Goal: Task Accomplishment & Management: Manage account settings

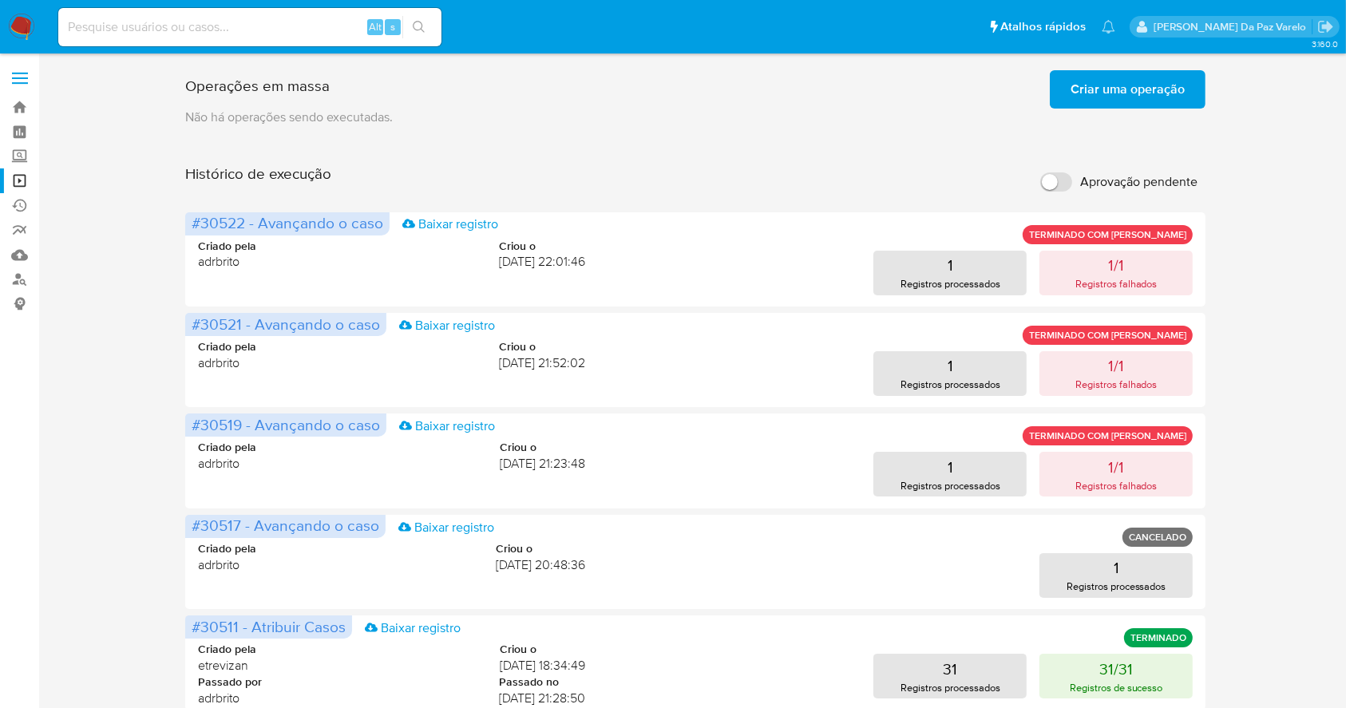
drag, startPoint x: 10, startPoint y: 41, endPoint x: 21, endPoint y: 27, distance: 17.7
click at [12, 41] on nav "Pausado Ver notificaciones Alt s Atalhos rápidos Presiona las siguientes teclas…" at bounding box center [673, 26] width 1346 height 53
click at [25, 31] on img at bounding box center [21, 27] width 27 height 27
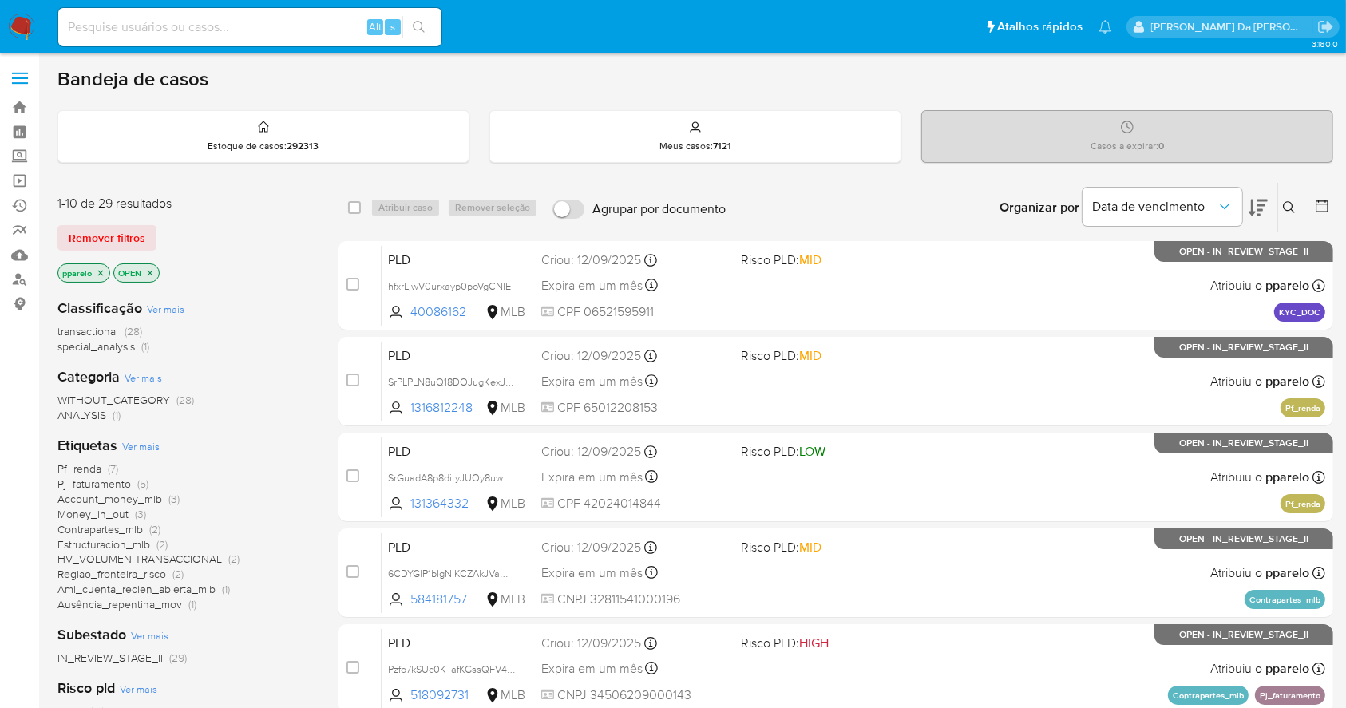
click at [275, 22] on input at bounding box center [249, 27] width 383 height 21
paste input "l4Cd0ee7wwpz5OdvCICVRcVT"
type input "l4Cd0ee7wwpz5OdvCICVRcVT"
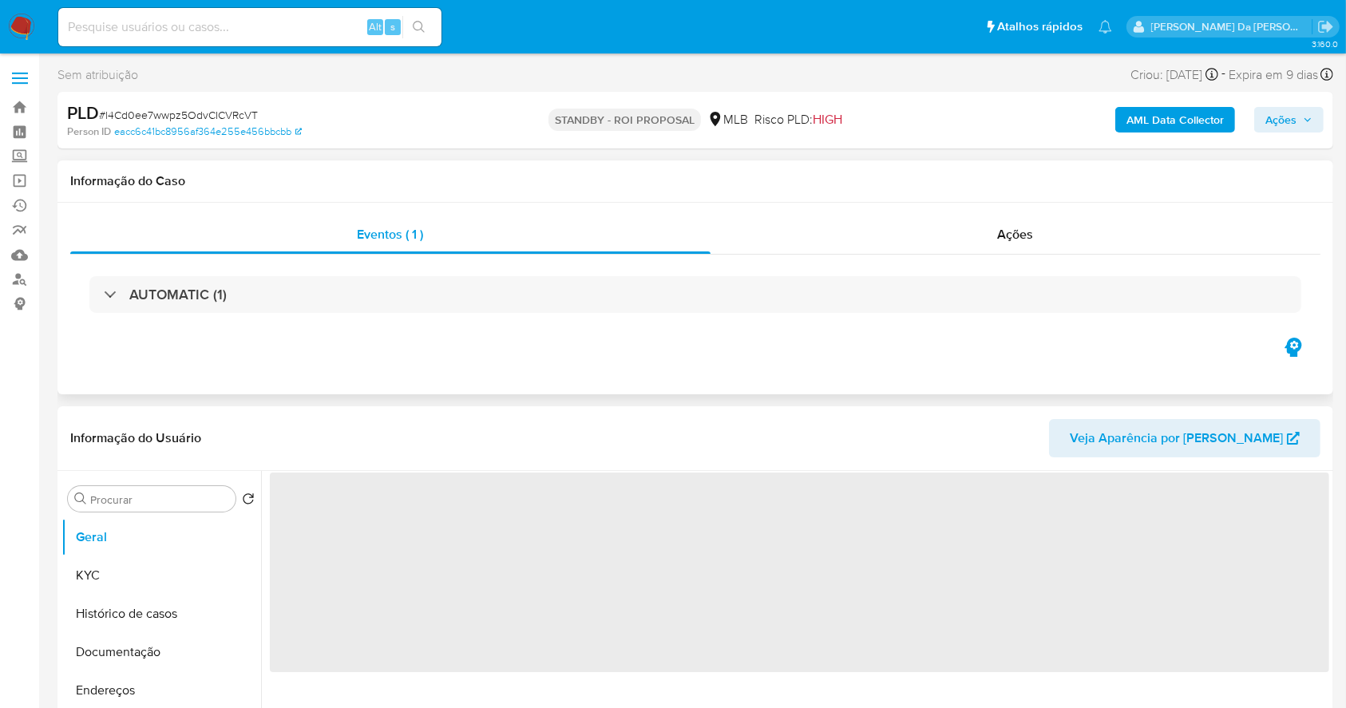
select select "10"
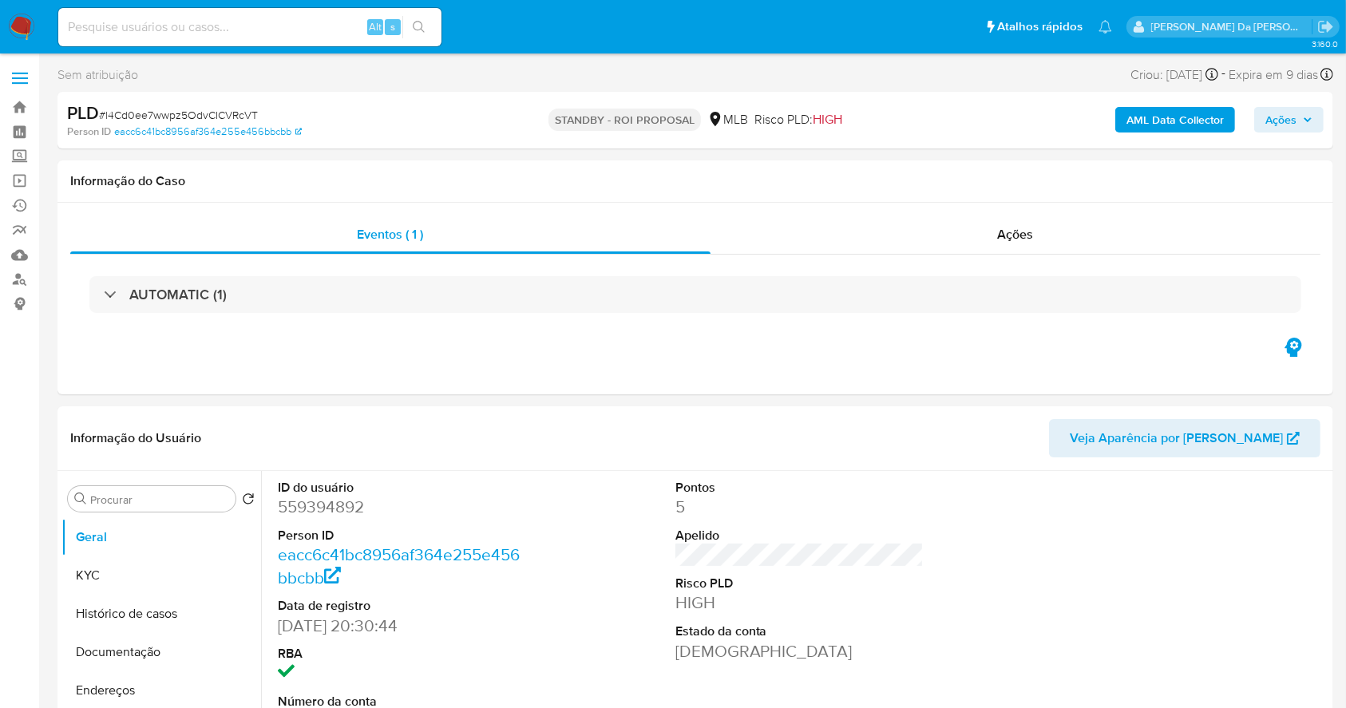
click at [14, 34] on img at bounding box center [21, 27] width 27 height 27
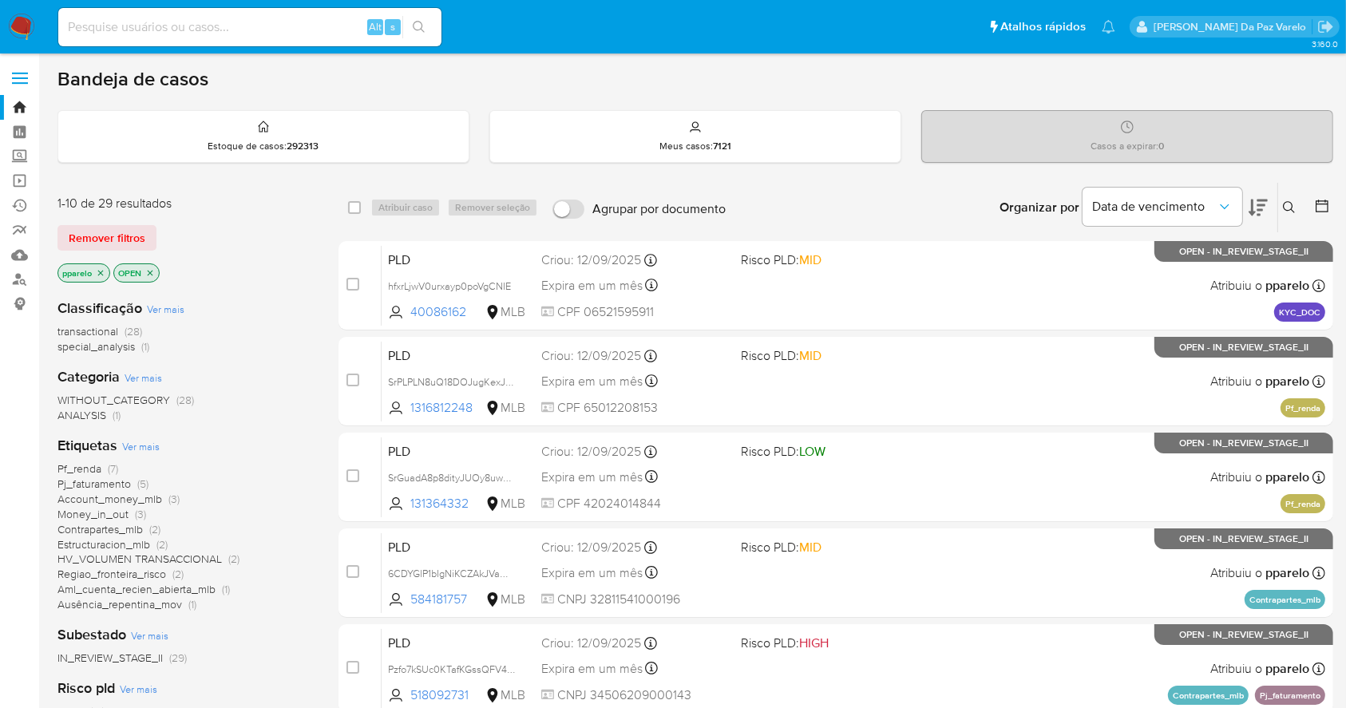
click at [1290, 201] on icon at bounding box center [1288, 207] width 12 height 12
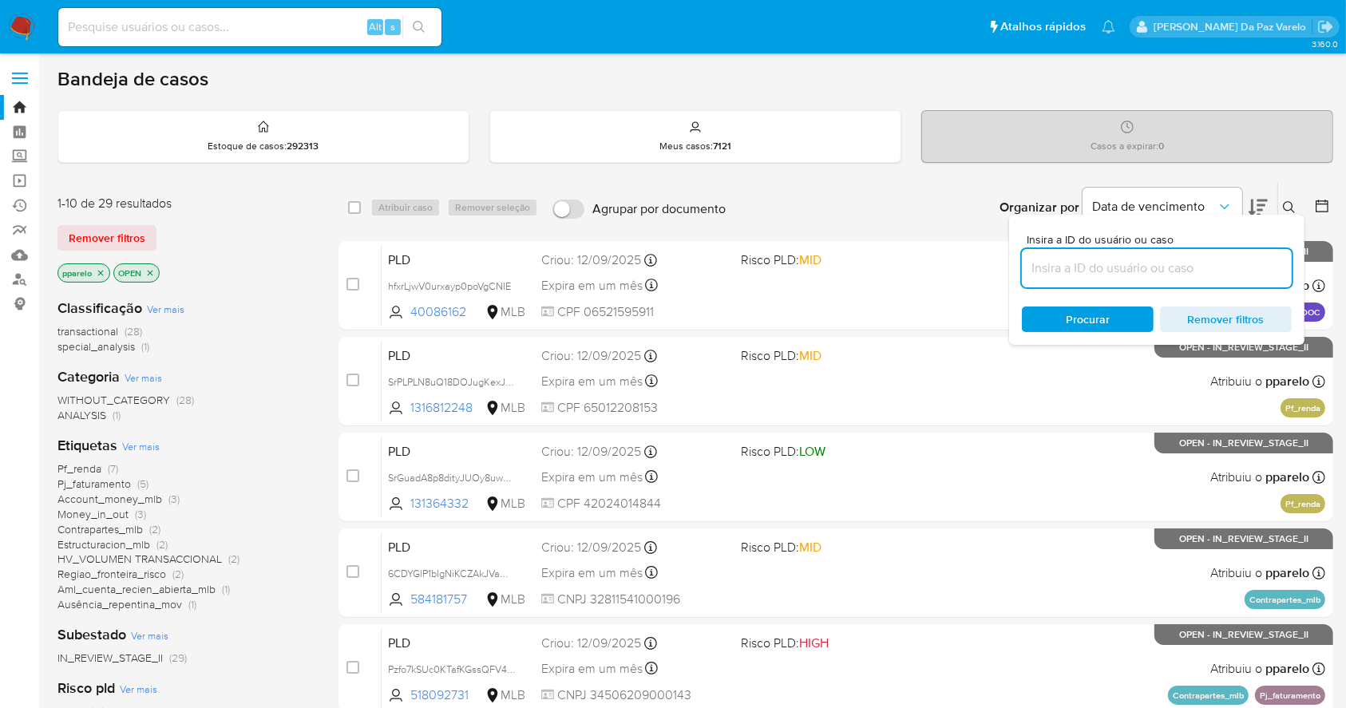
click at [1185, 271] on input at bounding box center [1157, 268] width 270 height 21
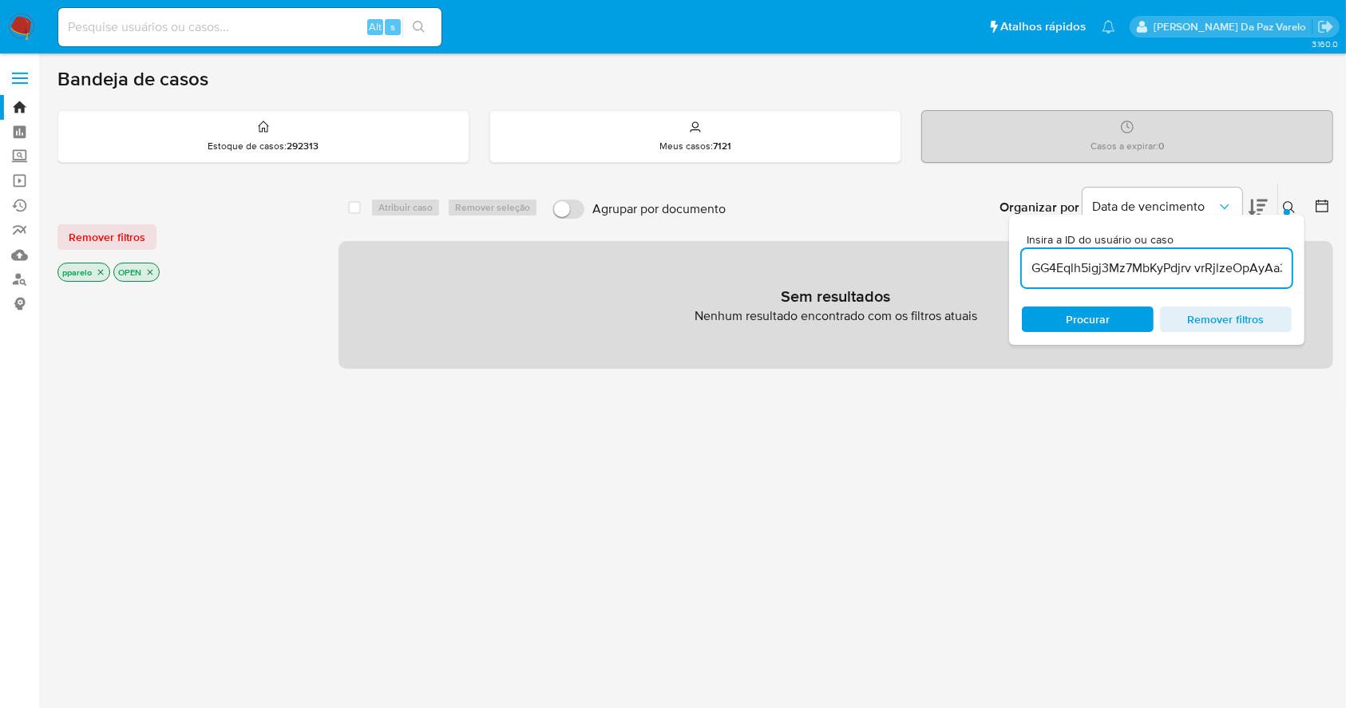
click at [1193, 264] on input "GG4Eqlh5igj3Mz7MbKyPdjrv vrRjlzeOpAyAa3BQKS7nqazz" at bounding box center [1157, 268] width 270 height 21
click at [1191, 265] on input "GG4Eqlh5igj3Mz7MbKyPdjrv vrRjlzeOpAyAa3BQKS7nqazz" at bounding box center [1157, 268] width 270 height 21
type input "GG4Eqlh5igj3Mz7MbKyPdjrv,vrRjlzeOpAyAa3BQKS7nqazz"
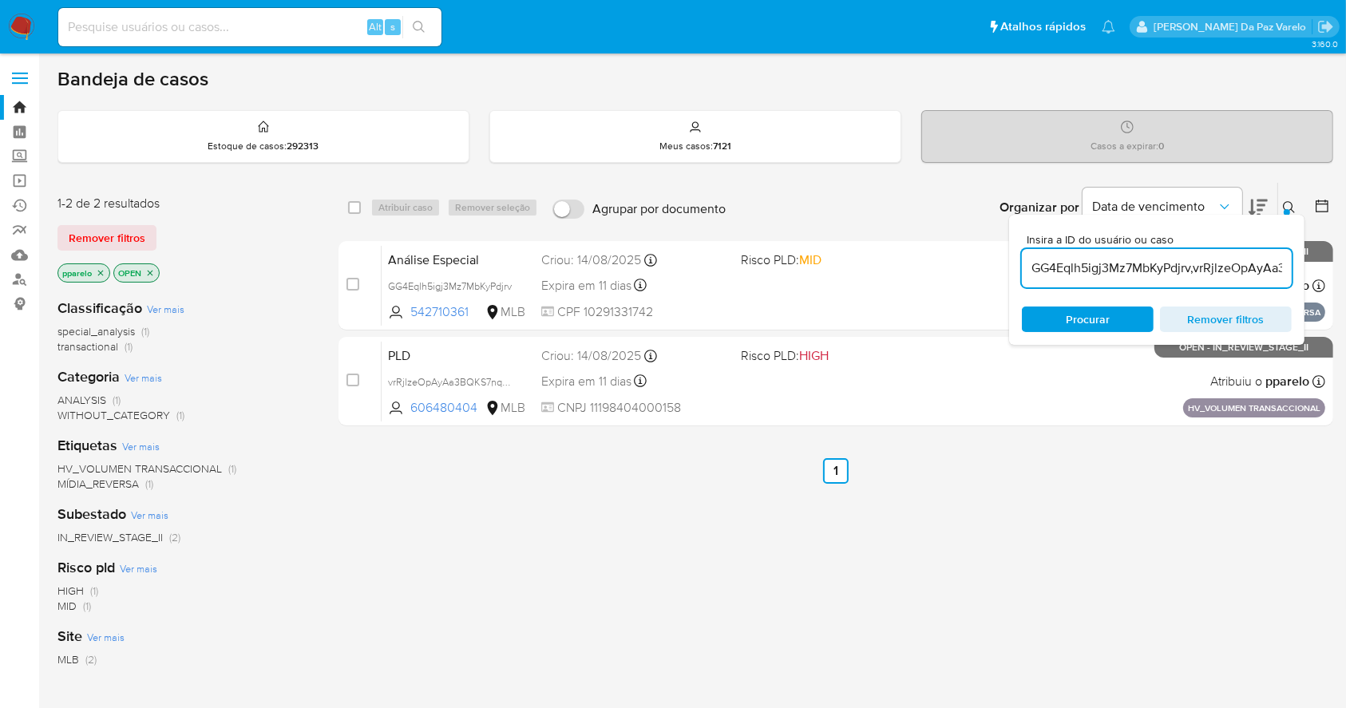
click at [1286, 202] on icon at bounding box center [1288, 207] width 13 height 13
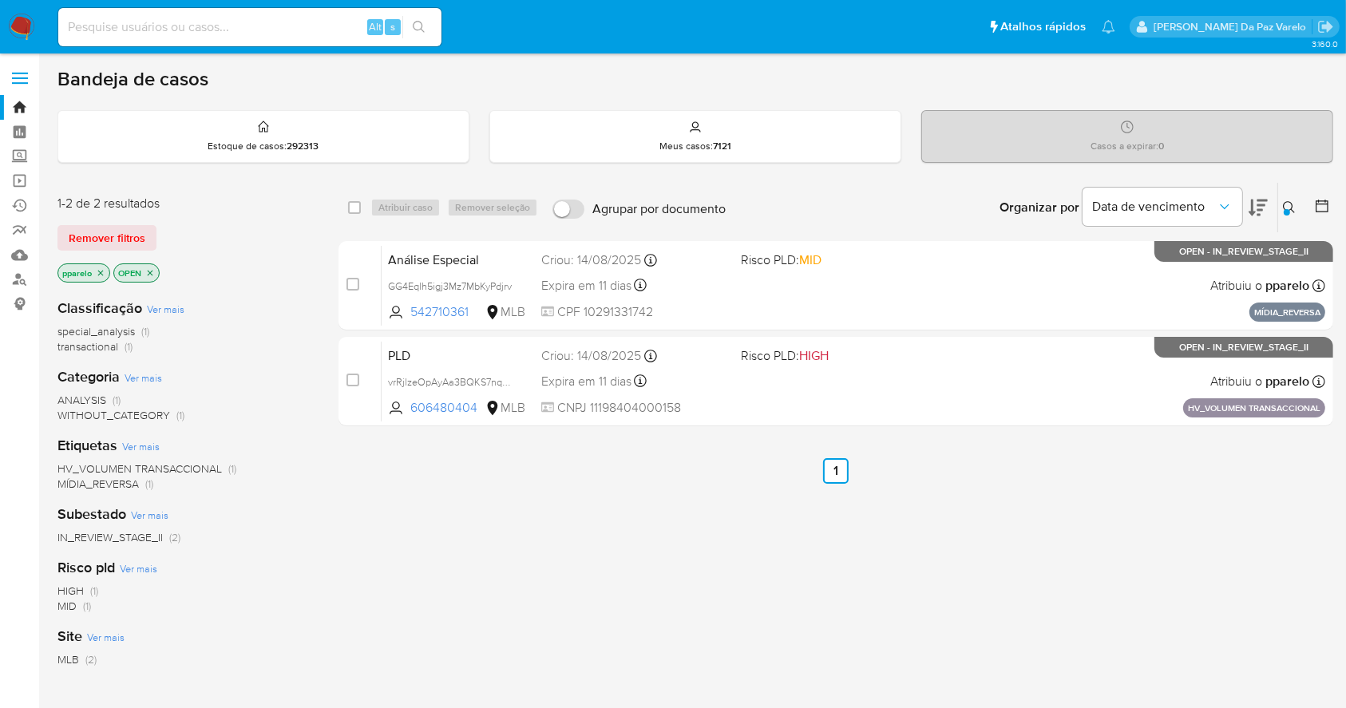
click at [368, 603] on div "select-all-cases-checkbox Atribuir caso Remover seleção Agrupar por documento O…" at bounding box center [835, 543] width 994 height 723
click at [13, 25] on img at bounding box center [21, 27] width 27 height 27
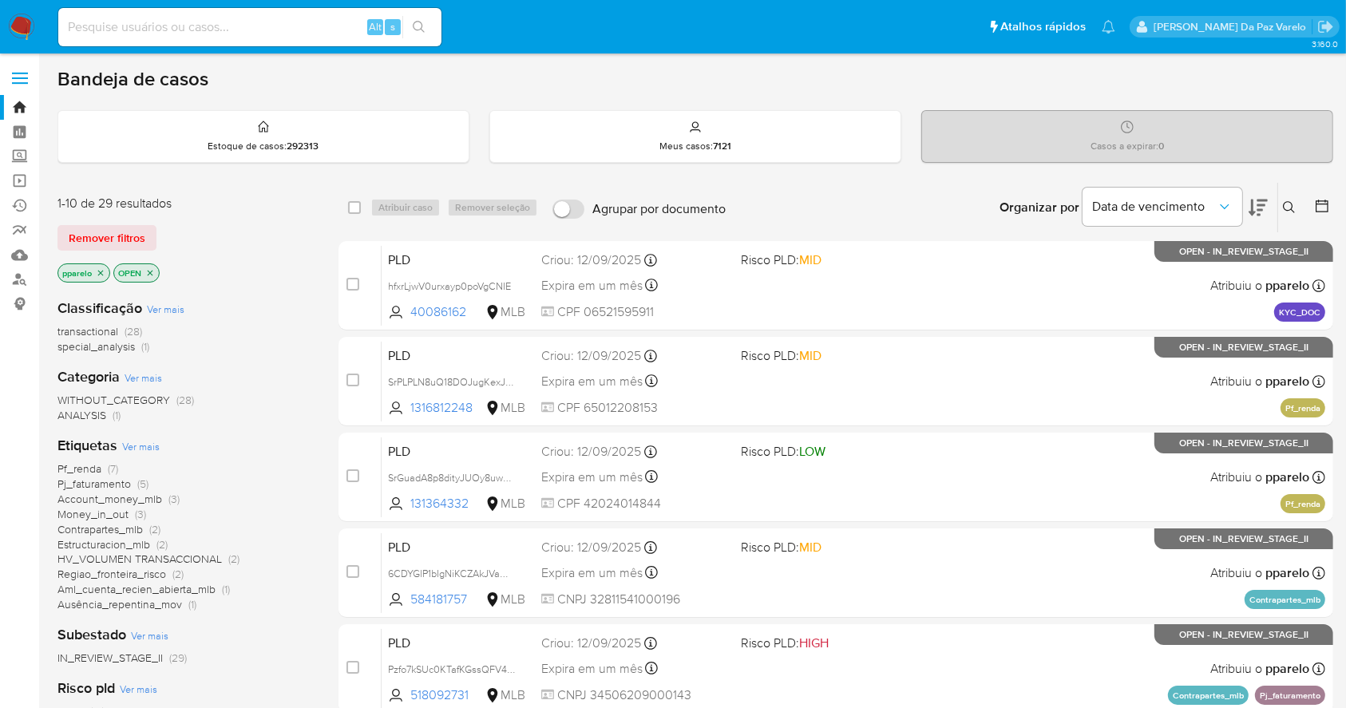
click at [1296, 207] on button at bounding box center [1291, 207] width 26 height 19
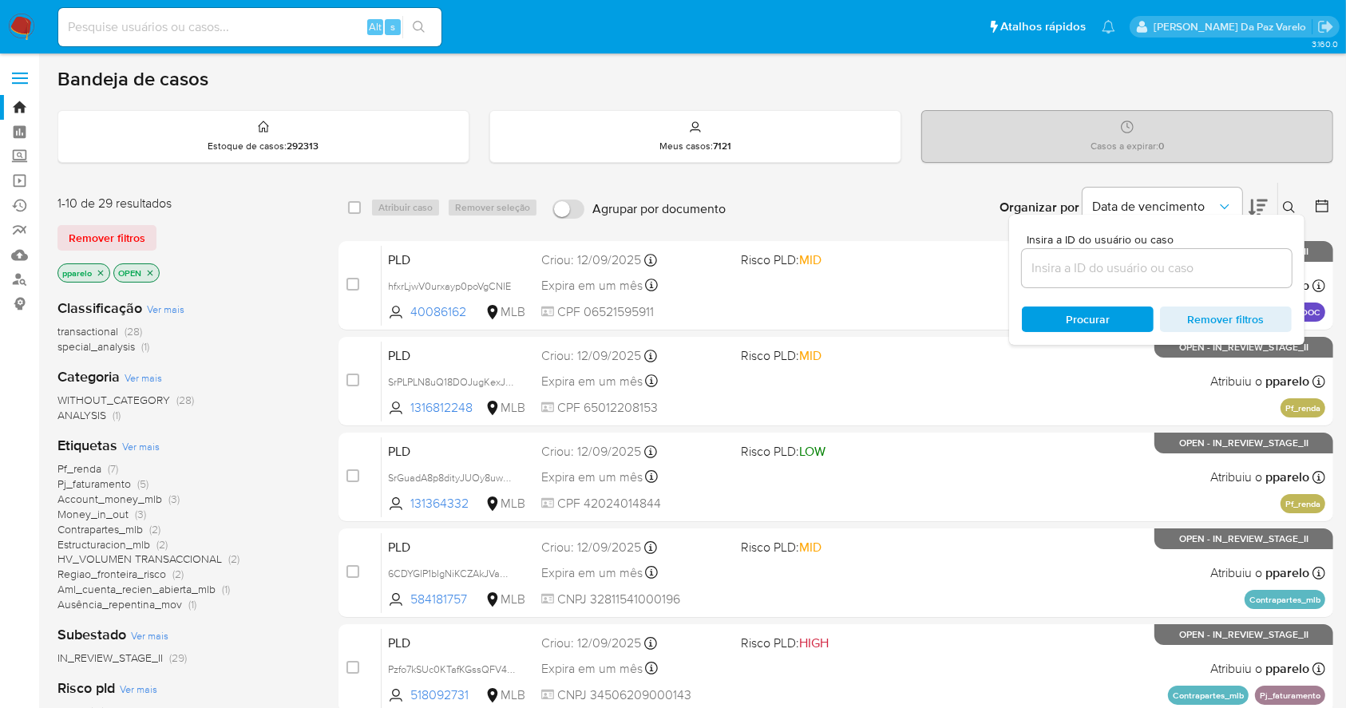
click at [1203, 279] on div at bounding box center [1157, 268] width 270 height 38
click at [1196, 263] on input at bounding box center [1157, 268] width 270 height 21
paste input "l4Cd0ee7wwpz5OdvCICVRcVT"
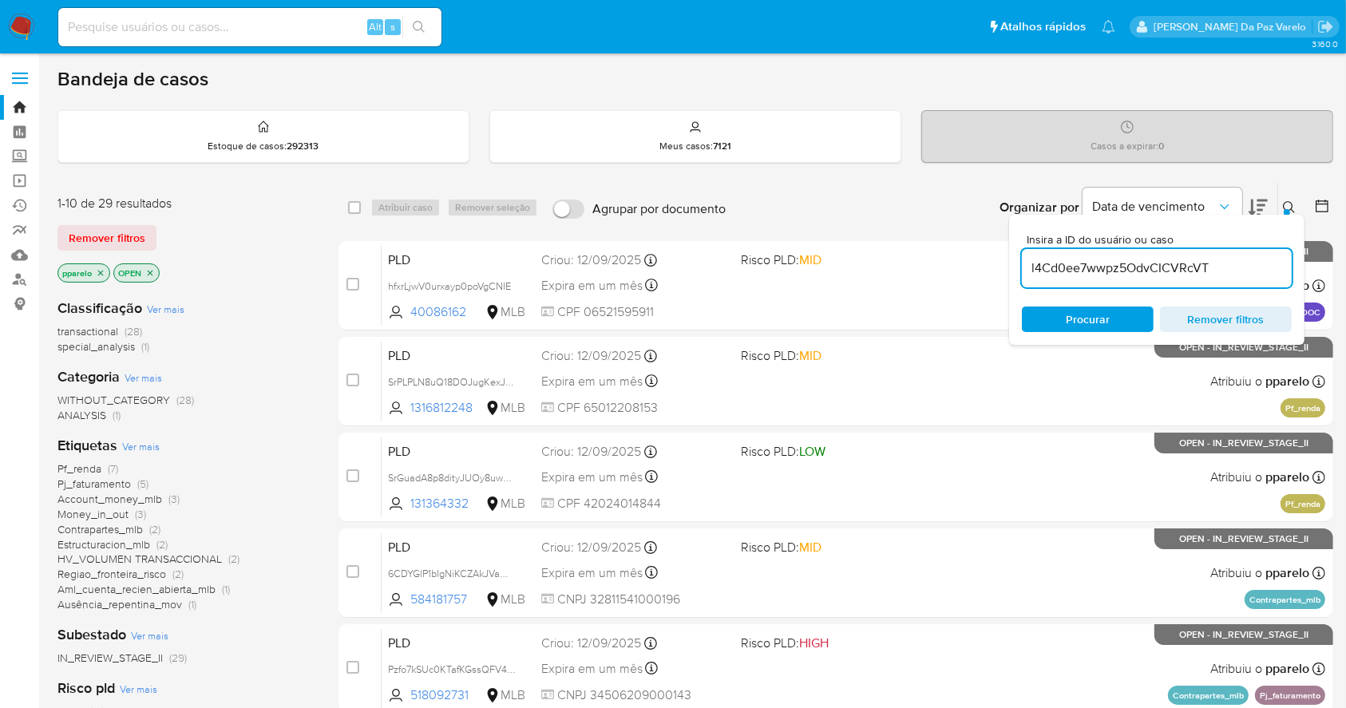
type input "l4Cd0ee7wwpz5OdvCICVRcVT"
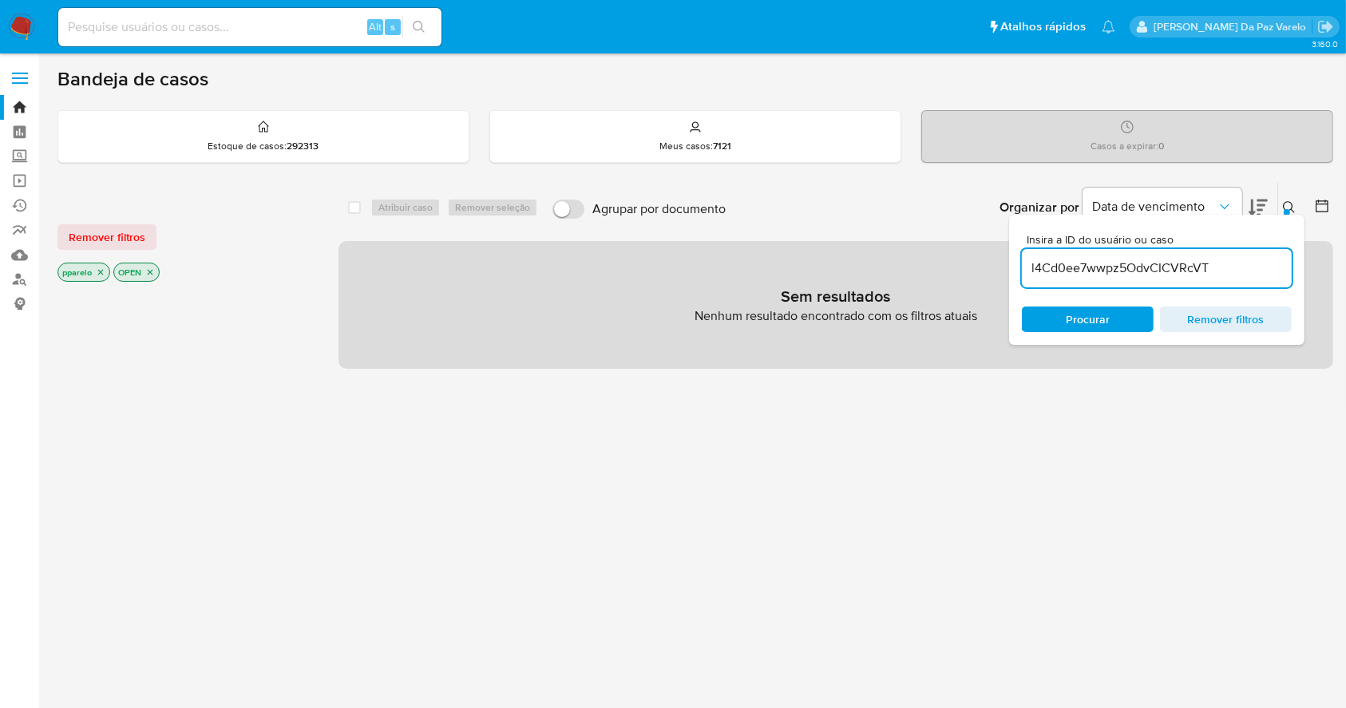
click at [97, 268] on icon "close-filter" at bounding box center [101, 272] width 10 height 10
click at [93, 271] on icon "close-filter" at bounding box center [94, 272] width 10 height 10
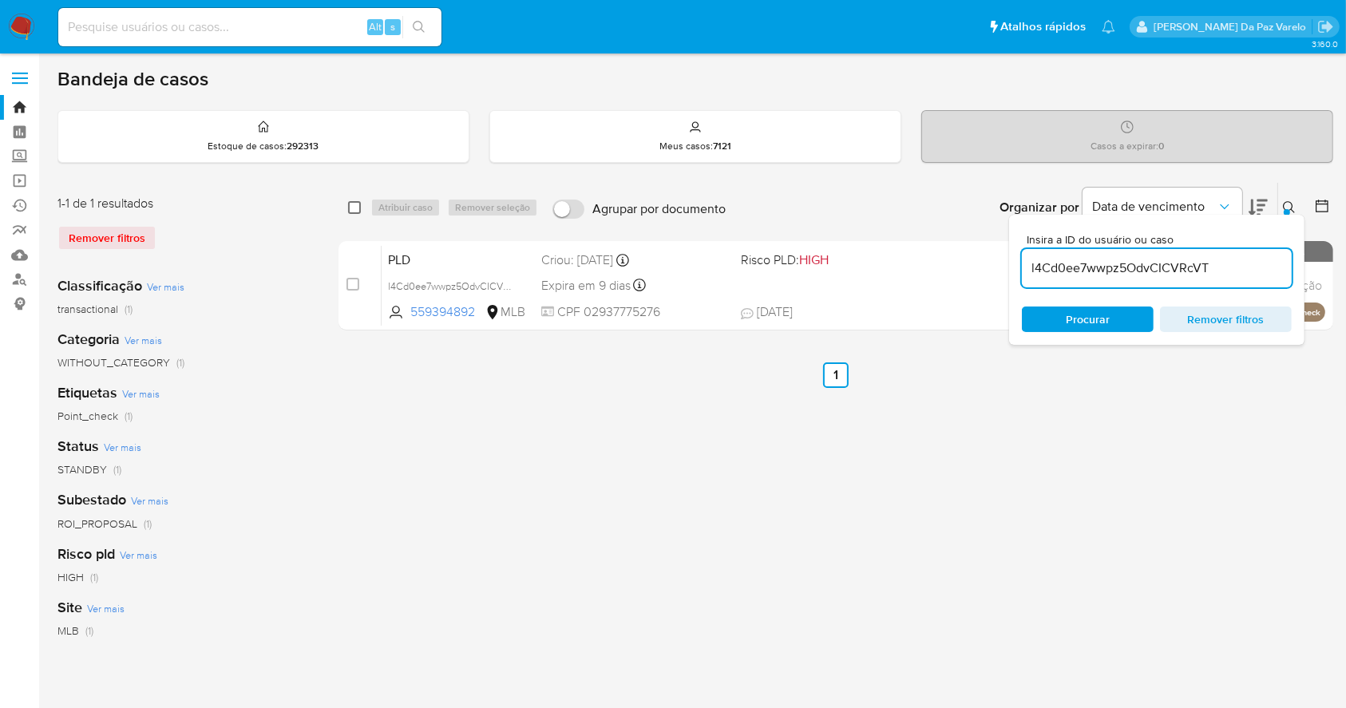
click at [353, 205] on input "checkbox" at bounding box center [354, 207] width 13 height 13
checkbox input "true"
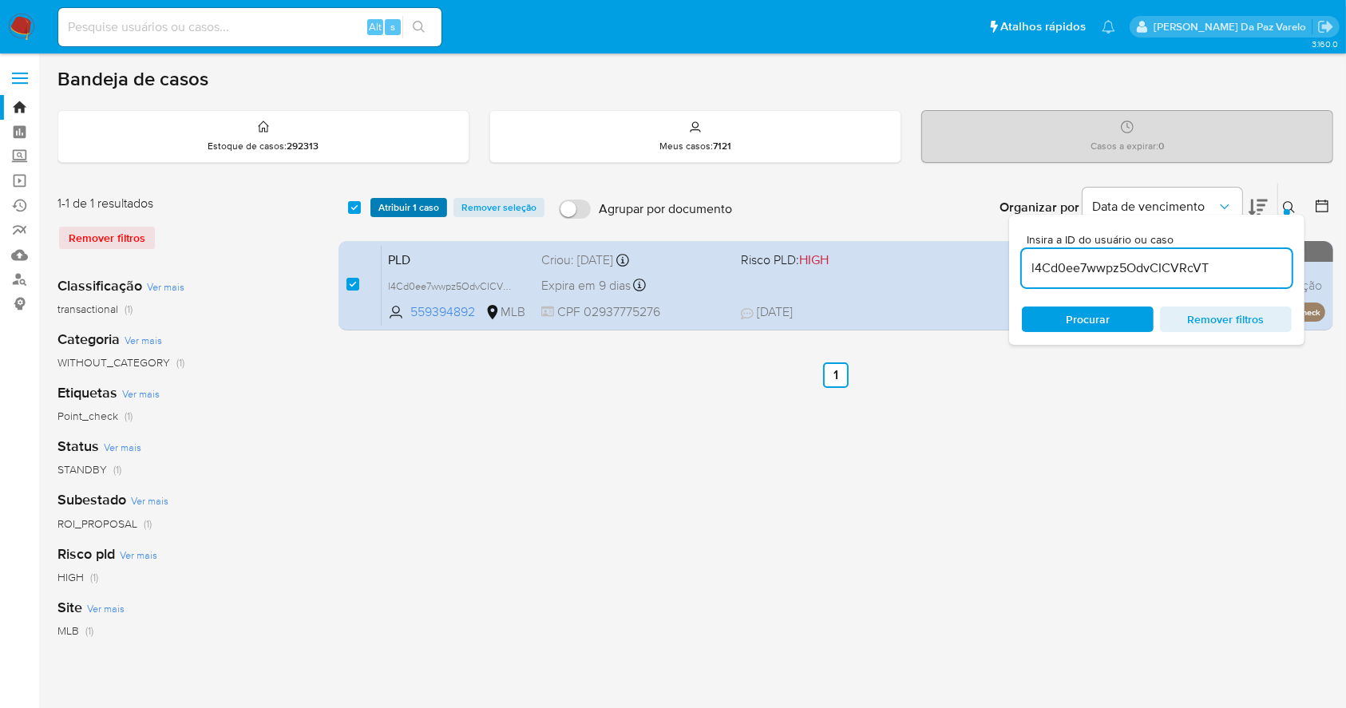
click at [397, 207] on span "Atribuir 1 caso" at bounding box center [408, 208] width 61 height 16
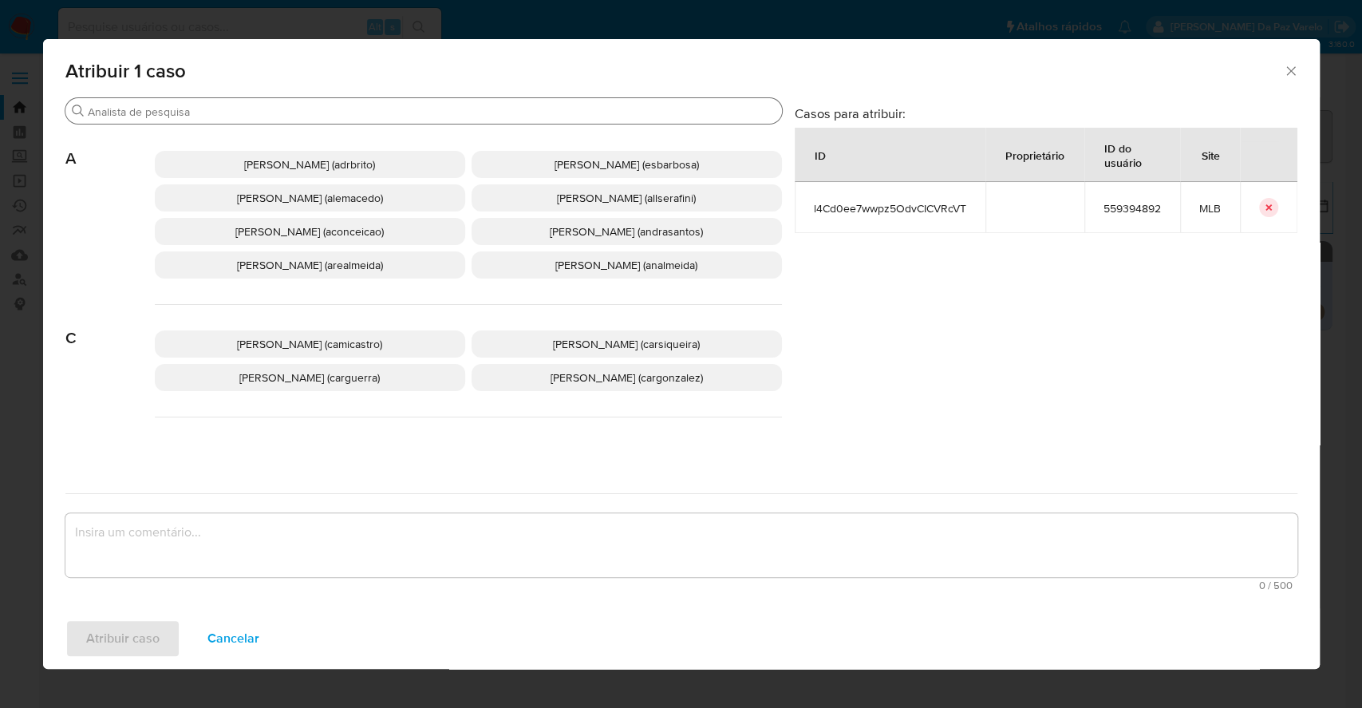
click at [470, 108] on input "Buscar" at bounding box center [432, 112] width 688 height 14
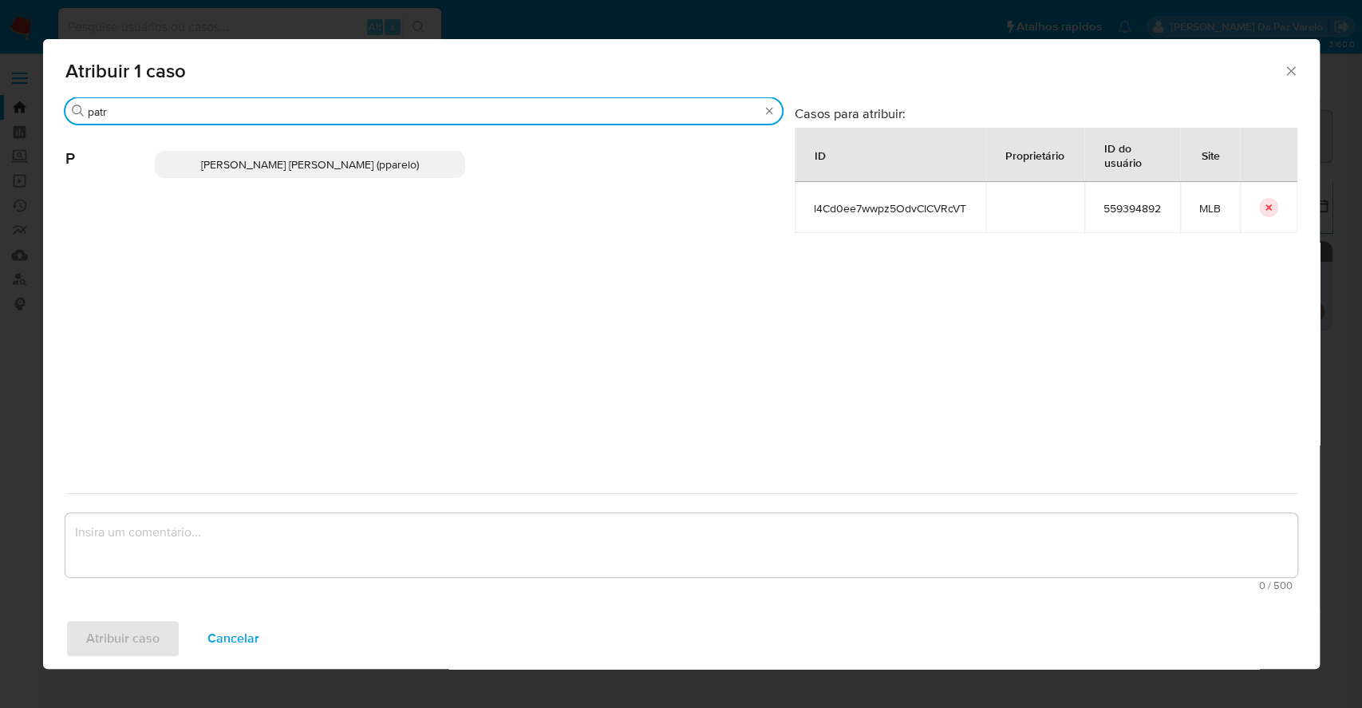
type input "patr"
drag, startPoint x: 398, startPoint y: 164, endPoint x: 336, endPoint y: 294, distance: 144.2
click at [398, 165] on span "Patricia Aparecida Da Paz Varelo (pparelo)" at bounding box center [310, 164] width 218 height 16
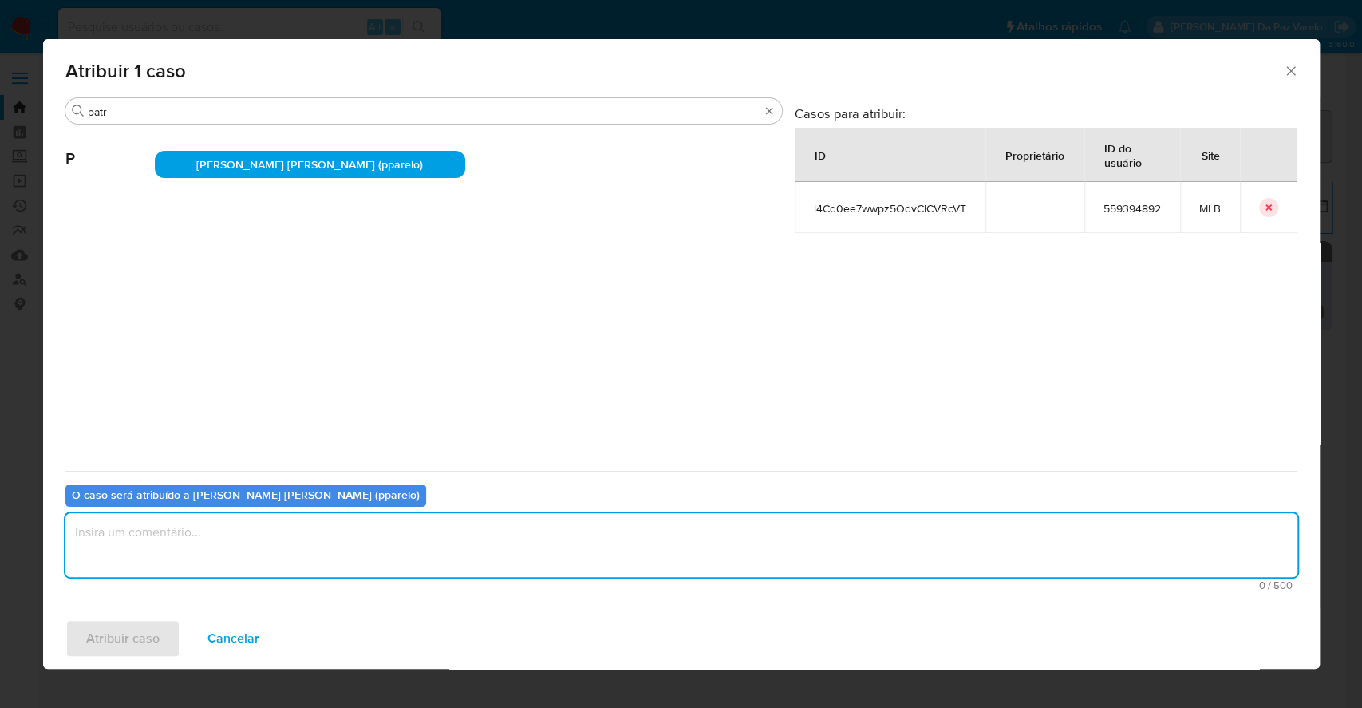
click at [289, 549] on textarea "assign-modal" at bounding box center [681, 545] width 1232 height 64
type textarea "."
click at [101, 634] on span "Atribuir caso" at bounding box center [122, 638] width 73 height 35
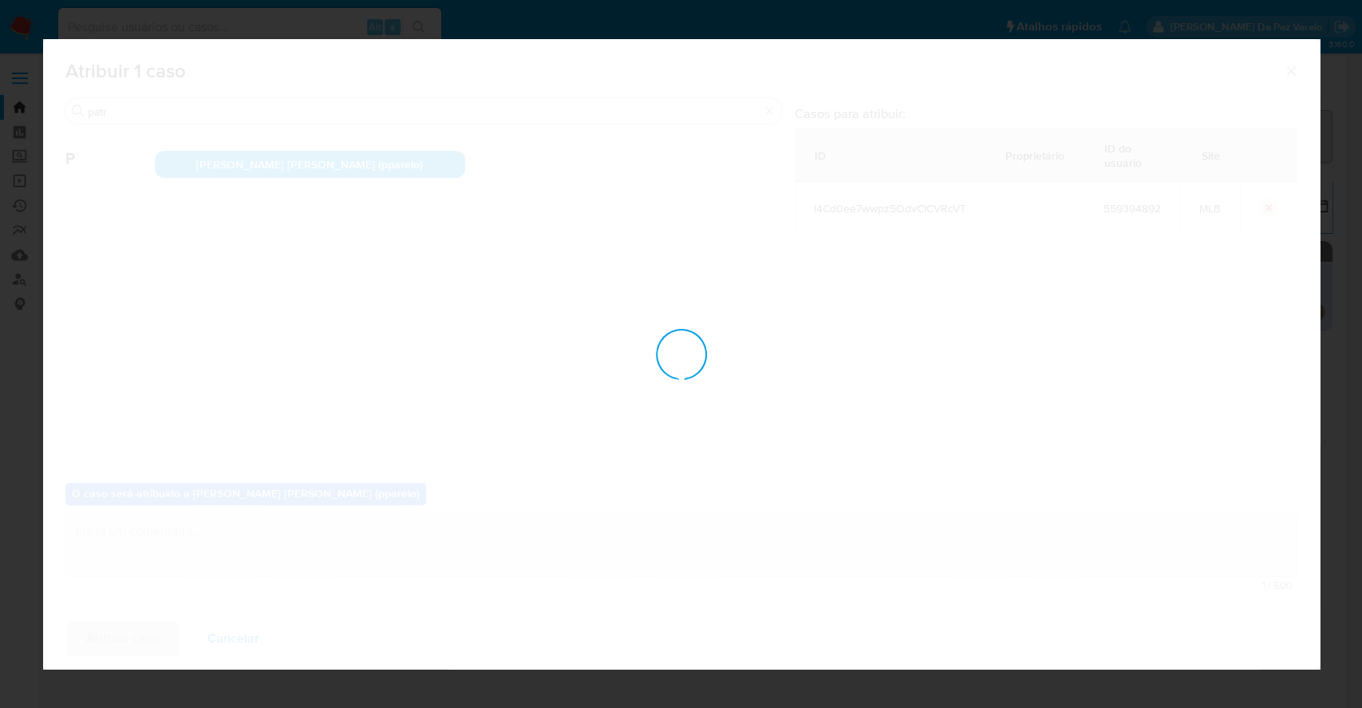
checkbox input "false"
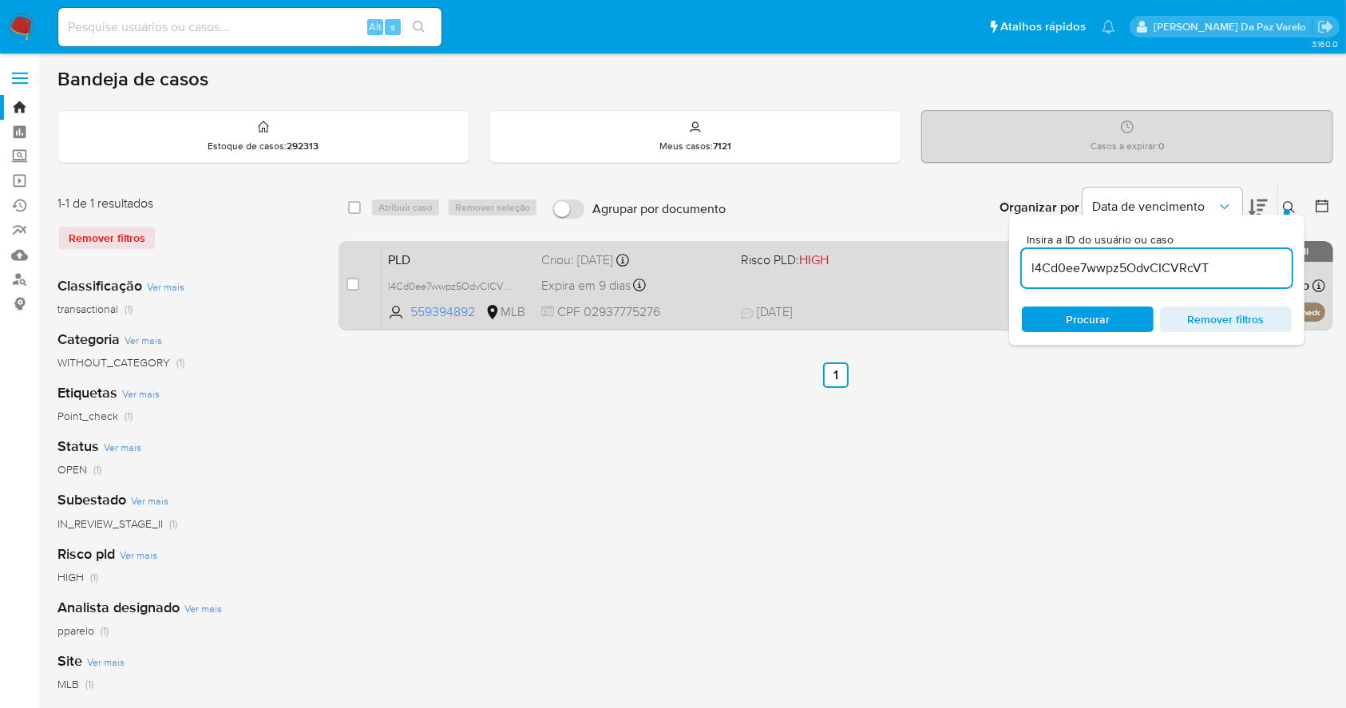
click at [935, 283] on div "PLD l4Cd0ee7wwpz5OdvCICVRcVT 559394892 MLB Risco PLD: HIGH Criou: 12/08/2025 Cr…" at bounding box center [852, 285] width 943 height 81
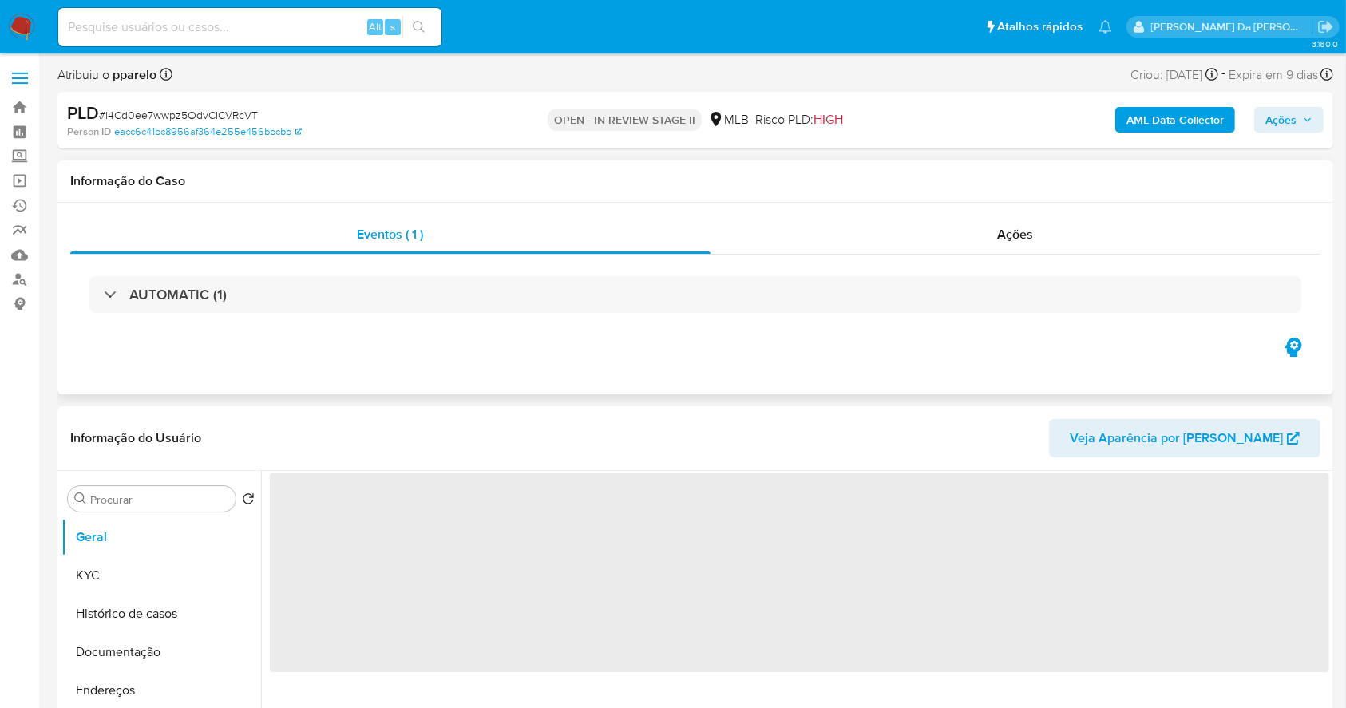
select select "10"
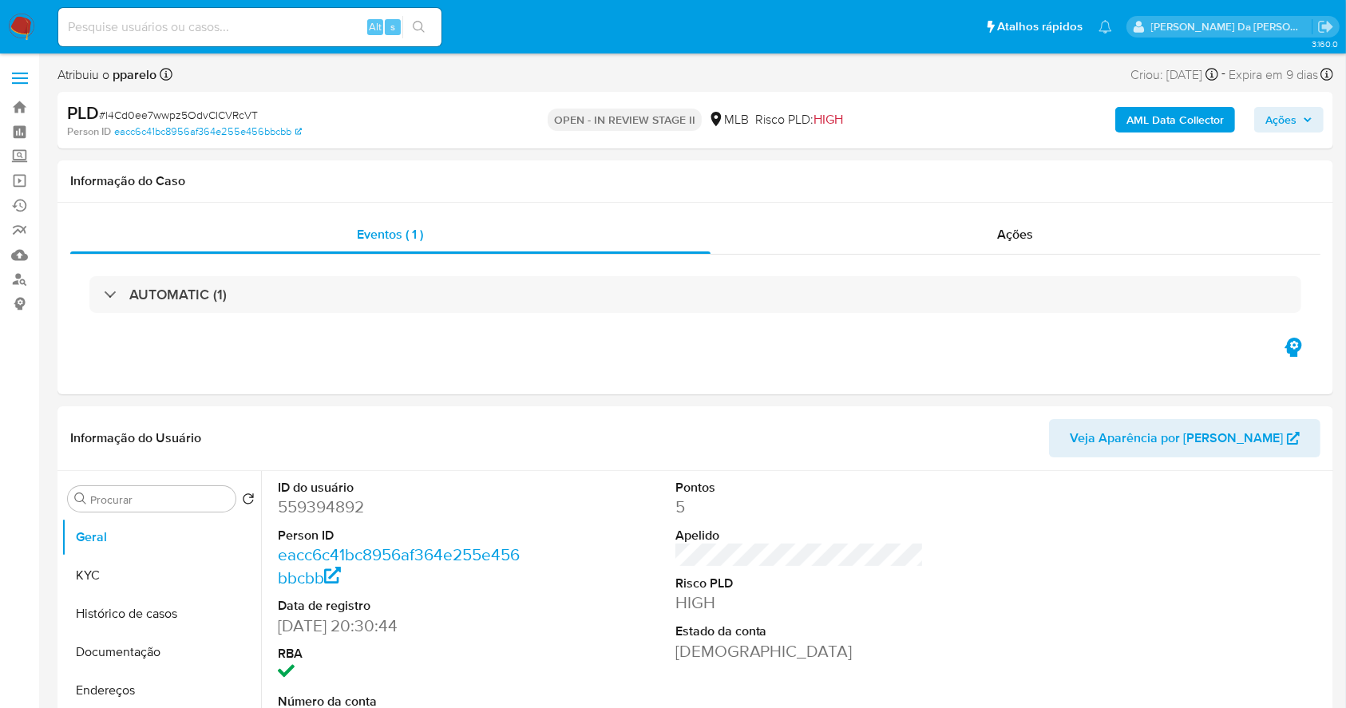
scroll to position [366, 0]
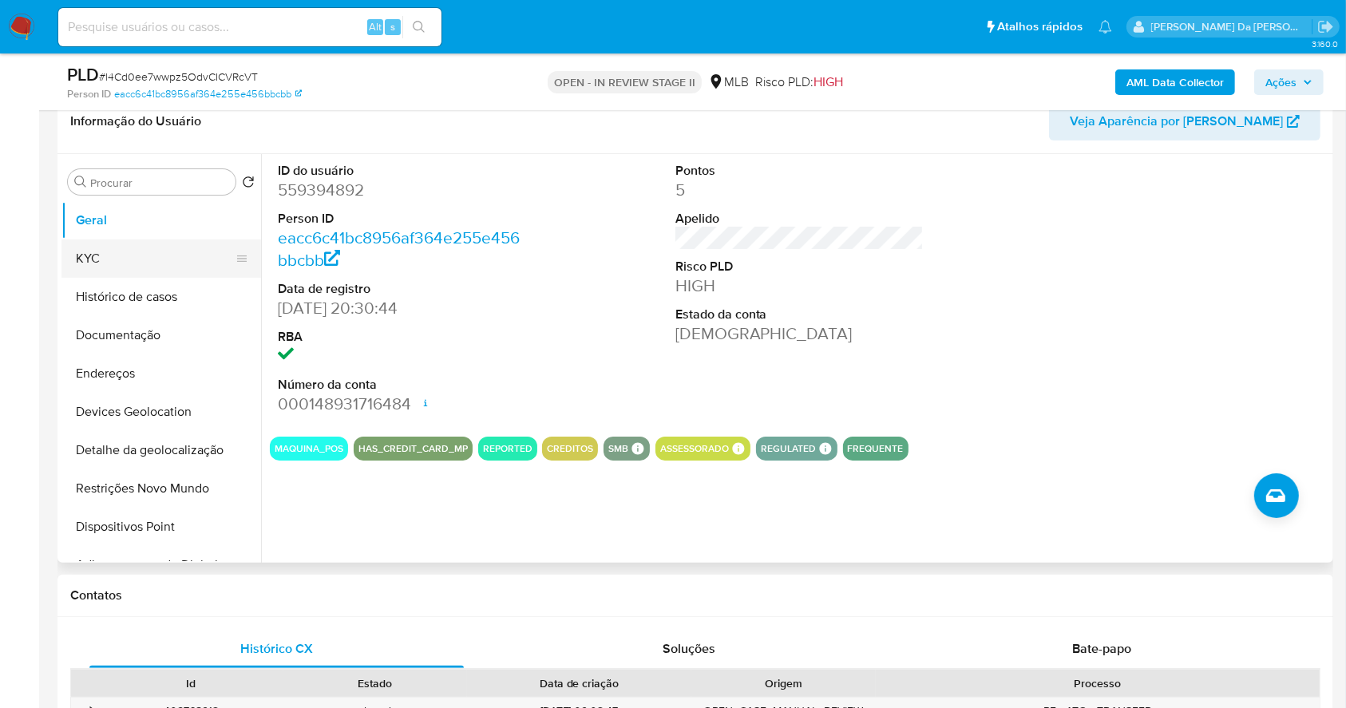
click at [179, 254] on button "KYC" at bounding box center [154, 258] width 187 height 38
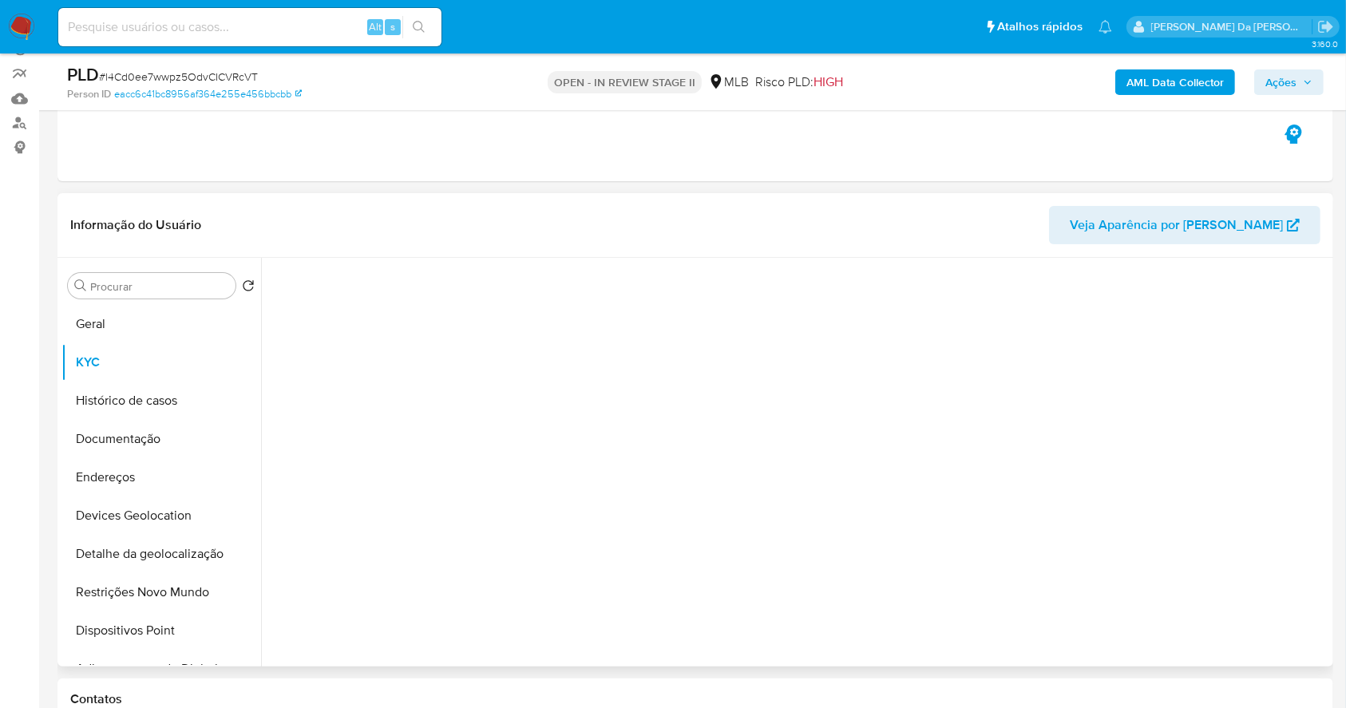
scroll to position [153, 0]
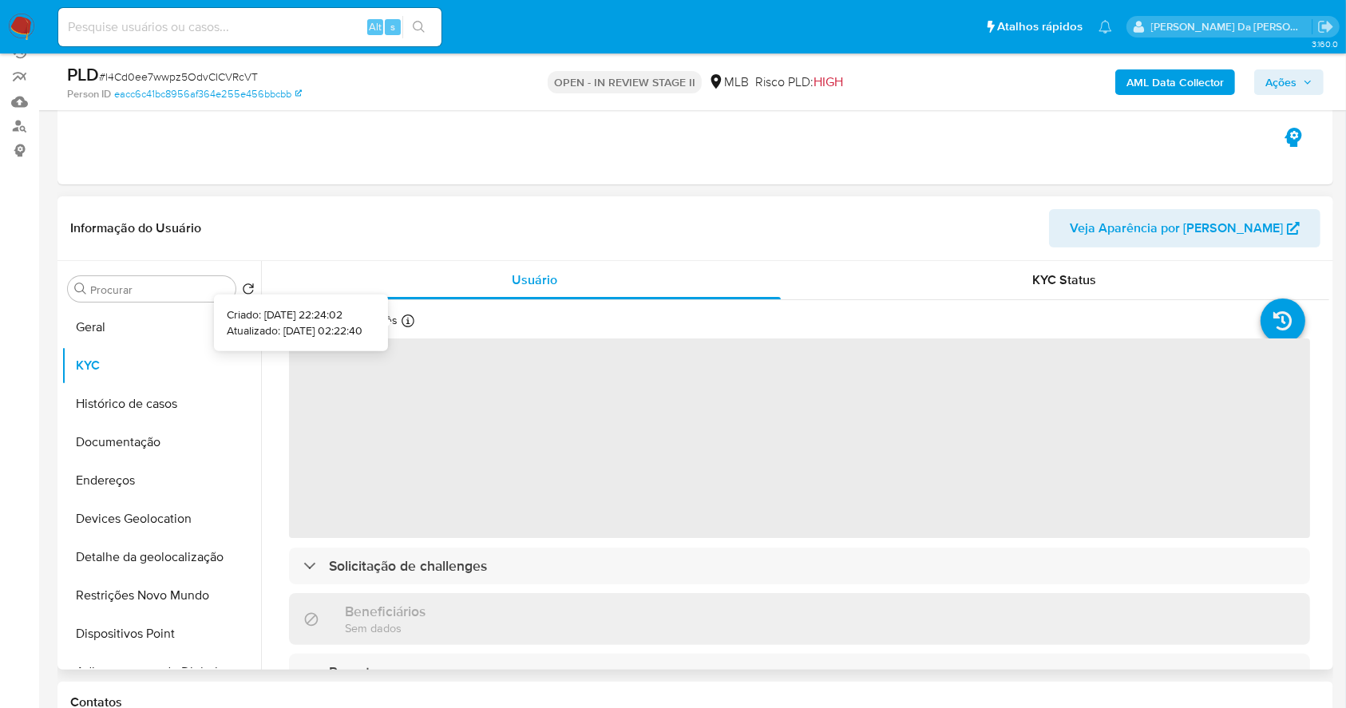
click at [407, 318] on icon at bounding box center [407, 320] width 13 height 13
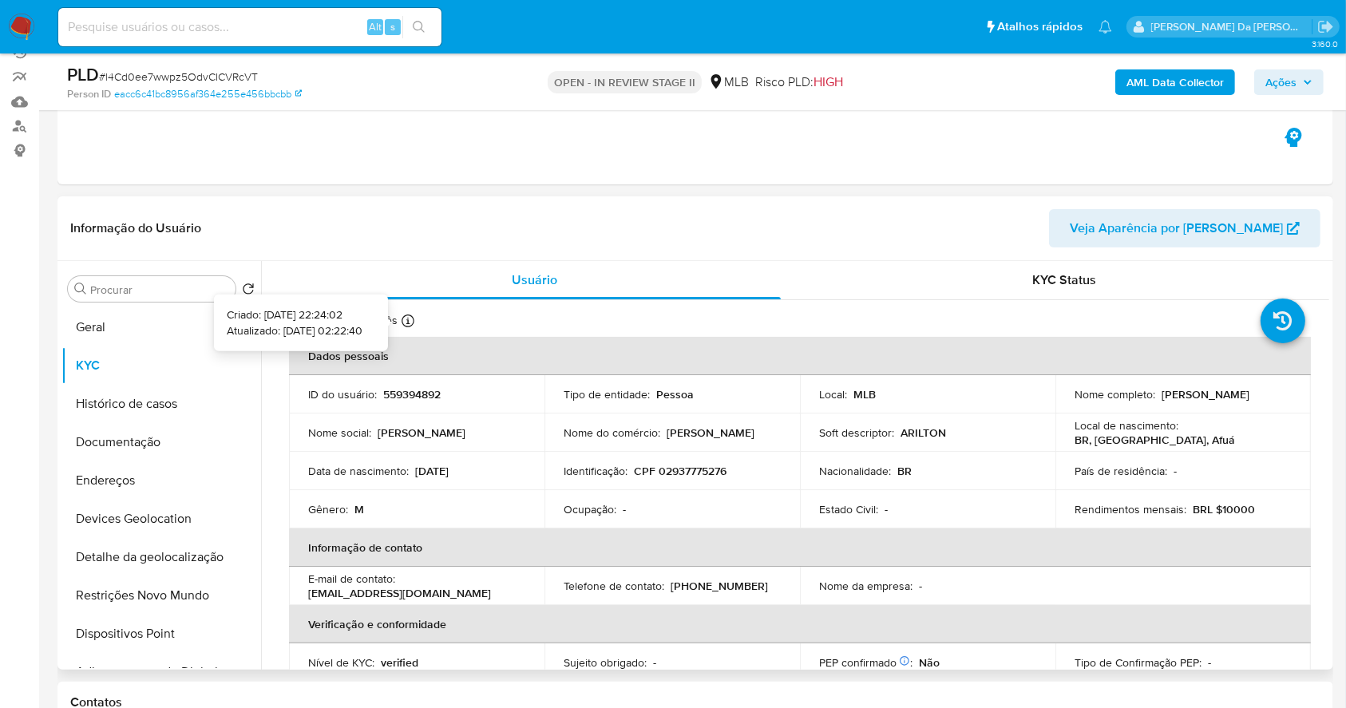
click at [407, 314] on icon at bounding box center [407, 320] width 13 height 13
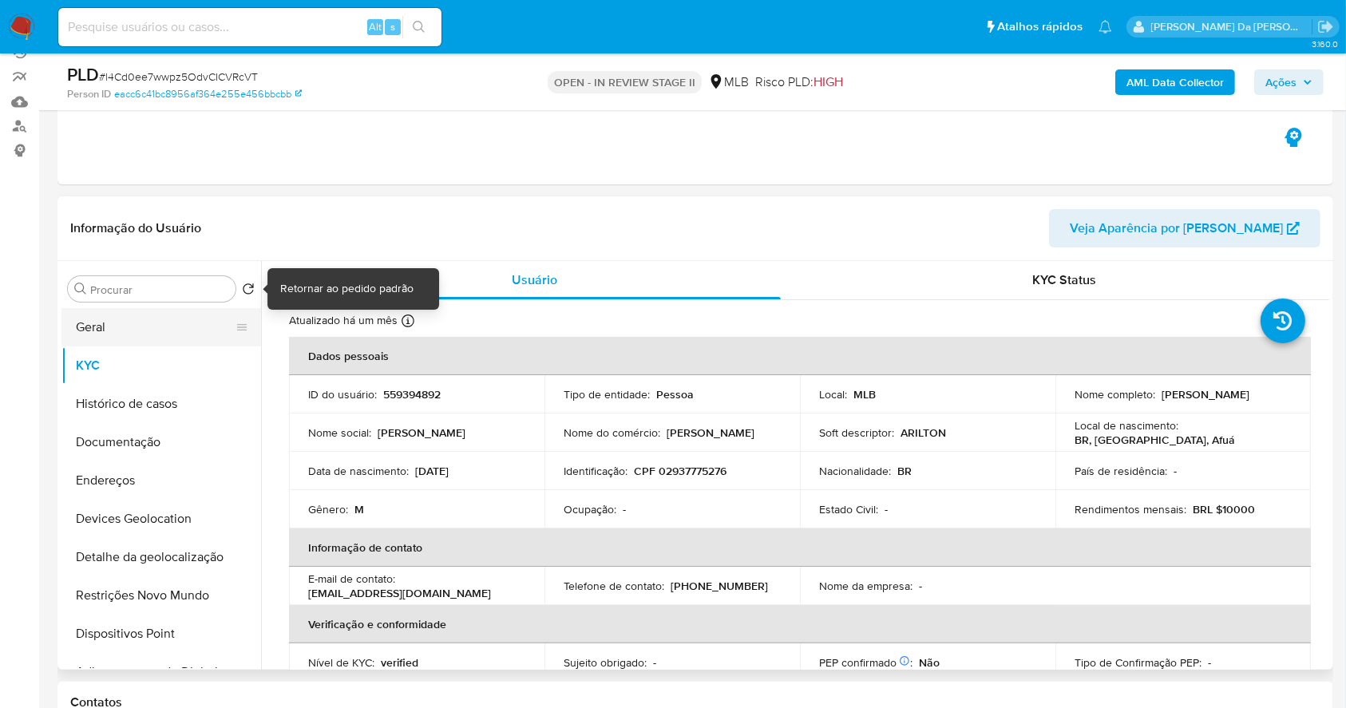
click at [171, 316] on button "Geral" at bounding box center [154, 327] width 187 height 38
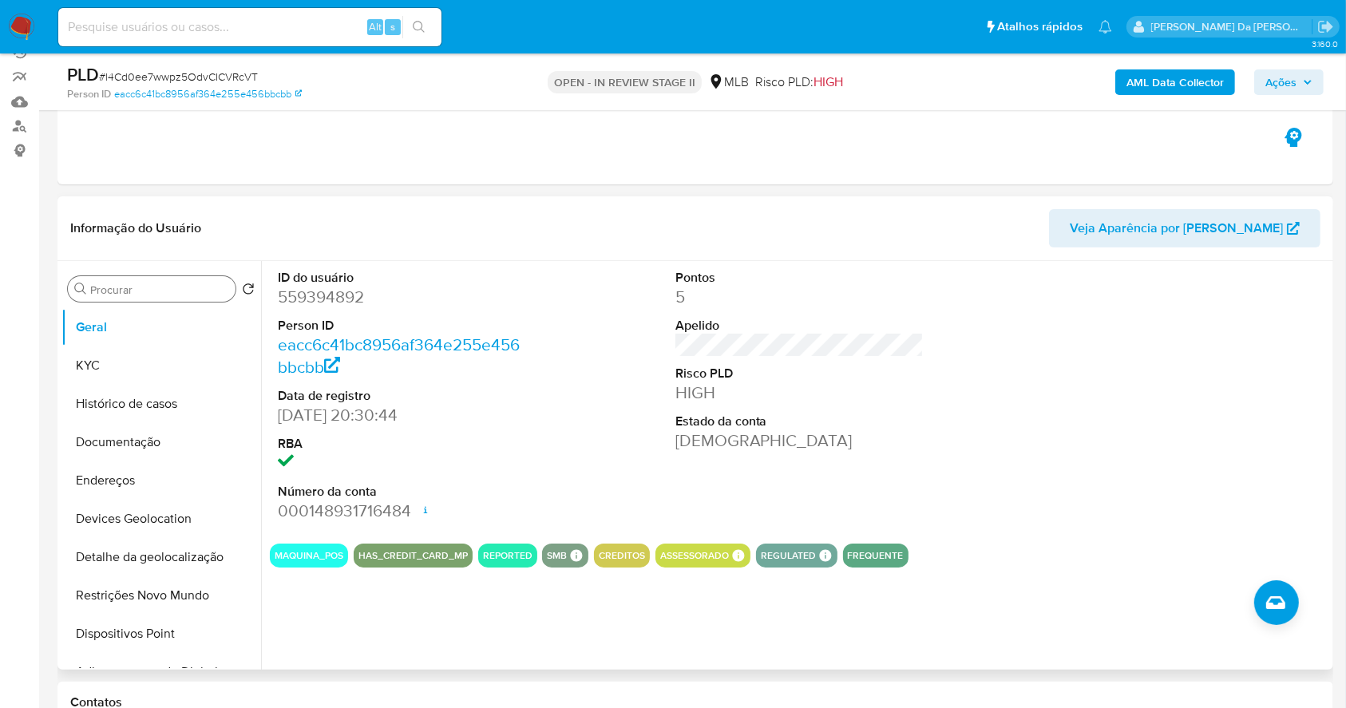
drag, startPoint x: 130, startPoint y: 296, endPoint x: 139, endPoint y: 287, distance: 13.0
click at [133, 297] on div "Procurar" at bounding box center [152, 289] width 168 height 26
click at [139, 287] on input "Procurar" at bounding box center [159, 290] width 139 height 14
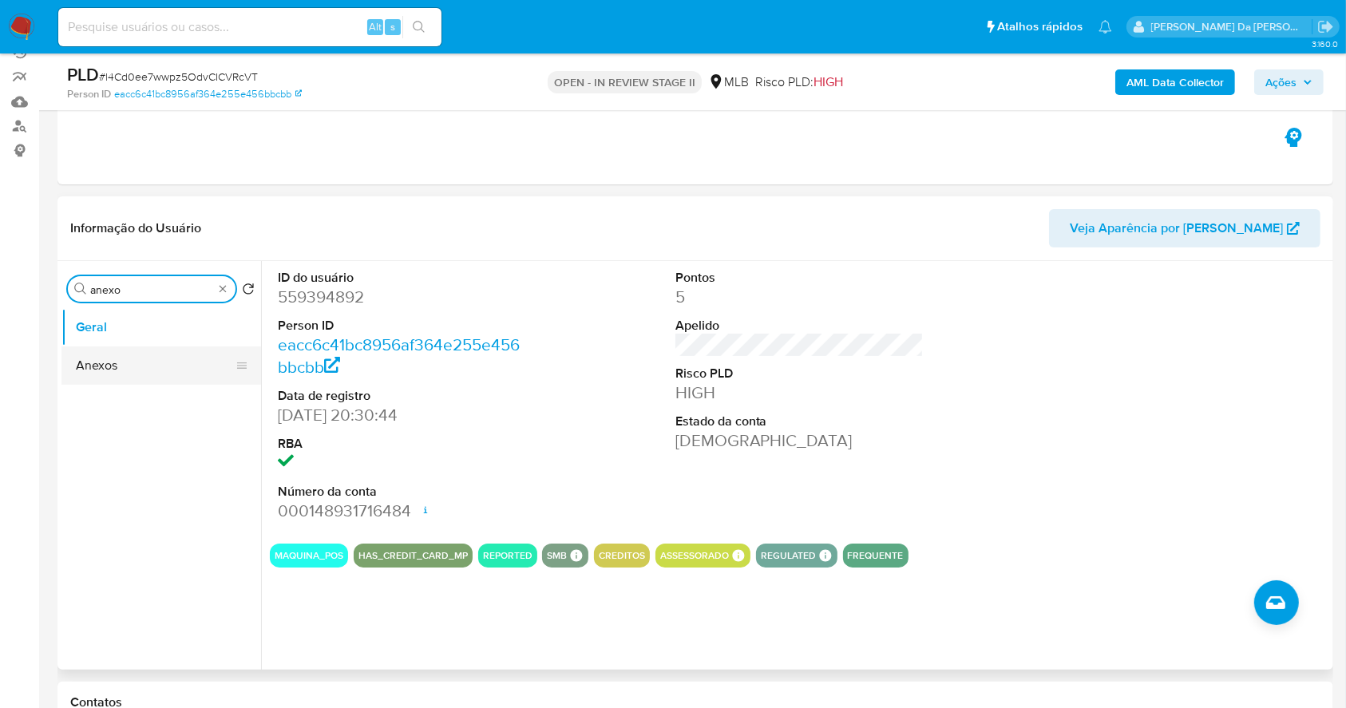
type input "anexo"
click at [109, 362] on button "Anexos" at bounding box center [154, 365] width 187 height 38
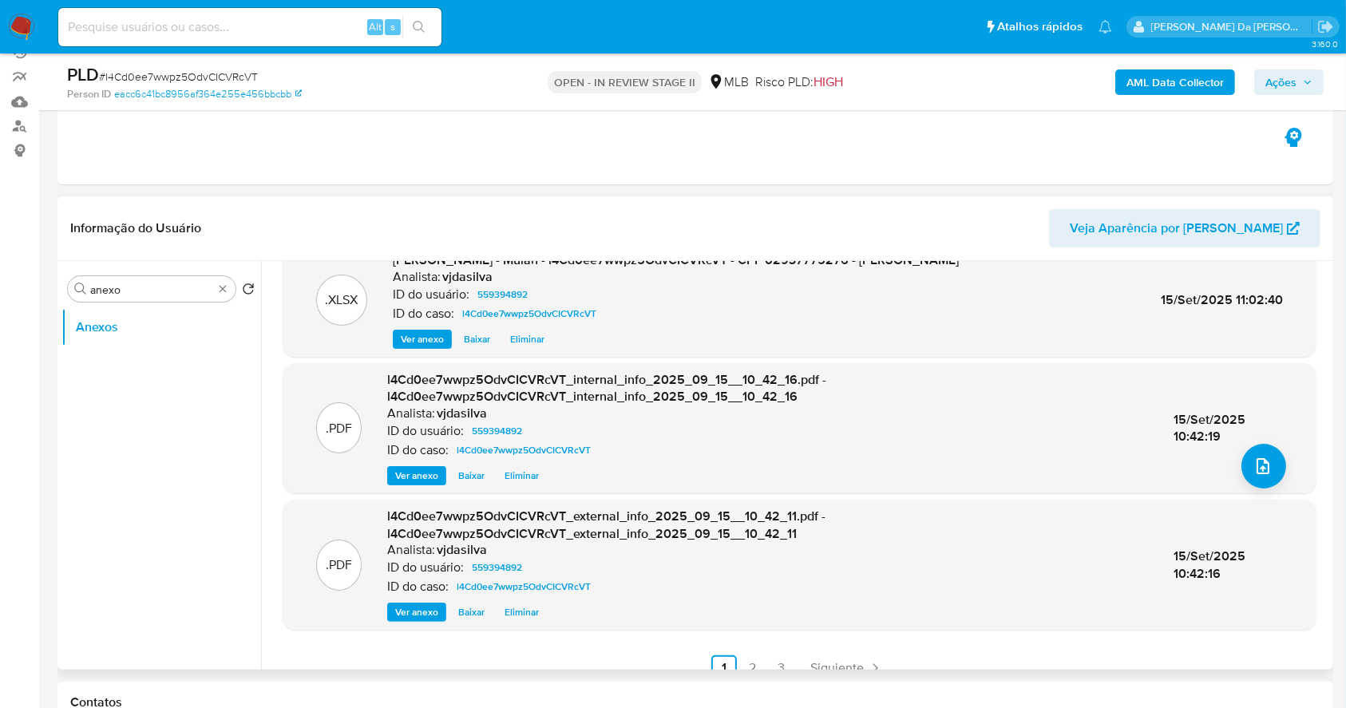
scroll to position [168, 0]
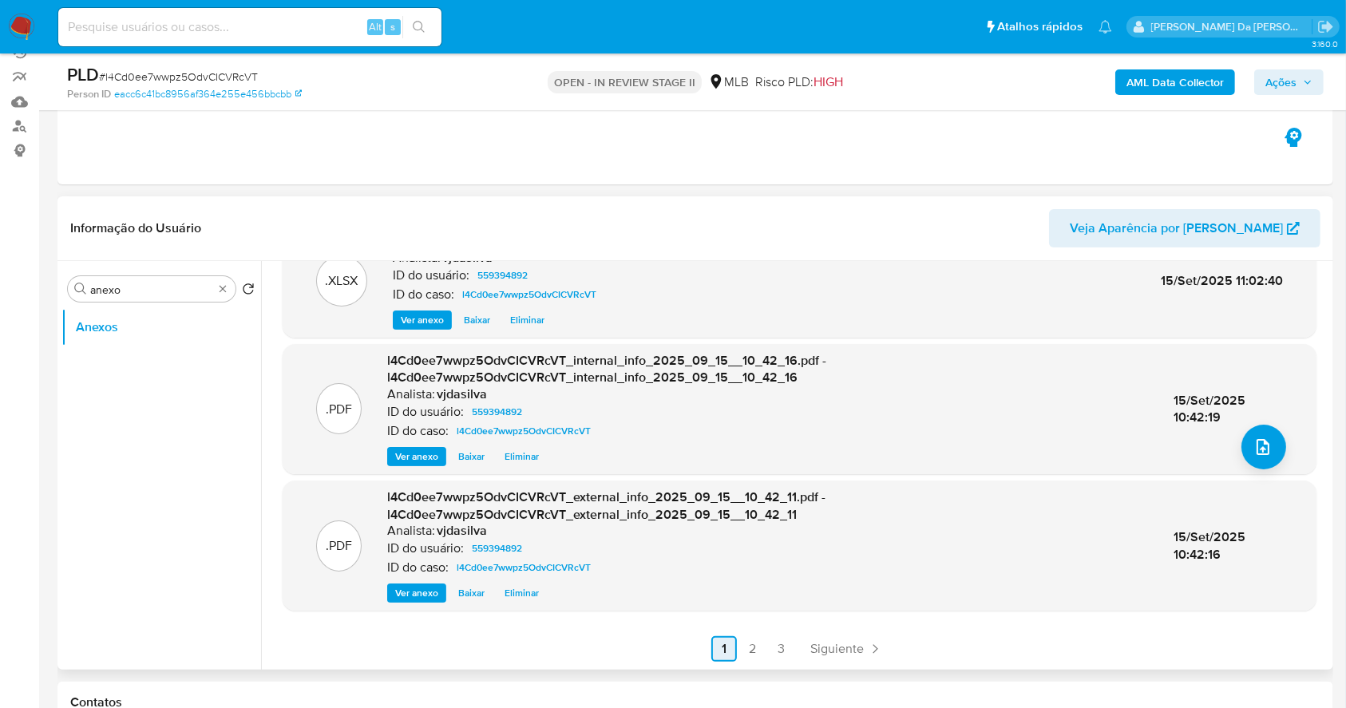
click at [756, 654] on link "2" at bounding box center [753, 649] width 26 height 26
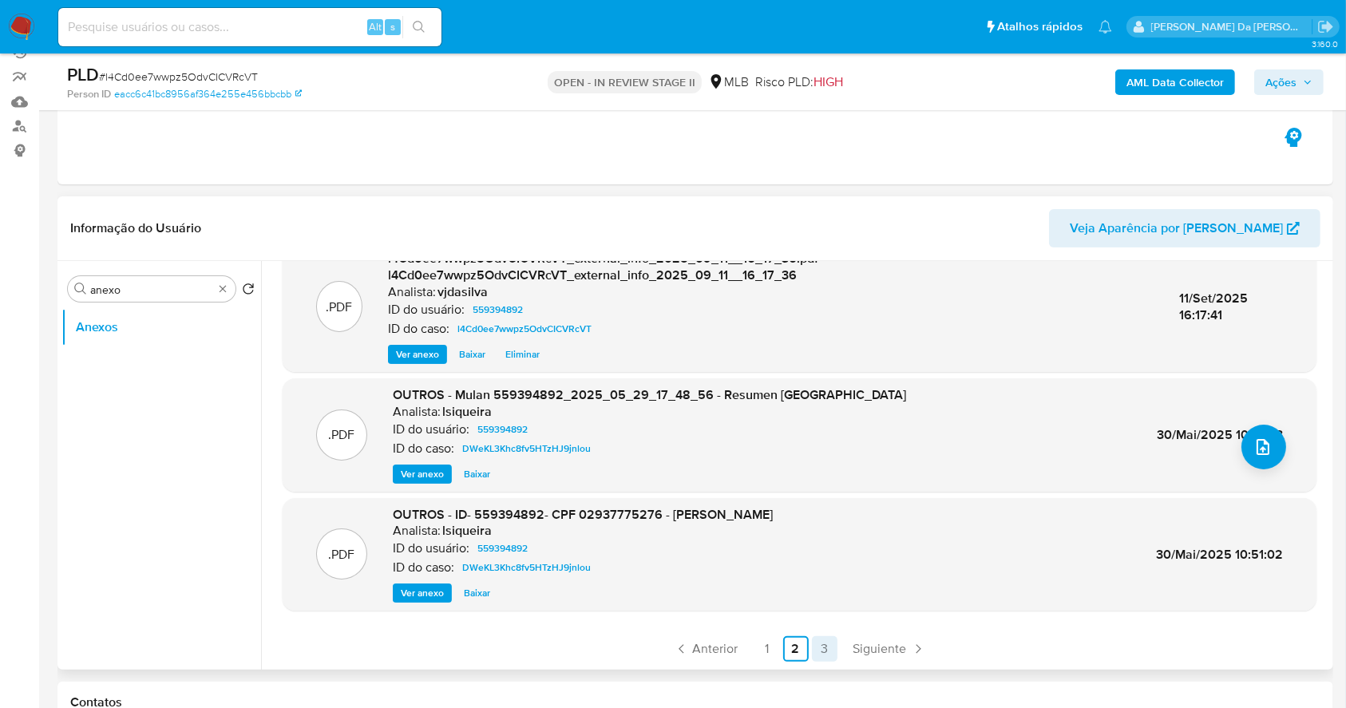
click at [823, 642] on link "3" at bounding box center [825, 649] width 26 height 26
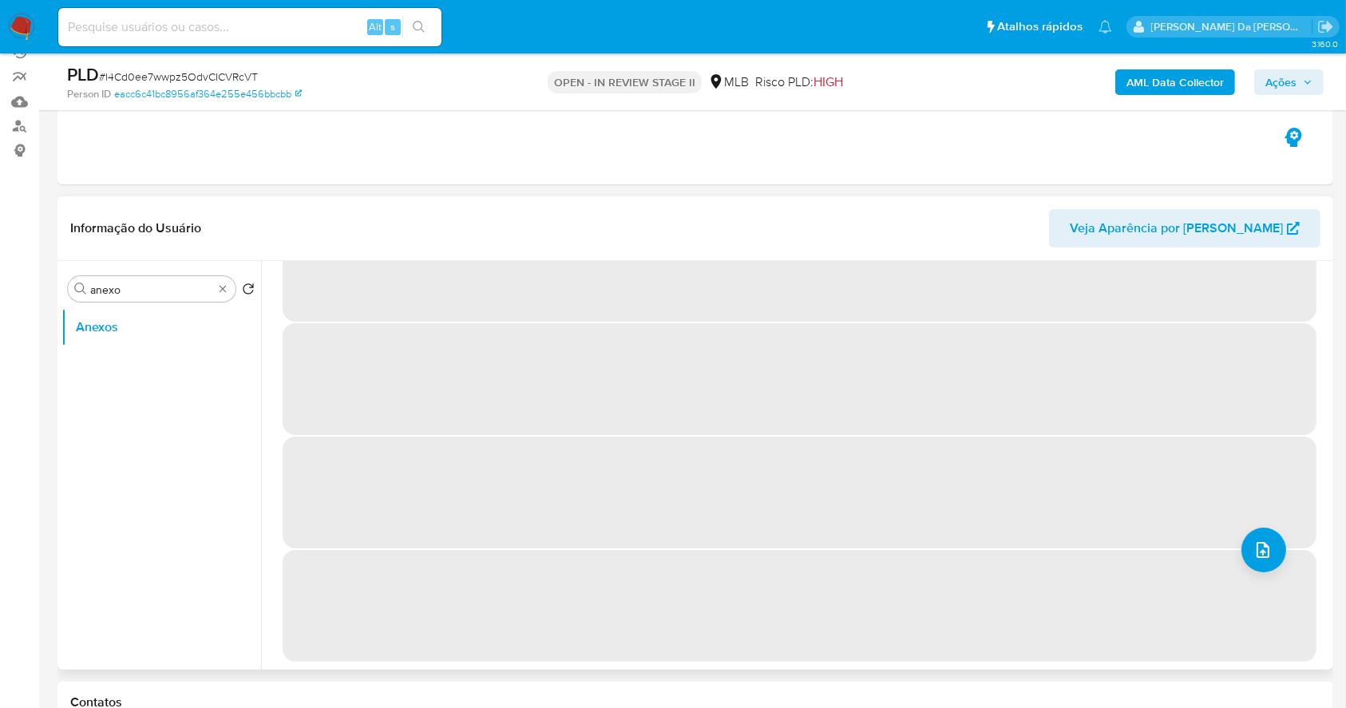
scroll to position [0, 0]
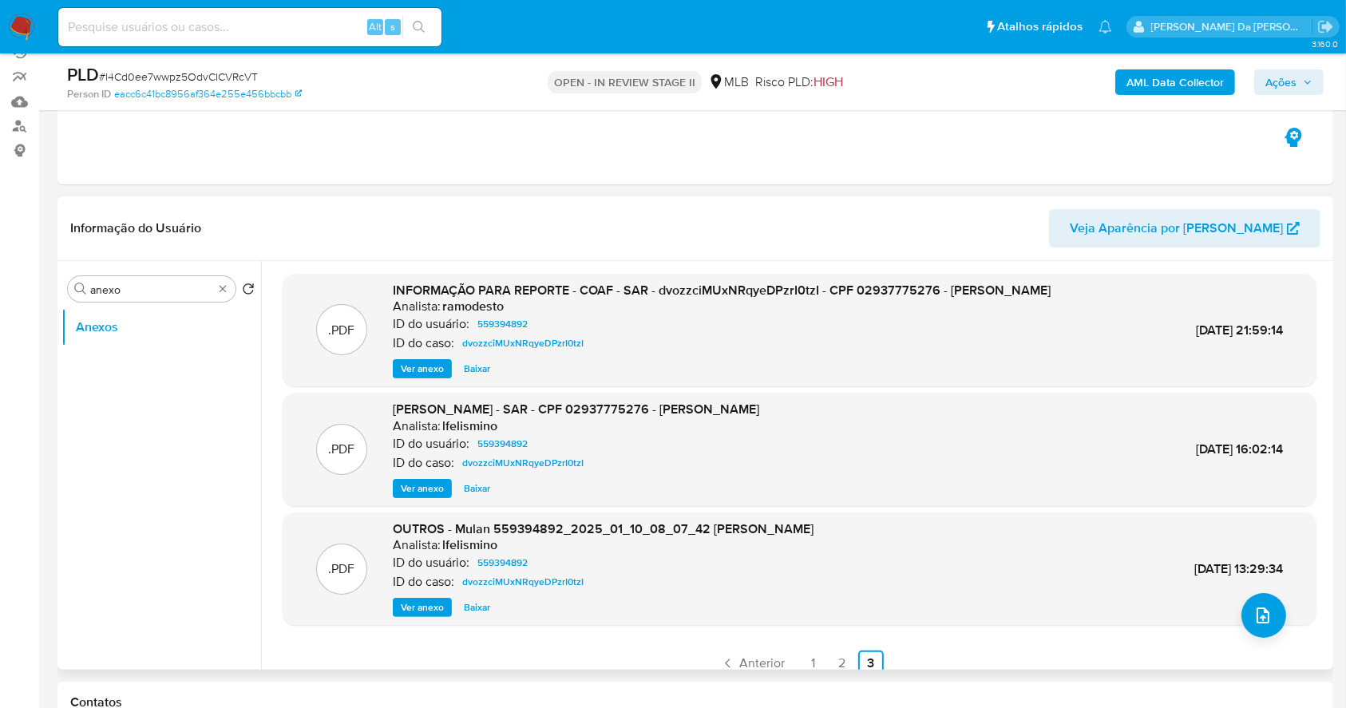
click at [428, 372] on span "Ver anexo" at bounding box center [422, 369] width 43 height 16
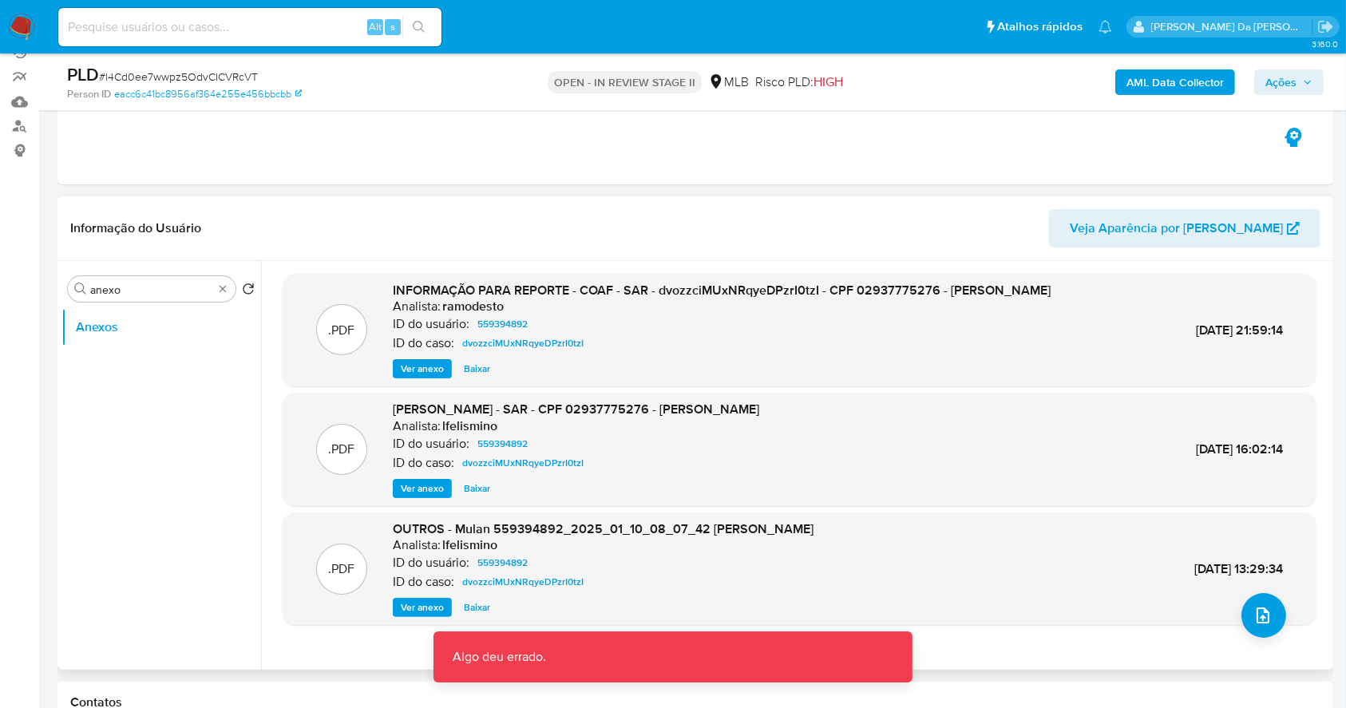
click at [432, 361] on span "Ver anexo" at bounding box center [422, 369] width 43 height 16
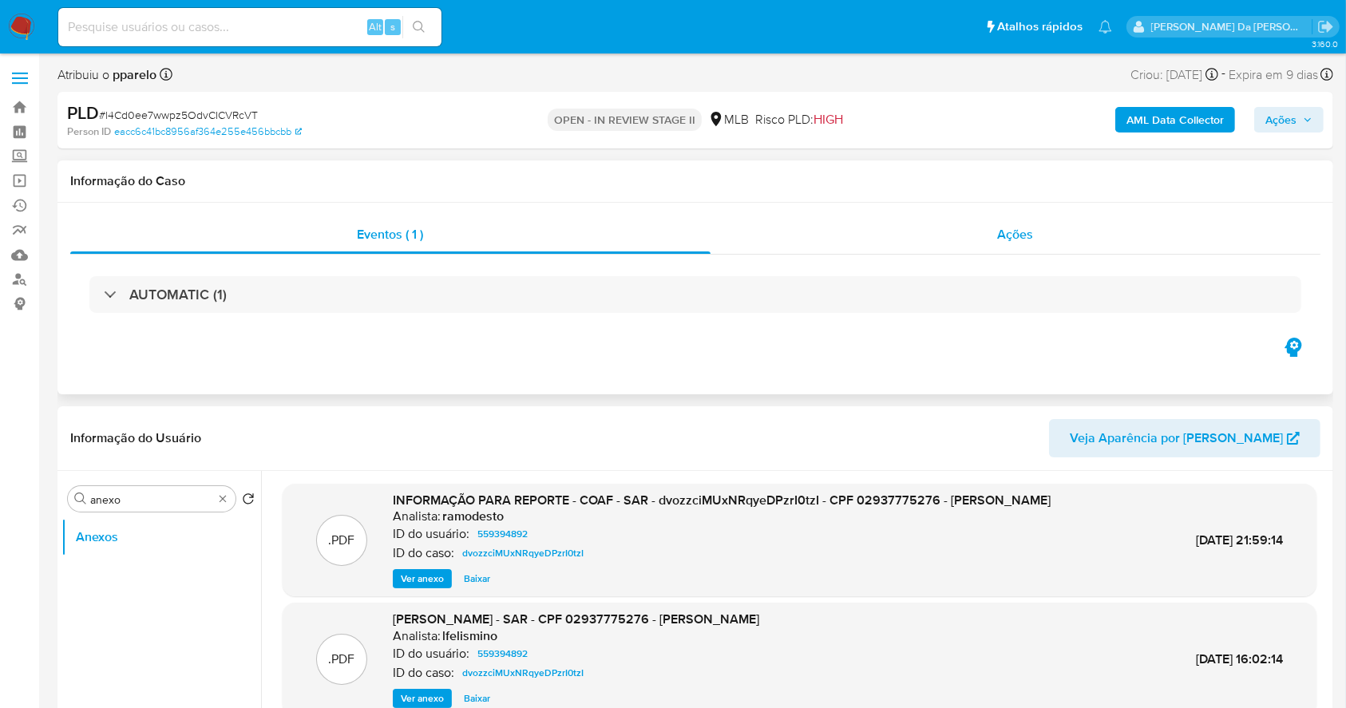
click at [1008, 234] on span "Ações" at bounding box center [1016, 234] width 36 height 18
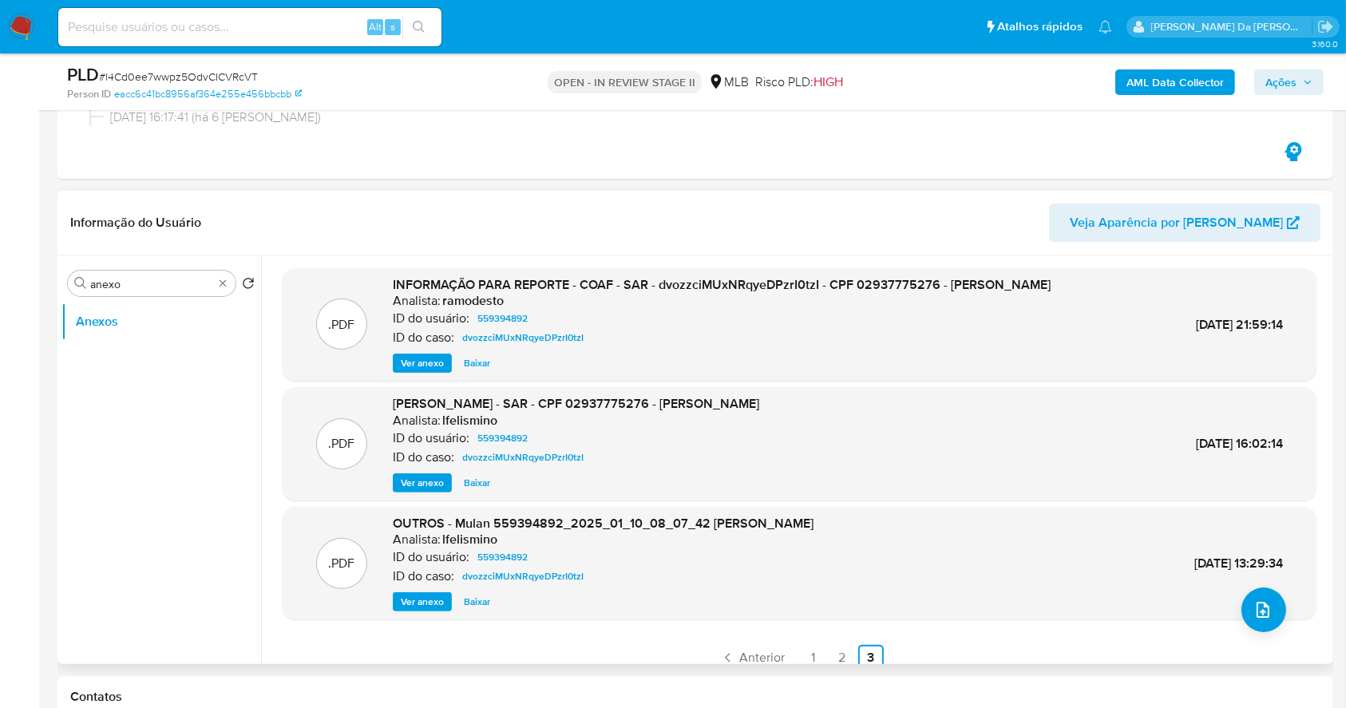
scroll to position [319, 0]
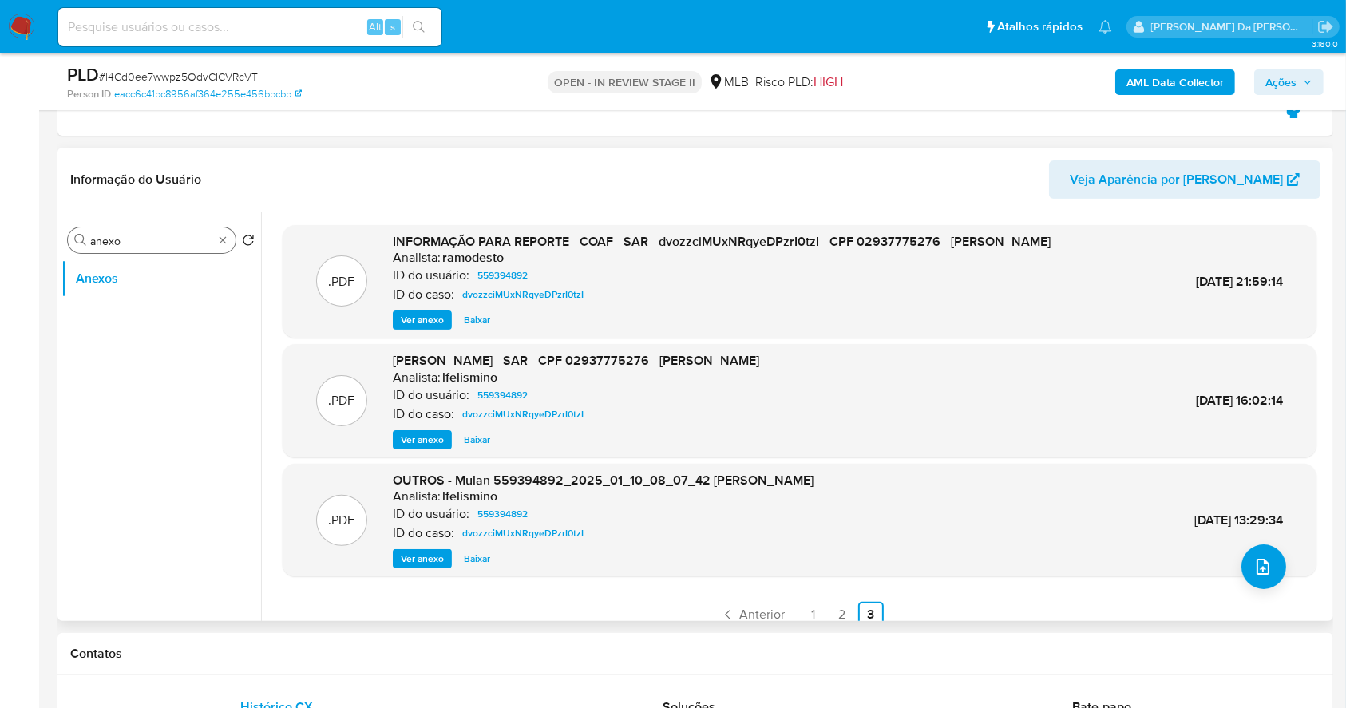
click at [230, 242] on div "Procurar anexo" at bounding box center [152, 240] width 168 height 26
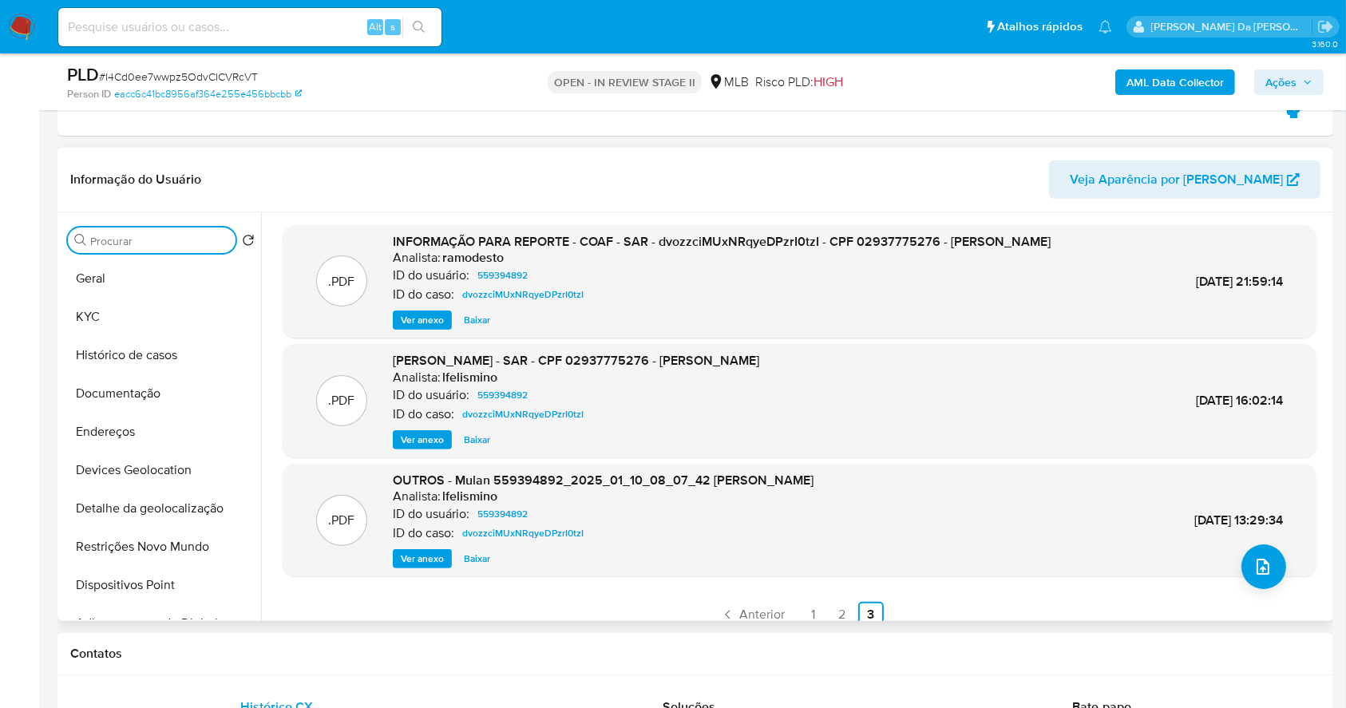
click at [154, 236] on input "Procurar" at bounding box center [159, 241] width 139 height 14
click at [117, 359] on button "Histórico de casos" at bounding box center [154, 355] width 187 height 38
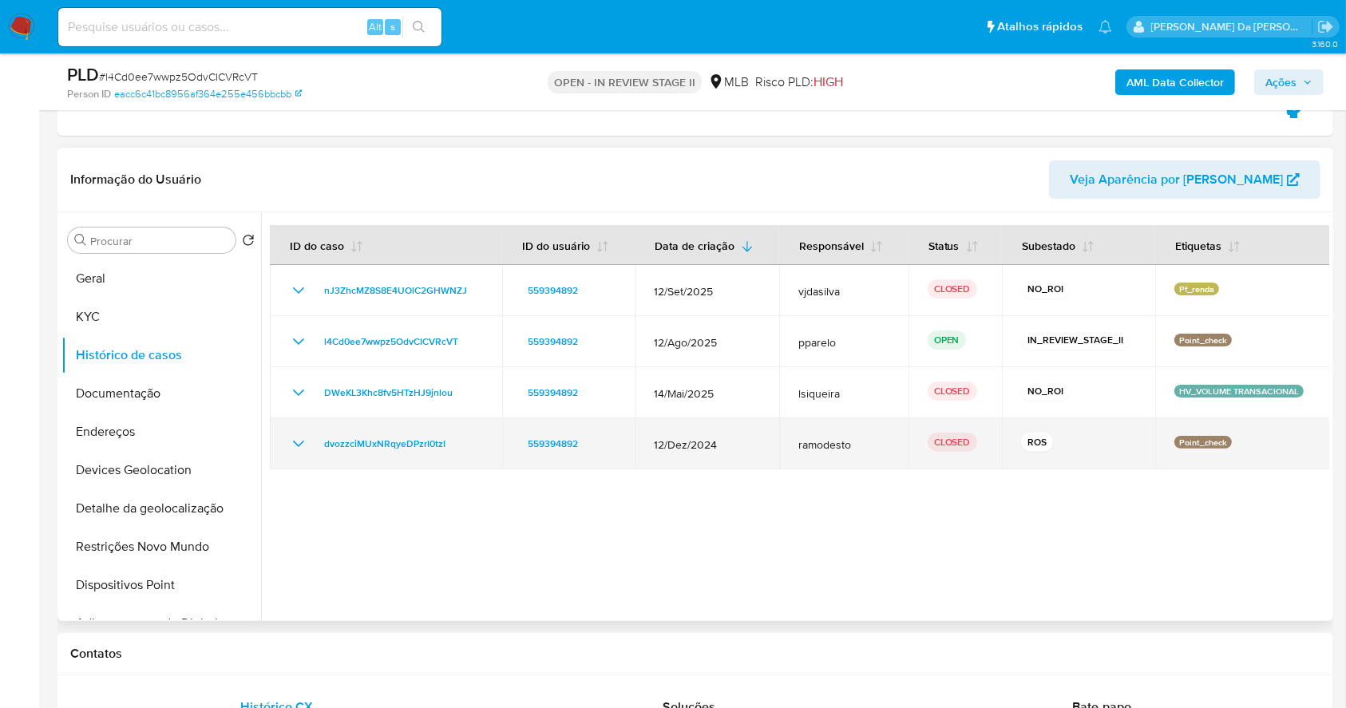
click at [300, 438] on icon "Mostrar/Ocultar" at bounding box center [298, 443] width 19 height 19
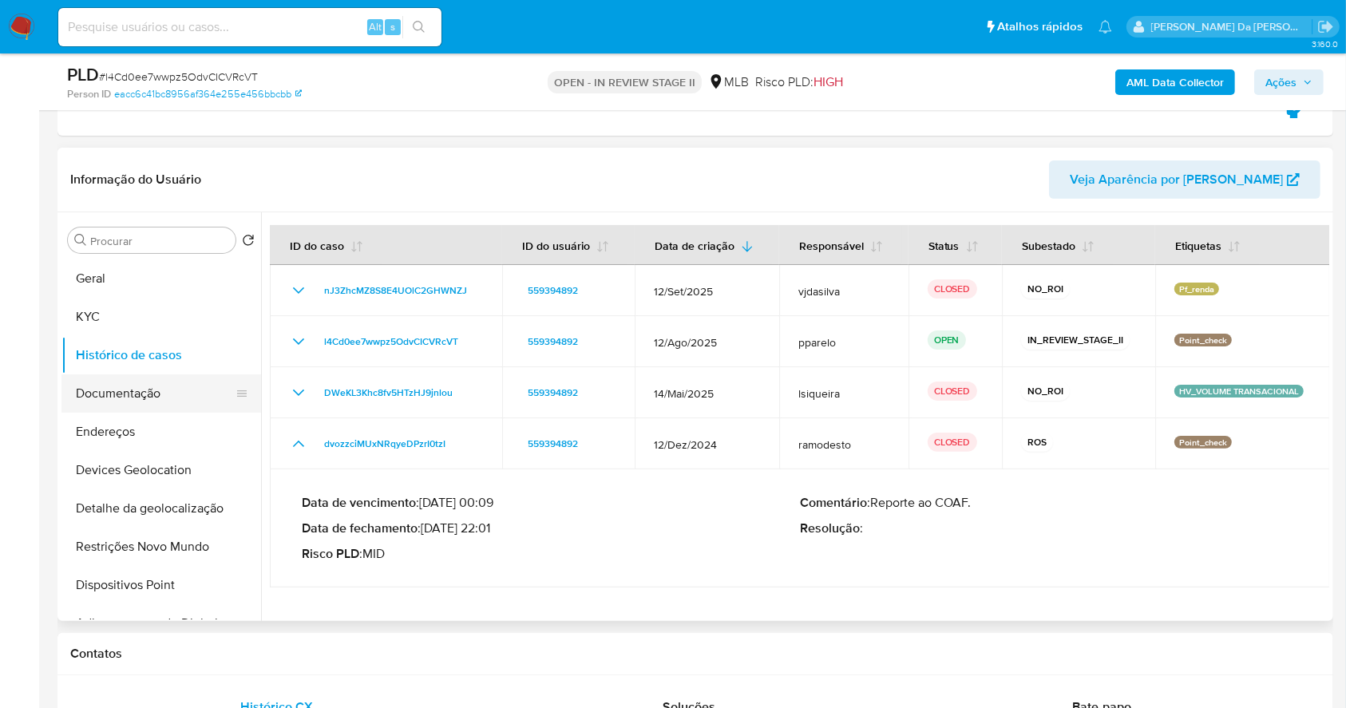
drag, startPoint x: 150, startPoint y: 394, endPoint x: 204, endPoint y: 394, distance: 54.3
click at [148, 394] on button "Documentação" at bounding box center [154, 393] width 187 height 38
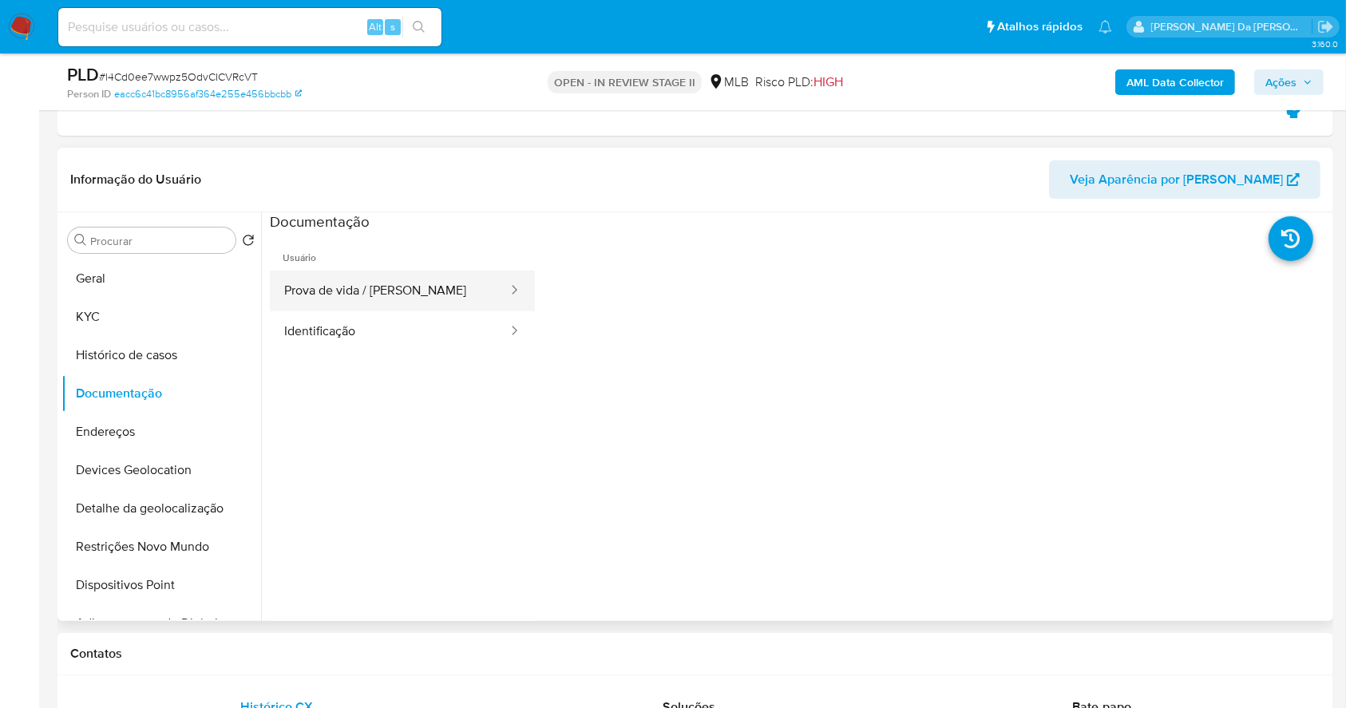
click at [406, 298] on button "Prova de vida / Selfie" at bounding box center [389, 291] width 239 height 41
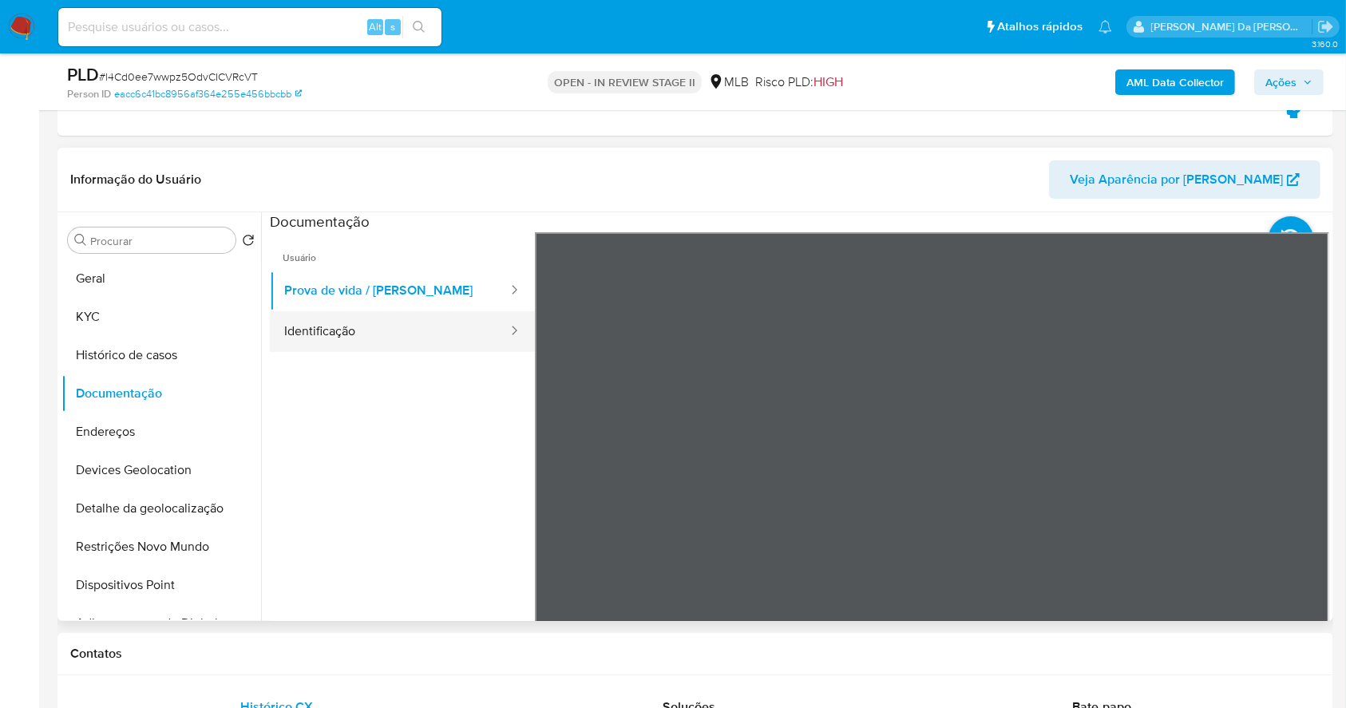
click at [426, 343] on button "Identificação" at bounding box center [389, 331] width 239 height 41
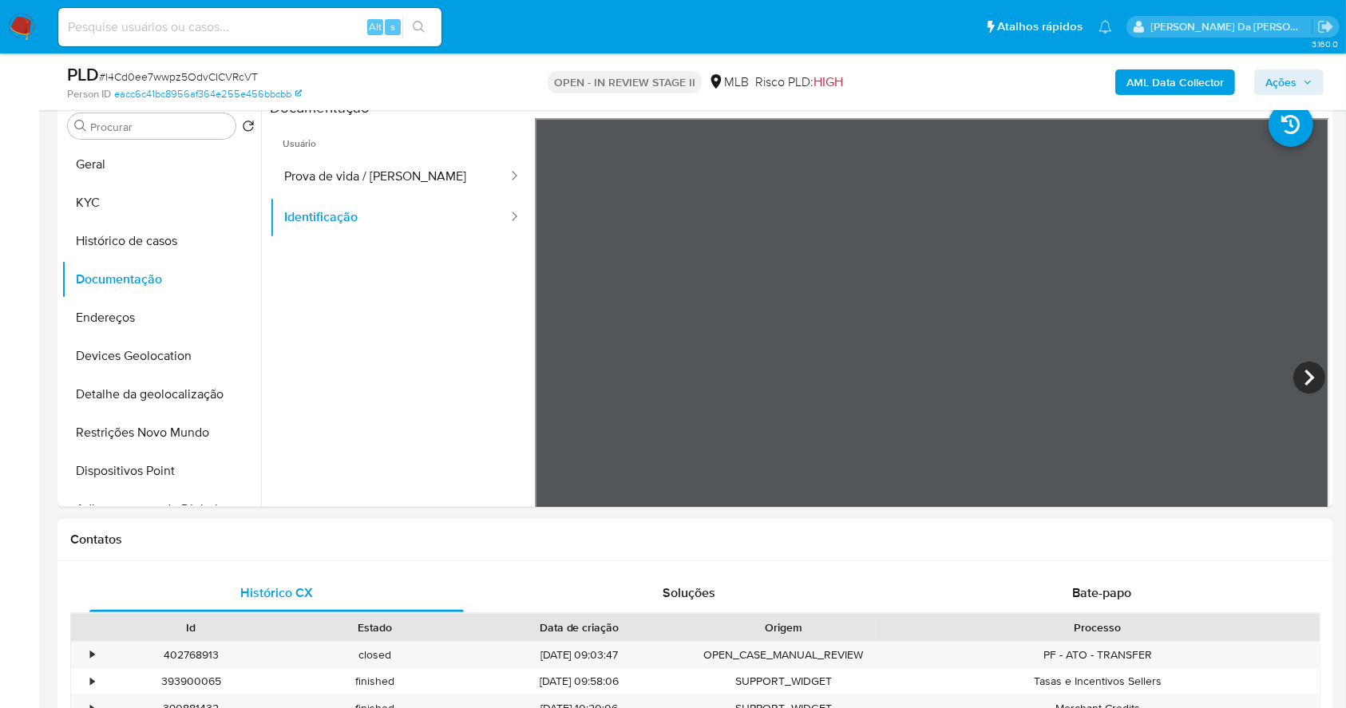
scroll to position [532, 0]
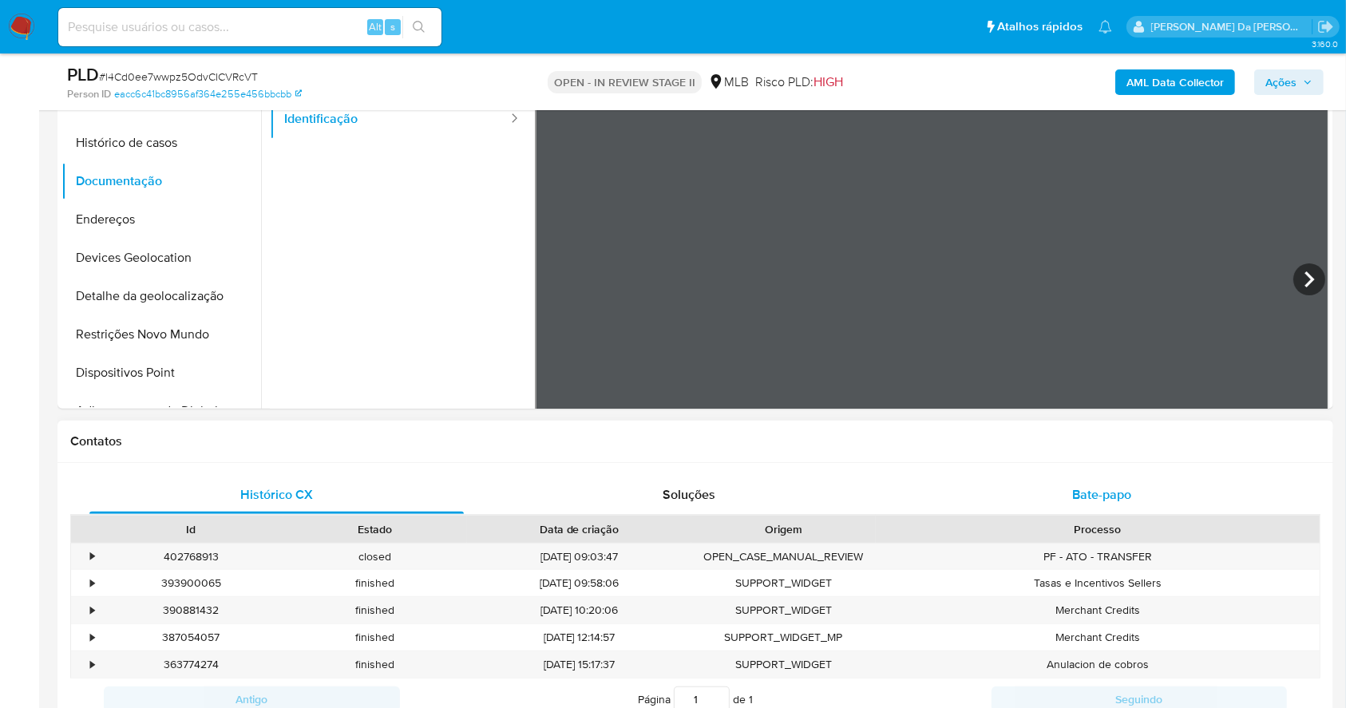
click at [1084, 485] on span "Bate-papo" at bounding box center [1101, 494] width 59 height 18
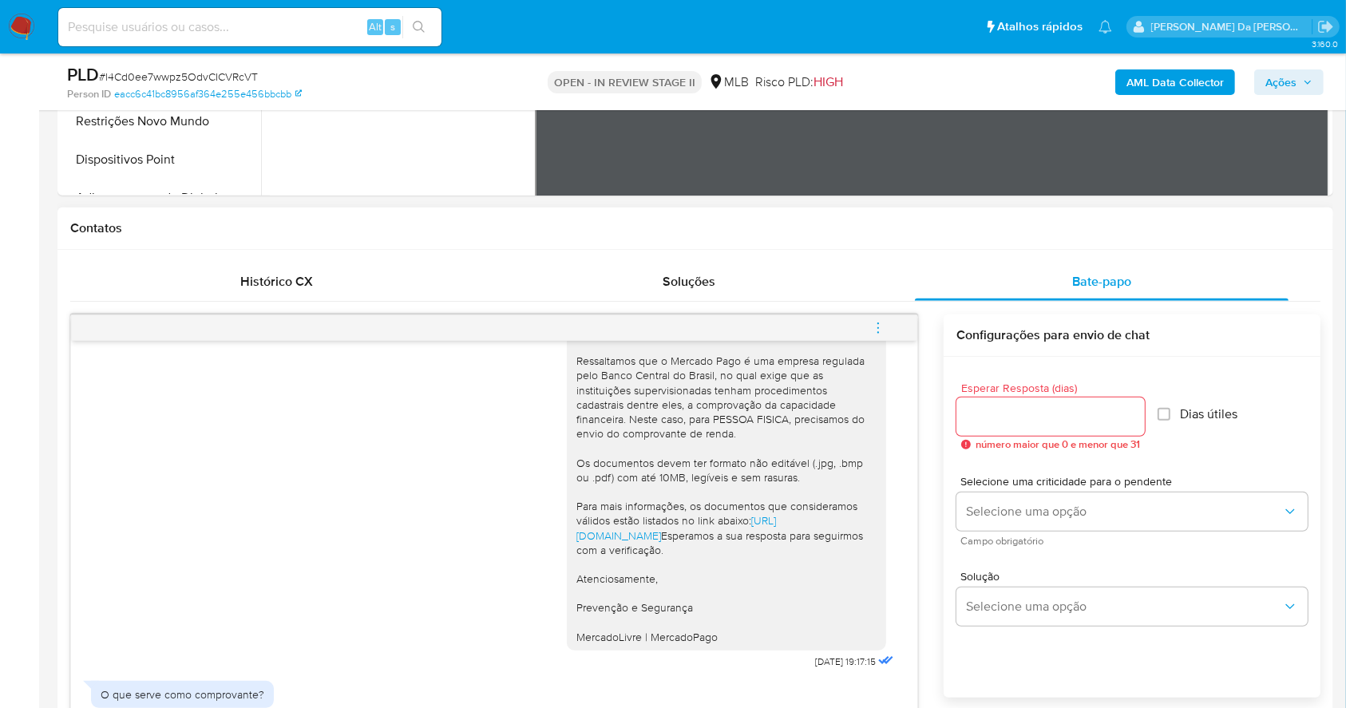
scroll to position [851, 0]
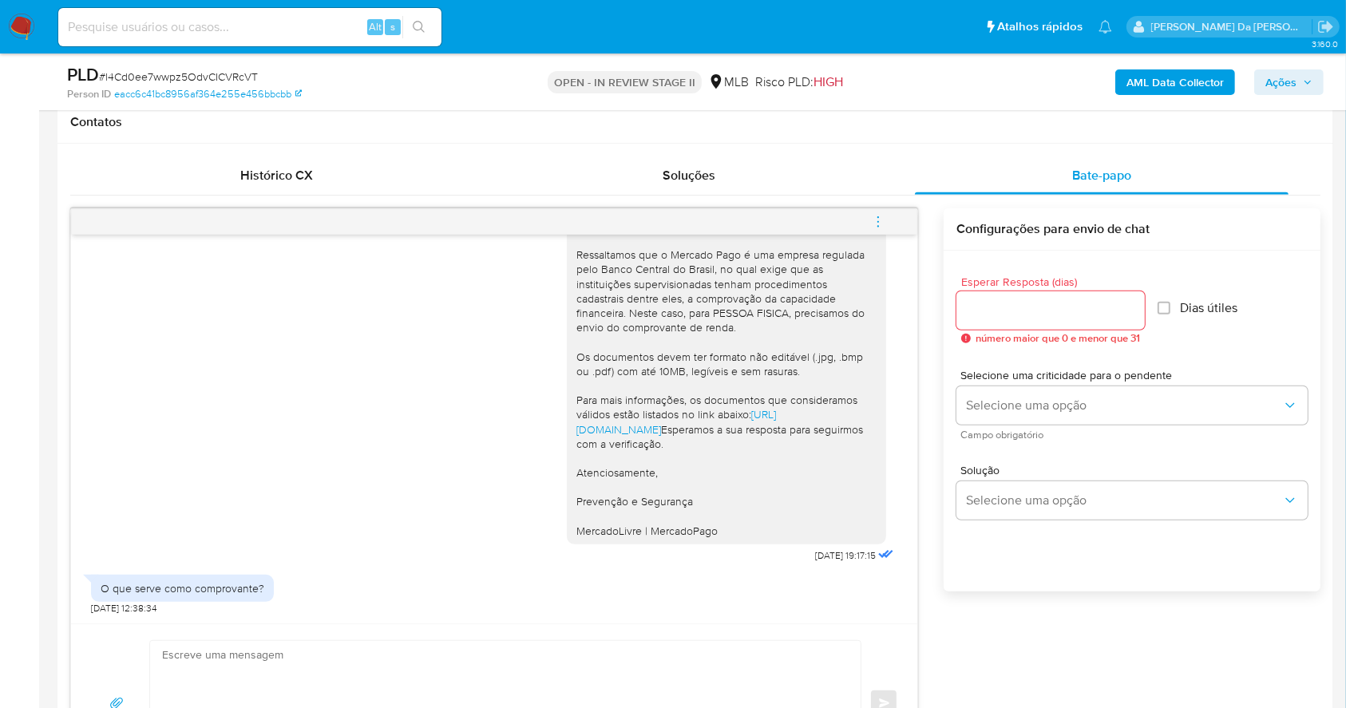
click at [283, 25] on input at bounding box center [249, 27] width 383 height 21
paste input "ty4dNdBrGylvTom3UWdvj1Kd"
type input "ty4dNdBrGylvTom3UWdvj1Kd"
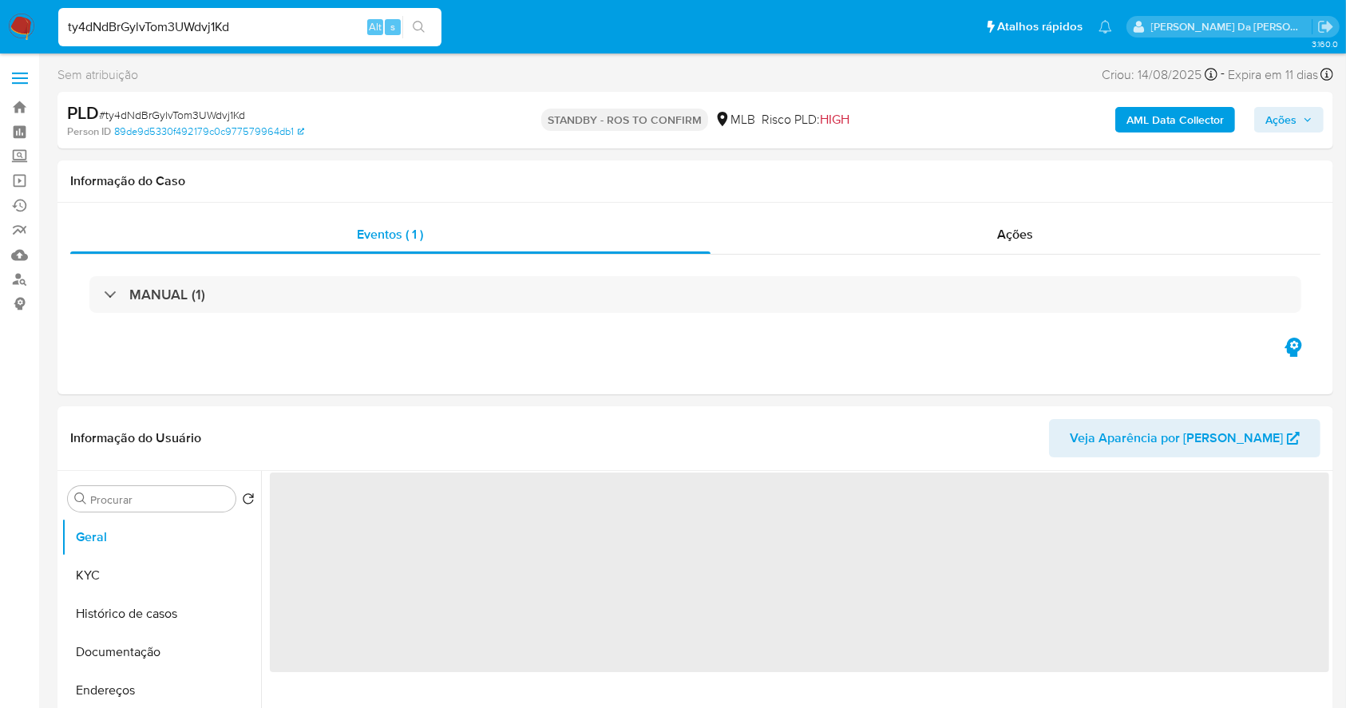
select select "10"
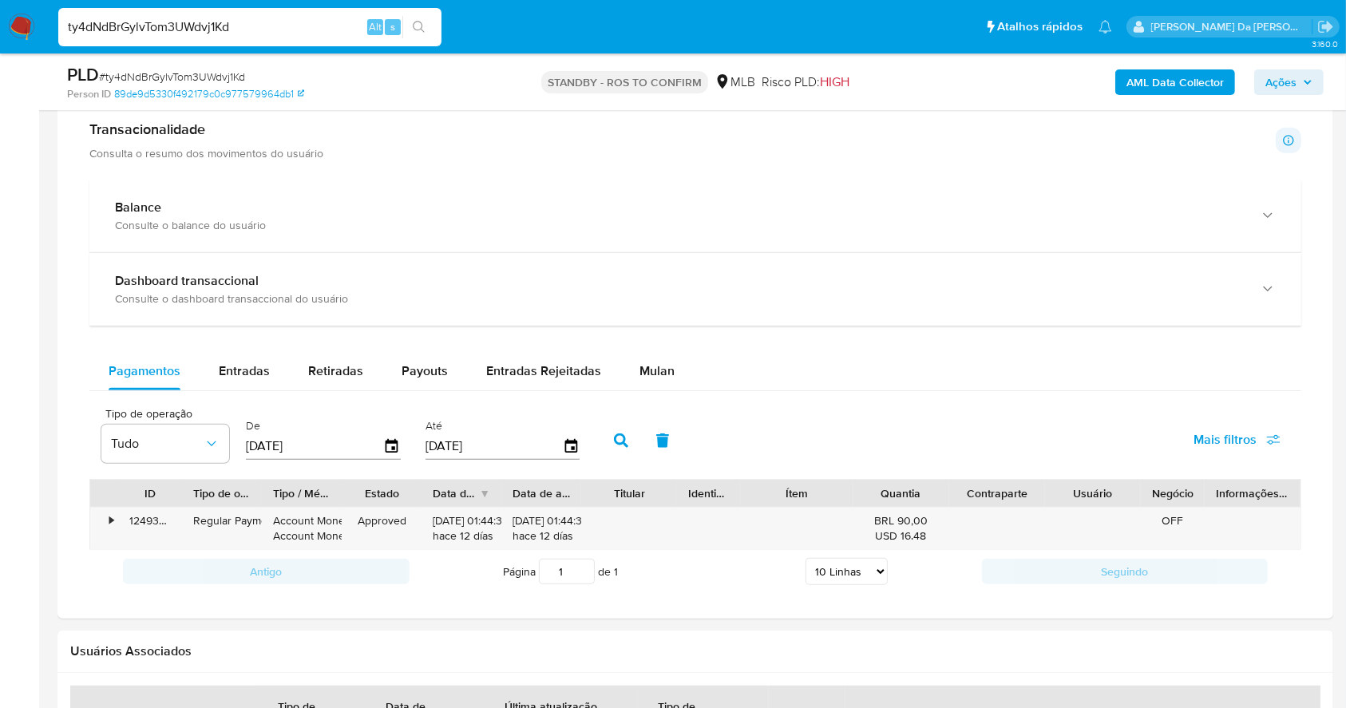
scroll to position [1170, 0]
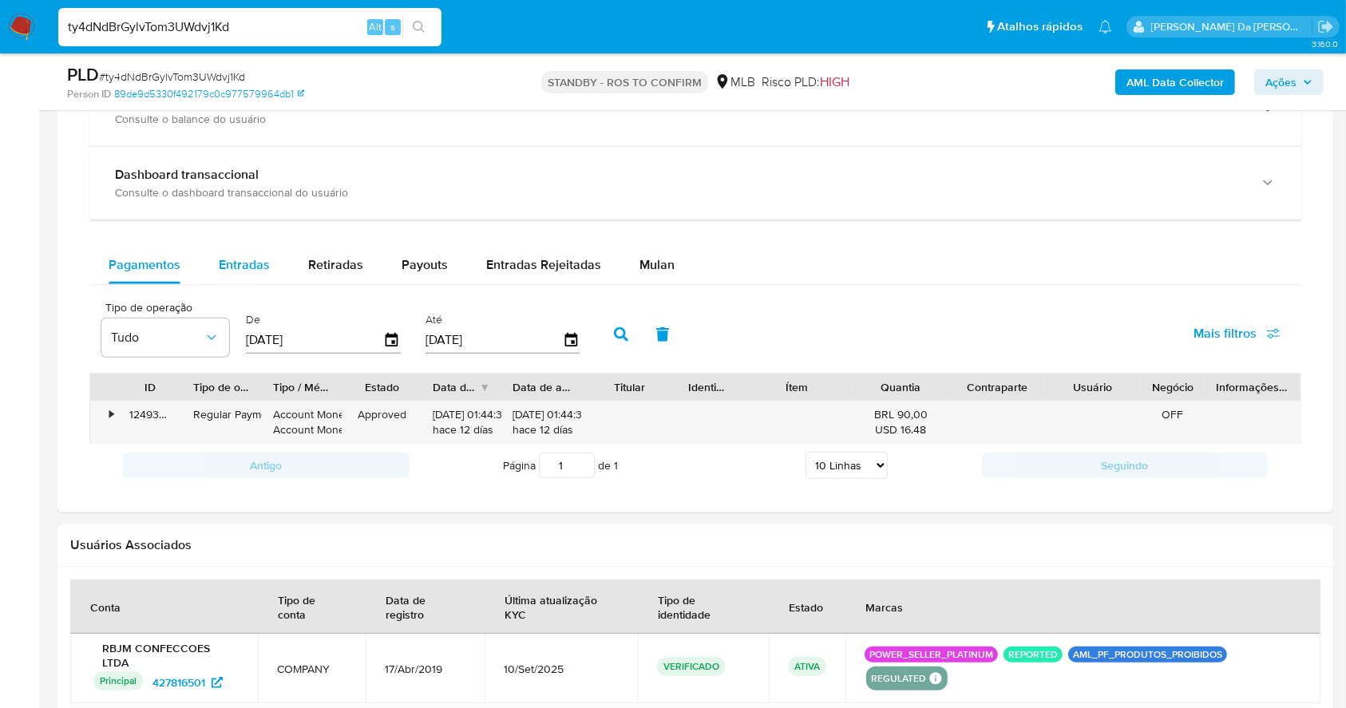
click at [271, 263] on button "Entradas" at bounding box center [244, 265] width 89 height 38
select select "10"
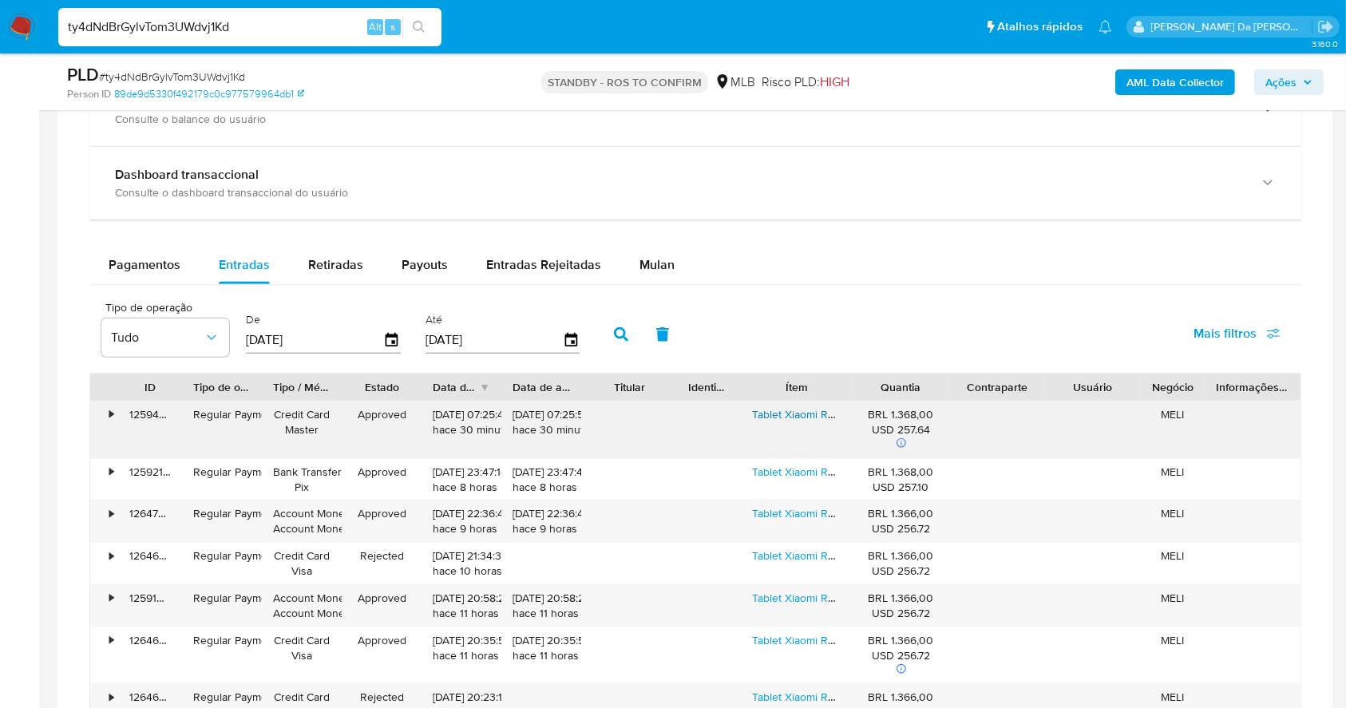
click at [777, 416] on link "Tablet Xiaomi Redmi Pad 2 11, 8 Gb, 256 Gb, Wi-fi, Roxo Lavanda" at bounding box center [917, 414] width 330 height 16
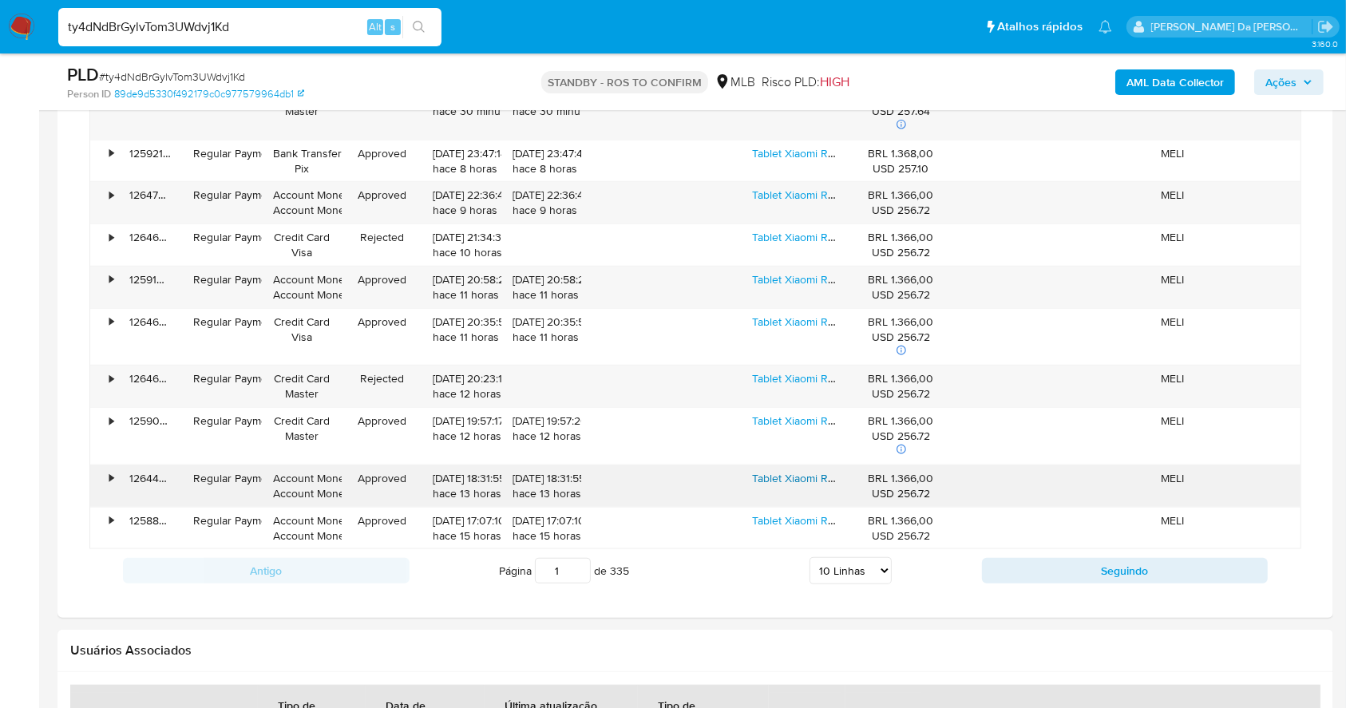
scroll to position [1489, 0]
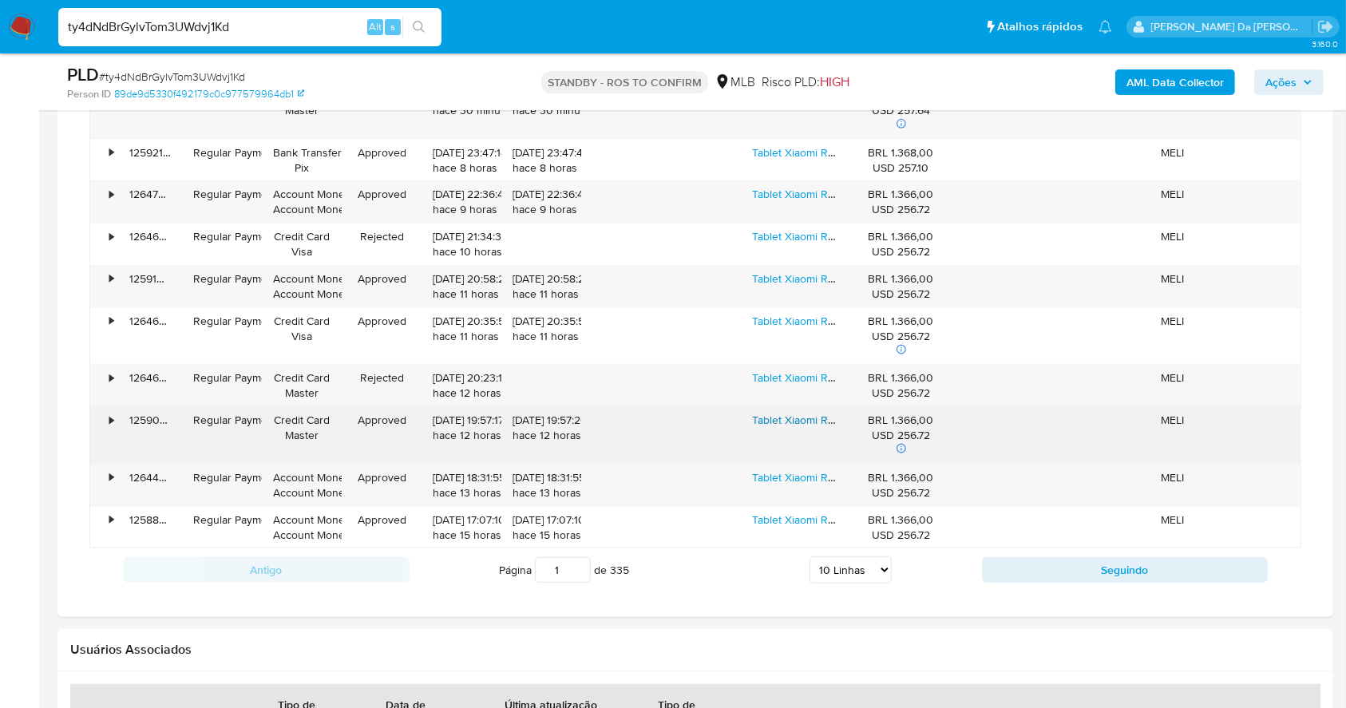
click at [801, 417] on link "Tablet Xiaomi Redmi Pad 2 11, 8 Gb, 256 Gb, Wi-fi, Roxo Lavanda" at bounding box center [917, 420] width 330 height 16
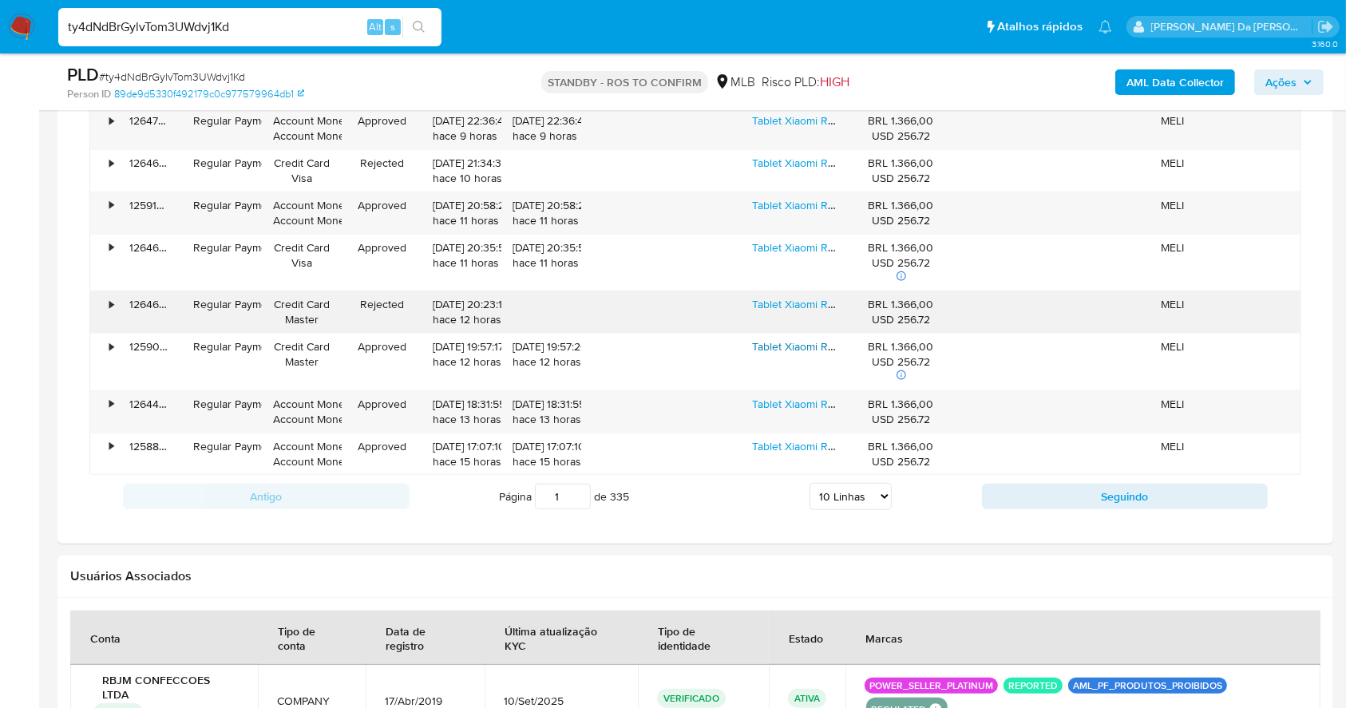
scroll to position [1596, 0]
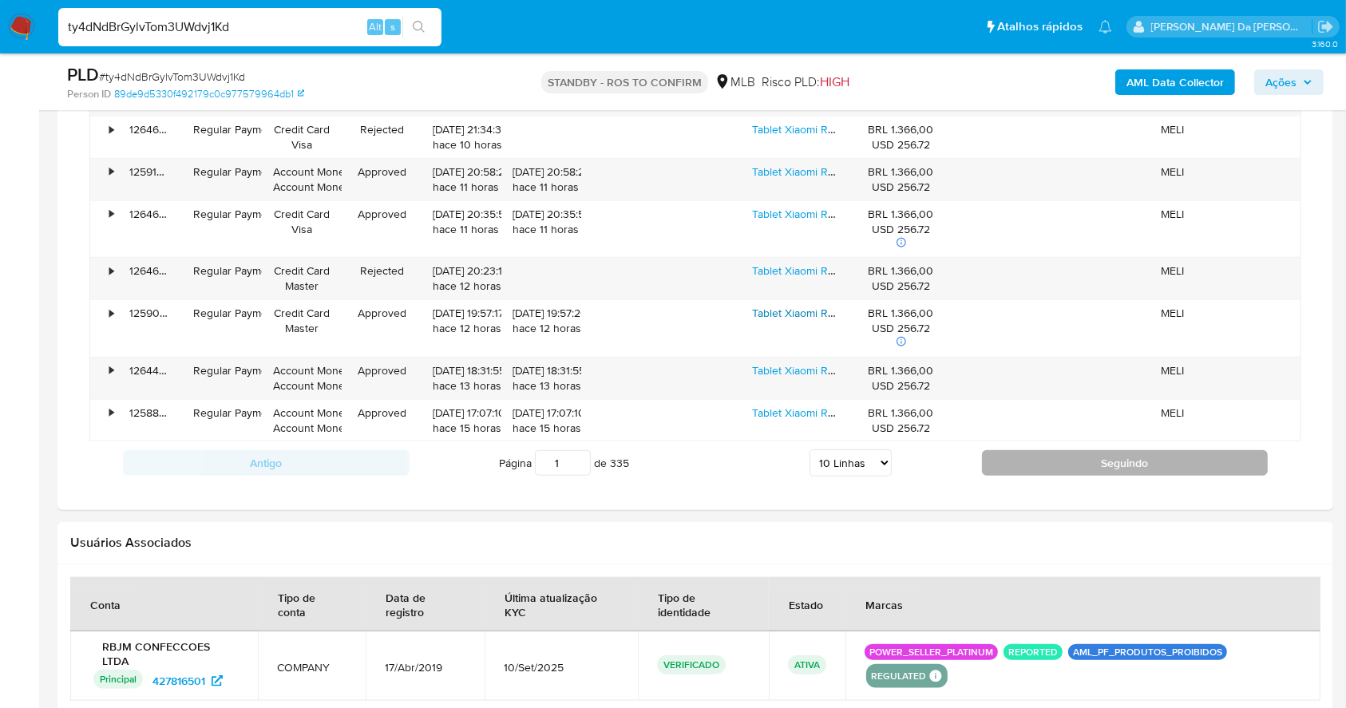
click at [1041, 460] on button "Seguindo" at bounding box center [1125, 463] width 287 height 26
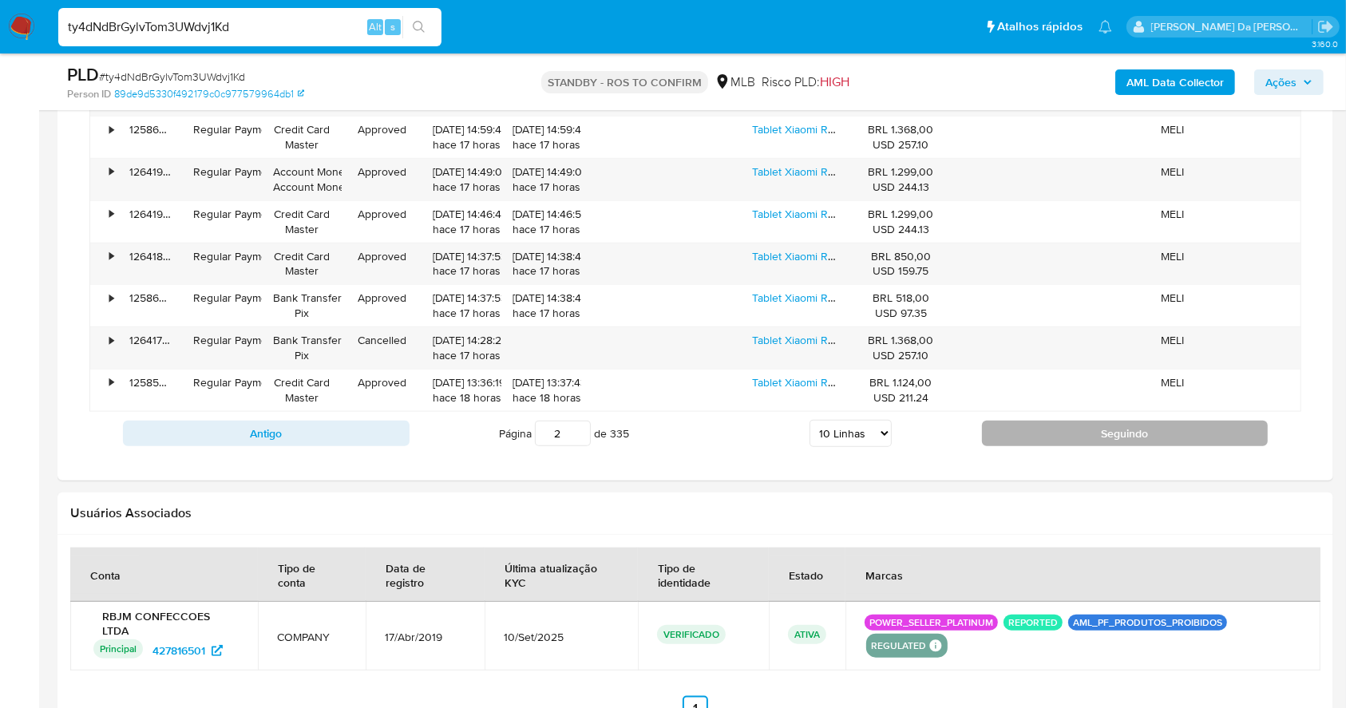
click at [1043, 438] on button "Seguindo" at bounding box center [1125, 434] width 287 height 26
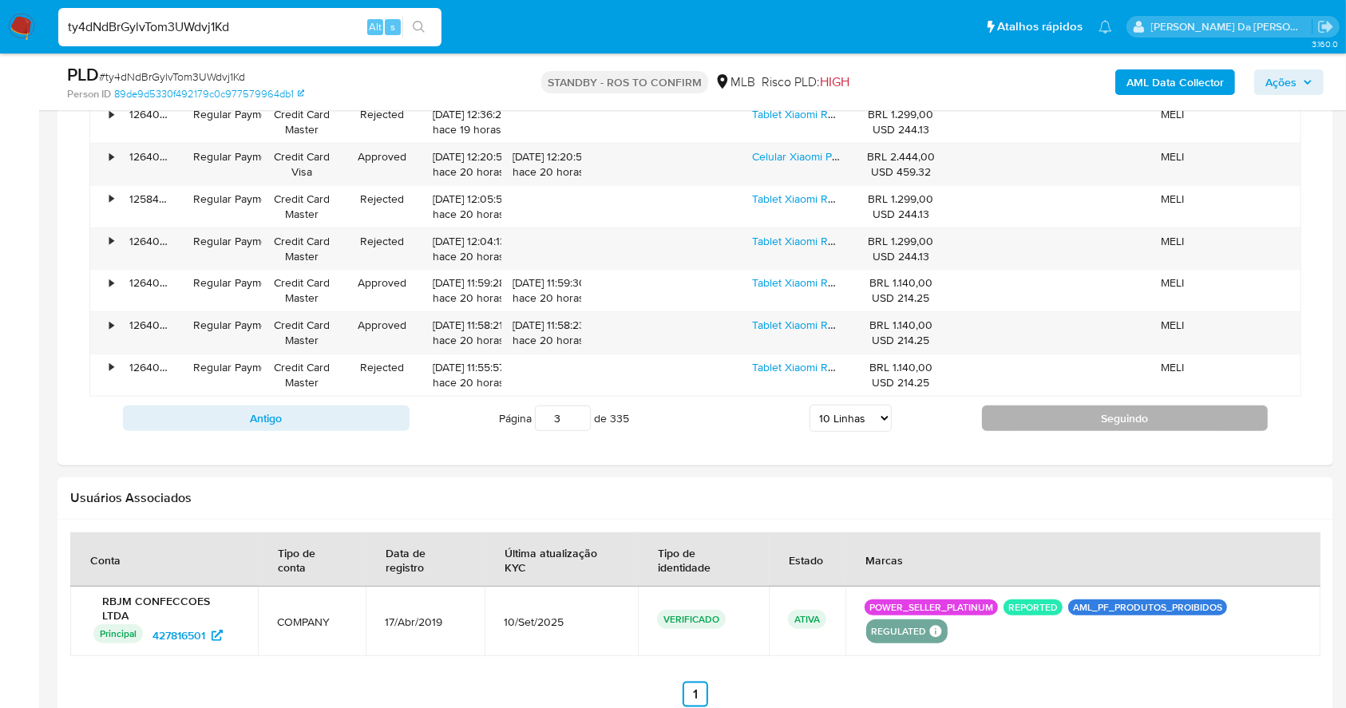
click at [1050, 423] on button "Seguindo" at bounding box center [1125, 418] width 287 height 26
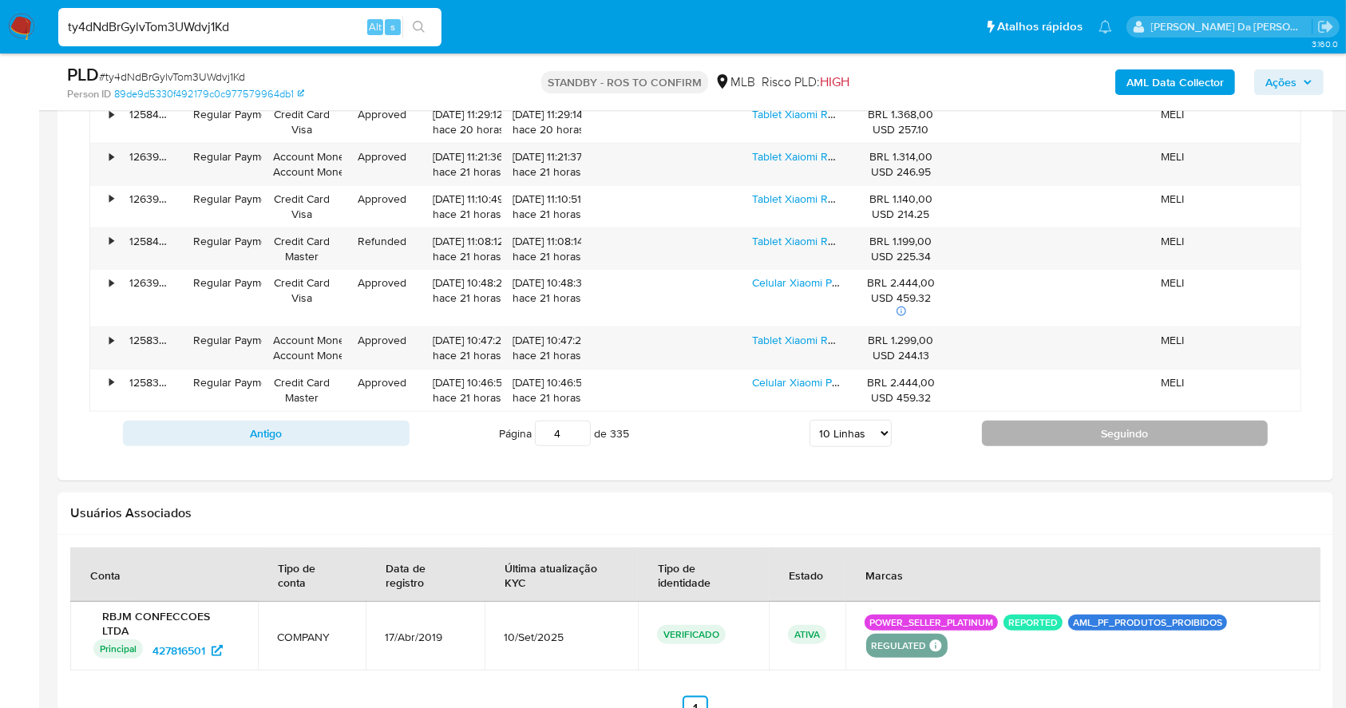
click at [1059, 425] on button "Seguindo" at bounding box center [1125, 434] width 287 height 26
type input "5"
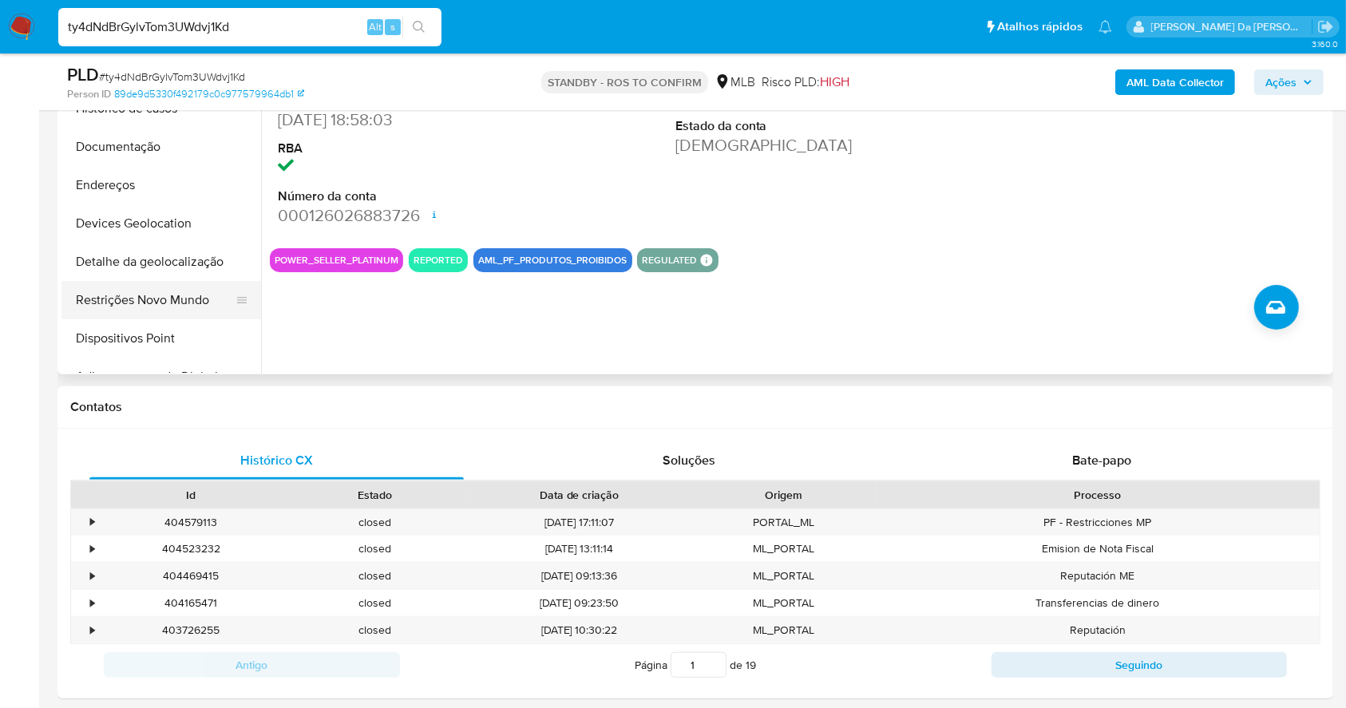
scroll to position [106, 0]
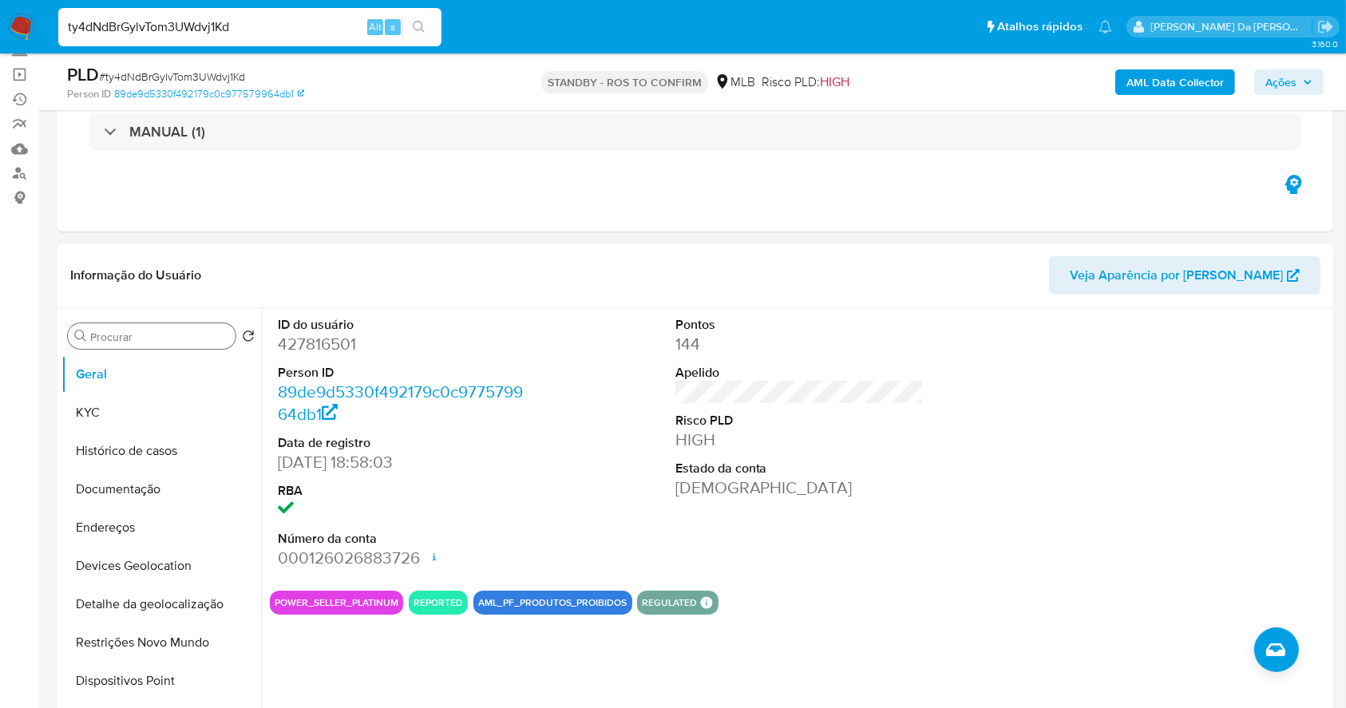
click at [151, 335] on input "Procurar" at bounding box center [159, 337] width 139 height 14
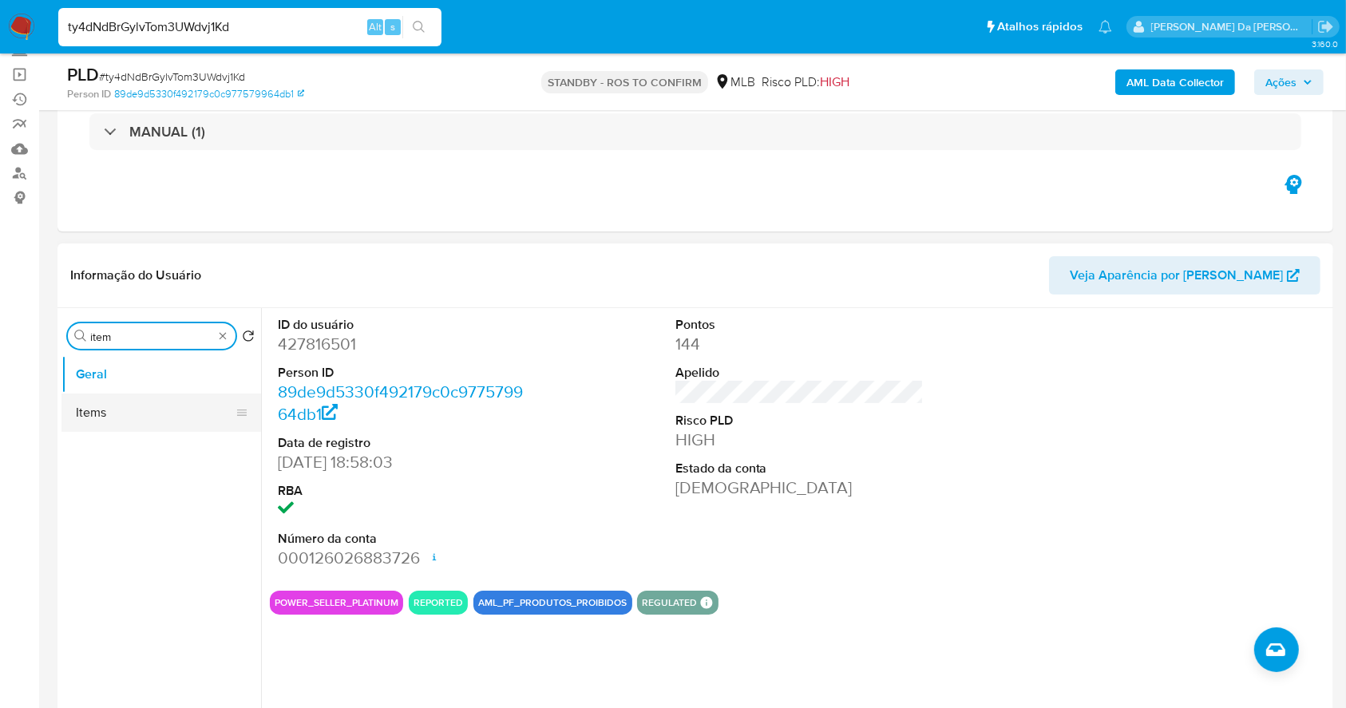
type input "item"
click at [113, 399] on button "Items" at bounding box center [154, 412] width 187 height 38
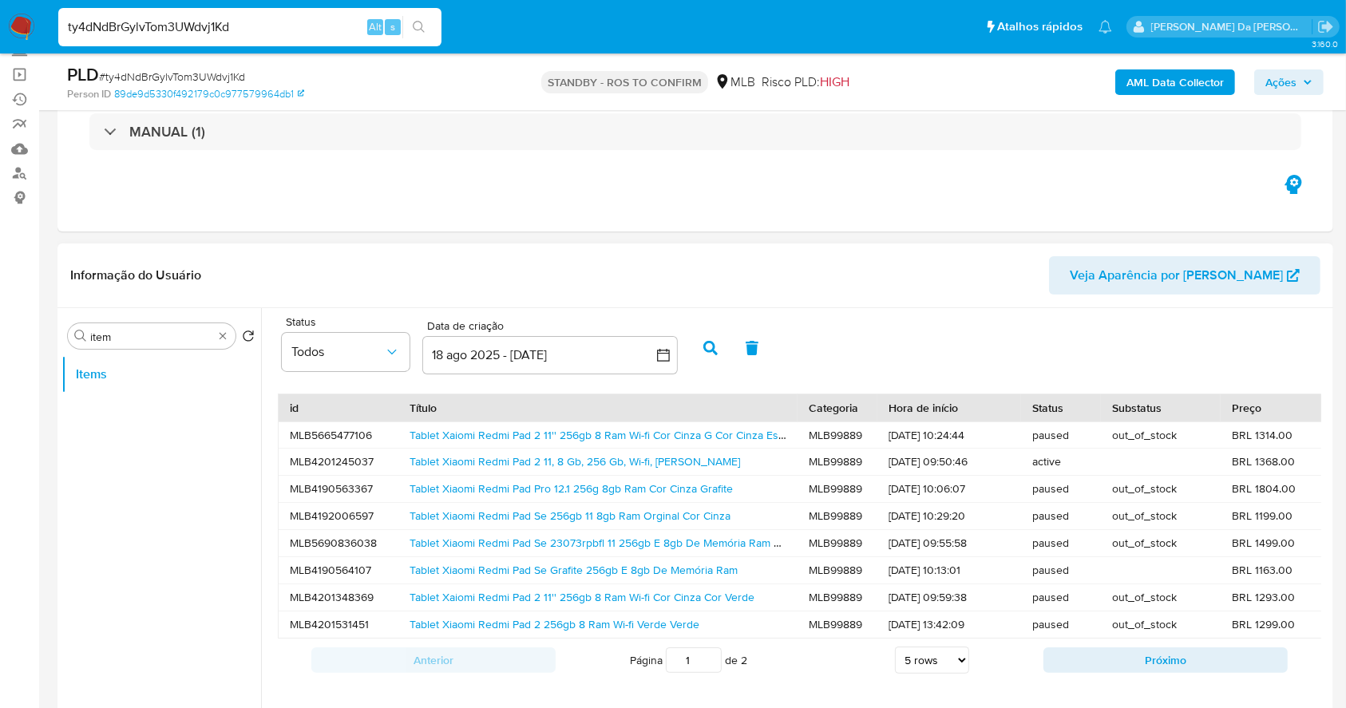
scroll to position [5, 0]
click at [1048, 662] on button "Próximo" at bounding box center [1165, 660] width 244 height 26
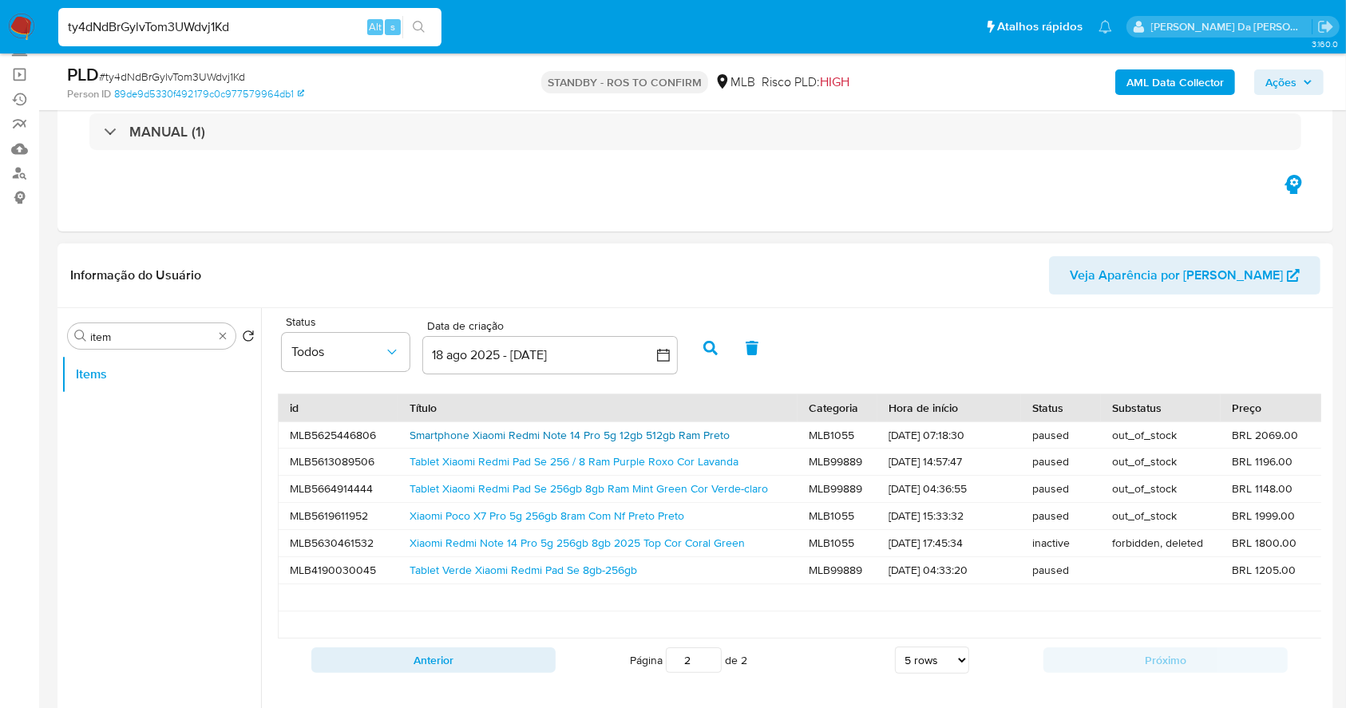
click at [477, 431] on link "Smartphone Xiaomi Redmi Note 14 Pro 5g 12gb 512gb Ram Preto" at bounding box center [569, 435] width 320 height 16
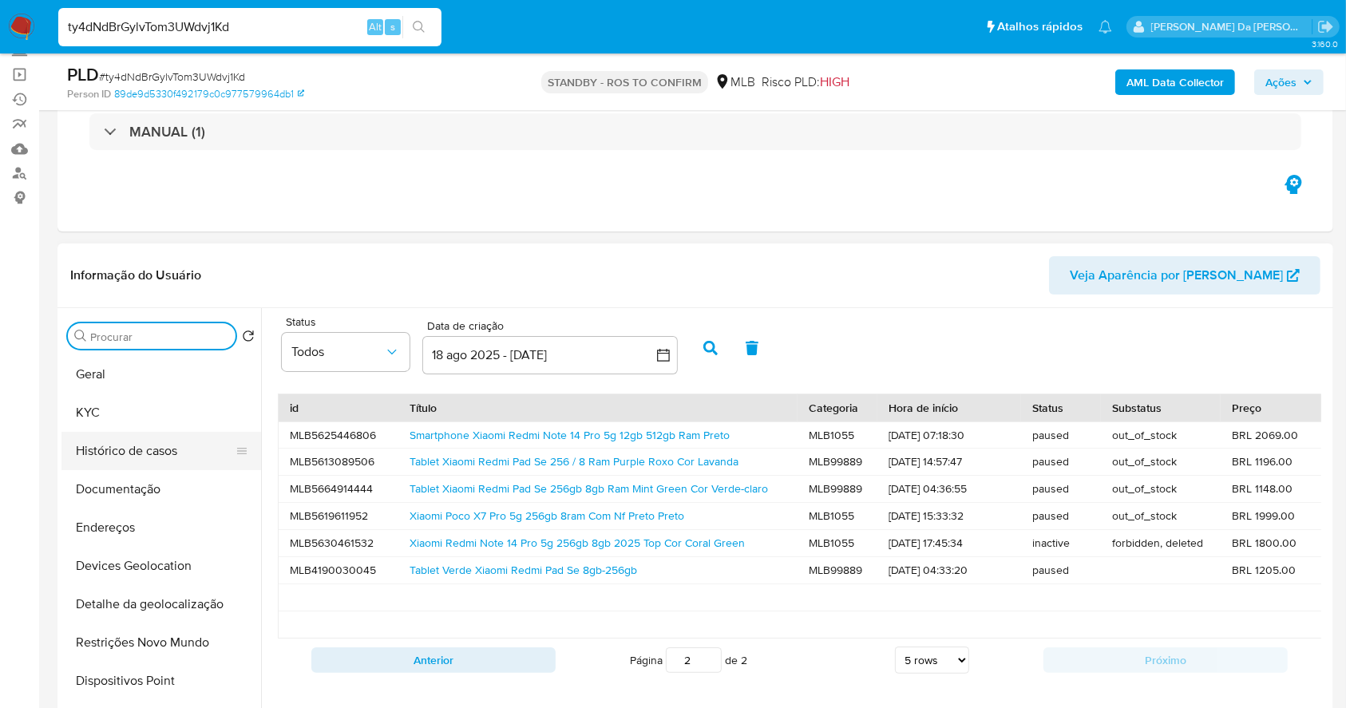
scroll to position [5, 0]
click at [109, 421] on button "KYC" at bounding box center [154, 412] width 187 height 38
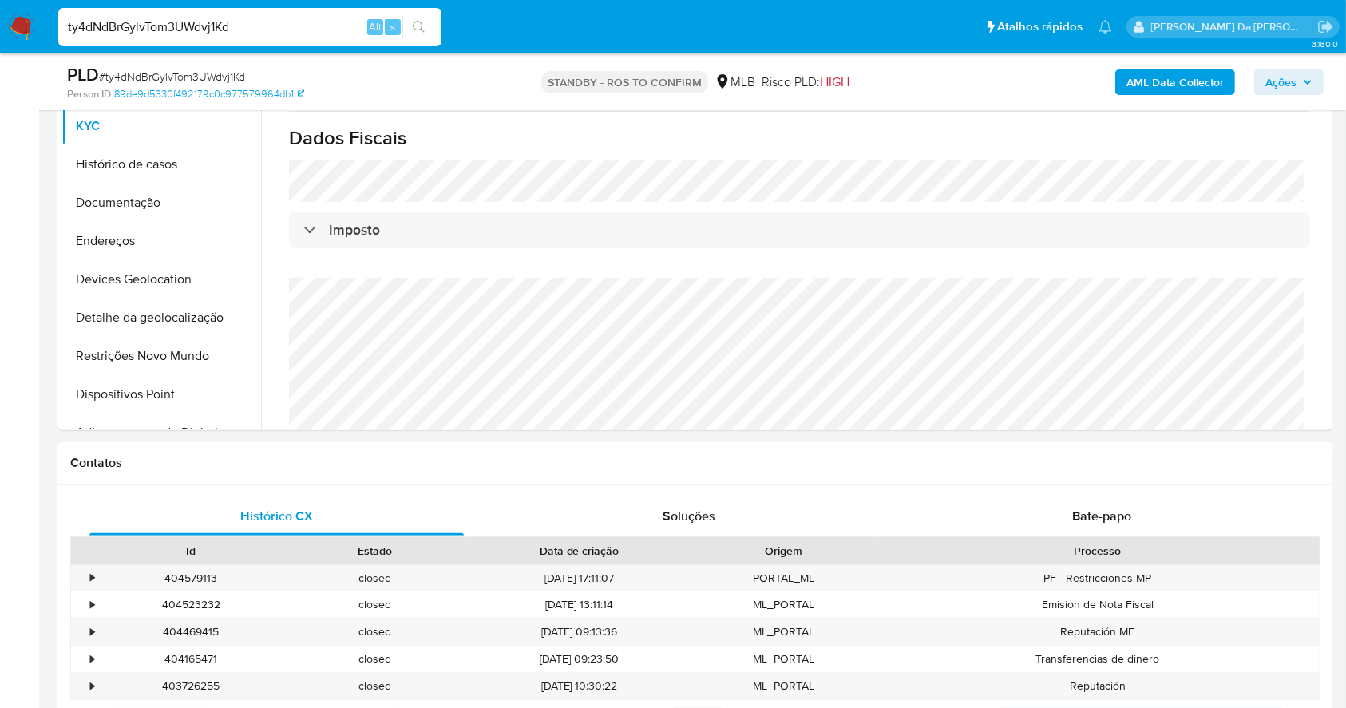
scroll to position [425, 0]
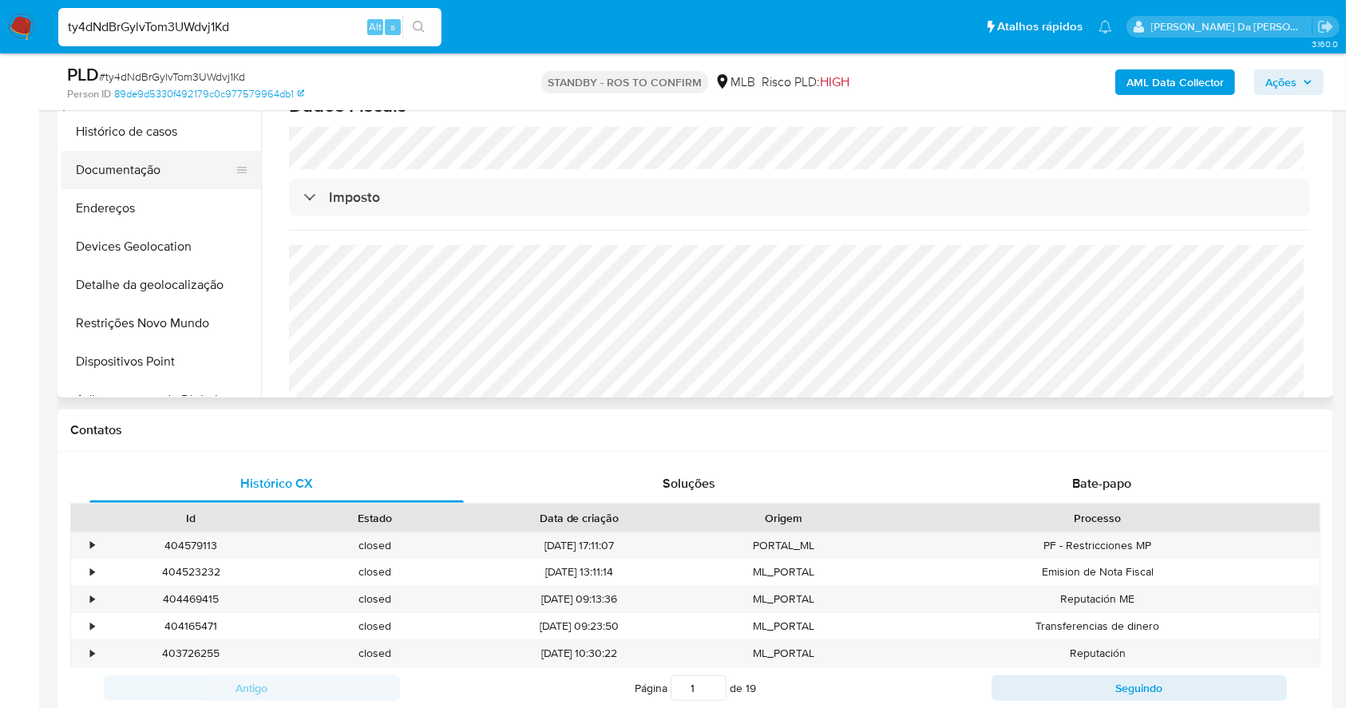
click at [134, 172] on button "Documentação" at bounding box center [154, 170] width 187 height 38
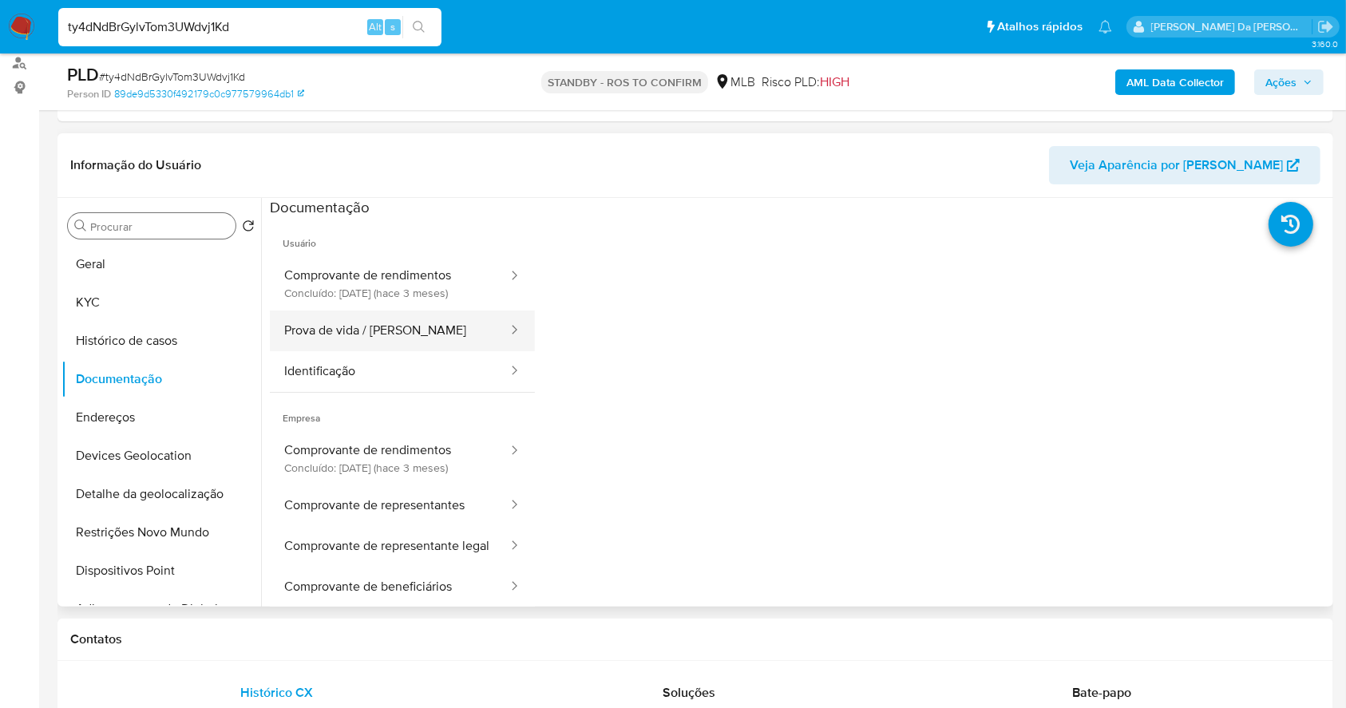
scroll to position [212, 0]
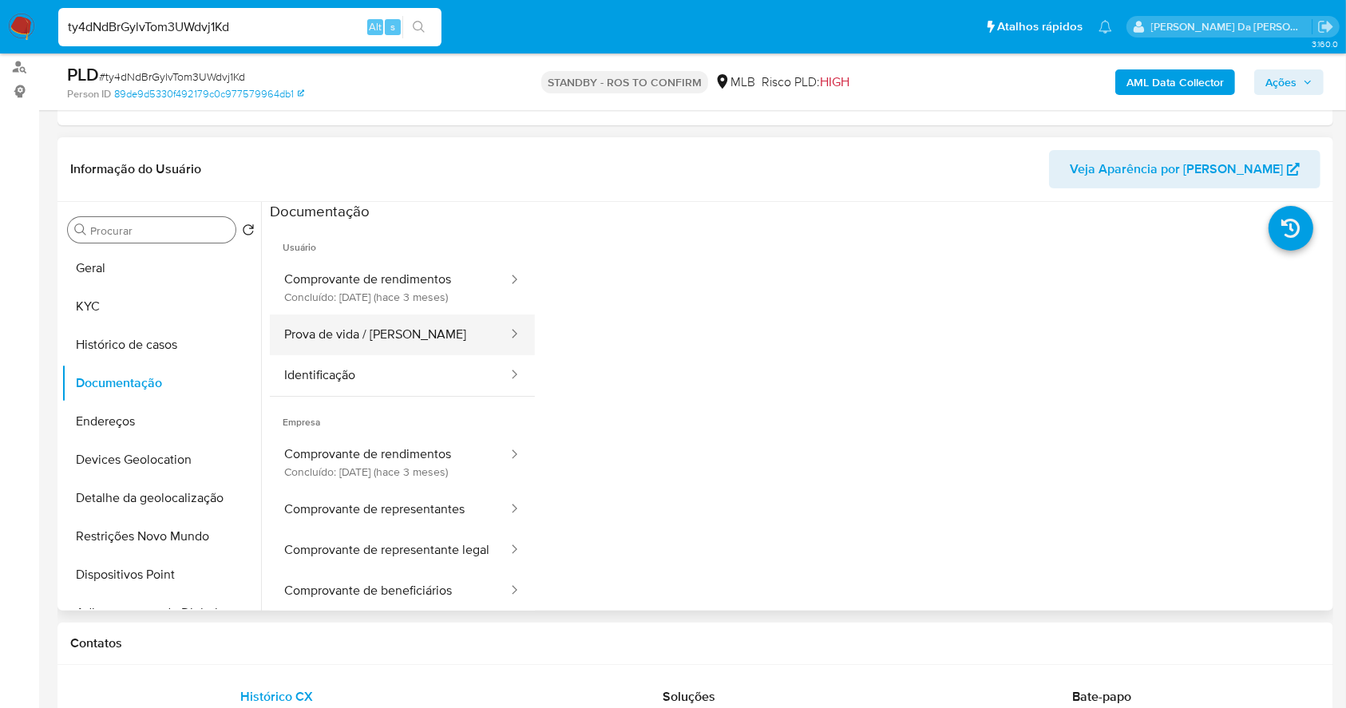
click at [398, 335] on button "Prova de vida / [PERSON_NAME]" at bounding box center [389, 334] width 239 height 41
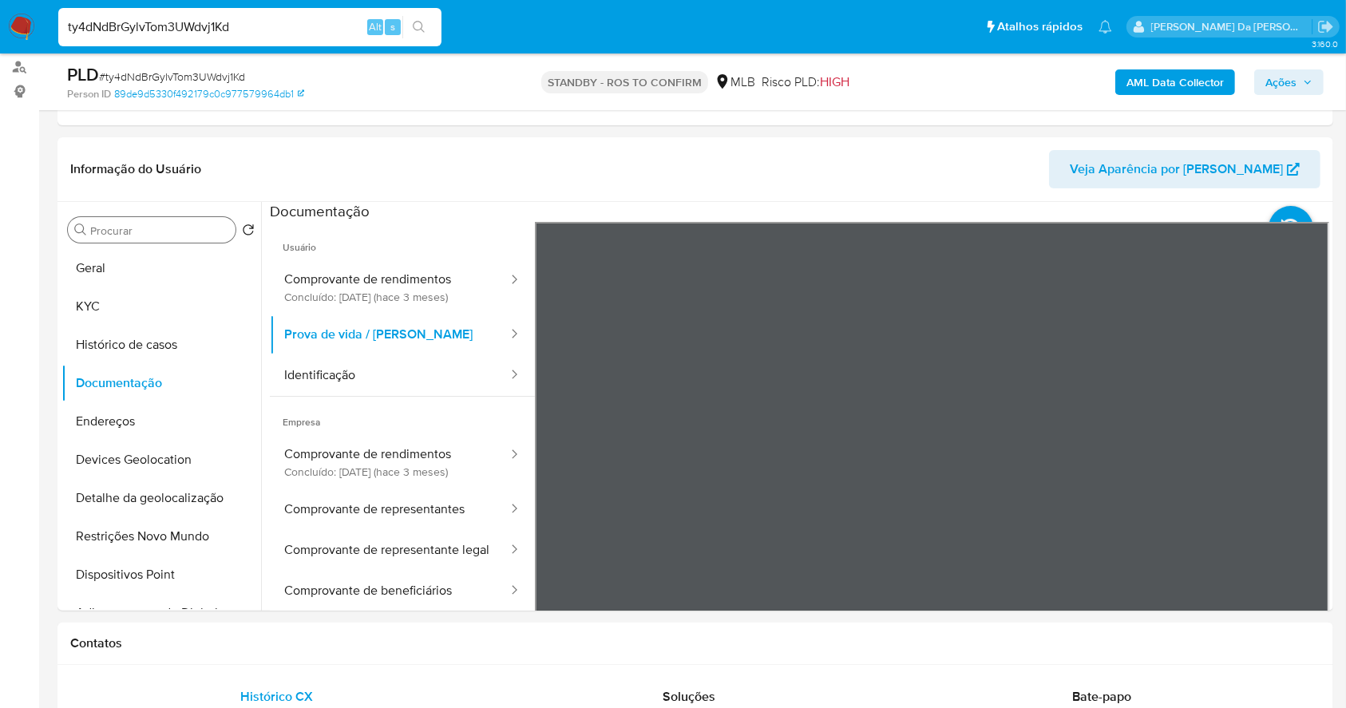
click at [153, 228] on input "Procurar" at bounding box center [159, 230] width 139 height 14
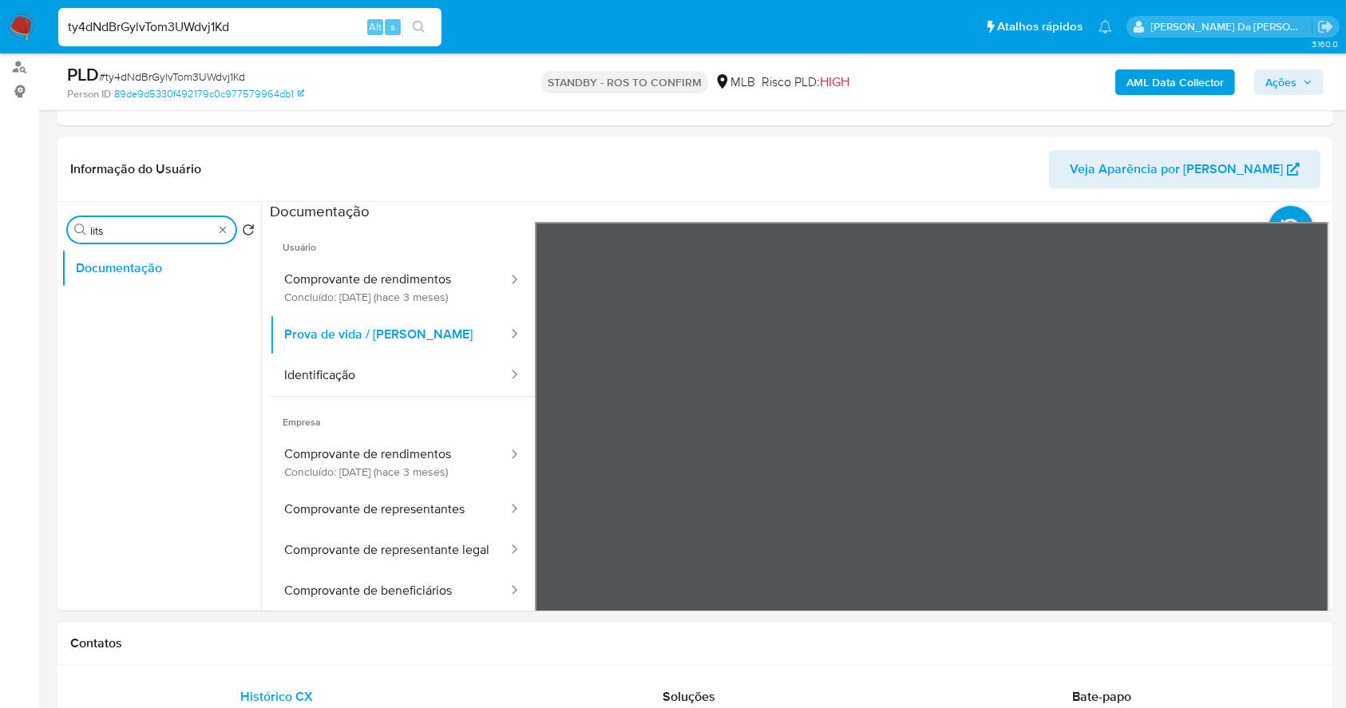
click at [162, 223] on input "lits" at bounding box center [151, 230] width 123 height 14
type input "mar"
click at [109, 303] on button "Marcas AML" at bounding box center [154, 306] width 187 height 38
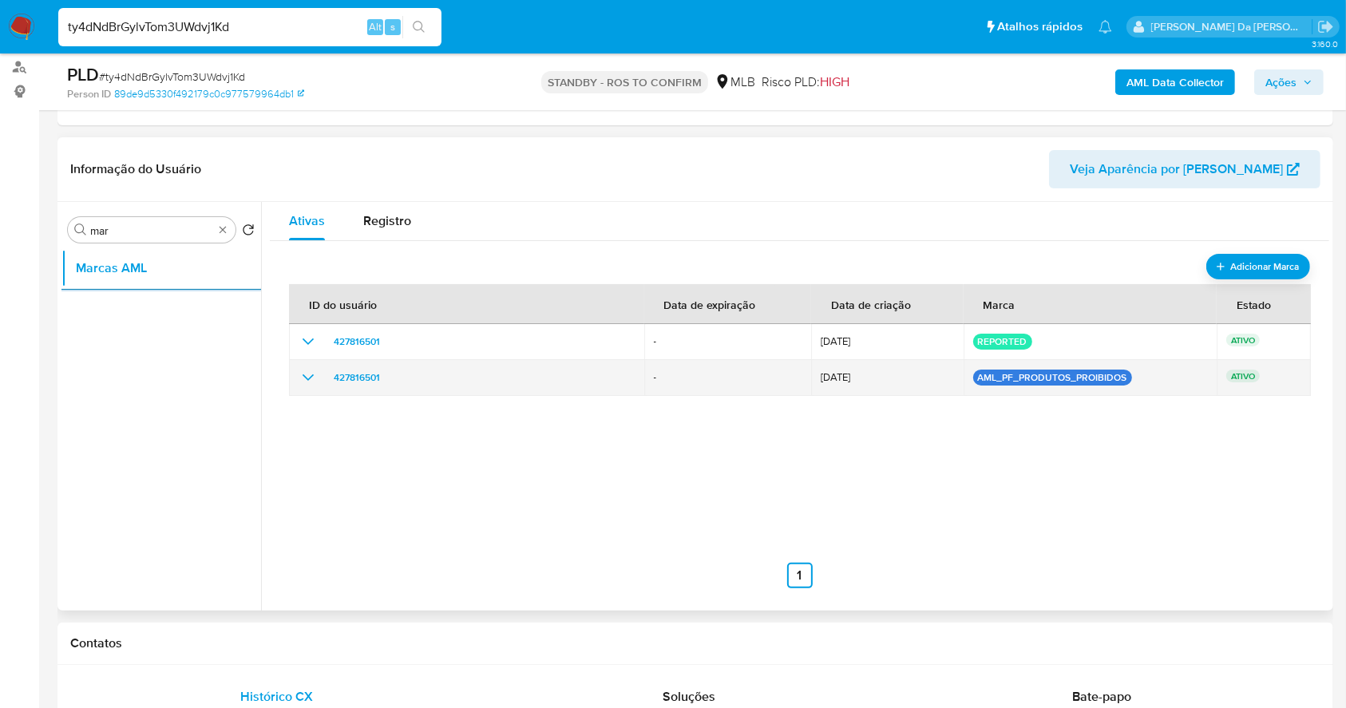
click at [309, 379] on icon "show_hidden_detail_by_id_427816501" at bounding box center [307, 377] width 19 height 19
click at [308, 378] on icon "show_hidden_detail_by_id_427816501" at bounding box center [307, 377] width 19 height 19
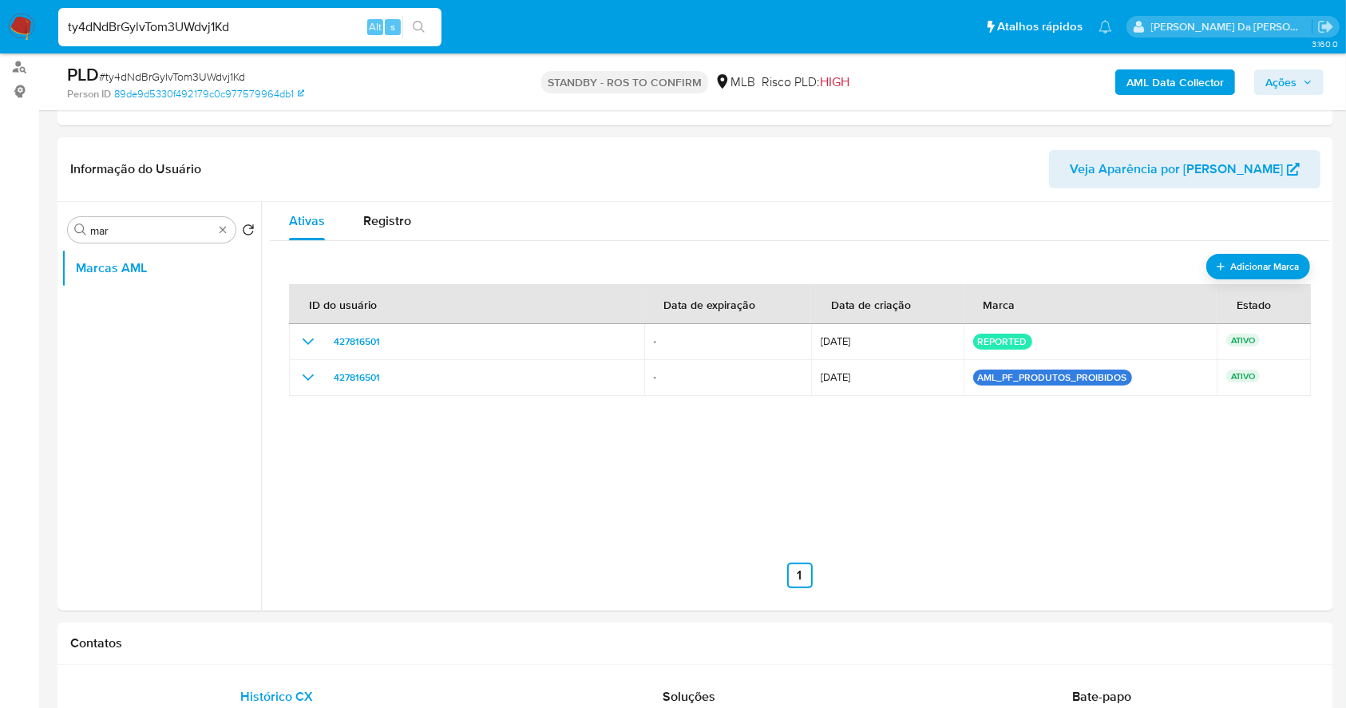
click at [23, 29] on img at bounding box center [21, 27] width 27 height 27
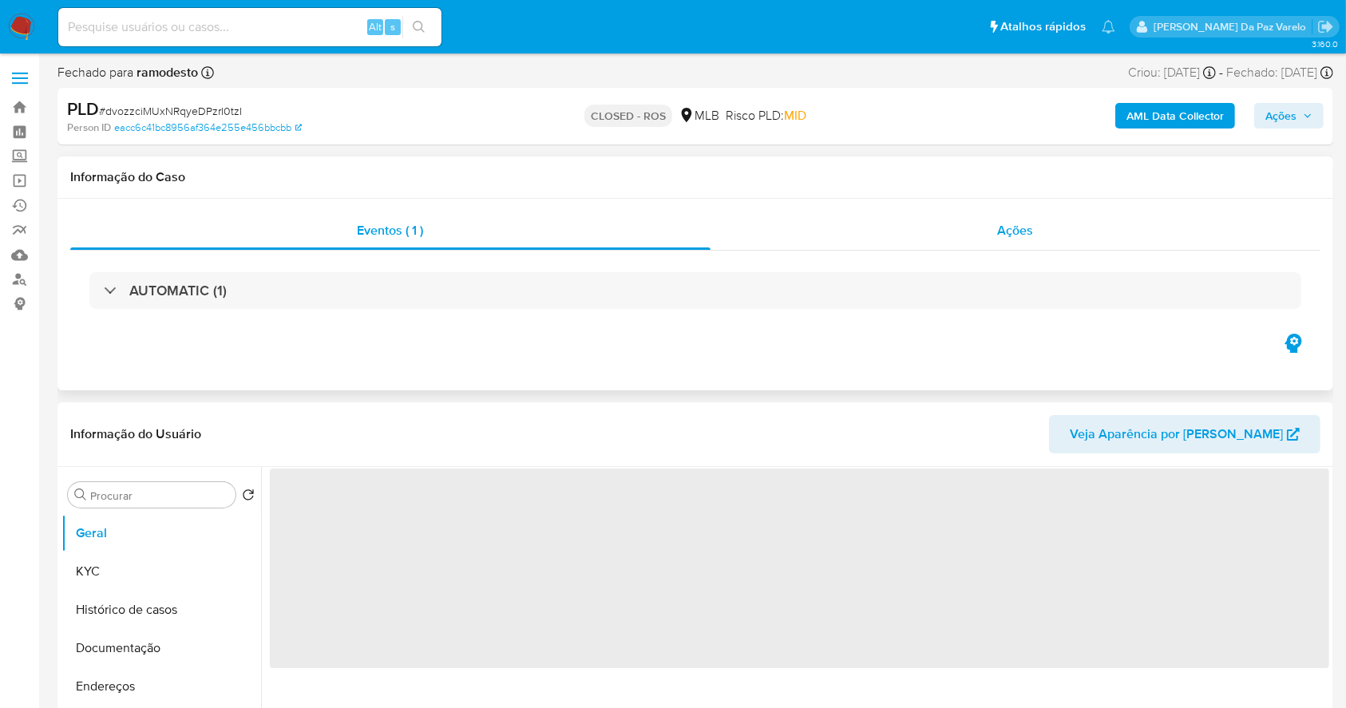
click at [1002, 221] on span "Ações" at bounding box center [1016, 230] width 36 height 18
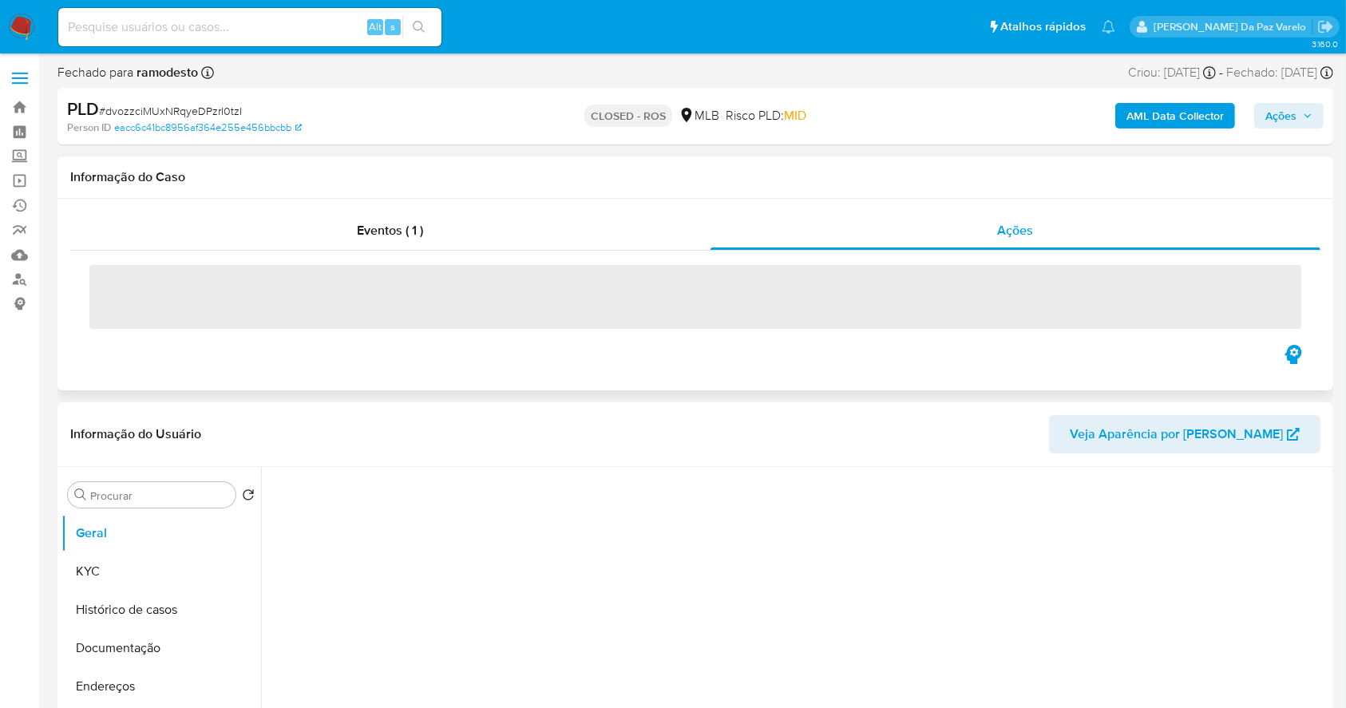
select select "10"
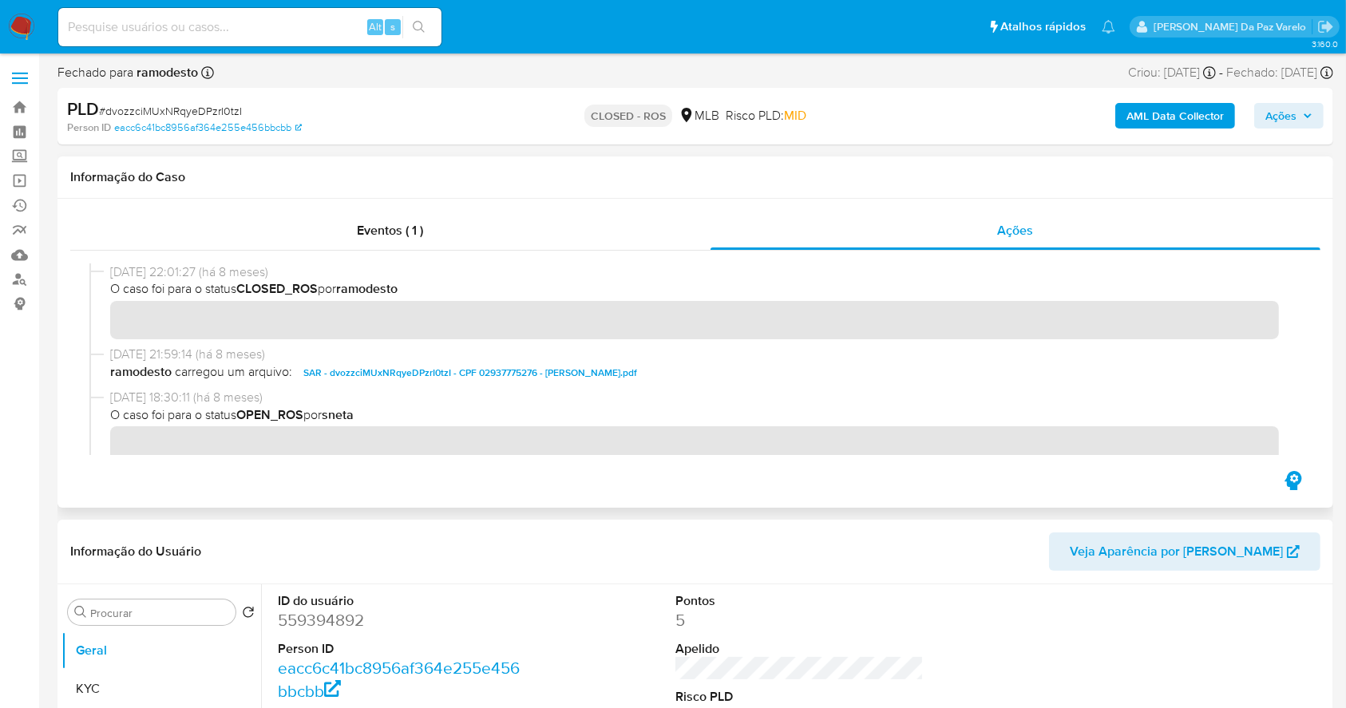
click at [619, 370] on span "SAR - dvozzciMUxNRqyeDPzrI0tzI - CPF 02937775276 - ARILTON SANTOS DA SILVA.pdf" at bounding box center [470, 372] width 334 height 19
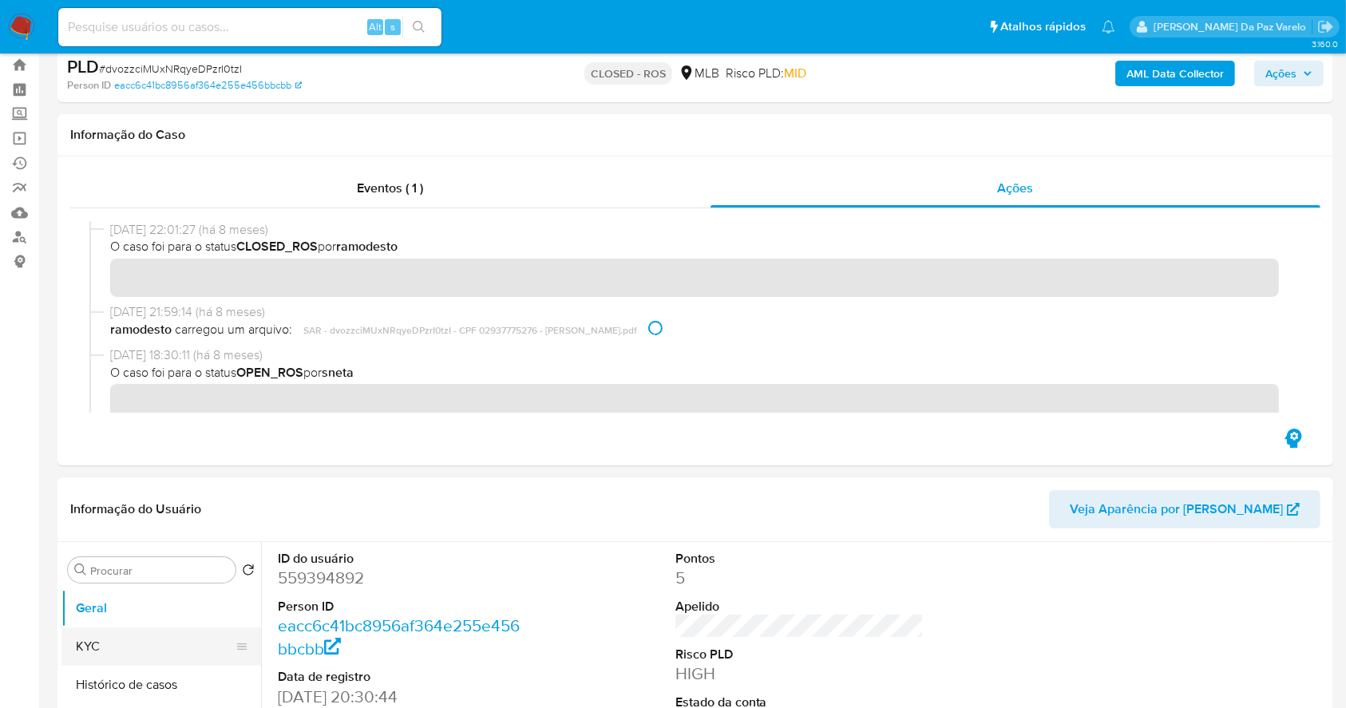
scroll to position [106, 0]
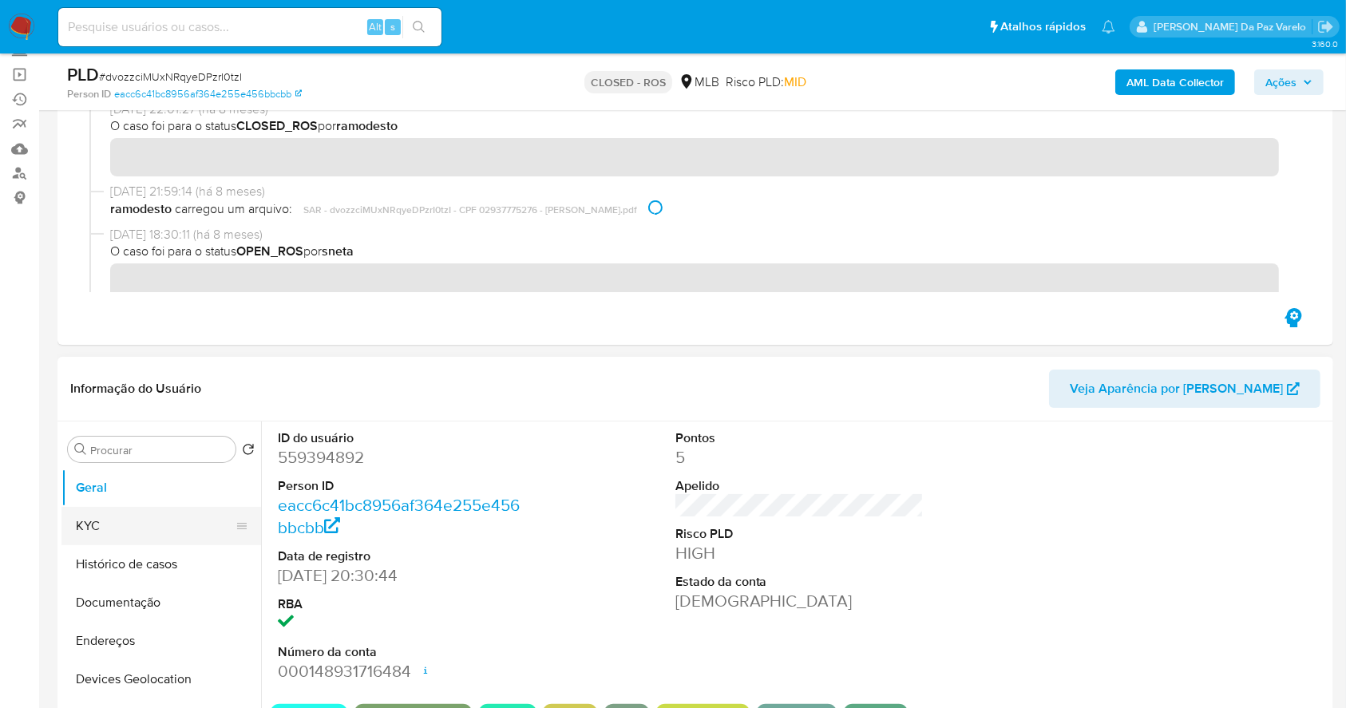
click at [93, 516] on button "KYC" at bounding box center [154, 526] width 187 height 38
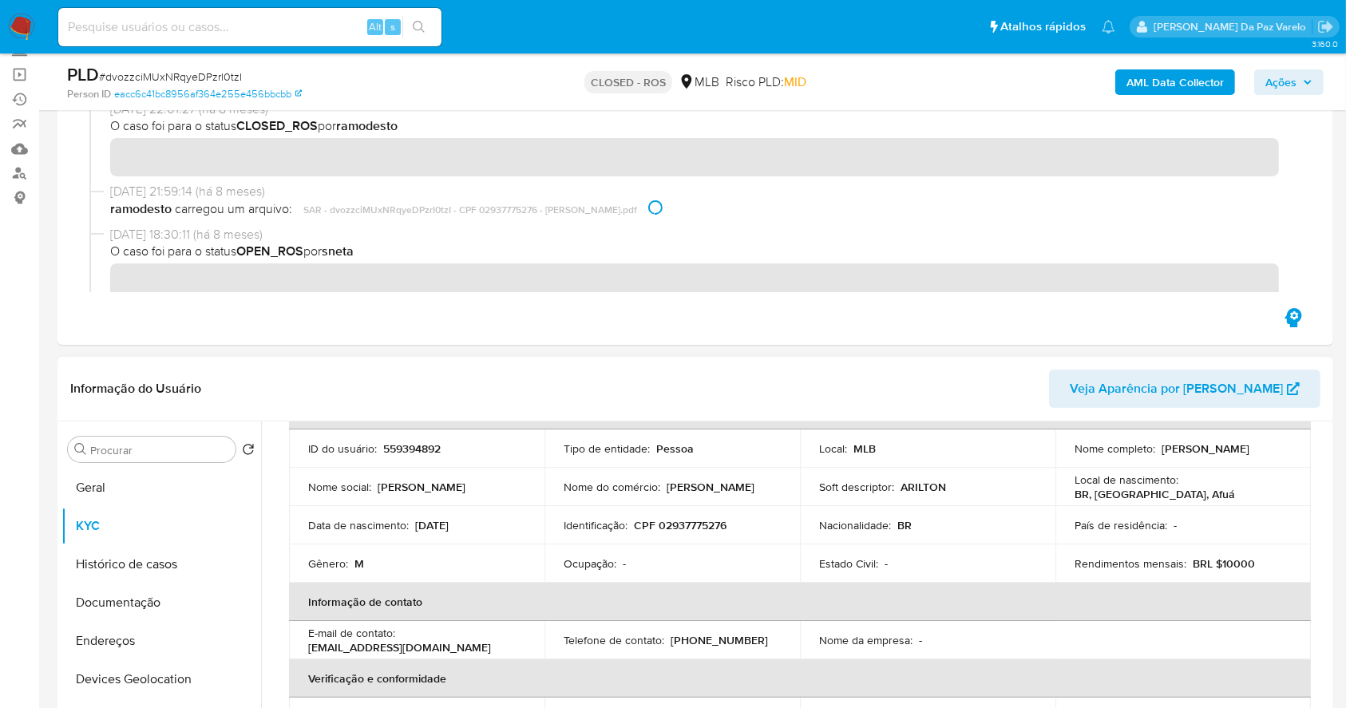
scroll to position [0, 0]
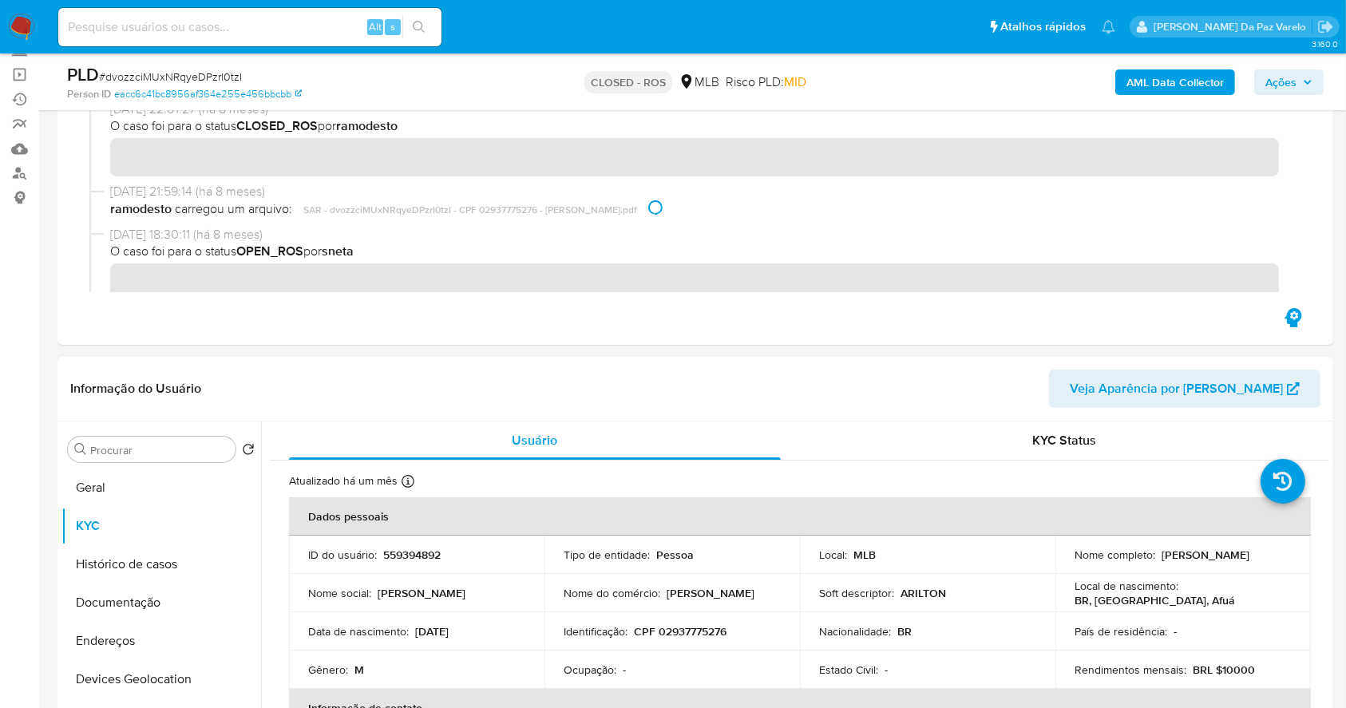
click at [677, 591] on p "Arilton" at bounding box center [710, 593] width 88 height 14
click at [675, 589] on p "Arilton" at bounding box center [710, 593] width 88 height 14
click at [903, 599] on p "ARILTON" at bounding box center [922, 593] width 45 height 14
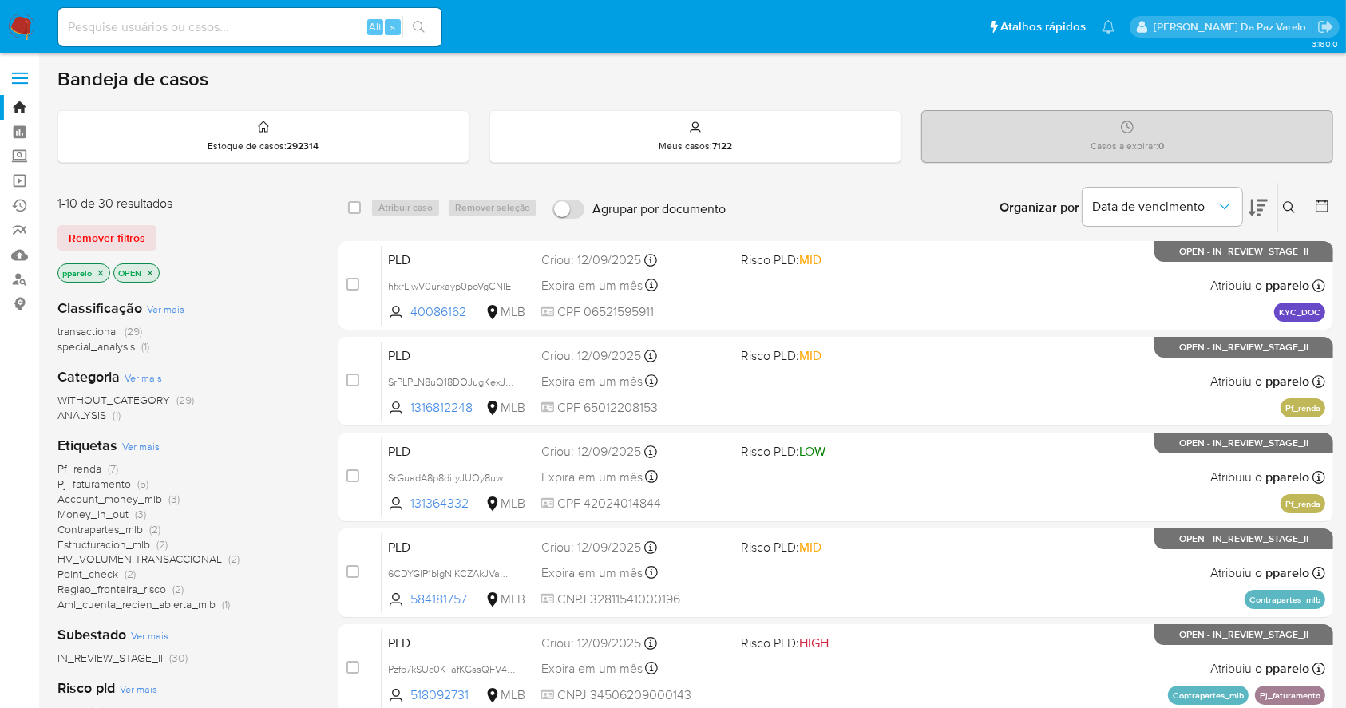
click at [1293, 205] on icon at bounding box center [1288, 207] width 13 height 13
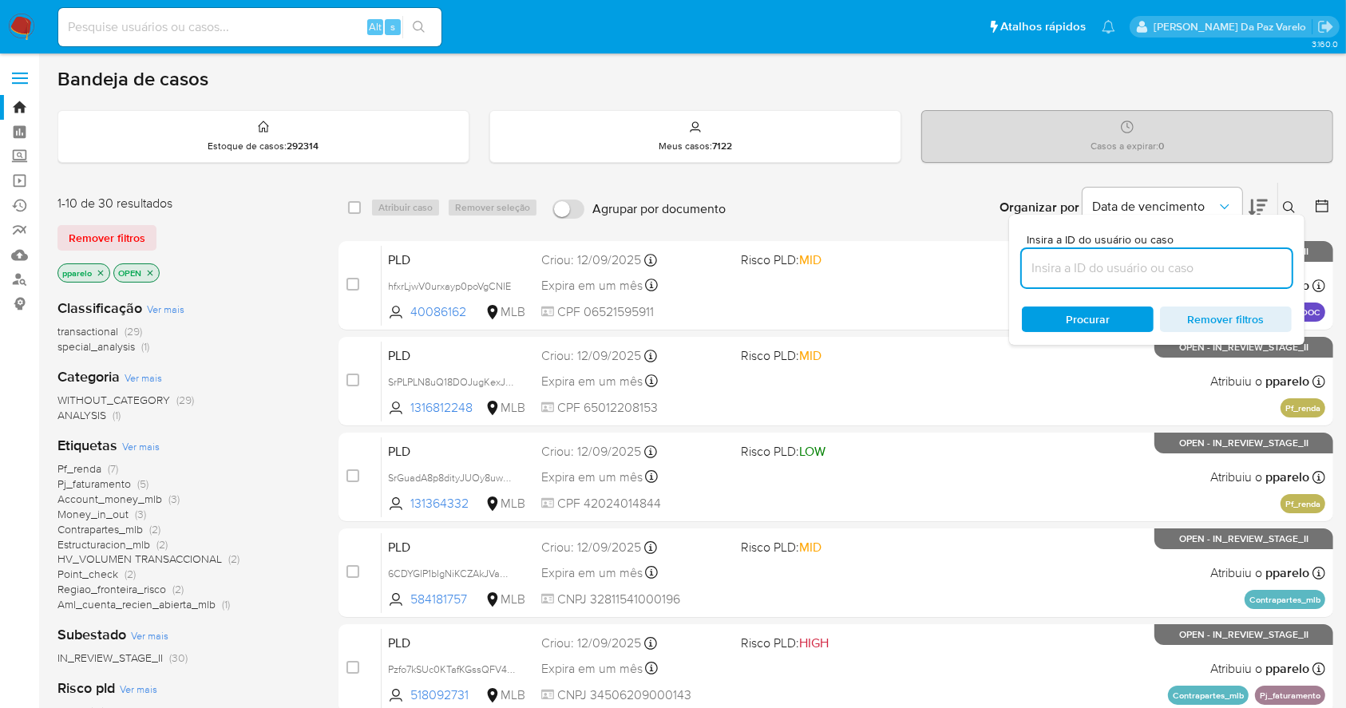
click at [1206, 275] on input at bounding box center [1157, 268] width 270 height 21
type input "ty4dNdBrGylvTom3UWdvj1Kd"
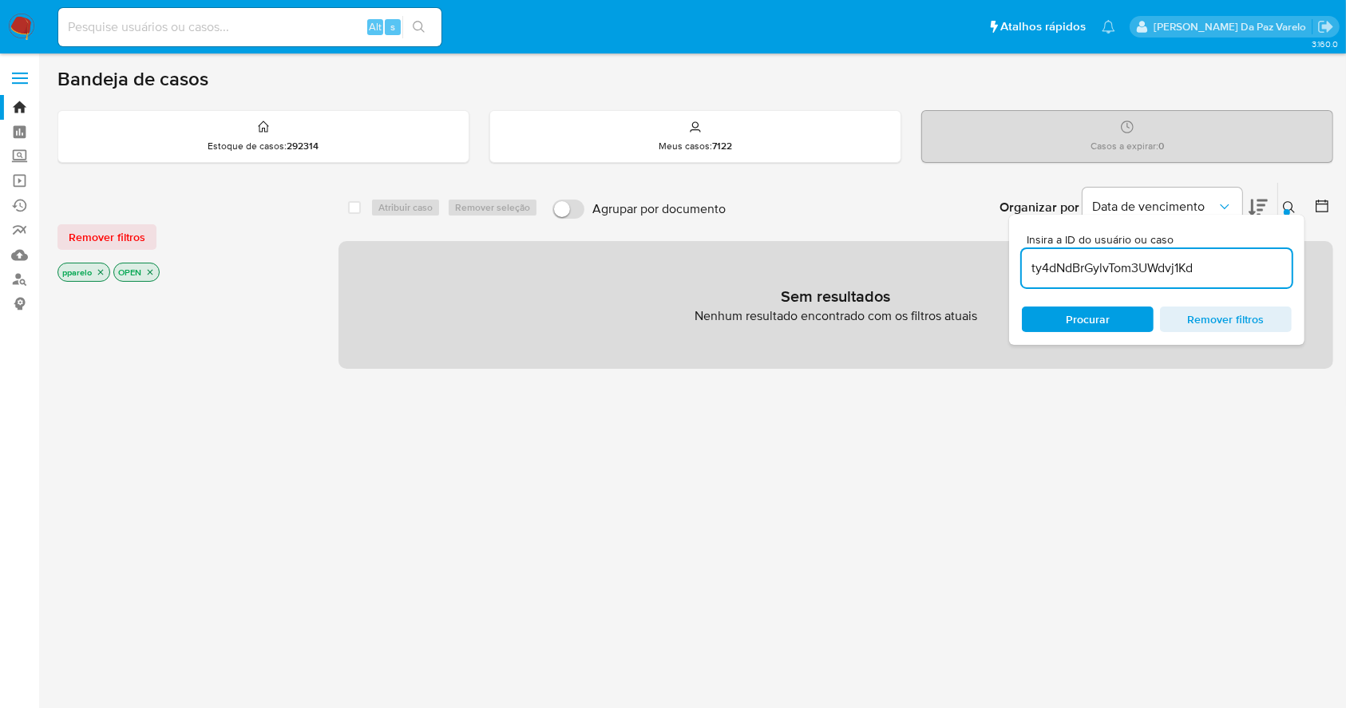
click at [98, 267] on icon "close-filter" at bounding box center [101, 272] width 10 height 10
click at [98, 267] on icon "close-filter" at bounding box center [94, 272] width 10 height 10
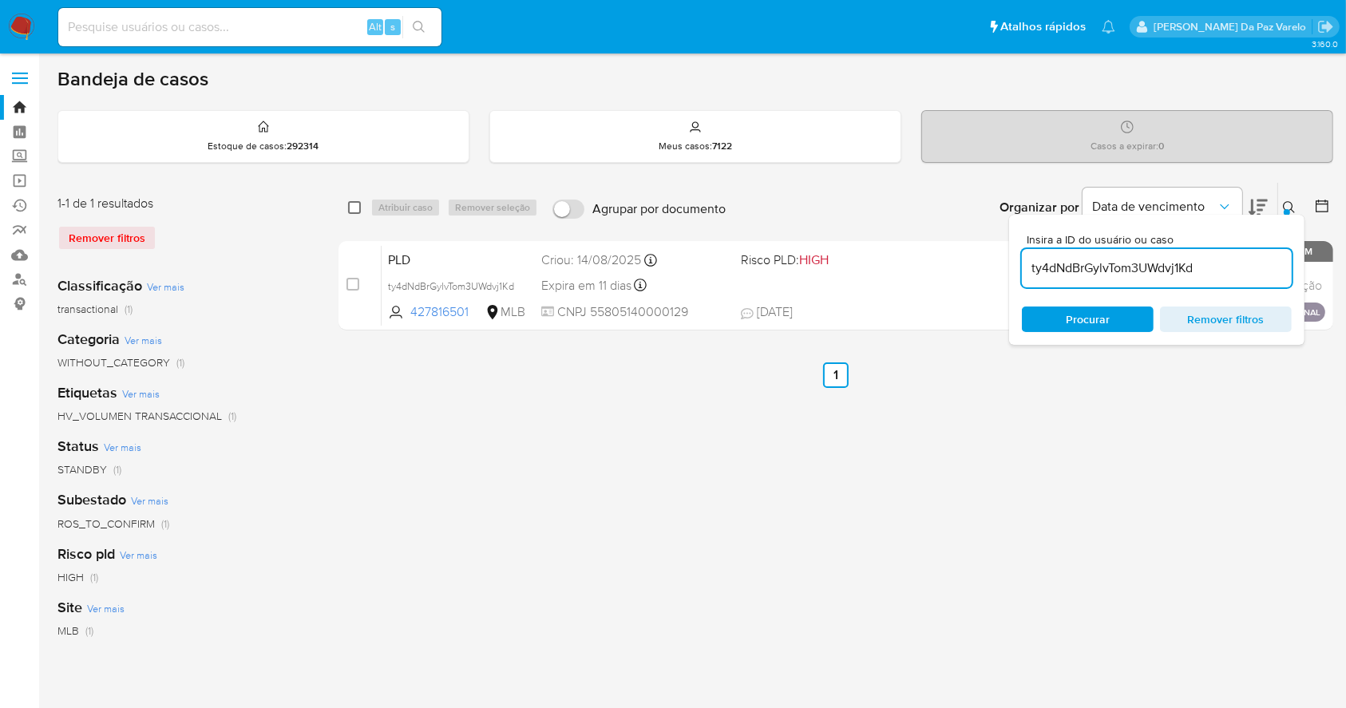
click at [350, 201] on input "checkbox" at bounding box center [354, 207] width 13 height 13
checkbox input "true"
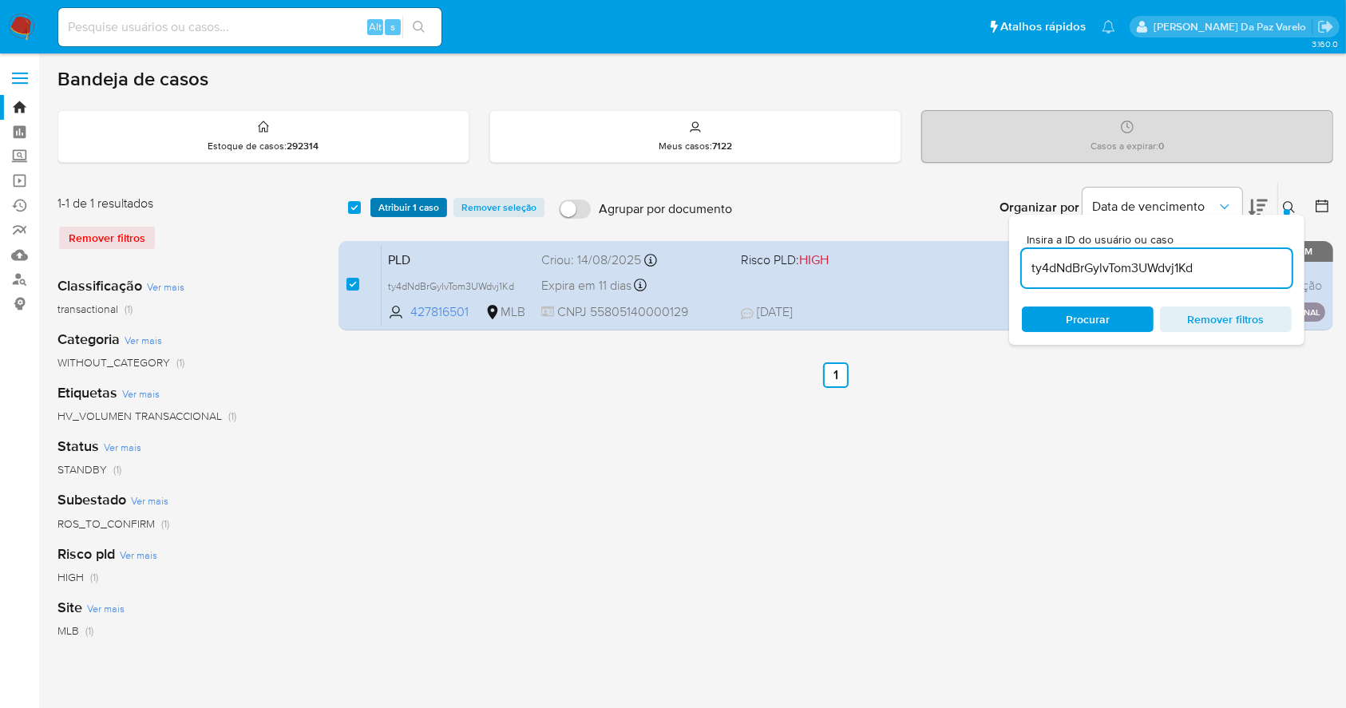
click at [393, 209] on span "Atribuir 1 caso" at bounding box center [408, 208] width 61 height 16
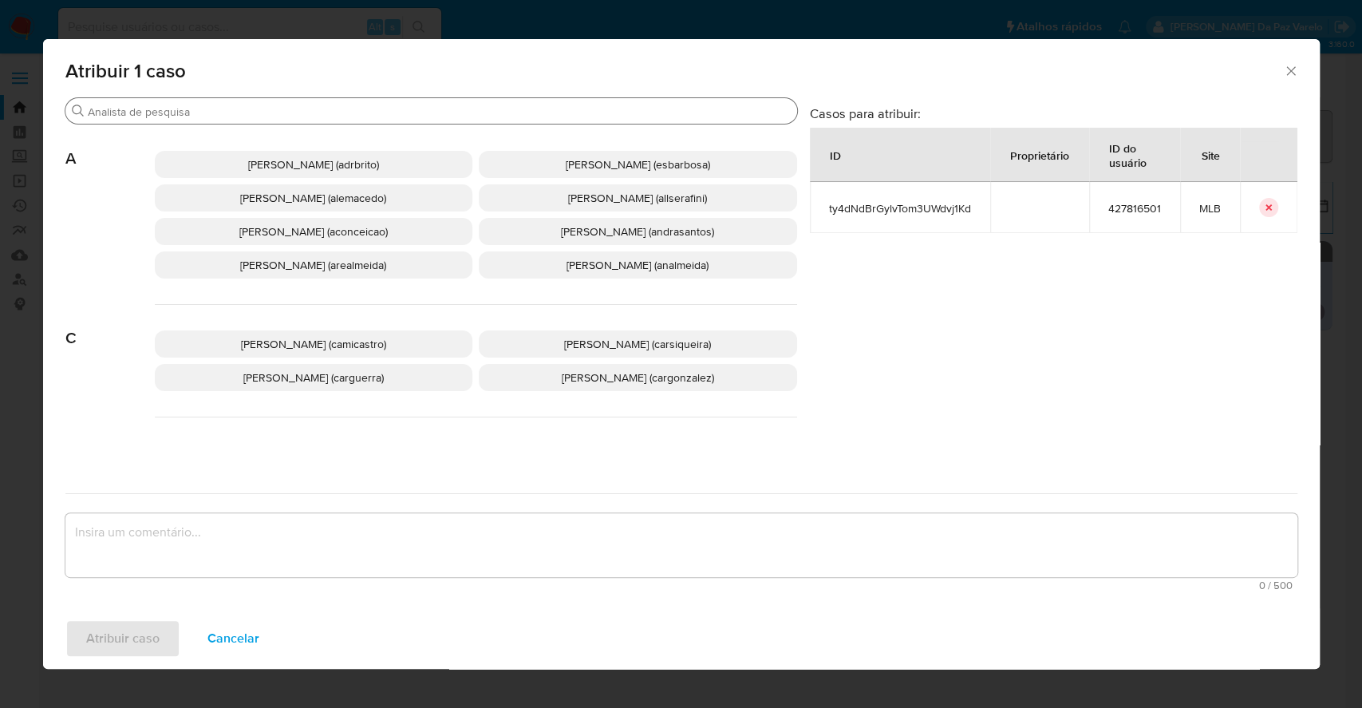
click at [433, 105] on input "Buscar" at bounding box center [439, 112] width 703 height 14
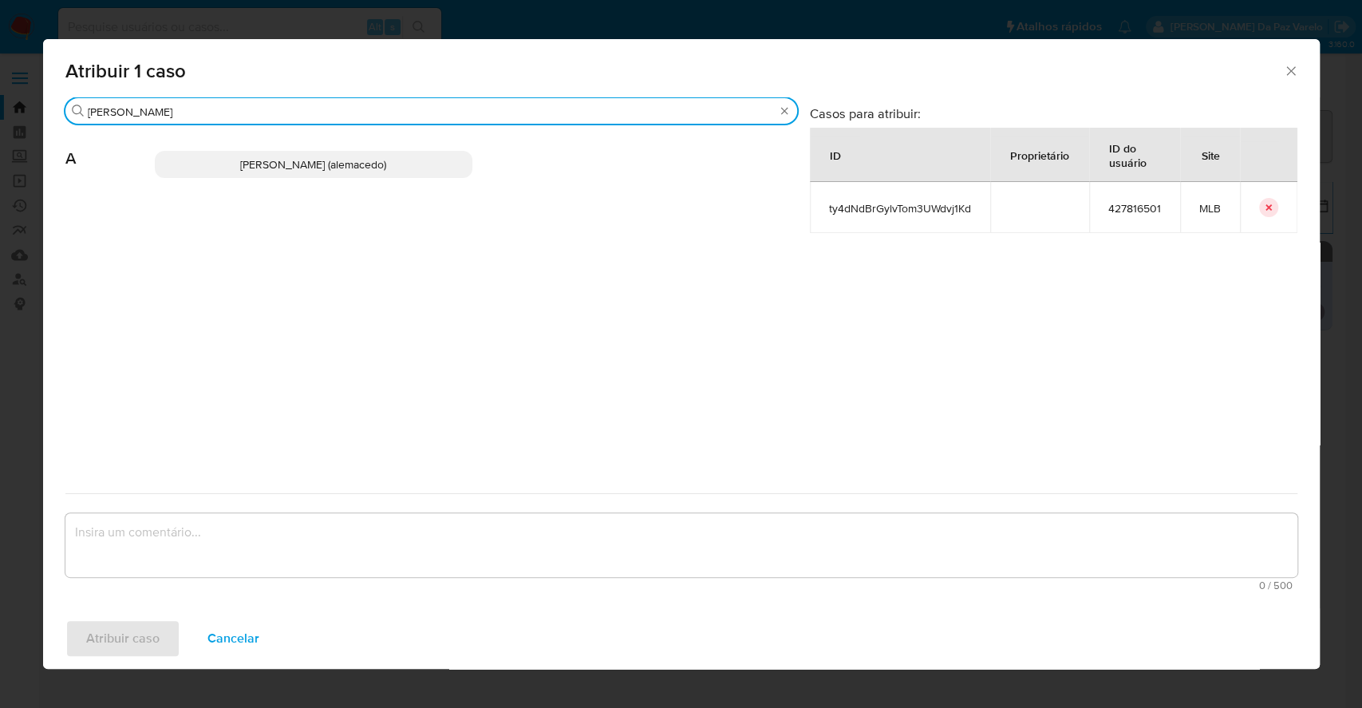
click at [339, 113] on input "[PERSON_NAME]" at bounding box center [431, 112] width 687 height 14
click at [339, 112] on input "[PERSON_NAME]" at bounding box center [431, 112] width 687 height 14
type input "patr"
click at [313, 171] on span "[PERSON_NAME] [PERSON_NAME] (pparelo)" at bounding box center [313, 164] width 218 height 16
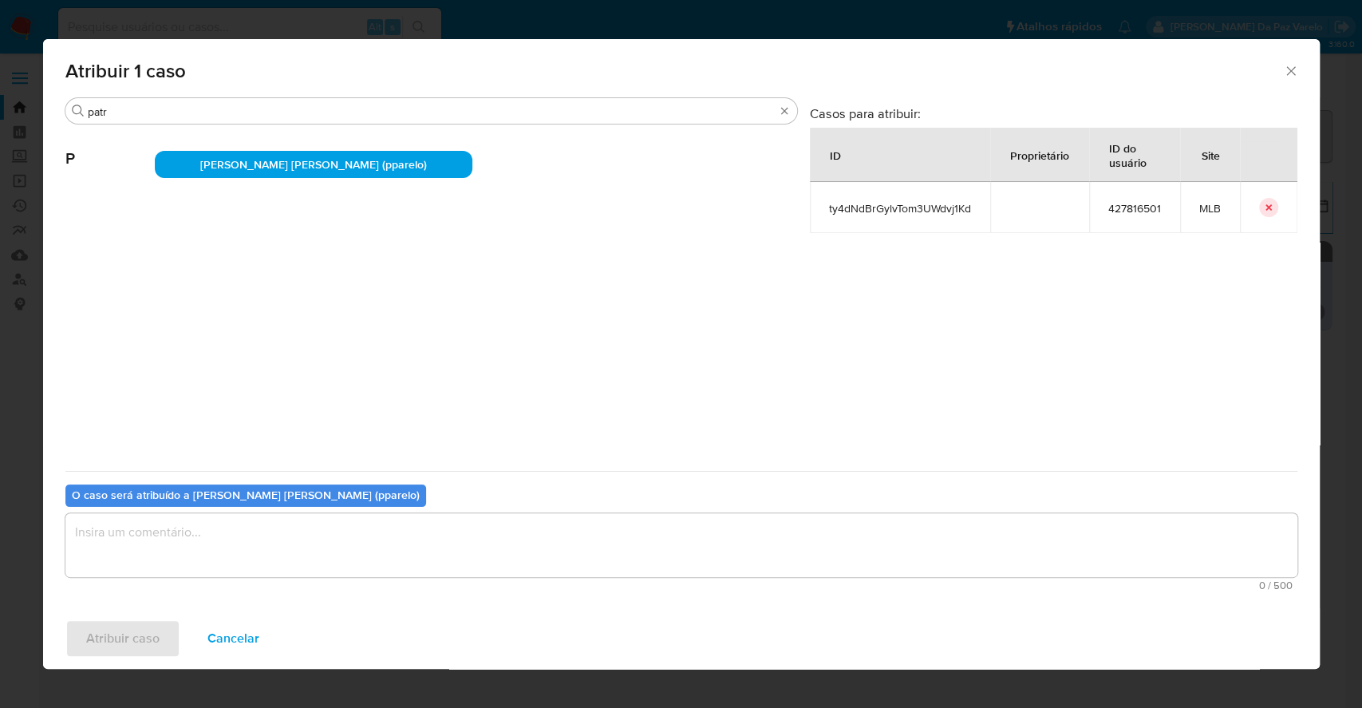
click at [322, 539] on textarea "assign-modal" at bounding box center [681, 545] width 1232 height 64
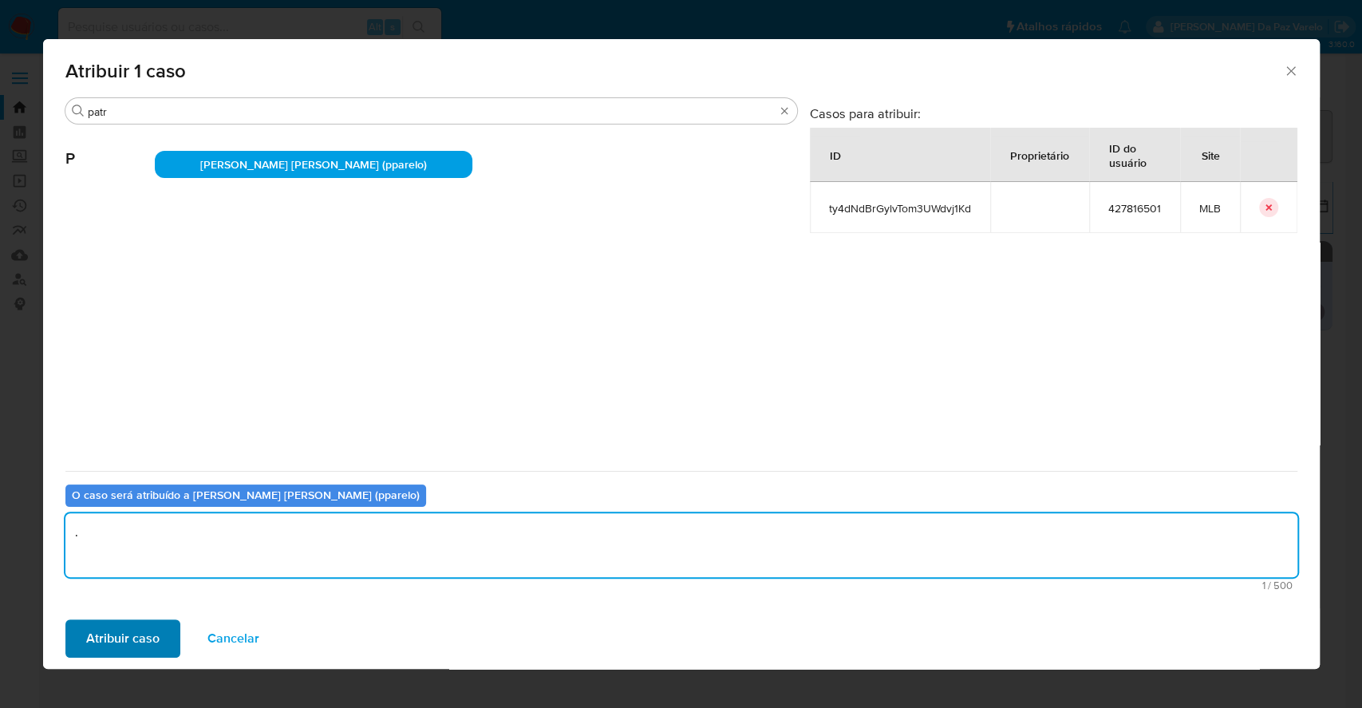
type textarea "."
click at [129, 651] on span "Atribuir caso" at bounding box center [122, 638] width 73 height 35
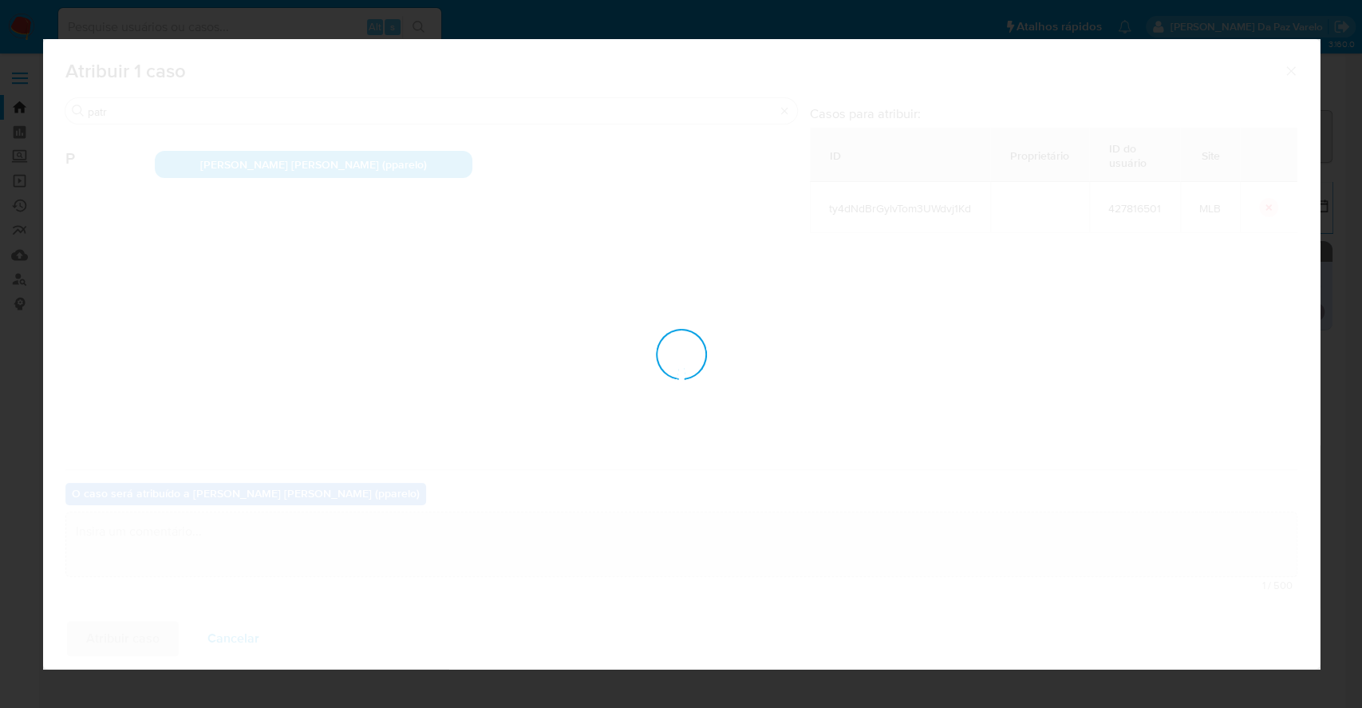
checkbox input "false"
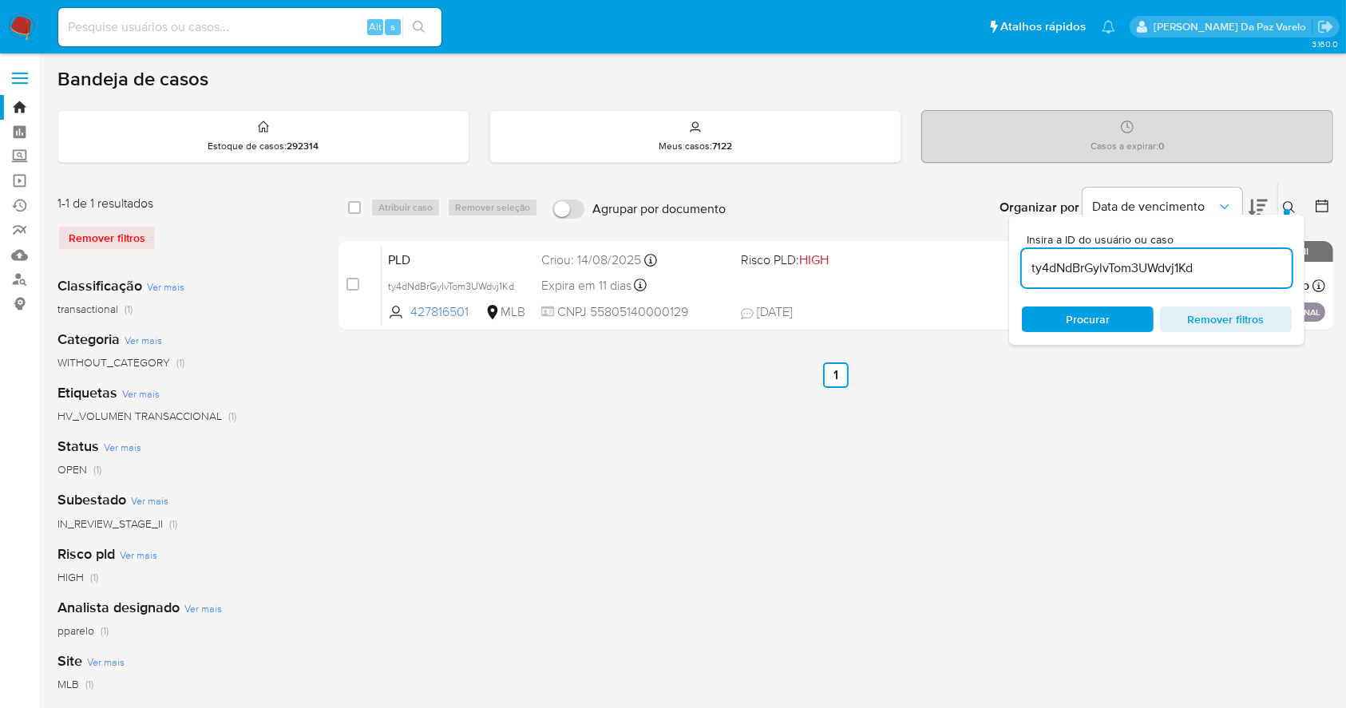
click at [340, 26] on input at bounding box center [249, 27] width 383 height 21
paste input "J3WX8rpA5zUhGDvTklxxWEzH"
type input "J3WX8rpA5zUhGDvTklxxWEzH"
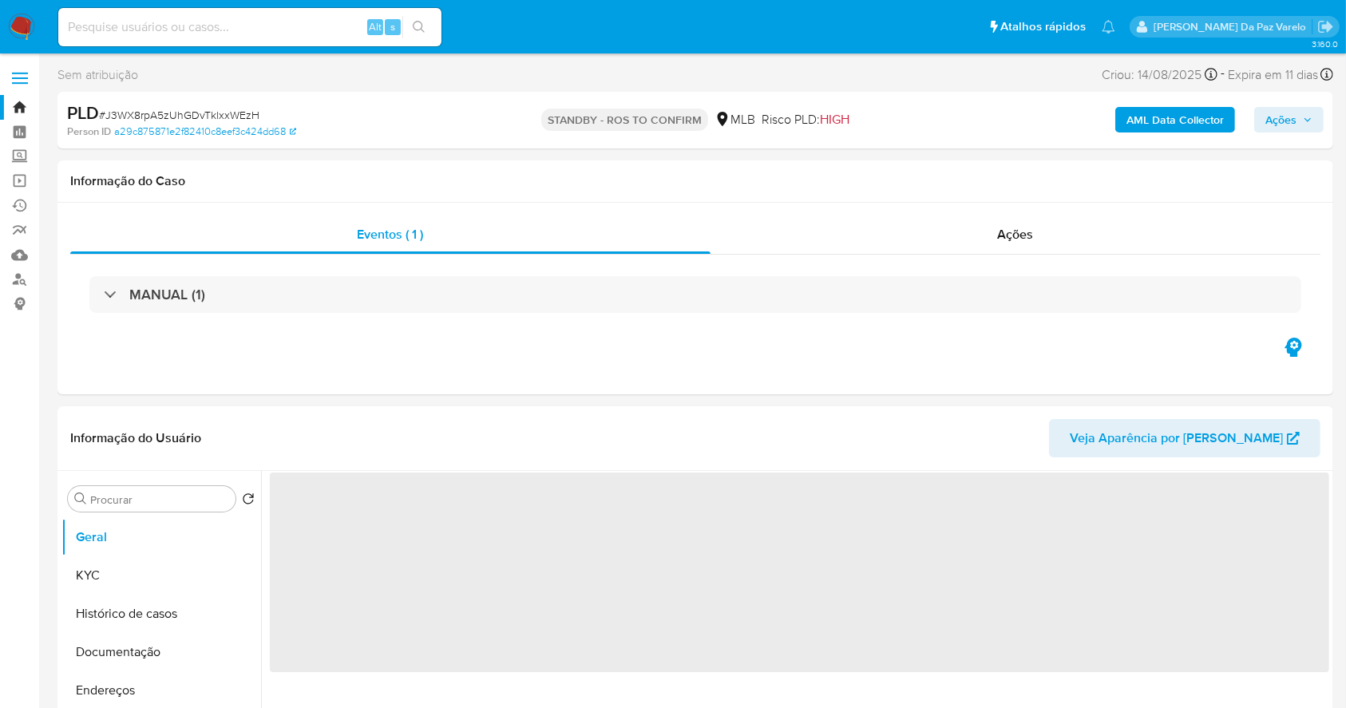
select select "10"
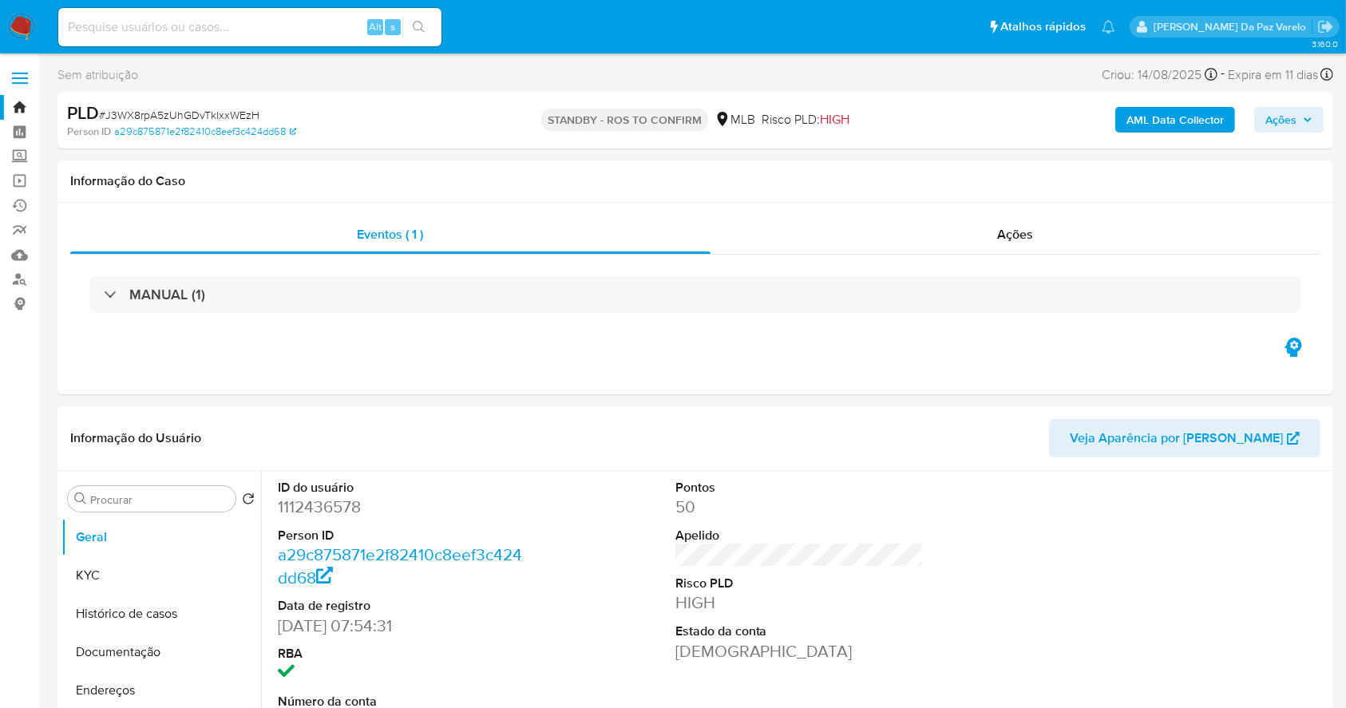
click at [13, 25] on img at bounding box center [21, 27] width 27 height 27
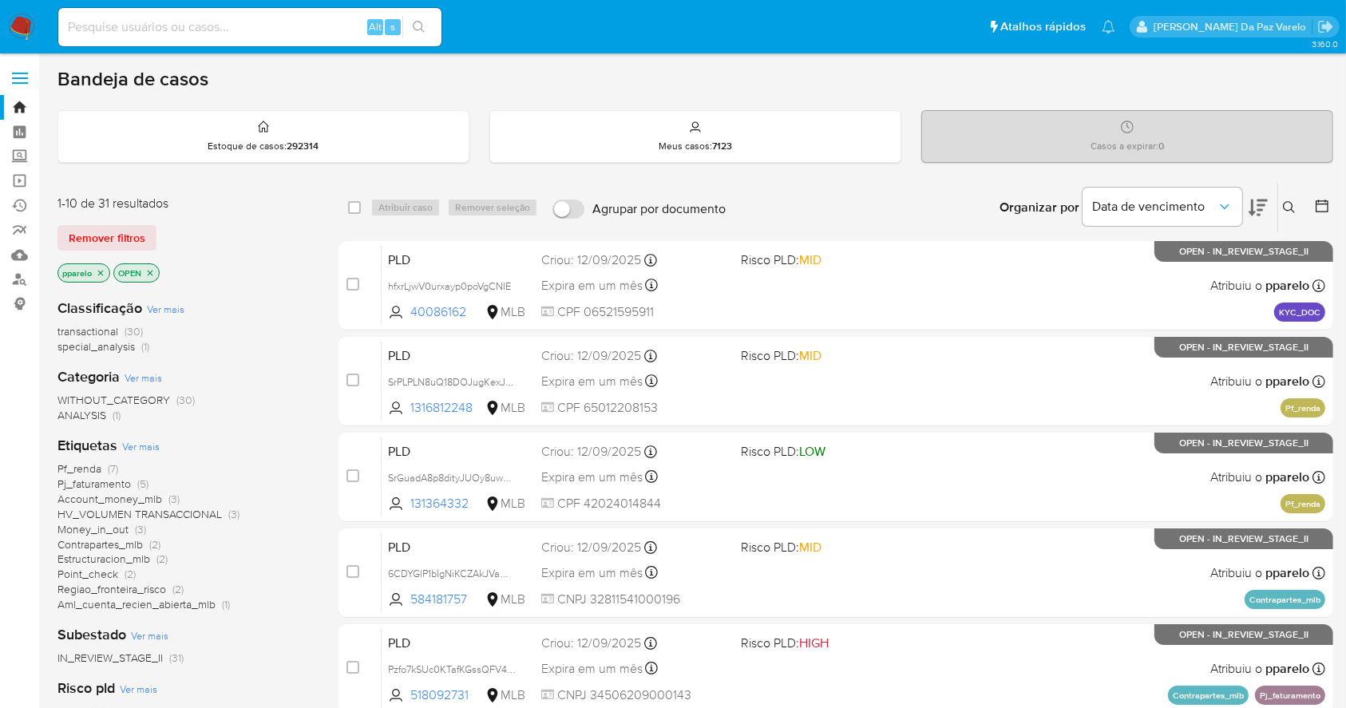
click at [1292, 202] on icon at bounding box center [1288, 207] width 13 height 13
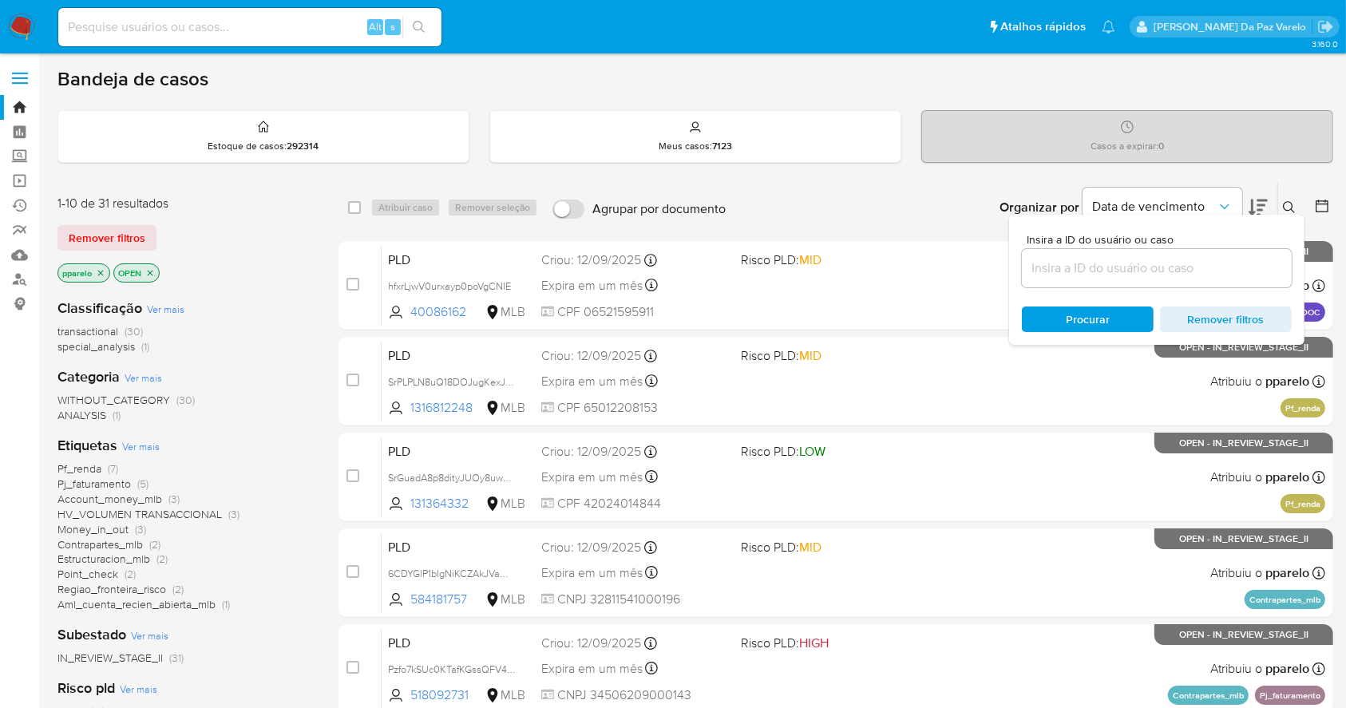
click at [1143, 275] on input at bounding box center [1157, 268] width 270 height 21
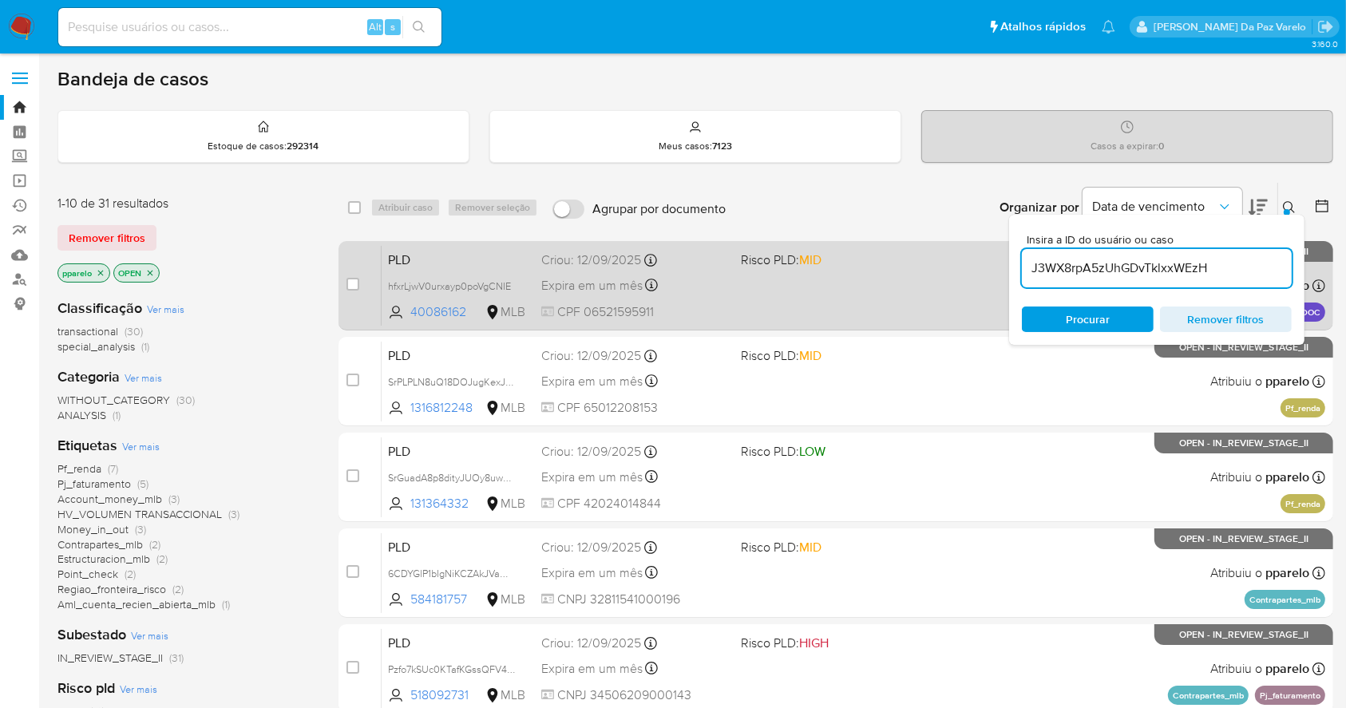
type input "J3WX8rpA5zUhGDvTklxxWEzH"
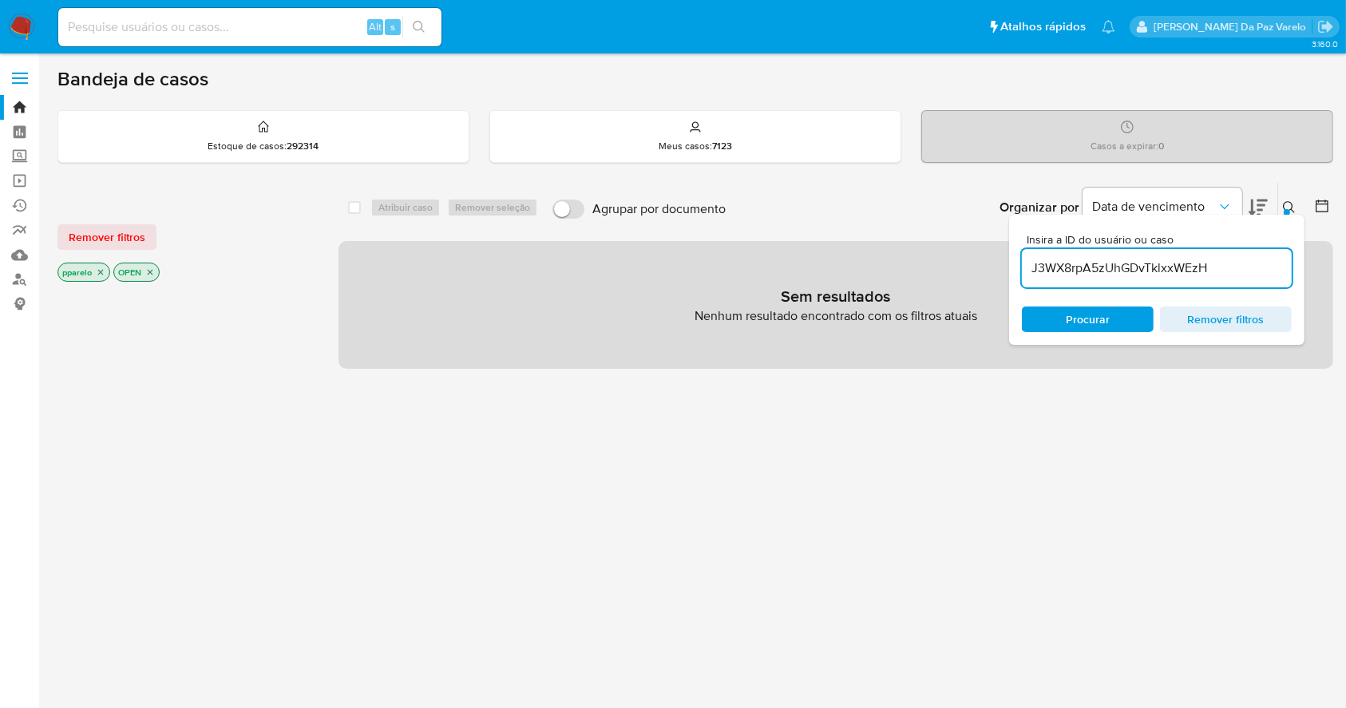
click at [106, 269] on p "pparelo" at bounding box center [83, 272] width 51 height 18
click at [101, 269] on icon "close-filter" at bounding box center [101, 272] width 10 height 10
click at [100, 270] on p "OPEN" at bounding box center [80, 272] width 45 height 18
click at [97, 271] on icon "close-filter" at bounding box center [94, 272] width 10 height 10
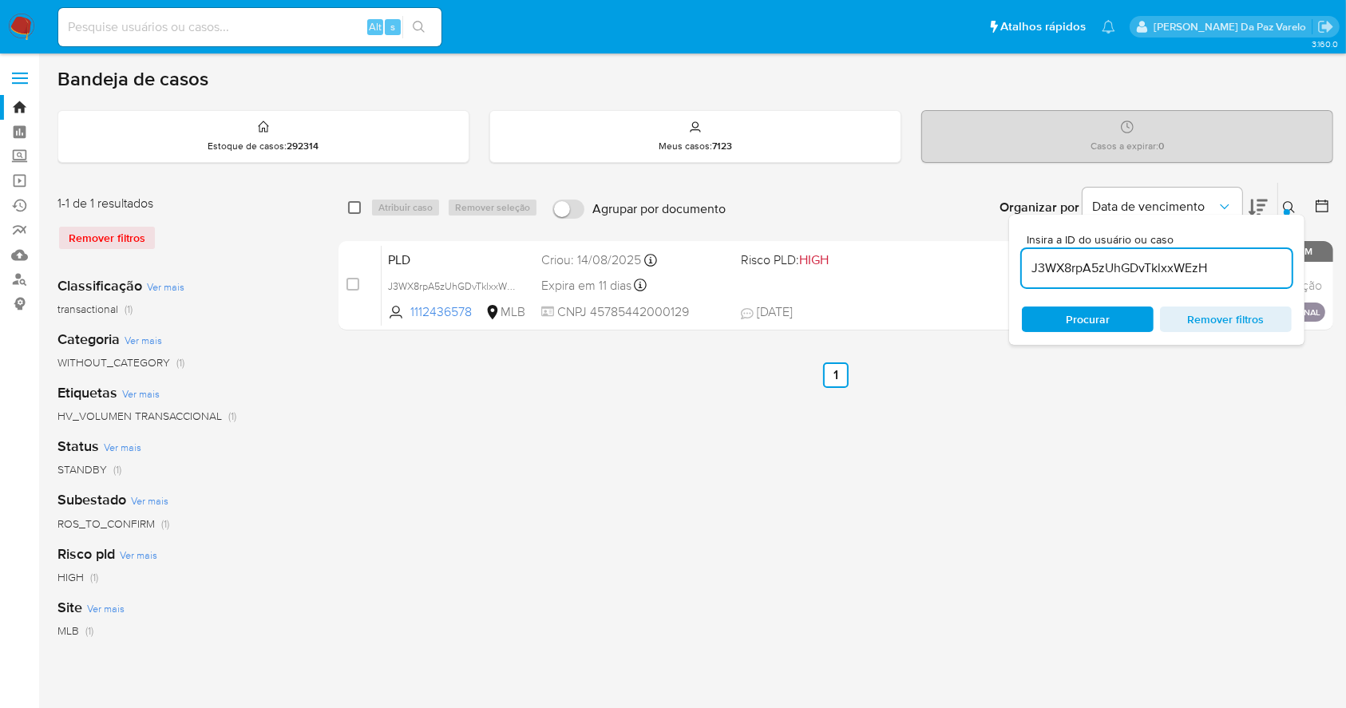
click at [350, 208] on input "checkbox" at bounding box center [354, 207] width 13 height 13
checkbox input "true"
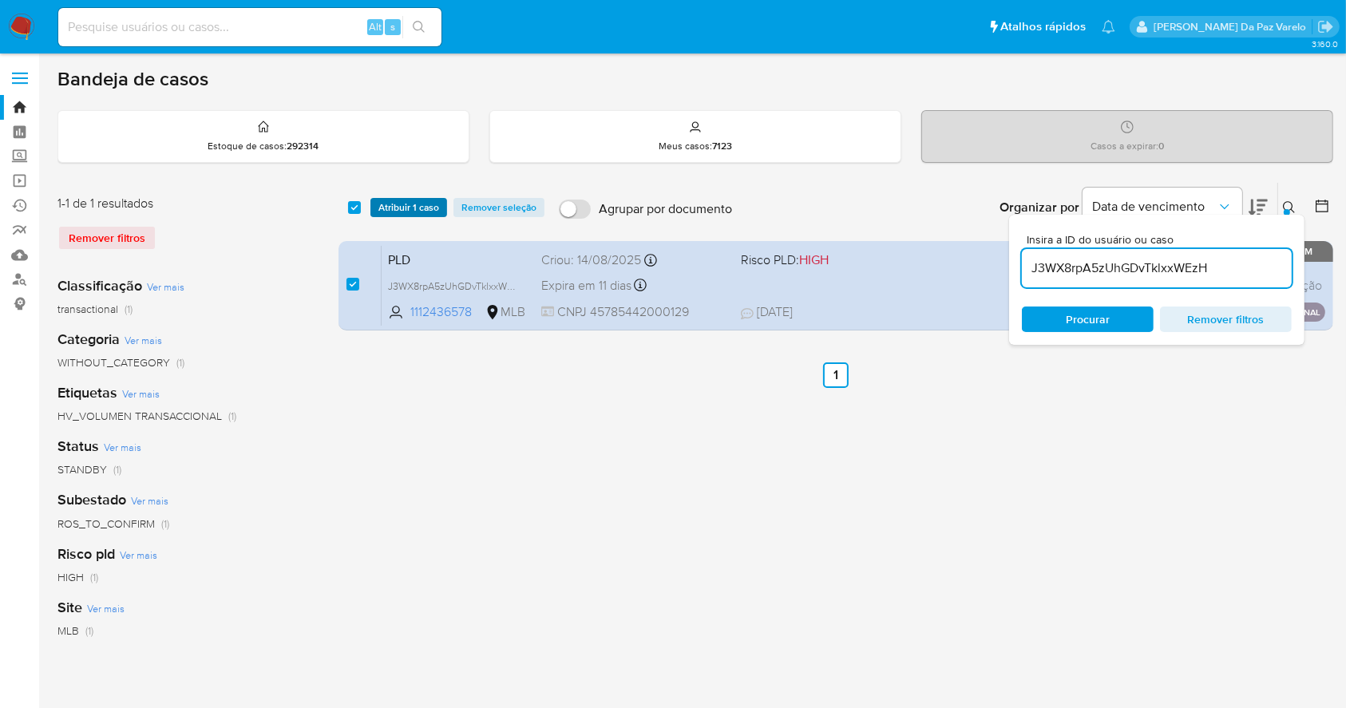
click at [380, 210] on span "Atribuir 1 caso" at bounding box center [408, 208] width 61 height 16
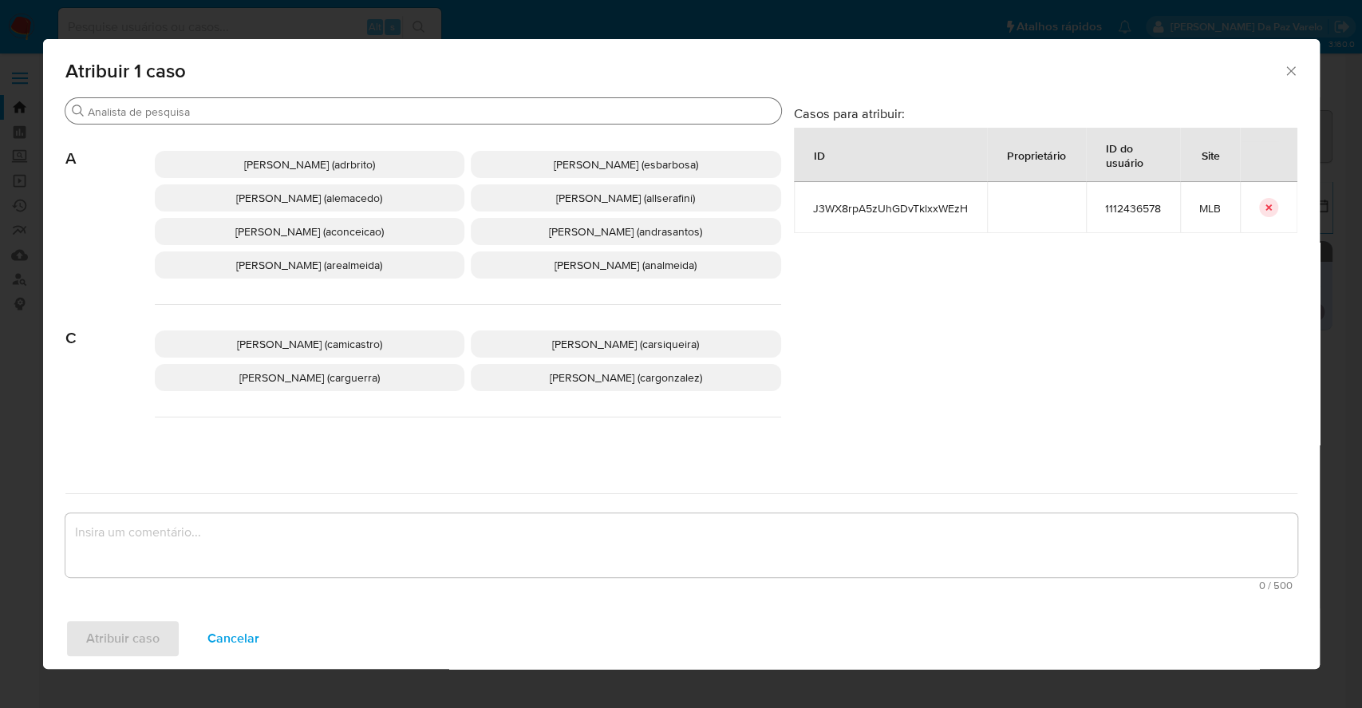
click at [408, 120] on div "Buscar" at bounding box center [423, 111] width 716 height 26
click at [408, 115] on input "Buscar" at bounding box center [431, 112] width 687 height 14
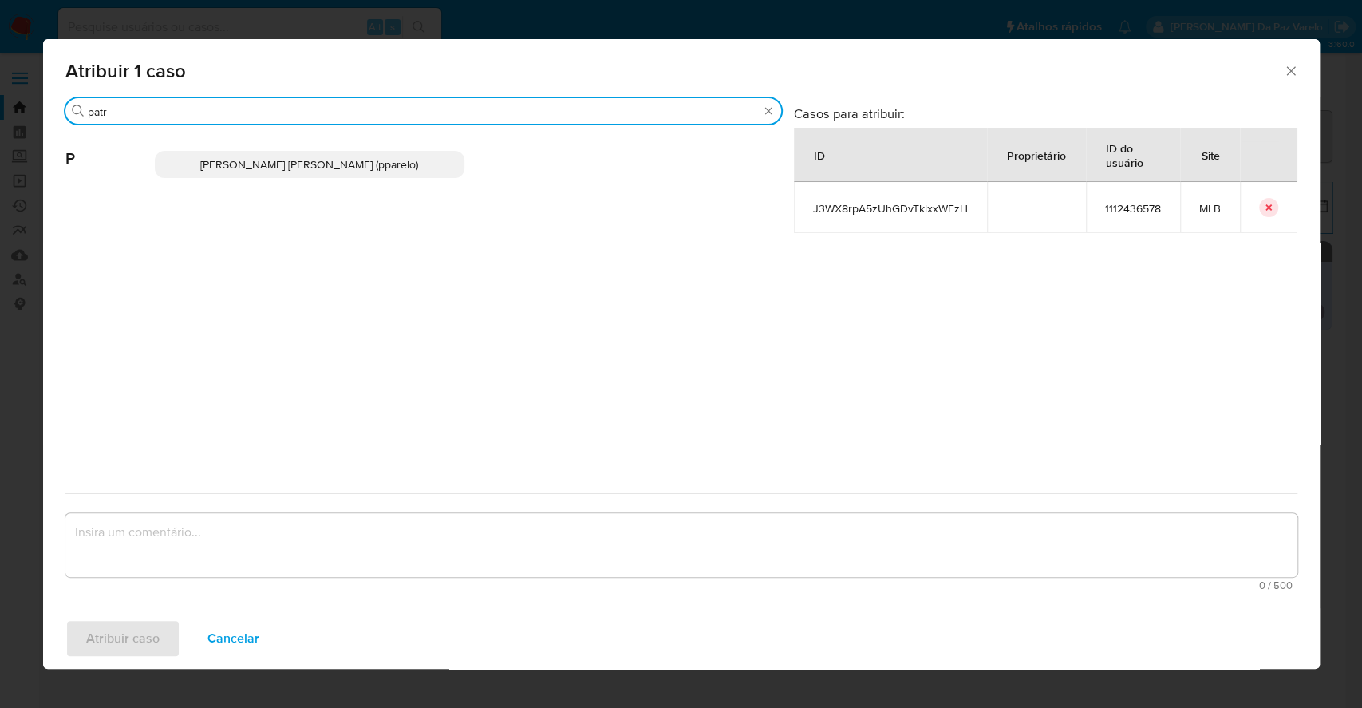
type input "patr"
click at [428, 167] on p "Patricia Aparecida Da Paz Varelo (pparelo)" at bounding box center [310, 164] width 310 height 27
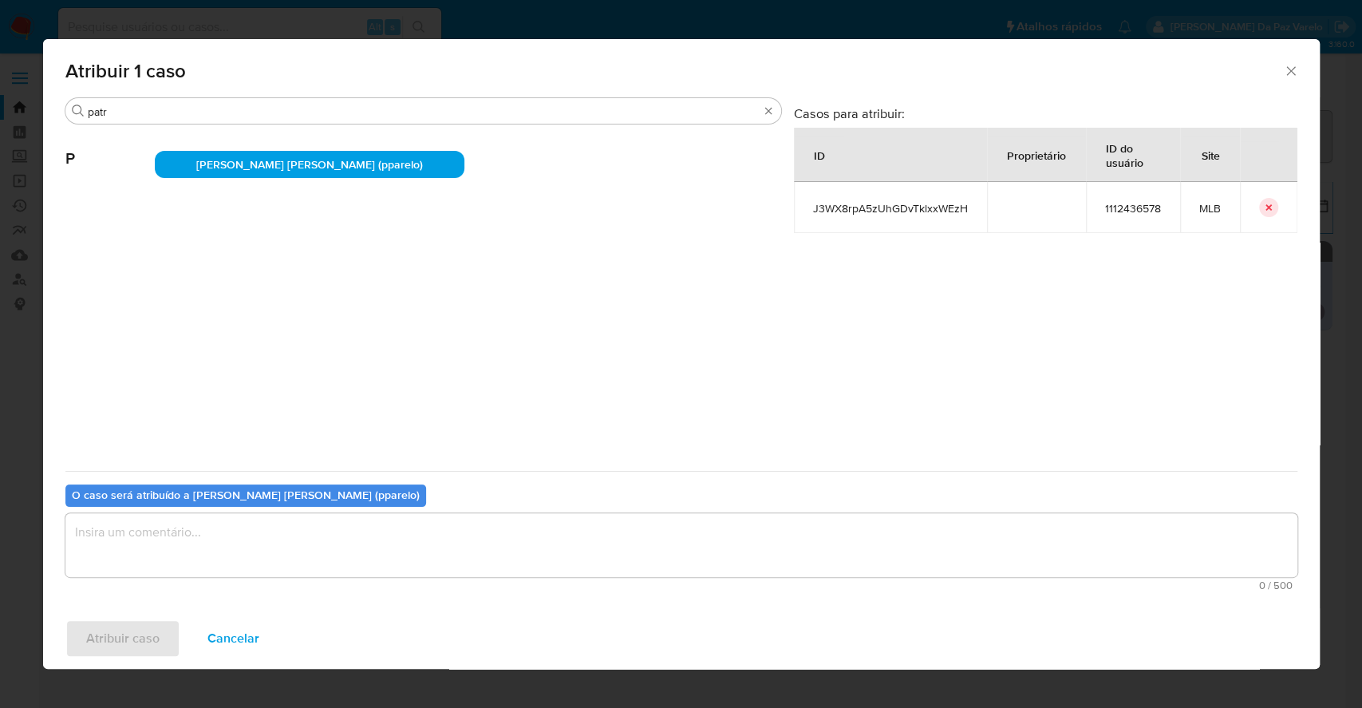
click at [222, 545] on textarea "assign-modal" at bounding box center [681, 545] width 1232 height 64
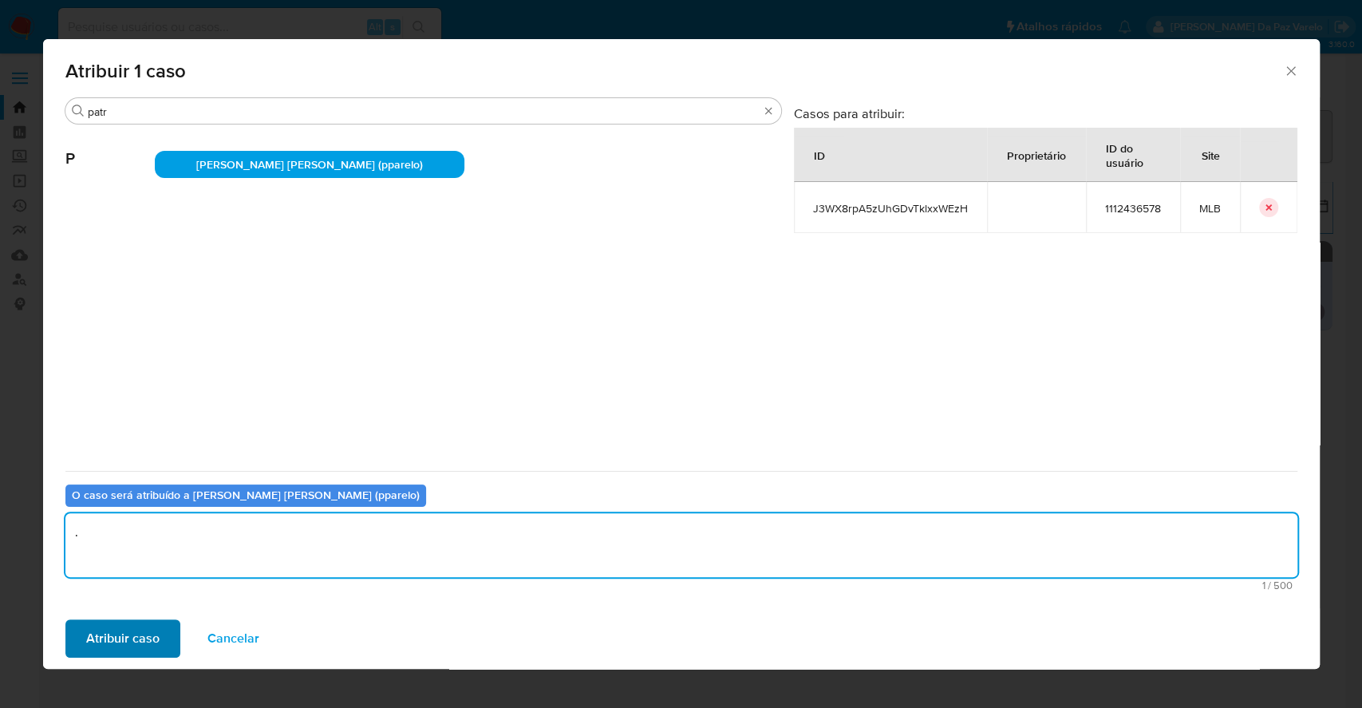
type textarea "."
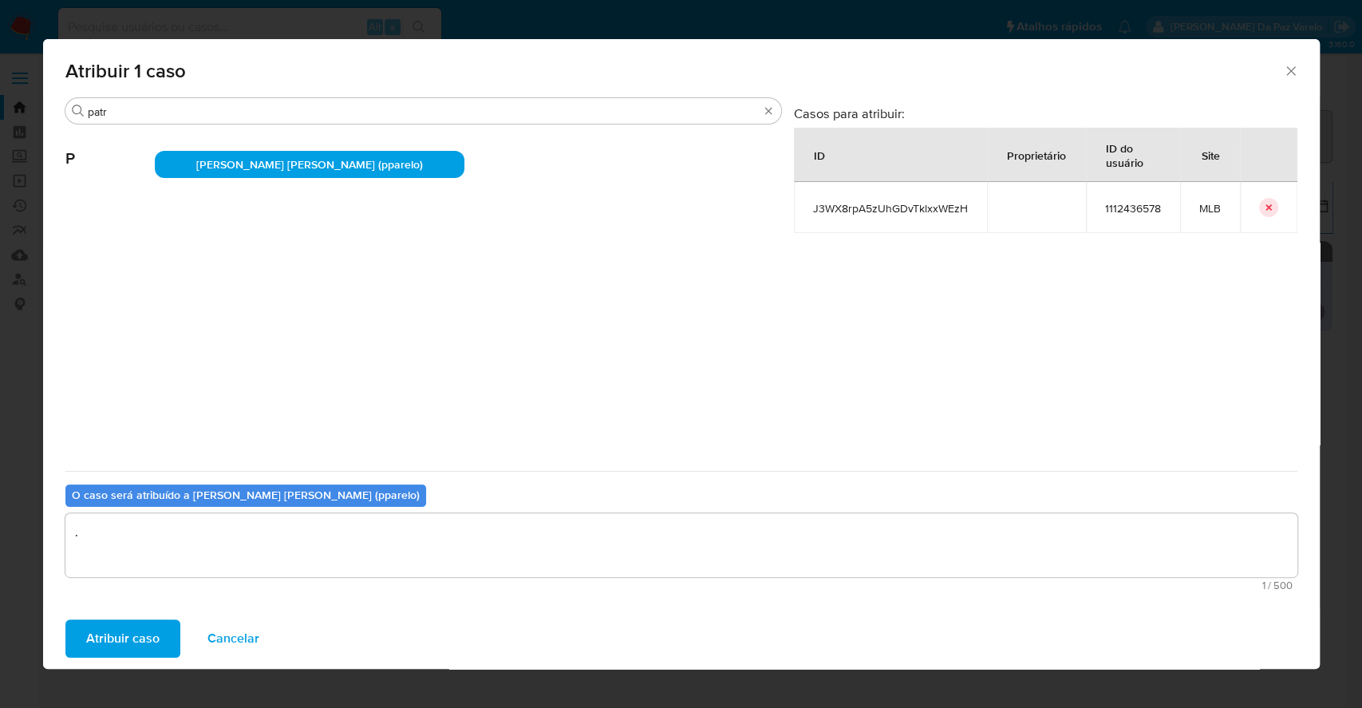
click at [152, 638] on span "Atribuir caso" at bounding box center [122, 638] width 73 height 35
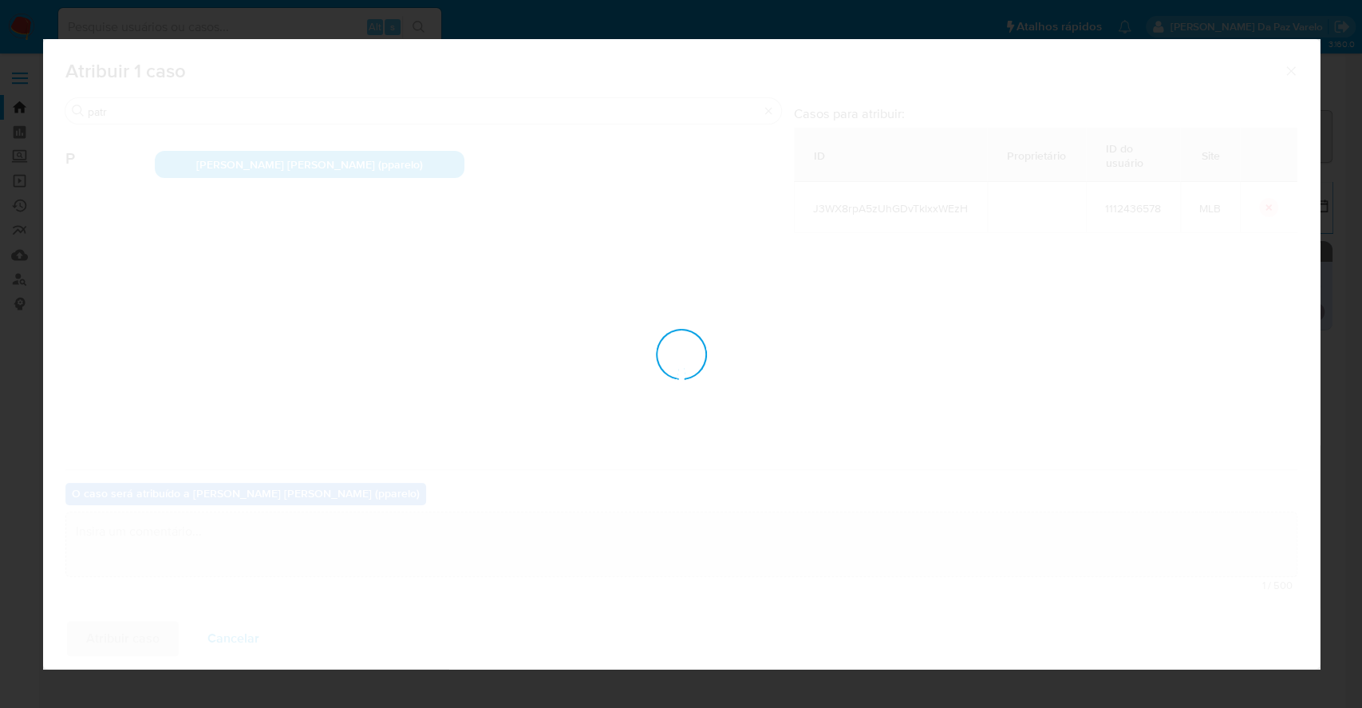
checkbox input "false"
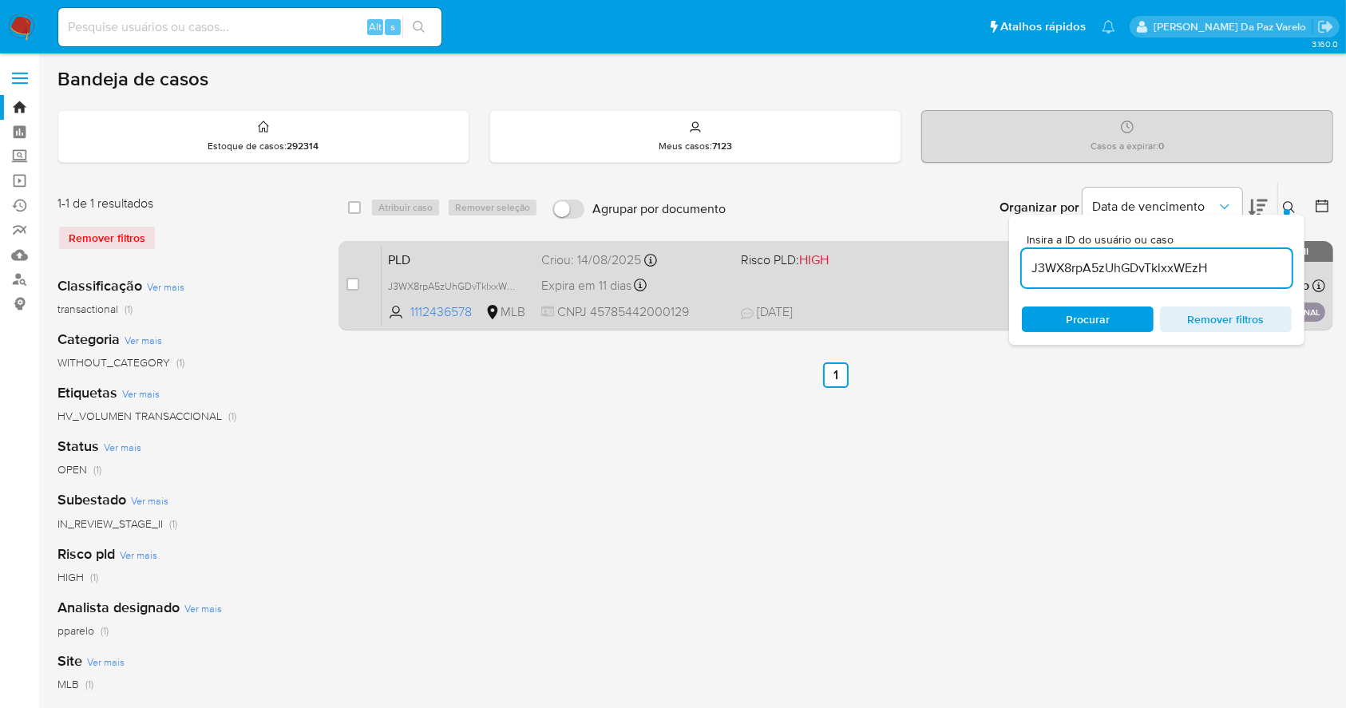
click at [923, 300] on div "PLD J3WX8rpA5zUhGDvTklxxWEzH 1112436578 MLB Risco PLD: HIGH Criou: 14/08/2025 C…" at bounding box center [852, 285] width 943 height 81
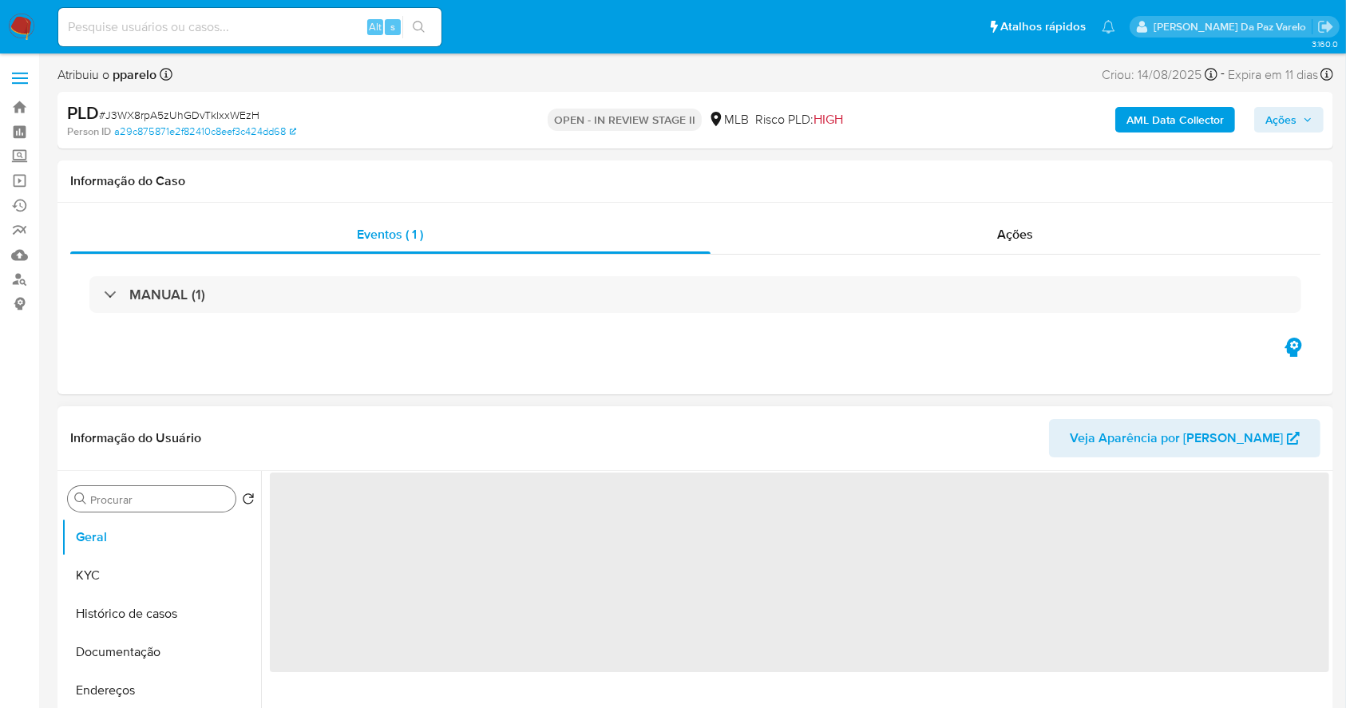
select select "10"
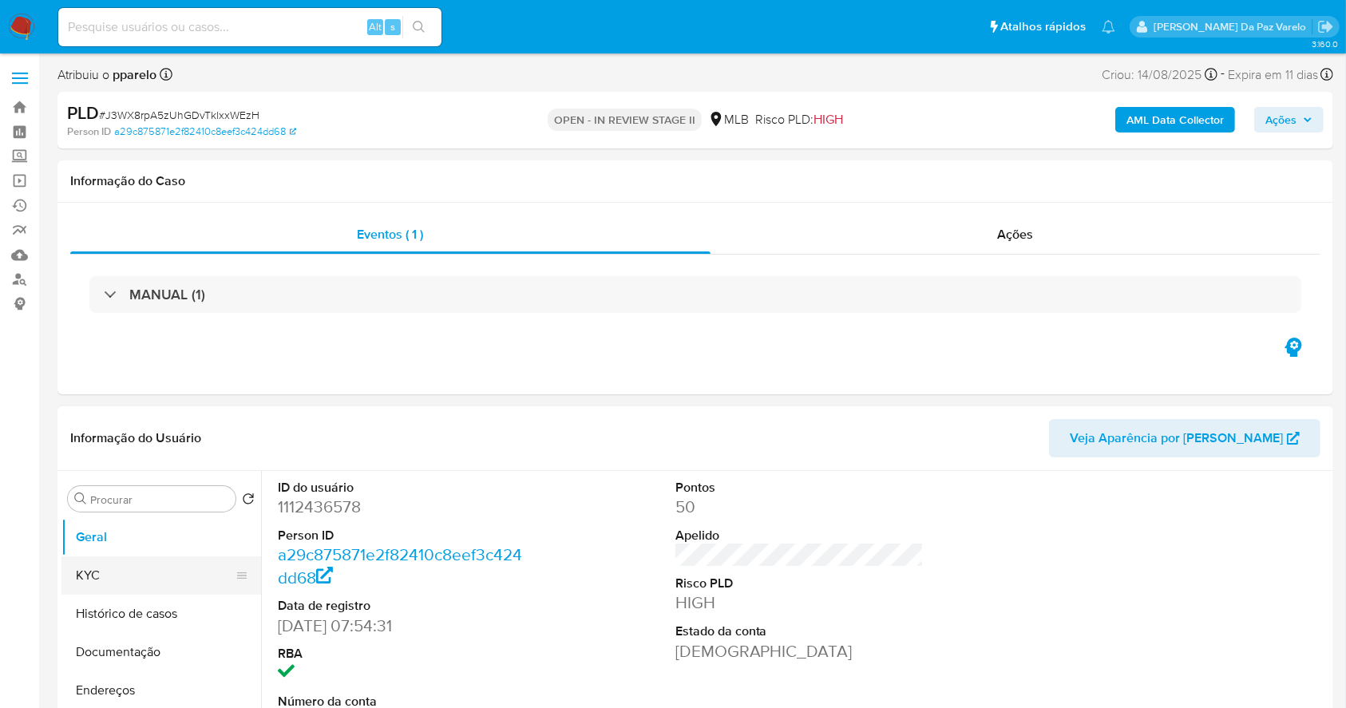
click at [113, 578] on button "KYC" at bounding box center [154, 575] width 187 height 38
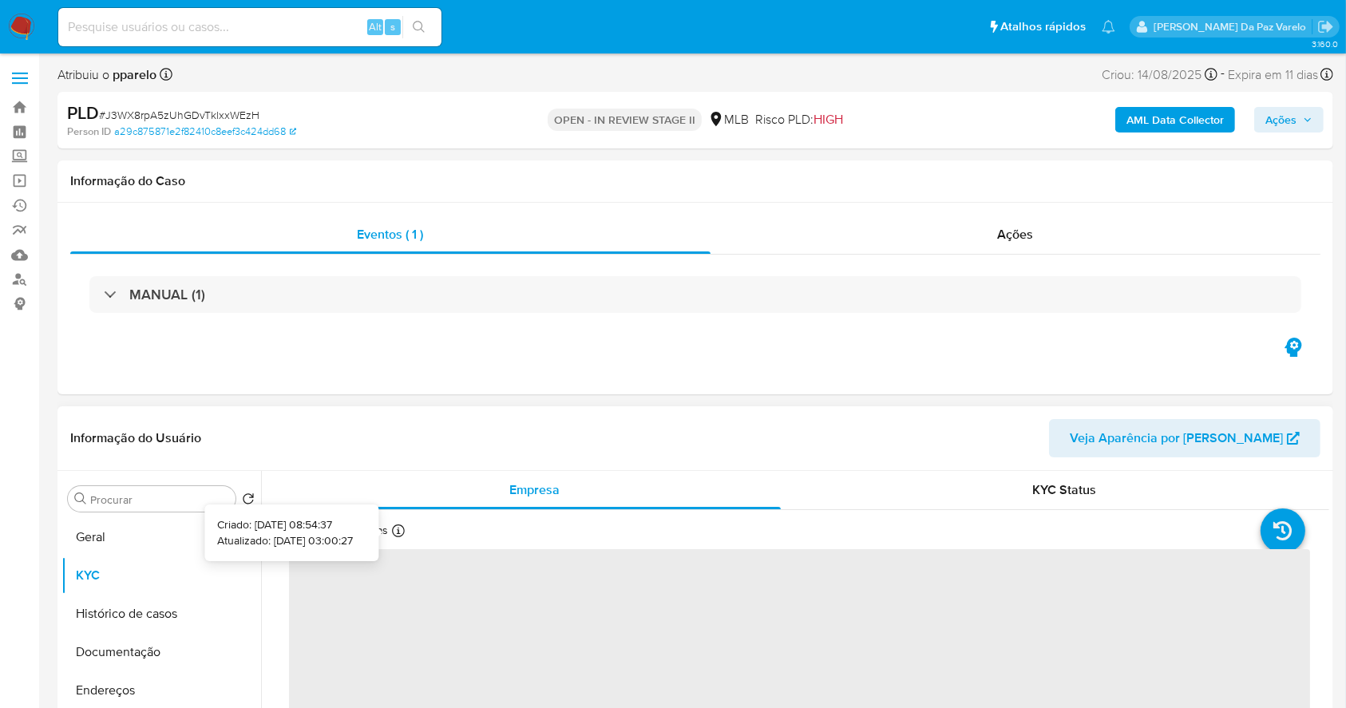
click at [398, 536] on icon at bounding box center [398, 530] width 13 height 13
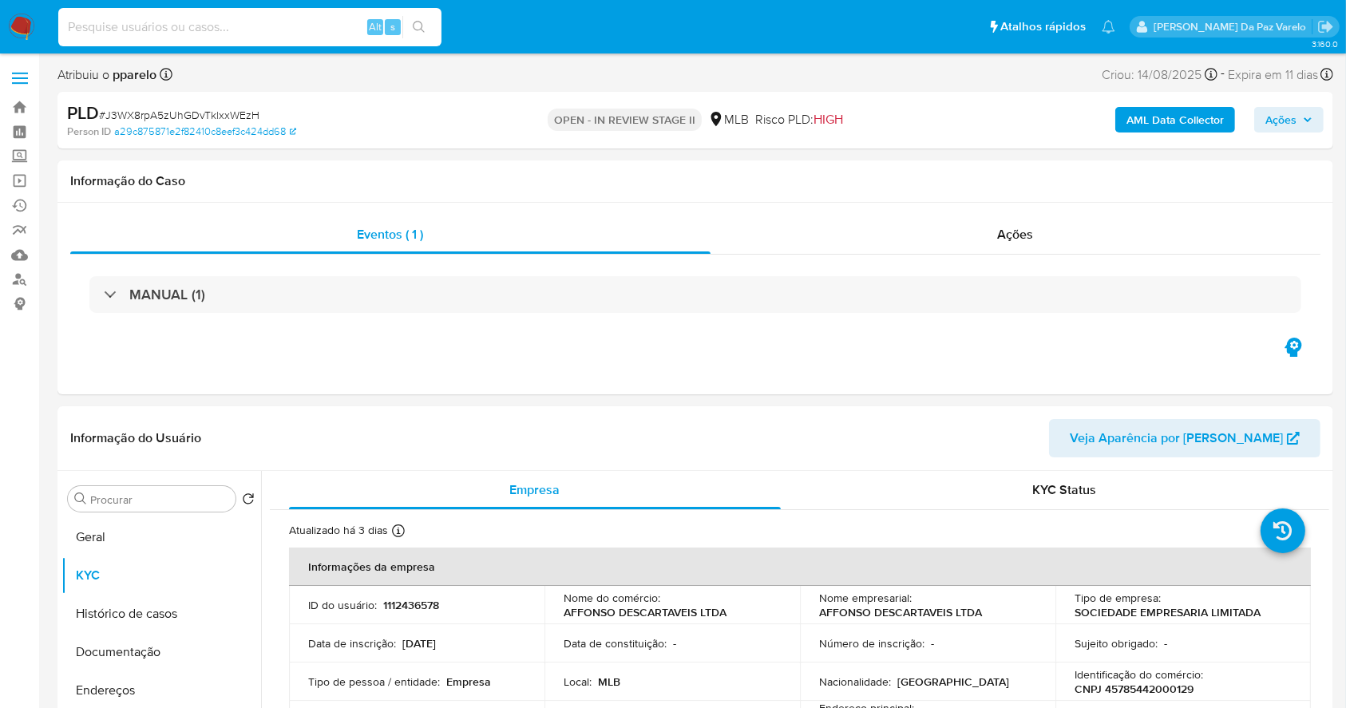
click at [212, 33] on input at bounding box center [249, 27] width 383 height 21
paste input "myhOU9VaEYgNejiqTzsIFm9K"
type input "myhOU9VaEYgNejiqTzsIFm9K"
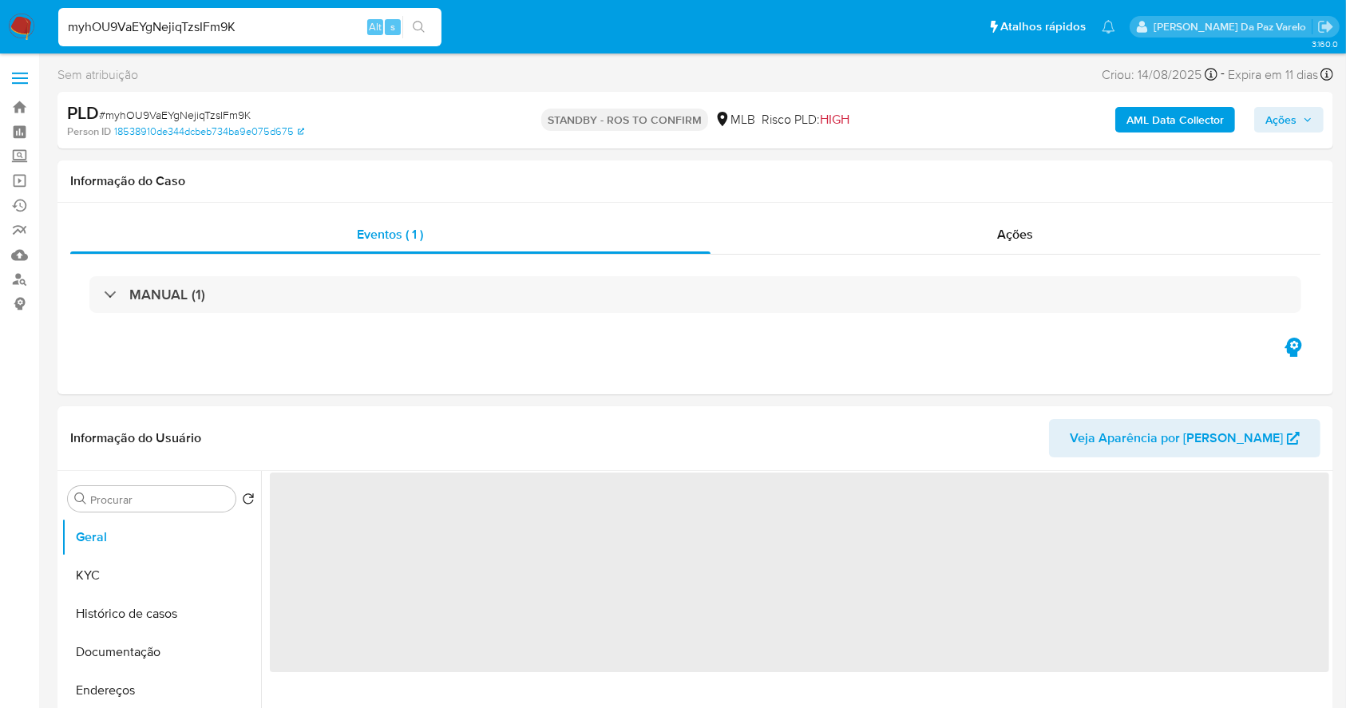
select select "10"
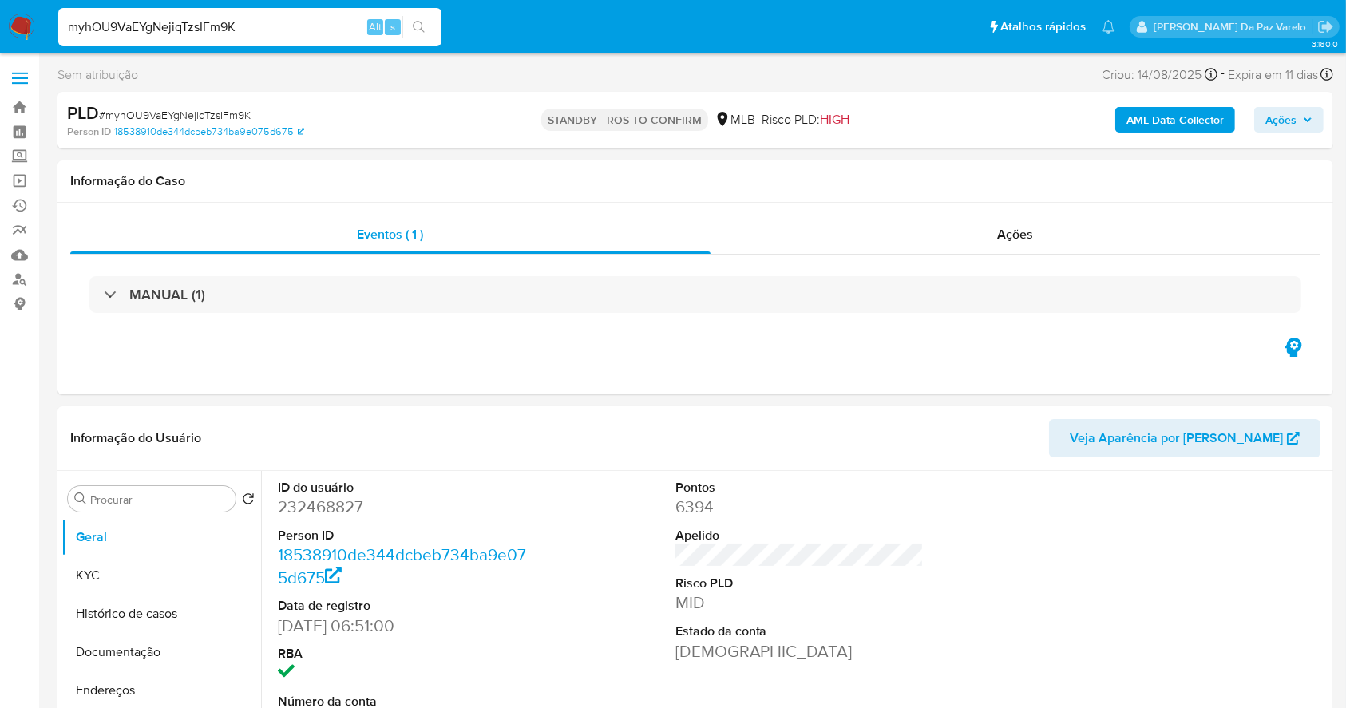
click at [21, 32] on img at bounding box center [21, 27] width 27 height 27
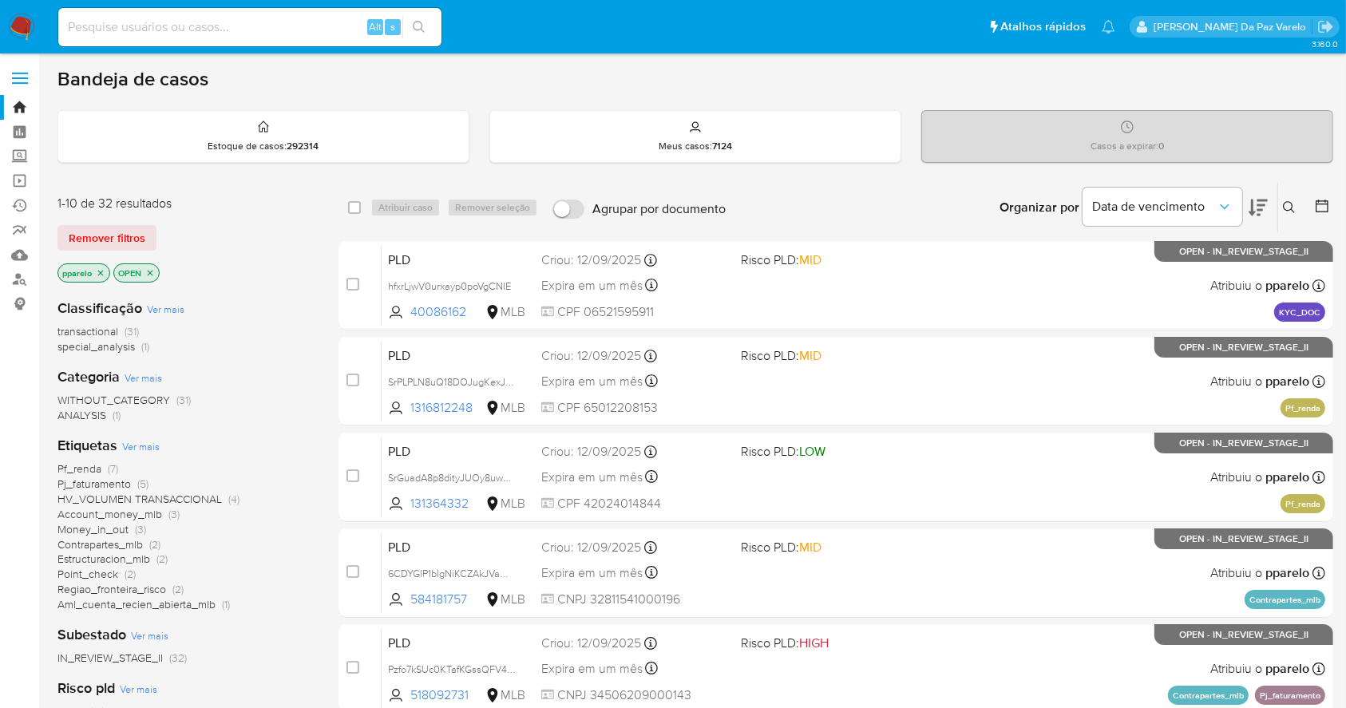
click at [1286, 214] on button at bounding box center [1291, 207] width 26 height 19
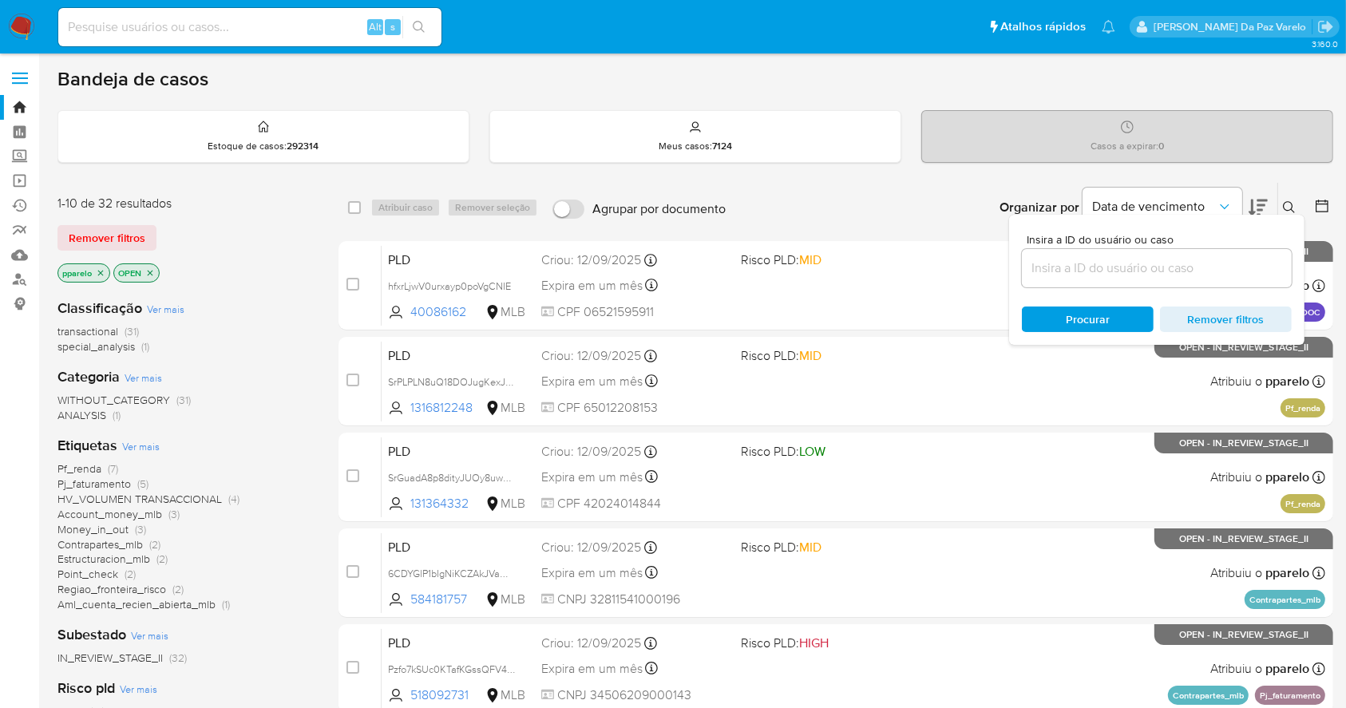
click at [1286, 206] on icon at bounding box center [1288, 207] width 13 height 13
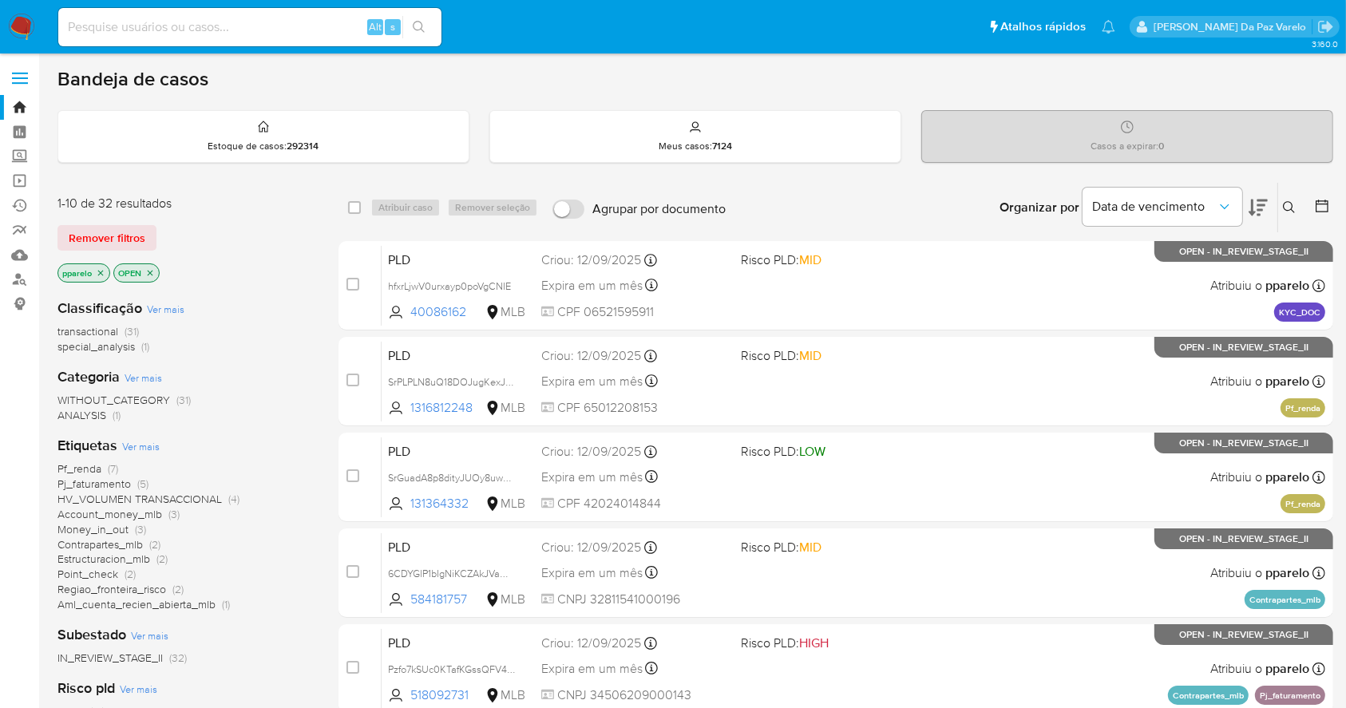
click at [1284, 206] on icon at bounding box center [1288, 207] width 13 height 13
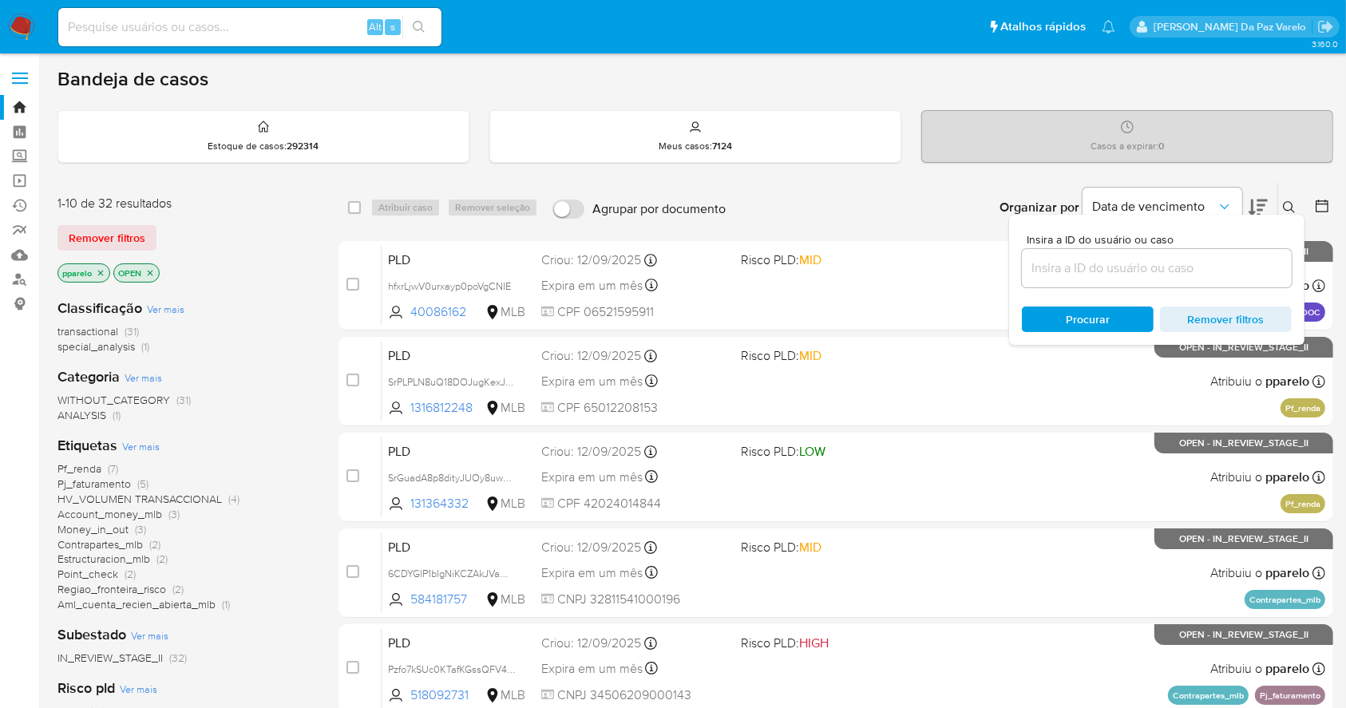
click at [1212, 267] on input at bounding box center [1157, 268] width 270 height 21
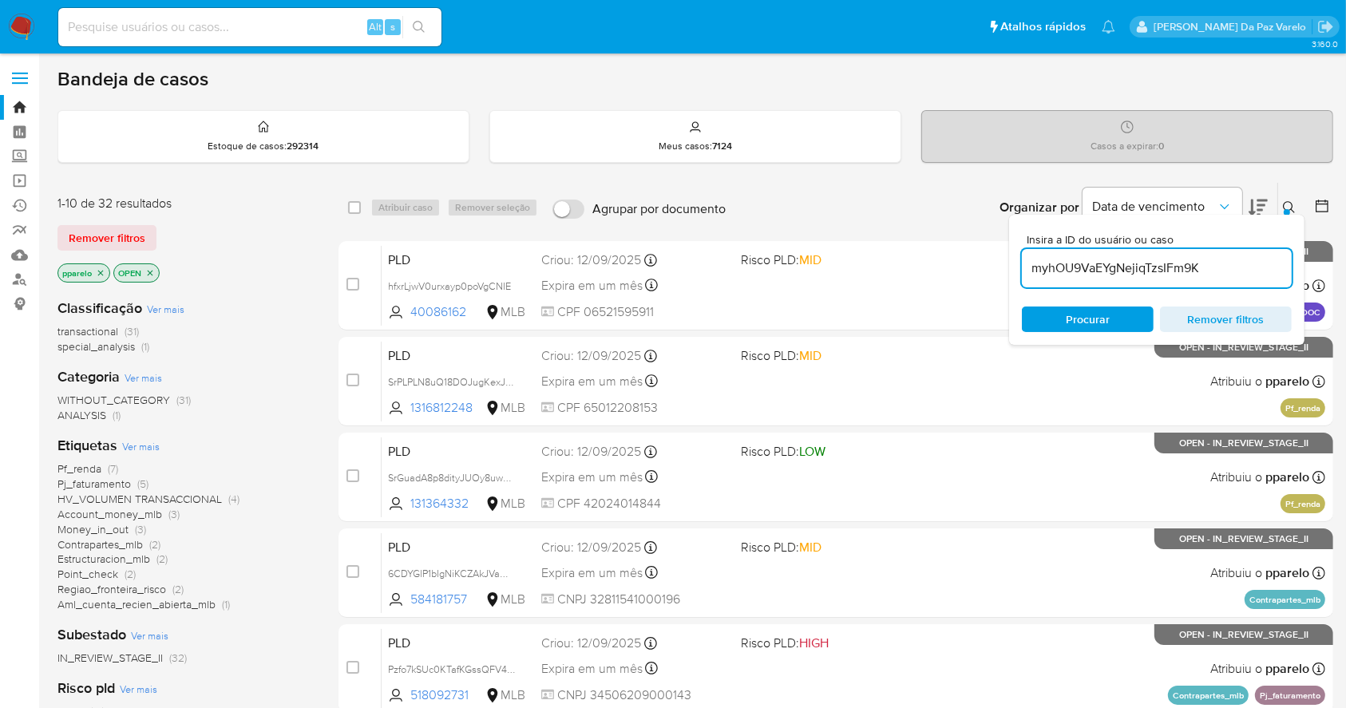
type input "myhOU9VaEYgNejiqTzsIFm9K"
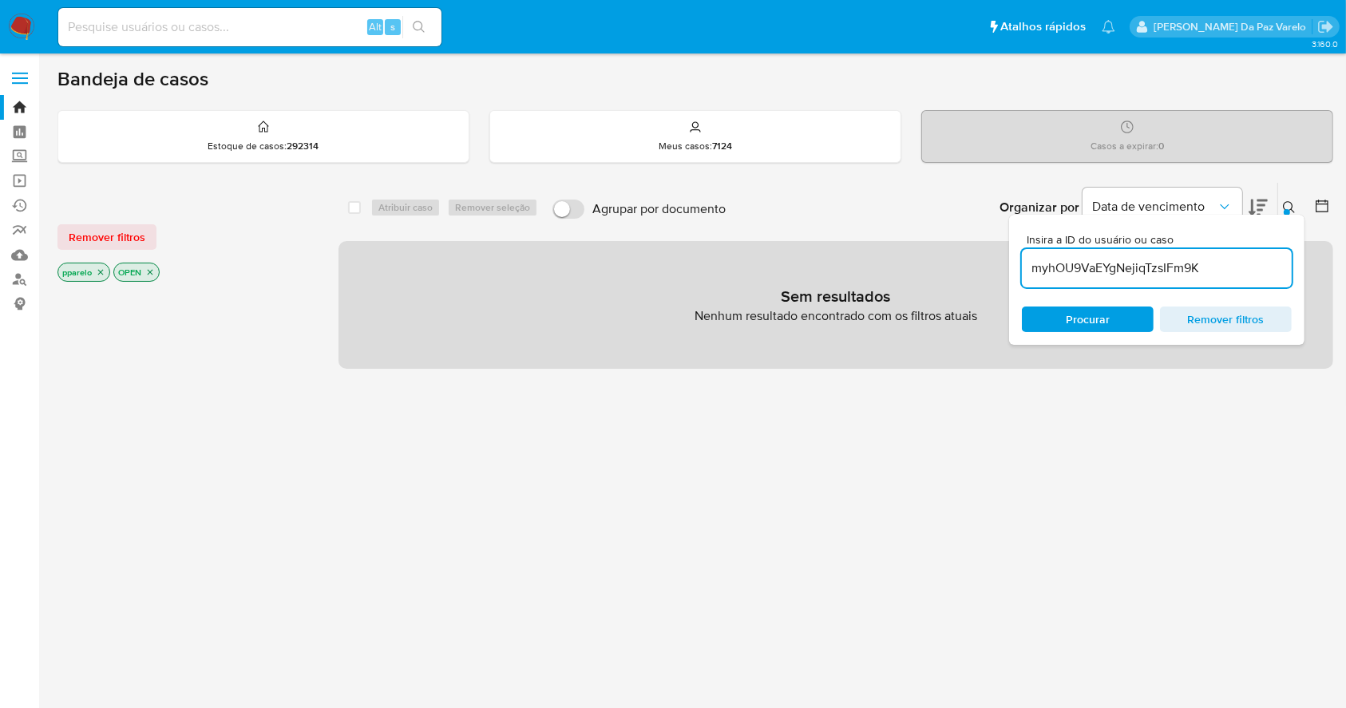
click at [104, 271] on icon "close-filter" at bounding box center [101, 272] width 10 height 10
click at [97, 272] on p "OPEN" at bounding box center [80, 272] width 45 height 18
click at [102, 263] on div "OPEN" at bounding box center [184, 274] width 255 height 22
click at [95, 267] on icon "close-filter" at bounding box center [94, 272] width 10 height 10
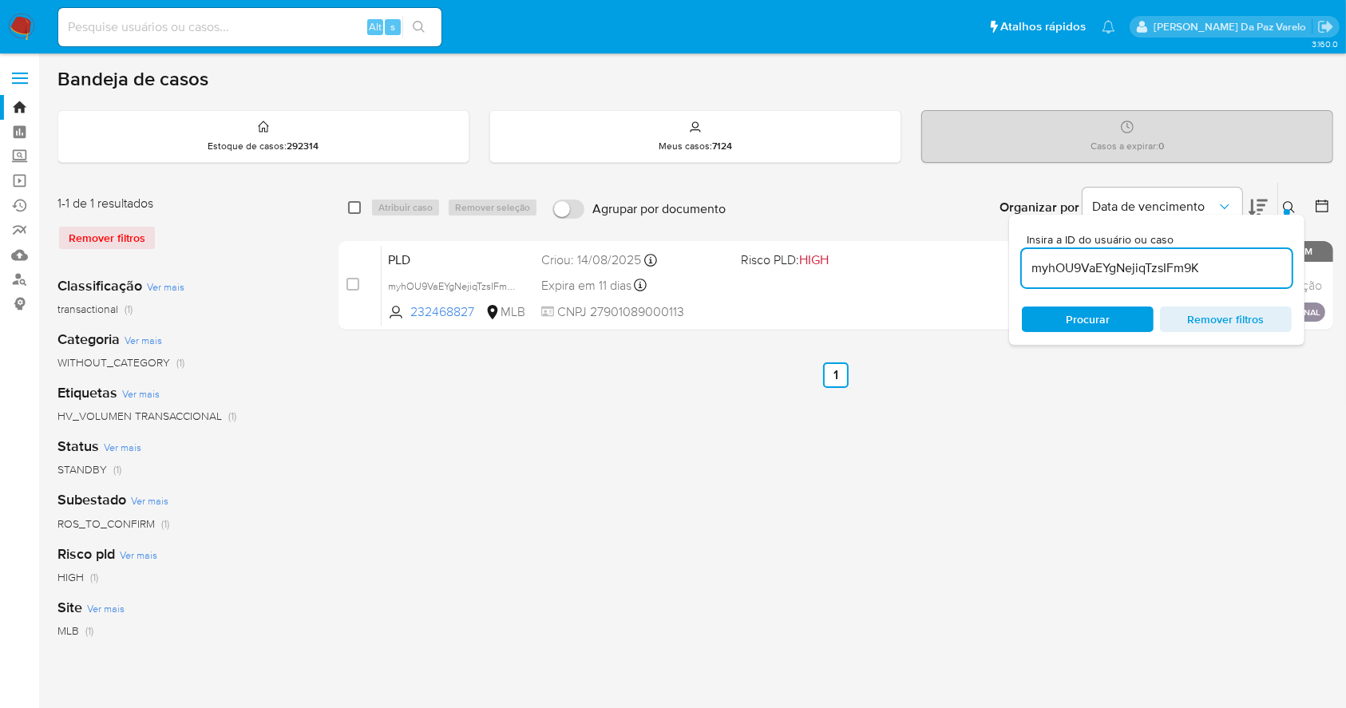
click at [350, 209] on input "checkbox" at bounding box center [354, 207] width 13 height 13
checkbox input "true"
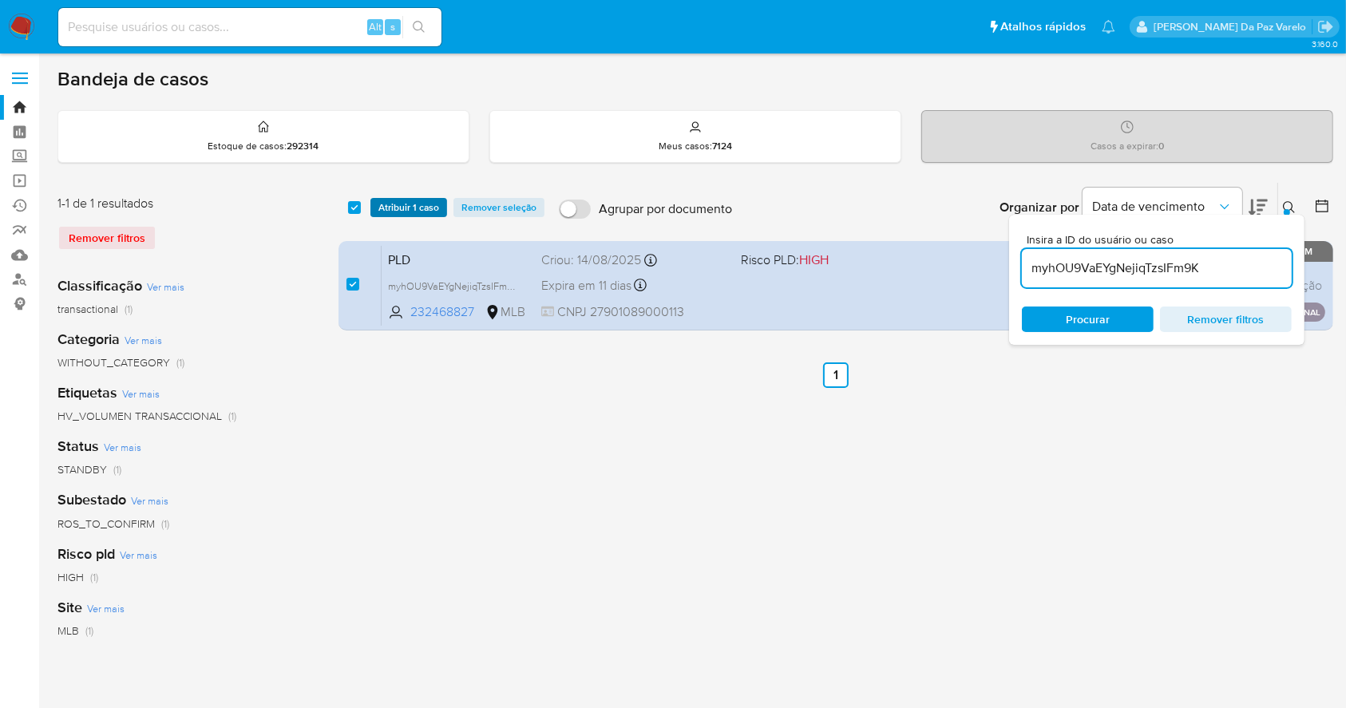
click at [401, 207] on span "Atribuir 1 caso" at bounding box center [408, 208] width 61 height 16
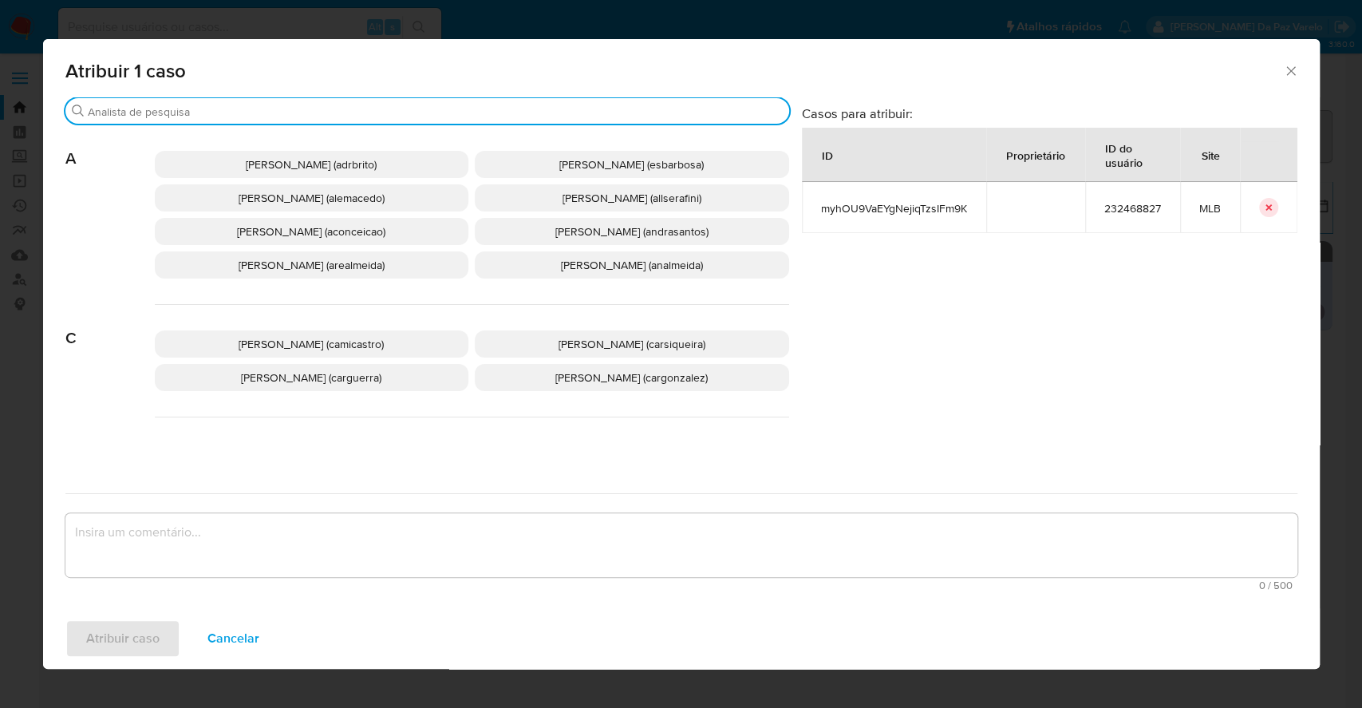
click at [441, 113] on input "Buscar" at bounding box center [435, 112] width 695 height 14
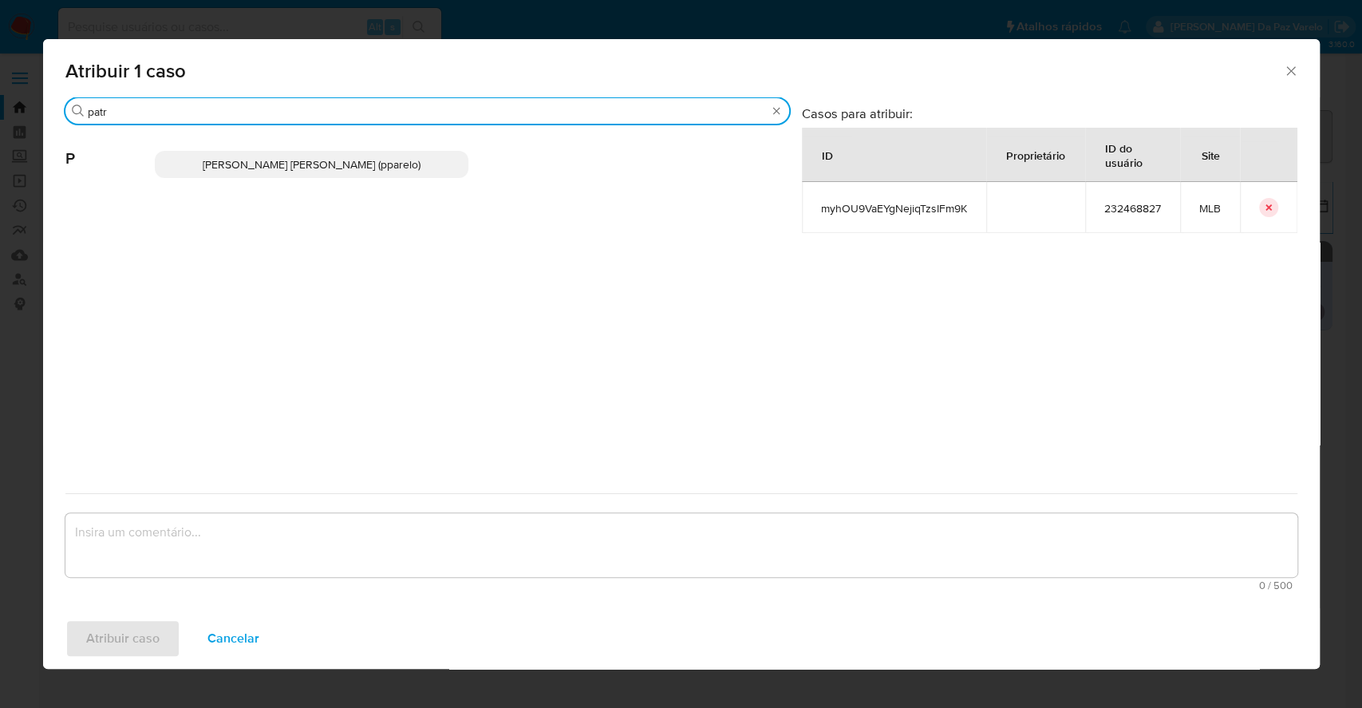
type input "patr"
drag, startPoint x: 429, startPoint y: 166, endPoint x: 393, endPoint y: 381, distance: 218.5
click at [428, 166] on p "[PERSON_NAME] [PERSON_NAME] (pparelo)" at bounding box center [312, 164] width 314 height 27
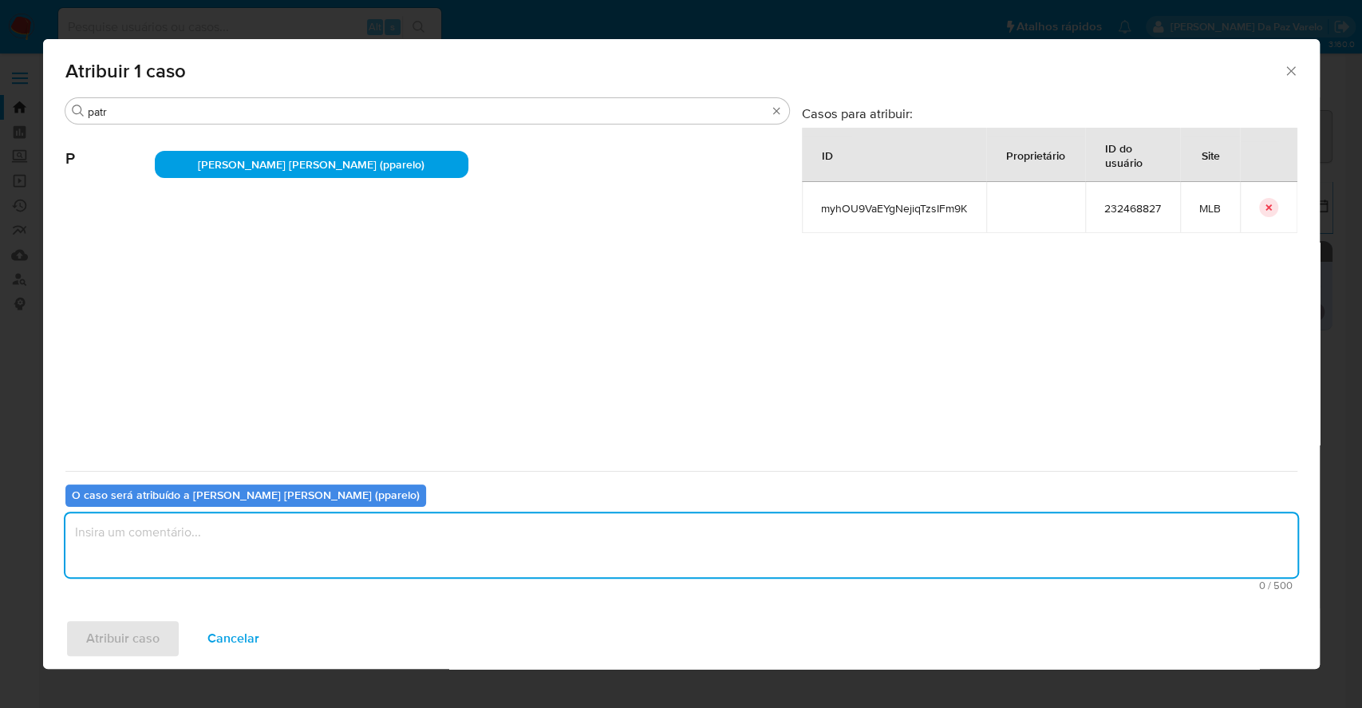
click at [364, 551] on textarea "assign-modal" at bounding box center [681, 545] width 1232 height 64
type textarea ";"
type textarea "."
click at [128, 638] on span "Atribuir caso" at bounding box center [122, 638] width 73 height 35
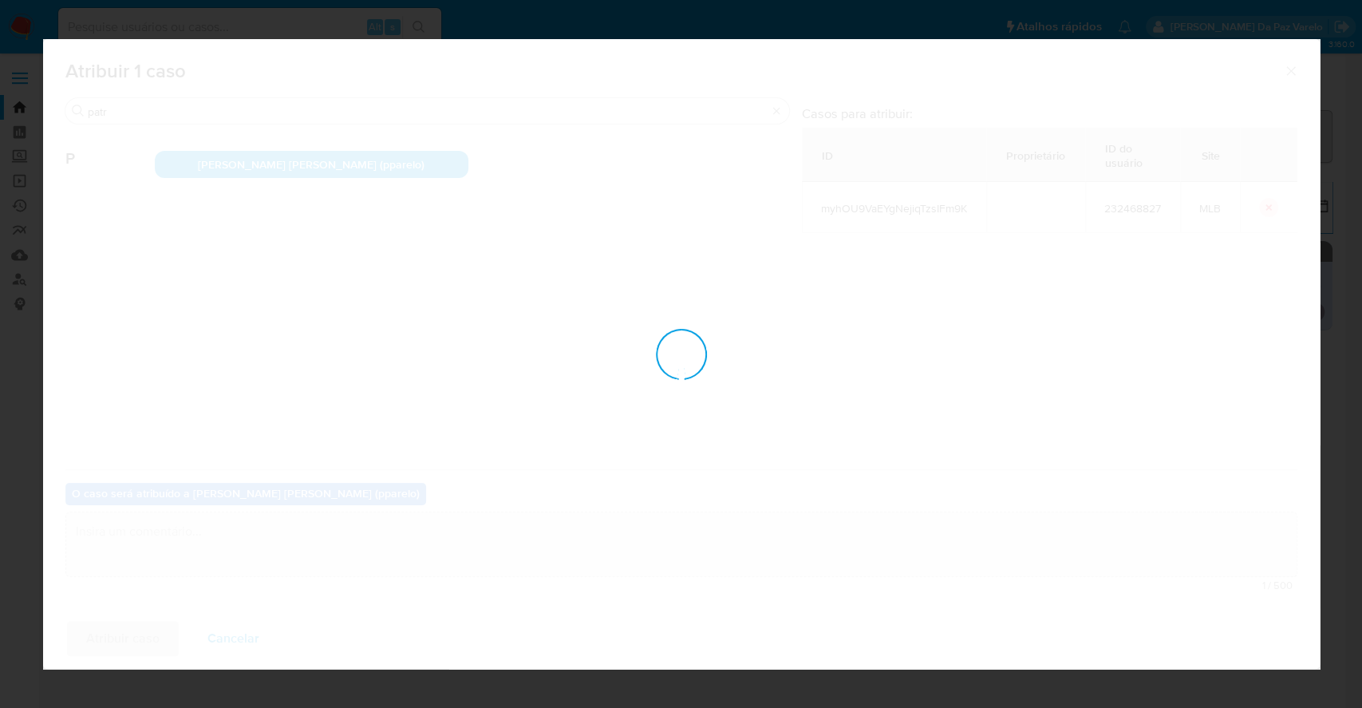
checkbox input "false"
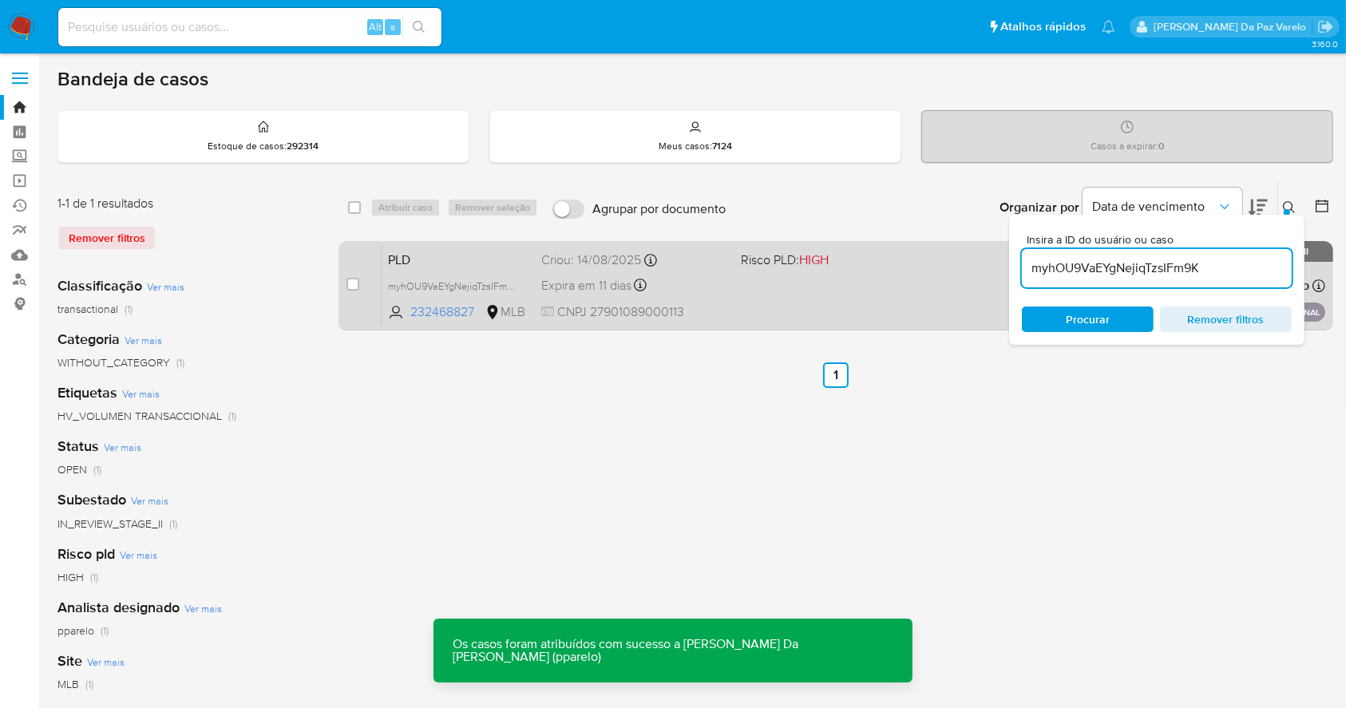
click at [712, 303] on span "CNPJ 27901089000113" at bounding box center [634, 312] width 186 height 18
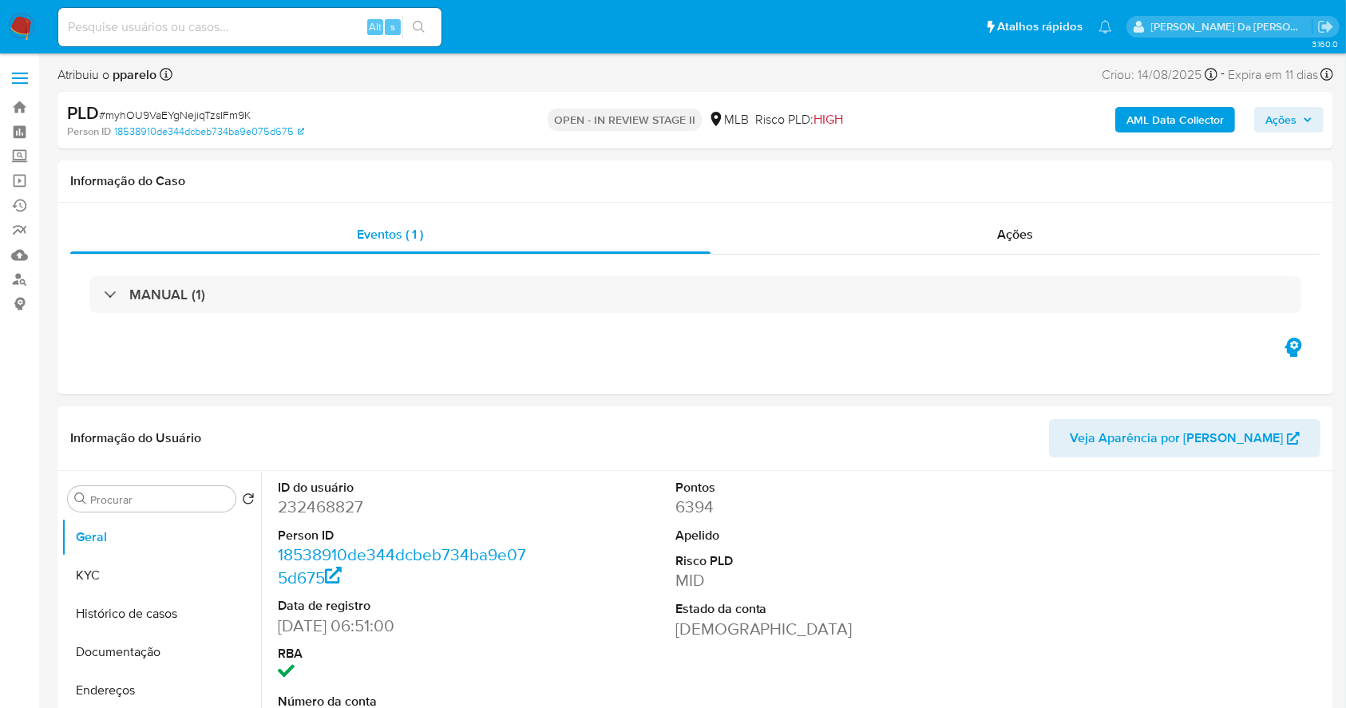
select select "10"
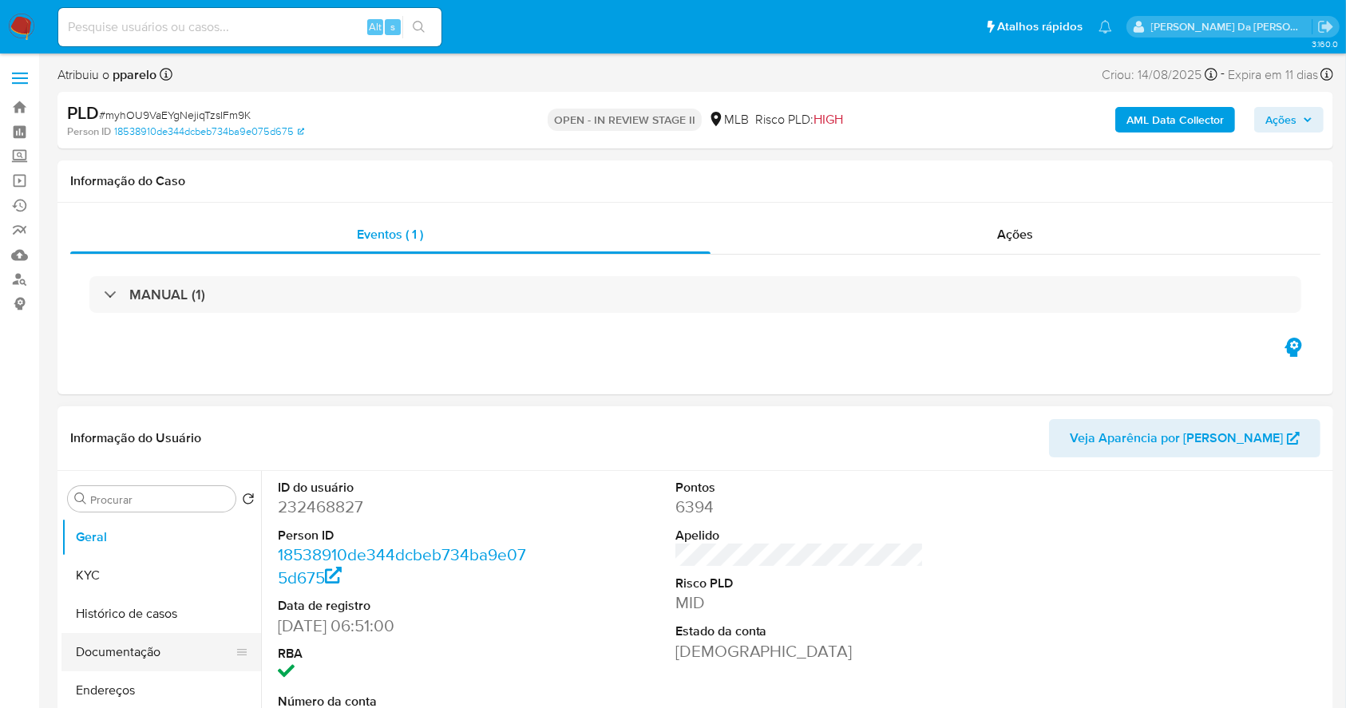
drag, startPoint x: 109, startPoint y: 648, endPoint x: 121, endPoint y: 632, distance: 20.0
click at [109, 648] on button "Documentação" at bounding box center [154, 652] width 187 height 38
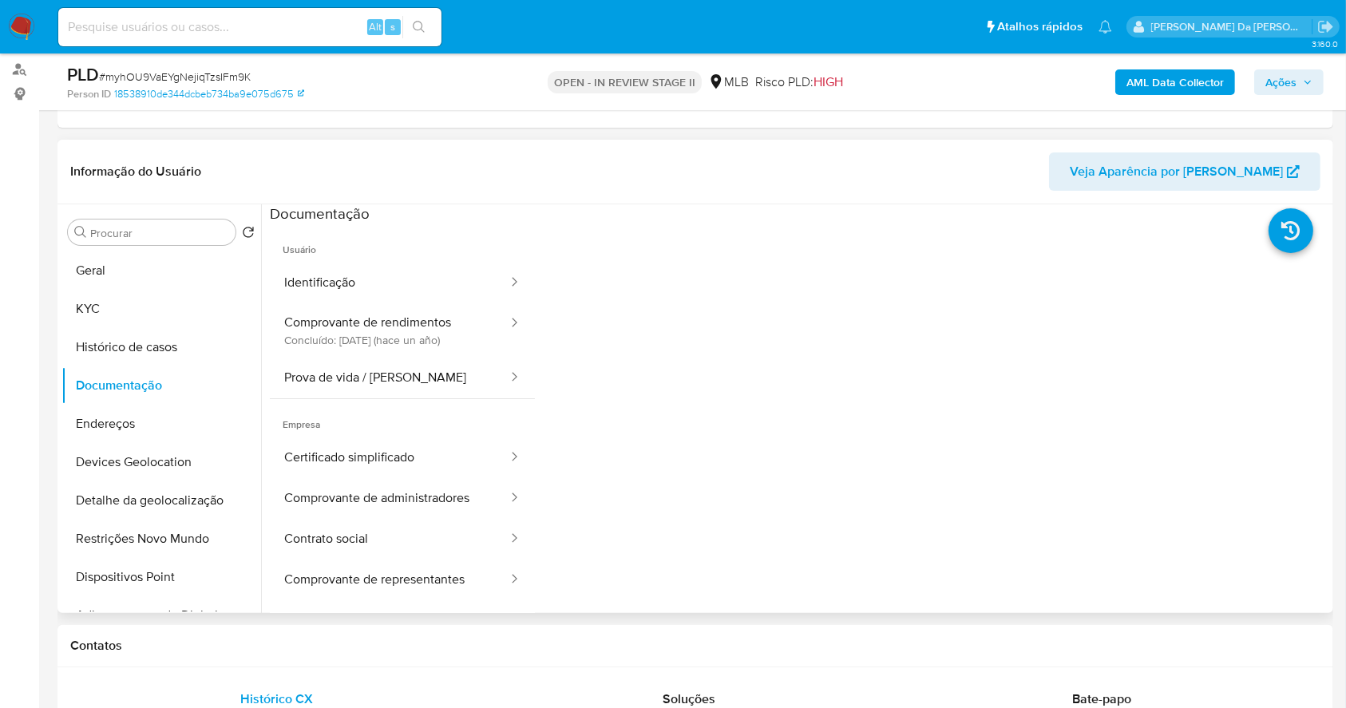
scroll to position [212, 0]
click at [397, 393] on button "Prova de vida / [PERSON_NAME]" at bounding box center [389, 375] width 239 height 41
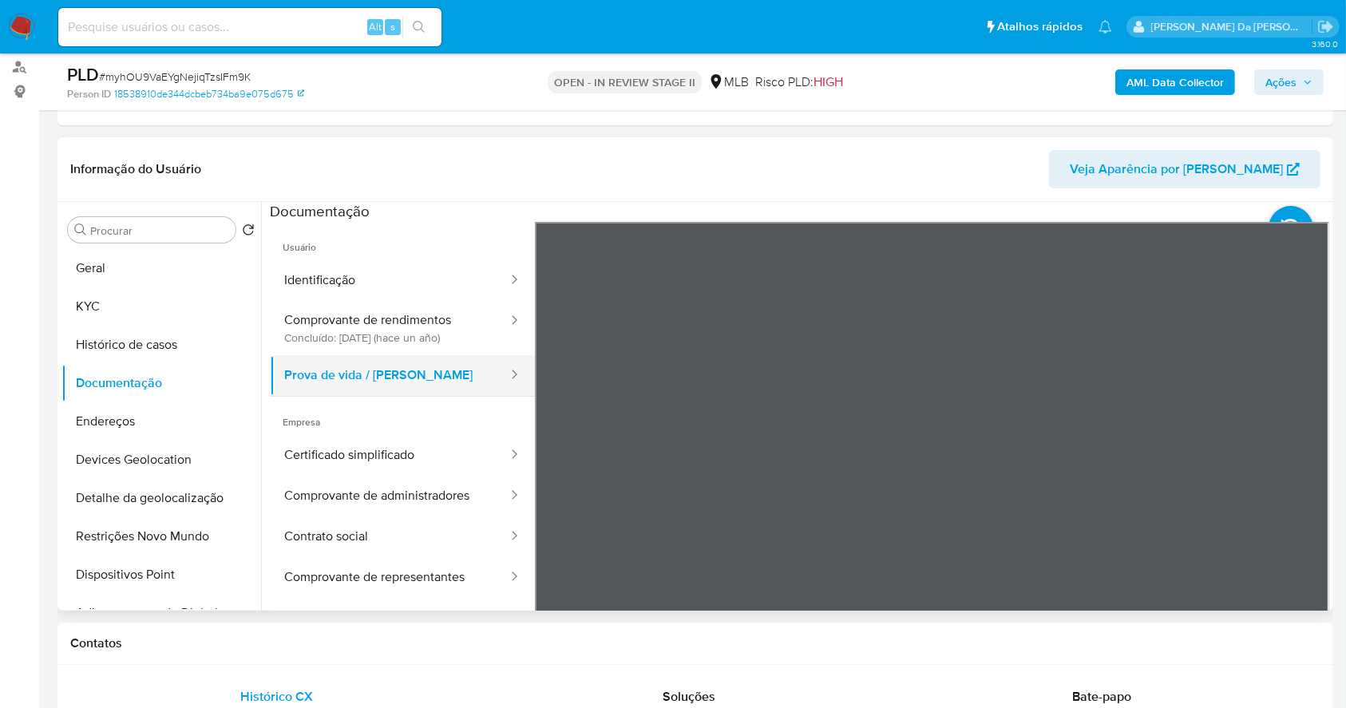
click at [410, 380] on button "Prova de vida / Selfie" at bounding box center [389, 375] width 239 height 41
click at [326, 26] on input at bounding box center [249, 27] width 383 height 21
paste input "t3Iqa86MGi8vn4tfymDePe0b"
type input "t3Iqa86MGi8vn4tfymDePe0b"
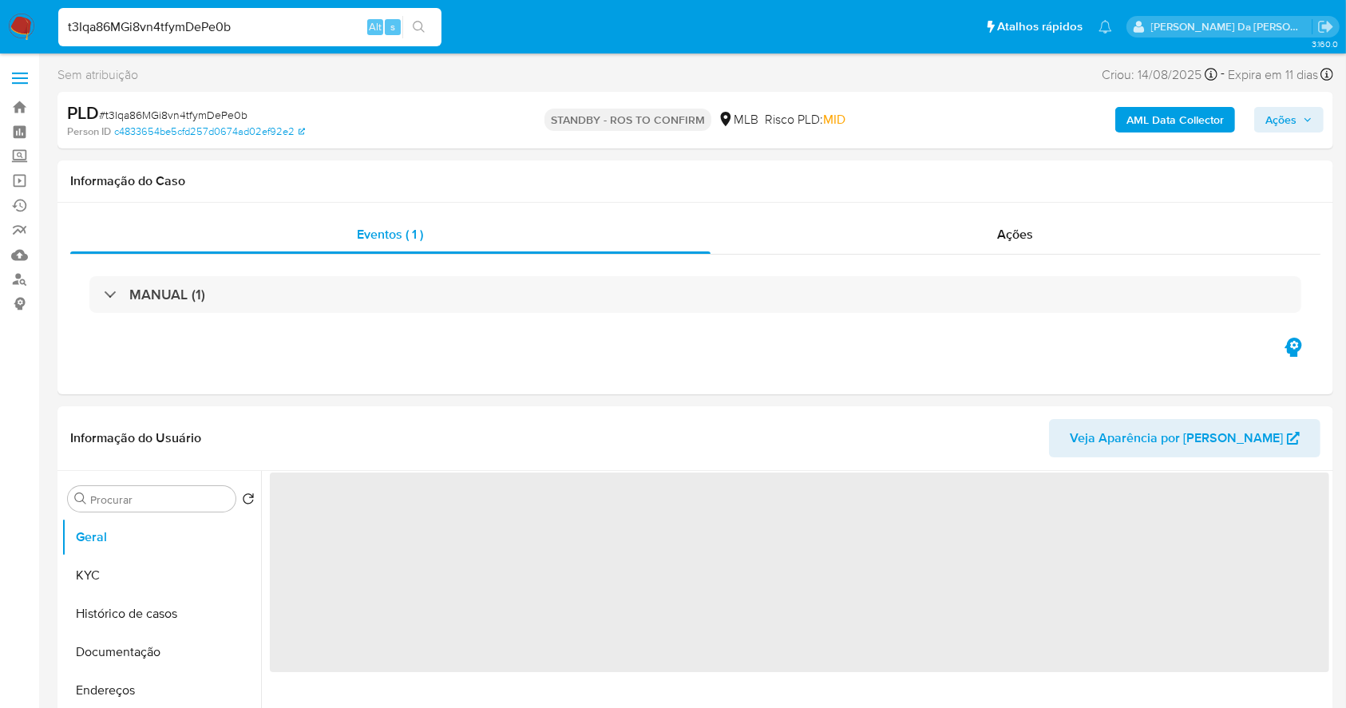
click at [23, 29] on img at bounding box center [21, 27] width 27 height 27
select select "10"
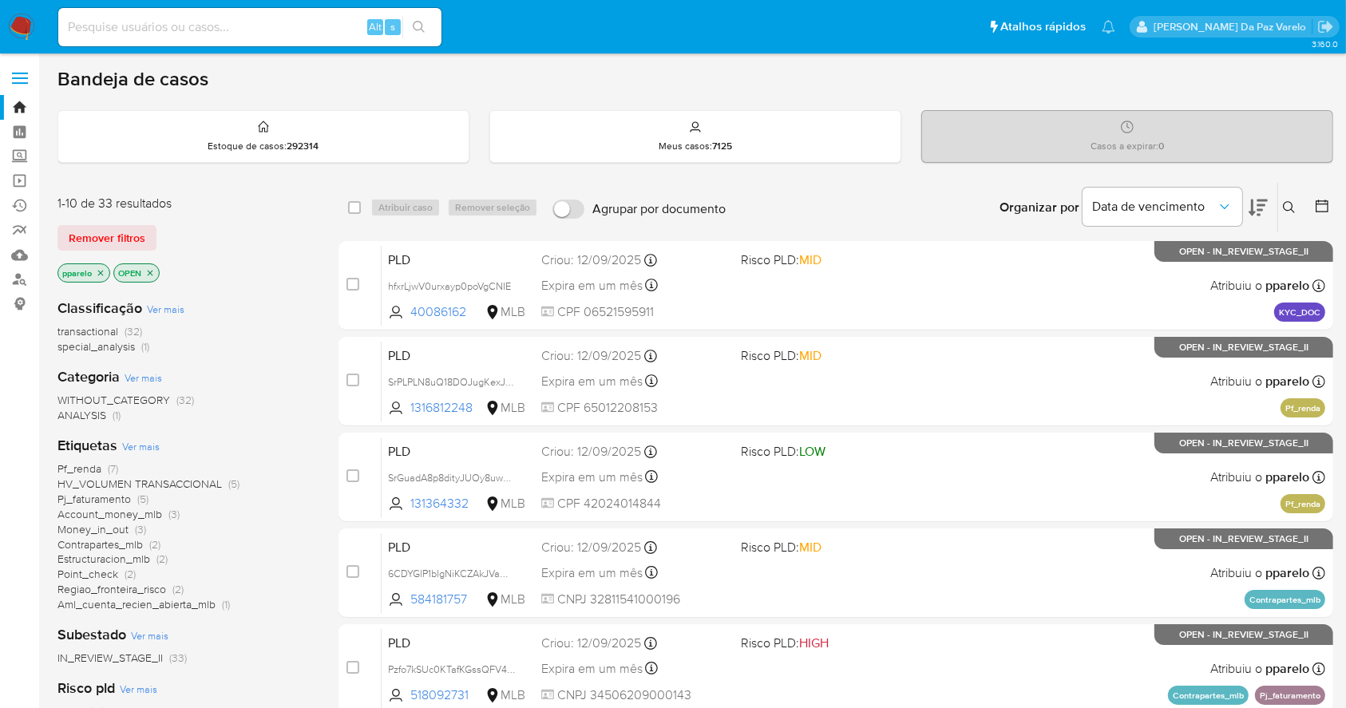
click at [1289, 202] on icon at bounding box center [1288, 207] width 13 height 13
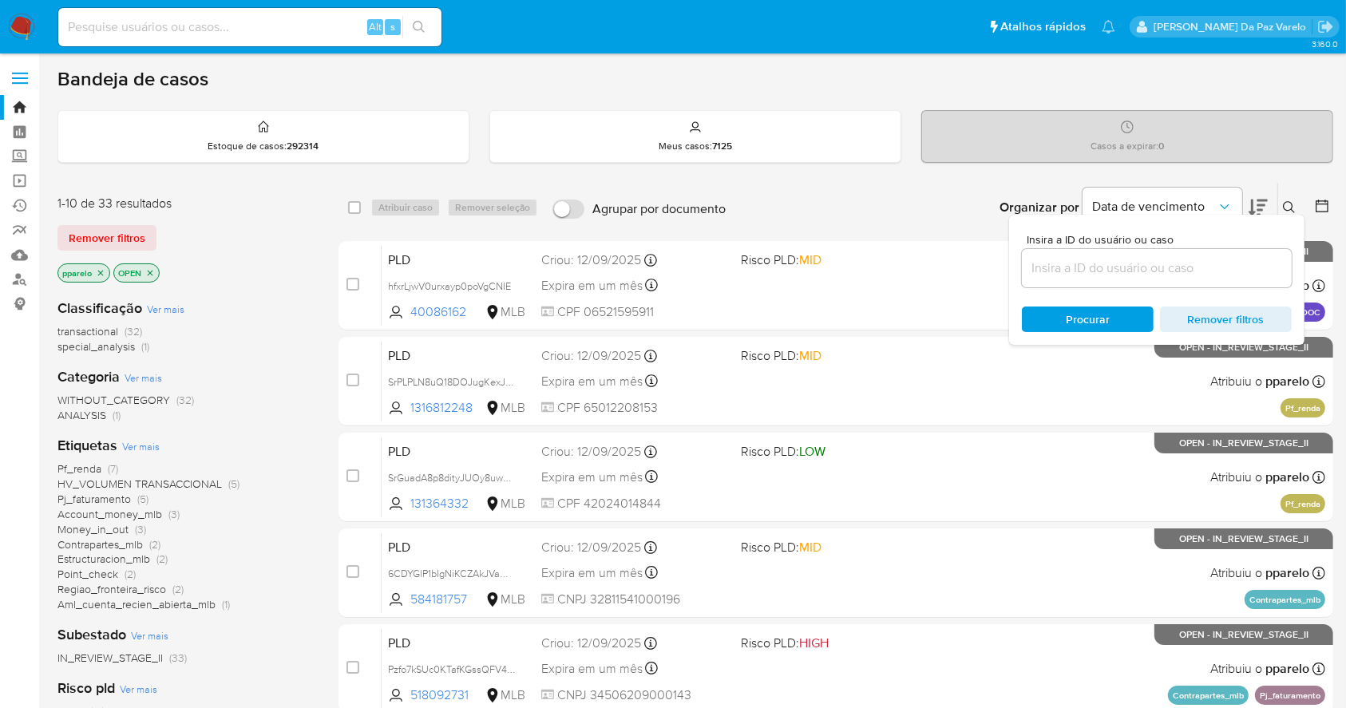
click at [1234, 265] on input at bounding box center [1157, 268] width 270 height 21
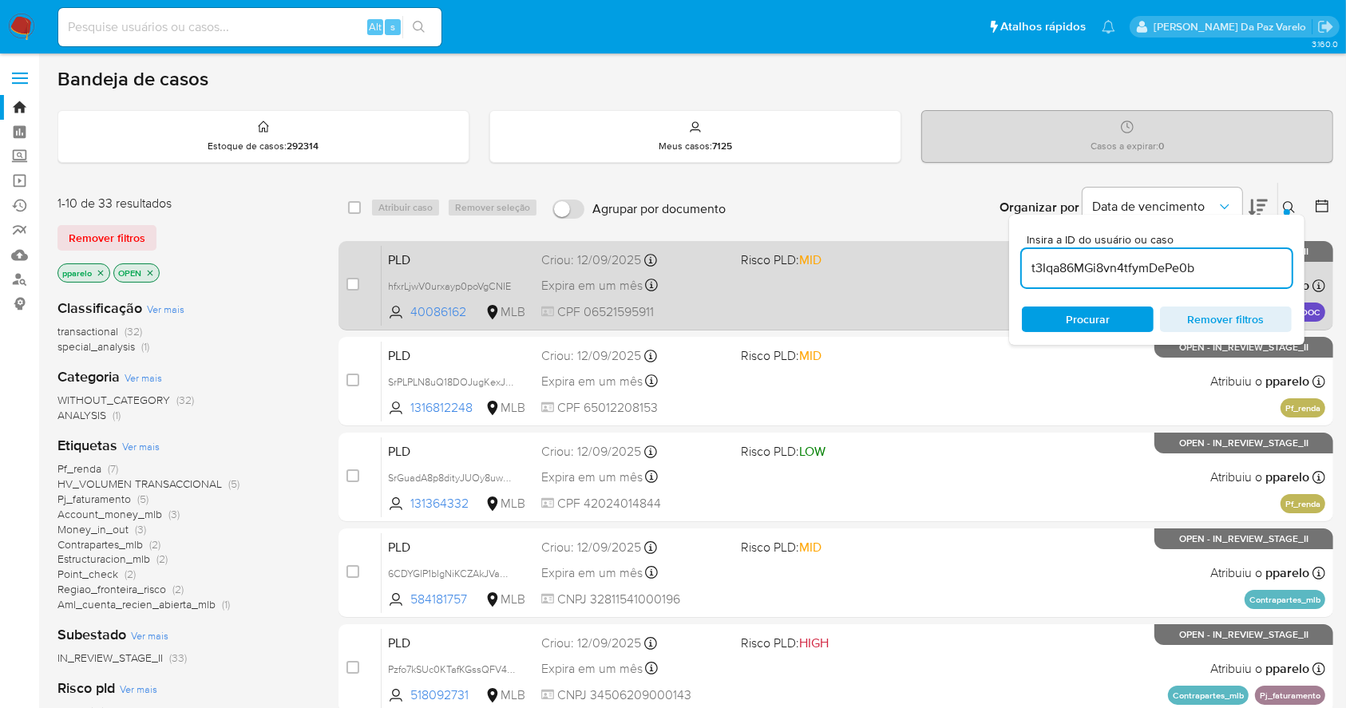
type input "t3Iqa86MGi8vn4tfymDePe0b"
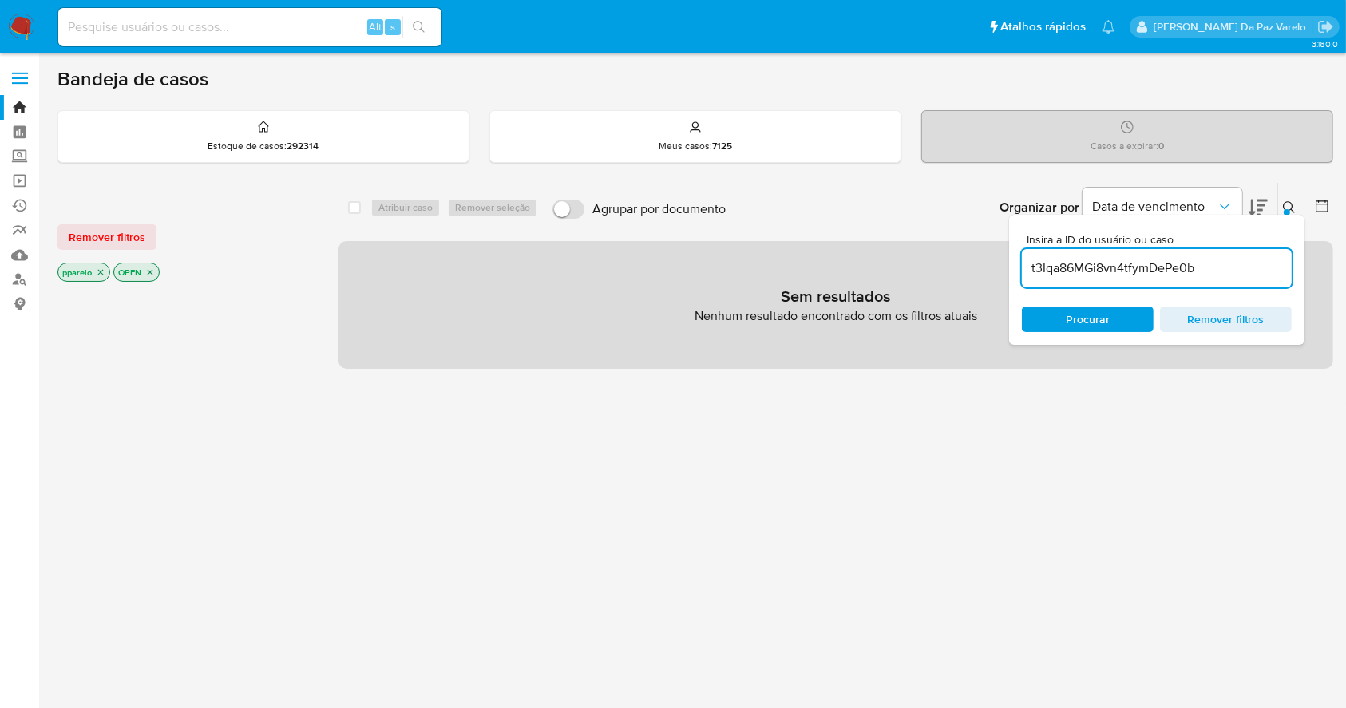
click at [97, 275] on icon "close-filter" at bounding box center [101, 272] width 10 height 10
click at [97, 275] on icon "close-filter" at bounding box center [94, 272] width 10 height 10
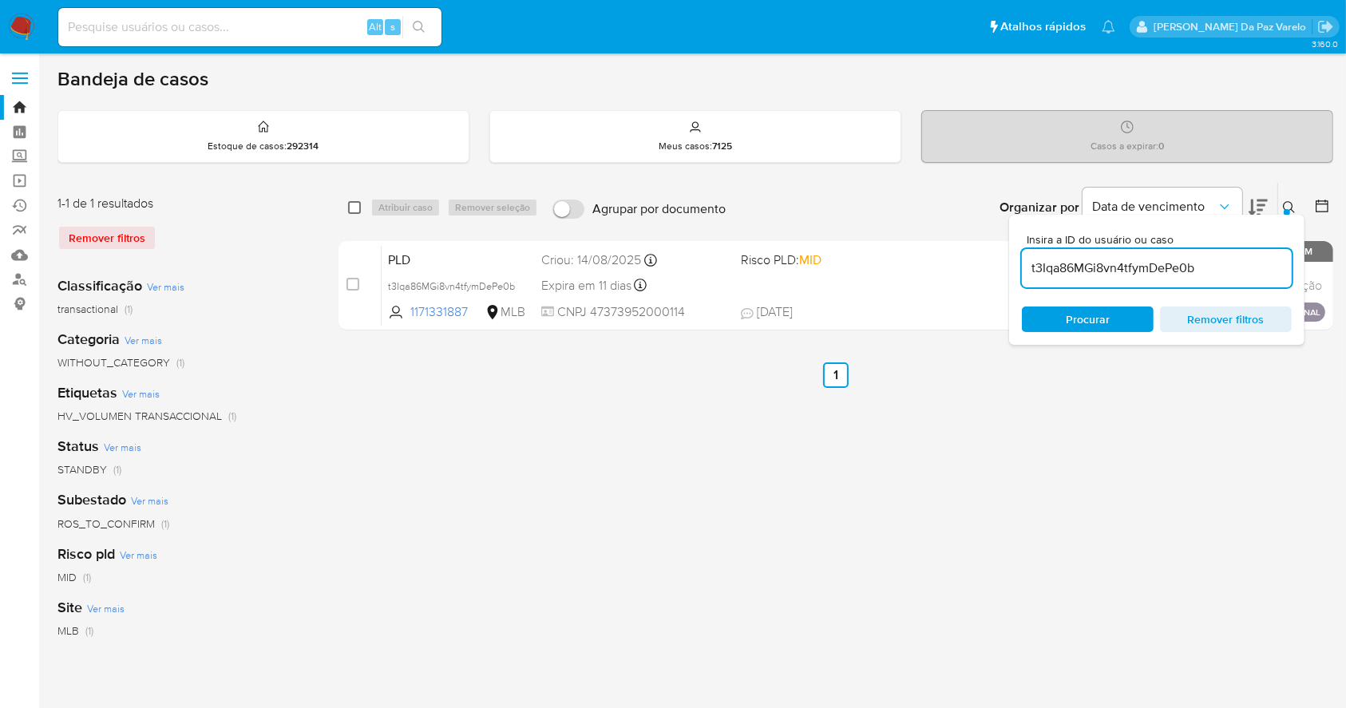
click at [351, 203] on input "checkbox" at bounding box center [354, 207] width 13 height 13
checkbox input "true"
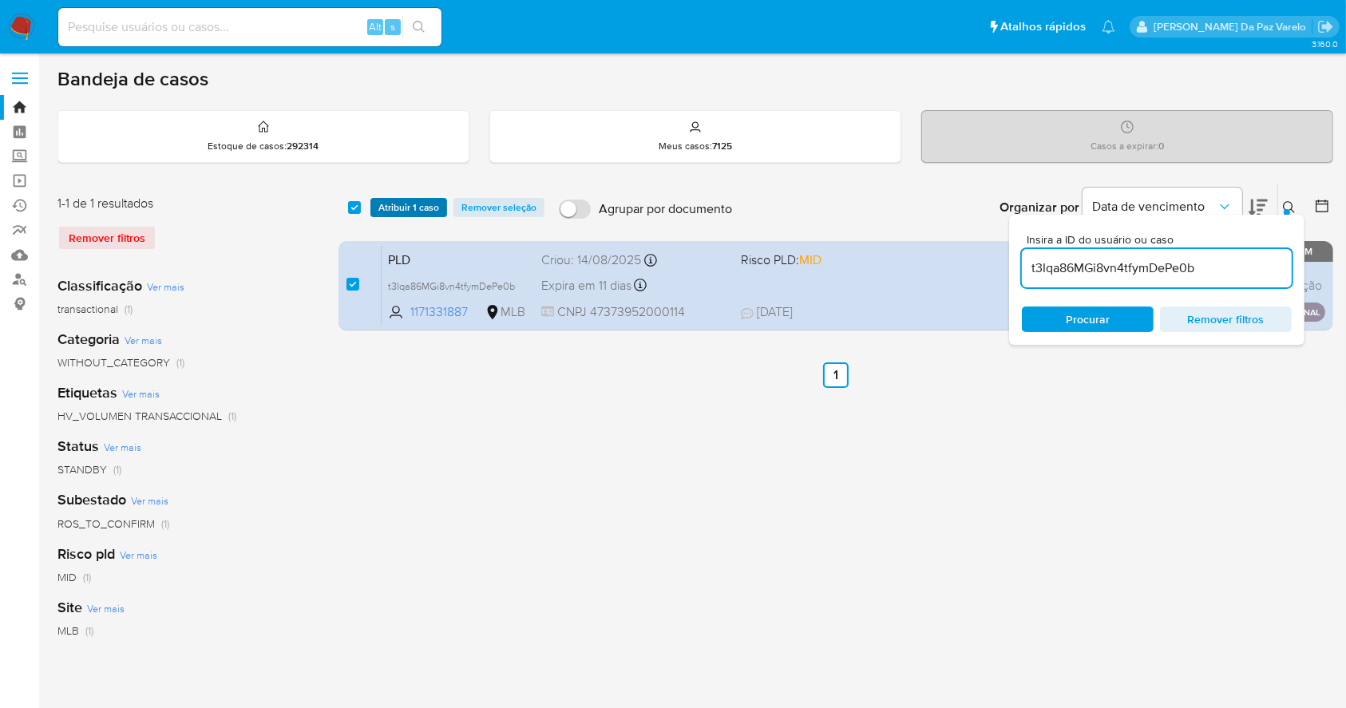
click at [379, 208] on span "Atribuir 1 caso" at bounding box center [408, 208] width 61 height 16
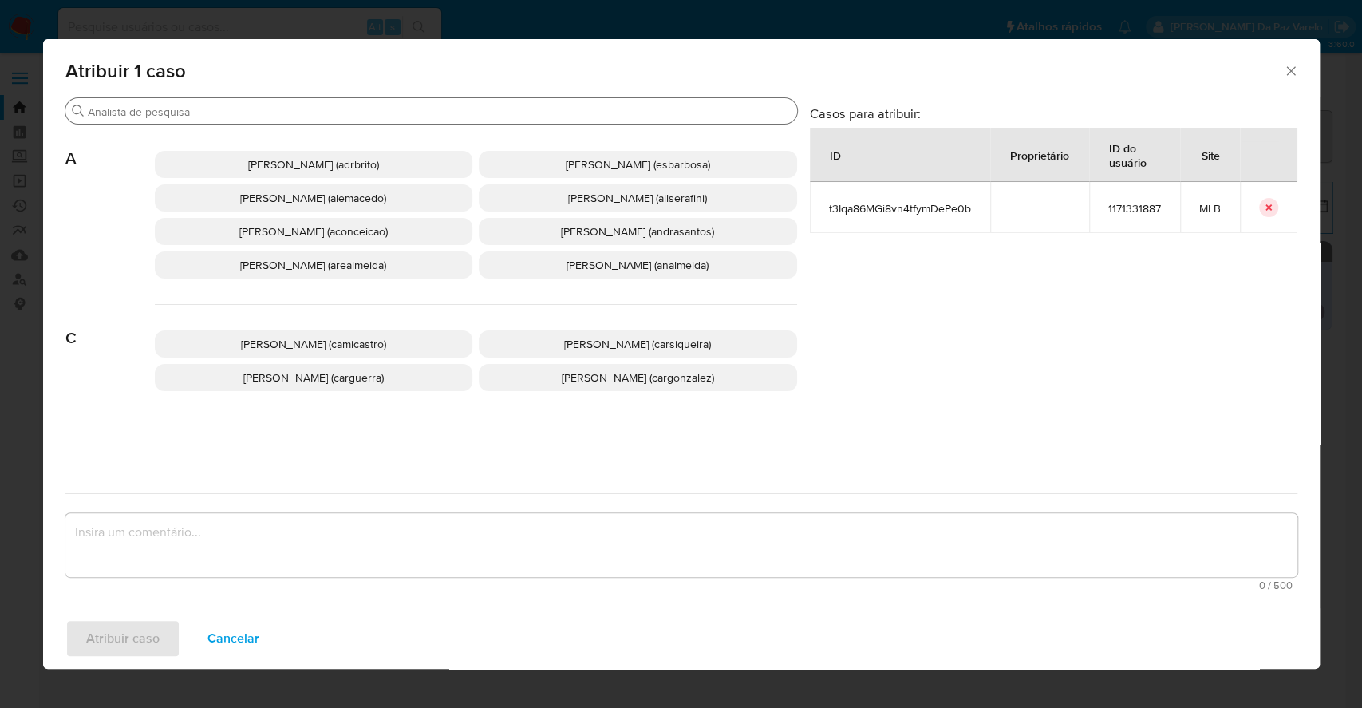
click at [425, 113] on input "Buscar" at bounding box center [439, 112] width 703 height 14
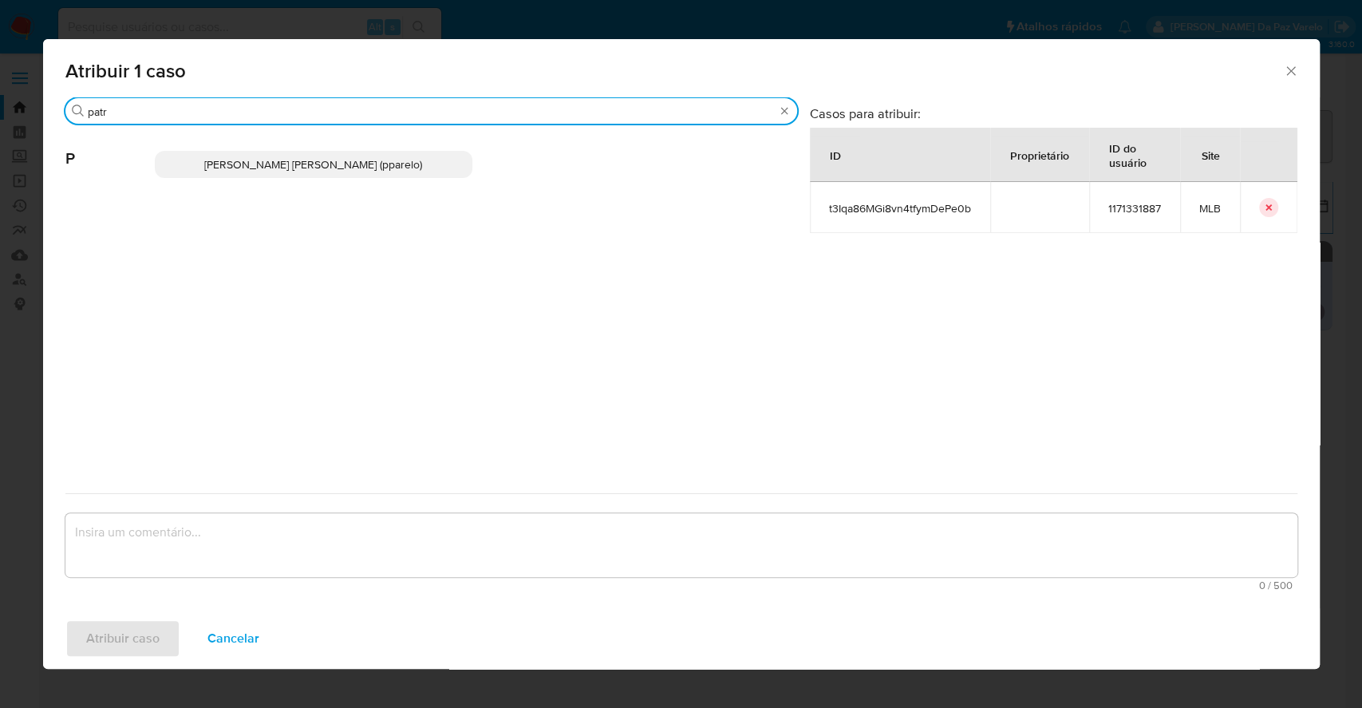
type input "patr"
click at [424, 151] on p "Patricia Aparecida Da Paz Varelo (pparelo)" at bounding box center [314, 164] width 318 height 27
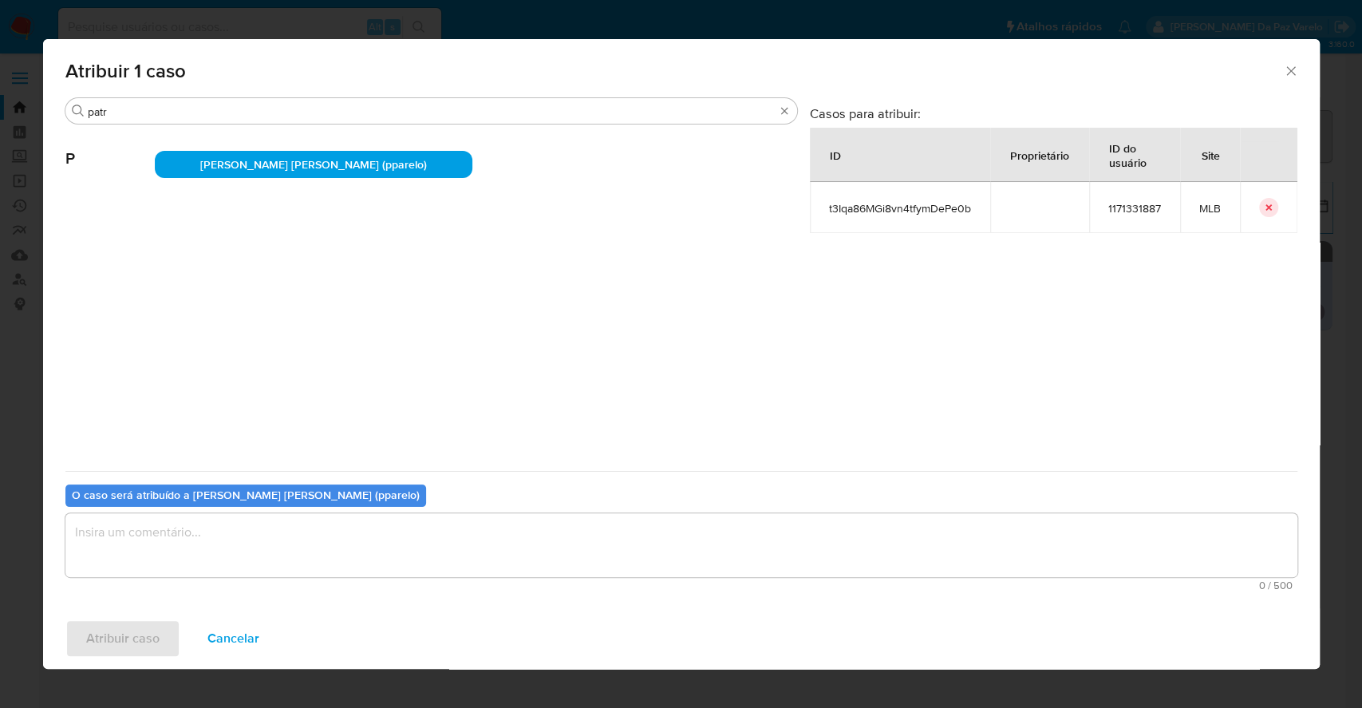
click at [317, 551] on textarea "assign-modal" at bounding box center [681, 545] width 1232 height 64
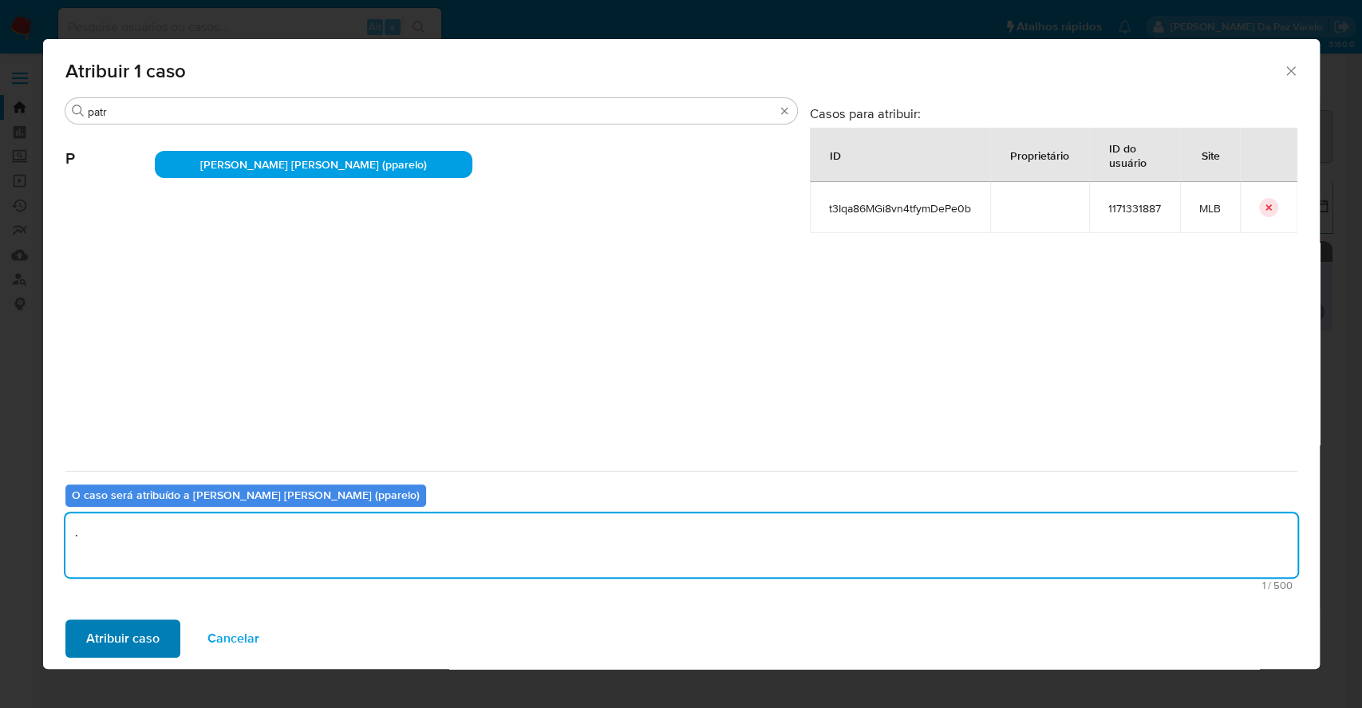
type textarea "."
click at [114, 635] on span "Atribuir caso" at bounding box center [122, 638] width 73 height 35
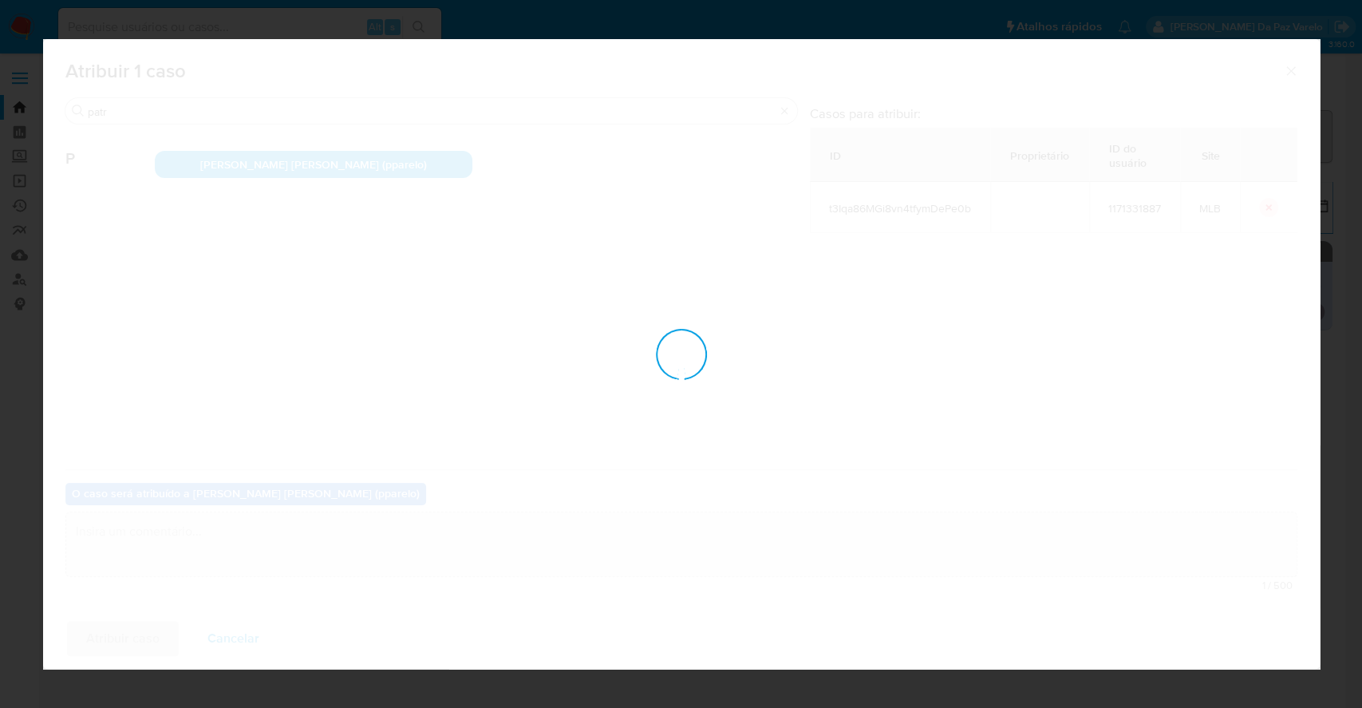
checkbox input "false"
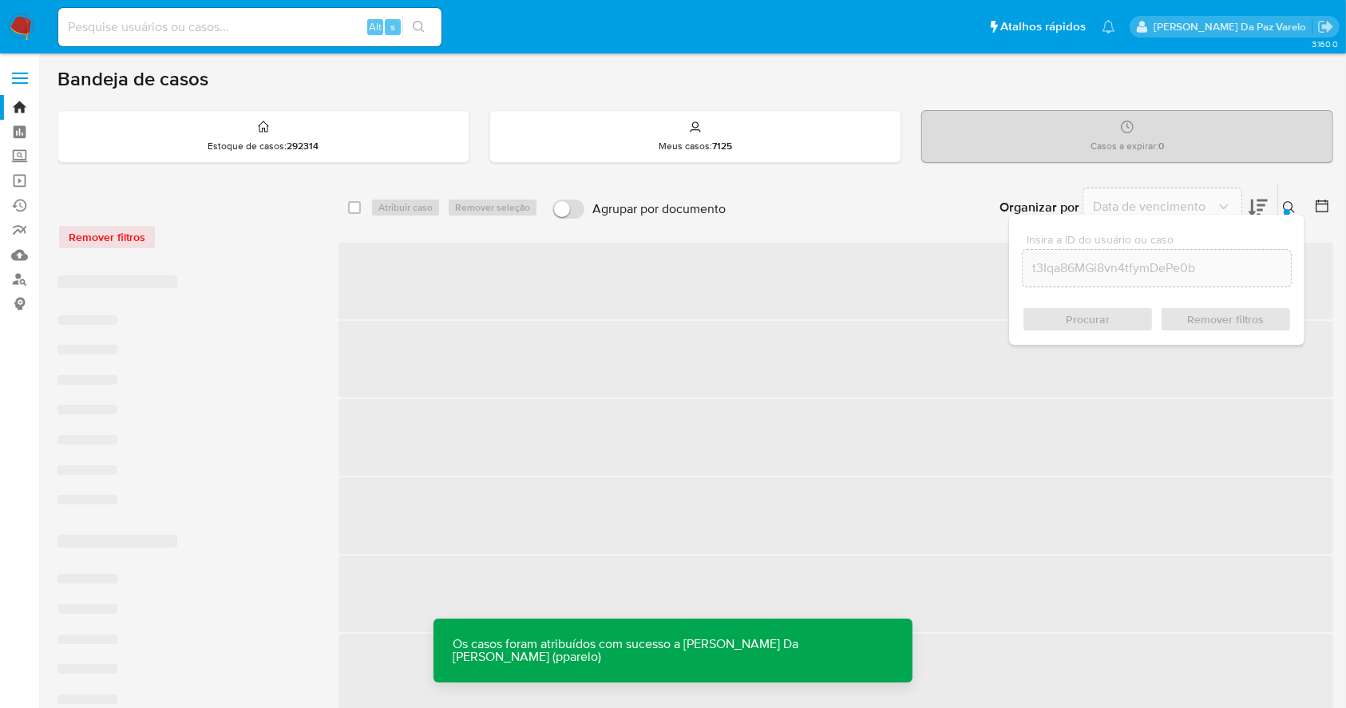
click at [1281, 204] on button at bounding box center [1291, 207] width 26 height 19
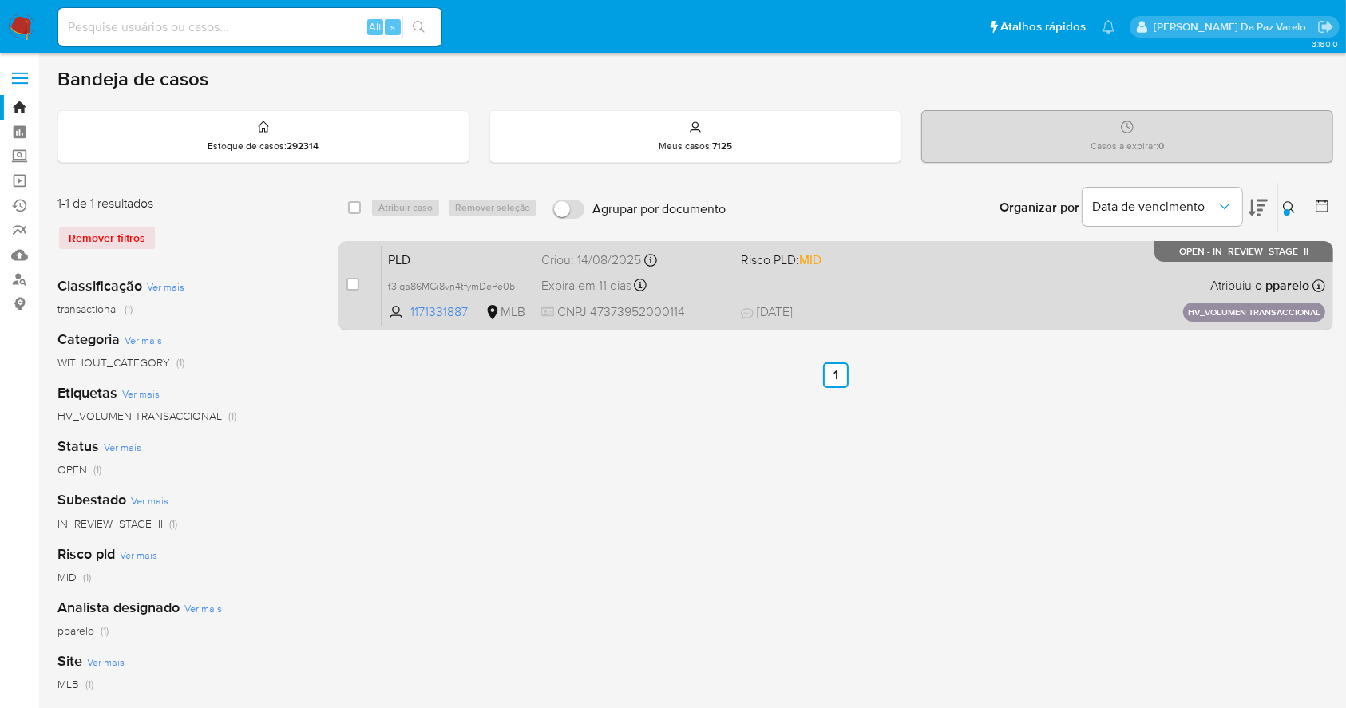
click at [911, 276] on div "PLD t3Iqa86MGi8vn4tfymDePe0b 1171331887 MLB Risco PLD: MID Criou: 14/08/2025 Cr…" at bounding box center [852, 285] width 943 height 81
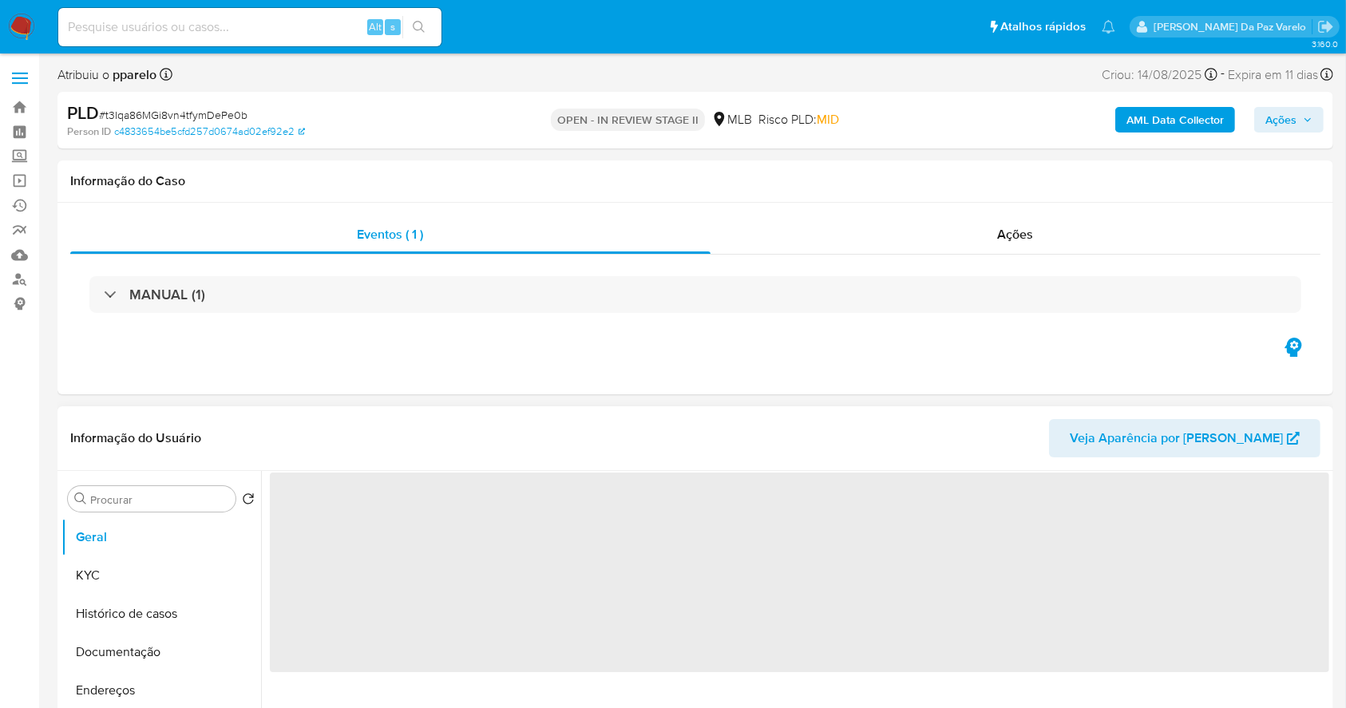
select select "10"
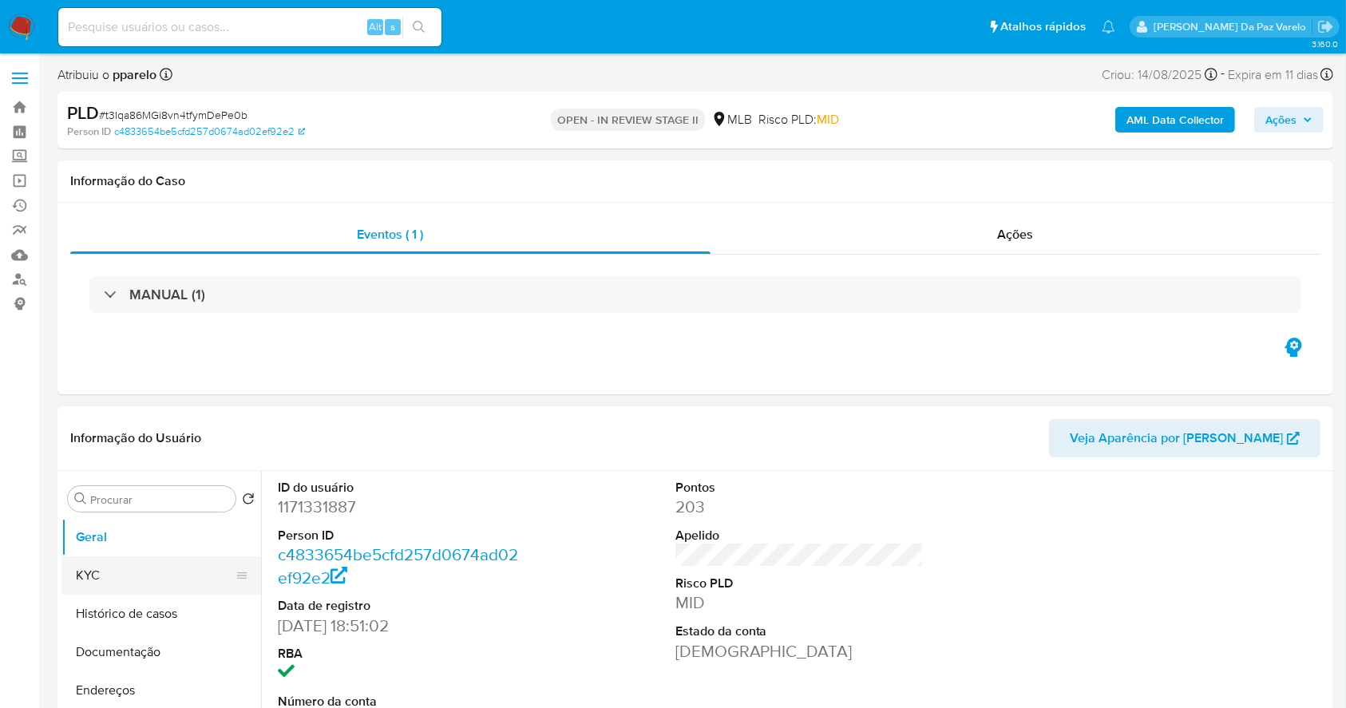
click at [146, 576] on button "KYC" at bounding box center [154, 575] width 187 height 38
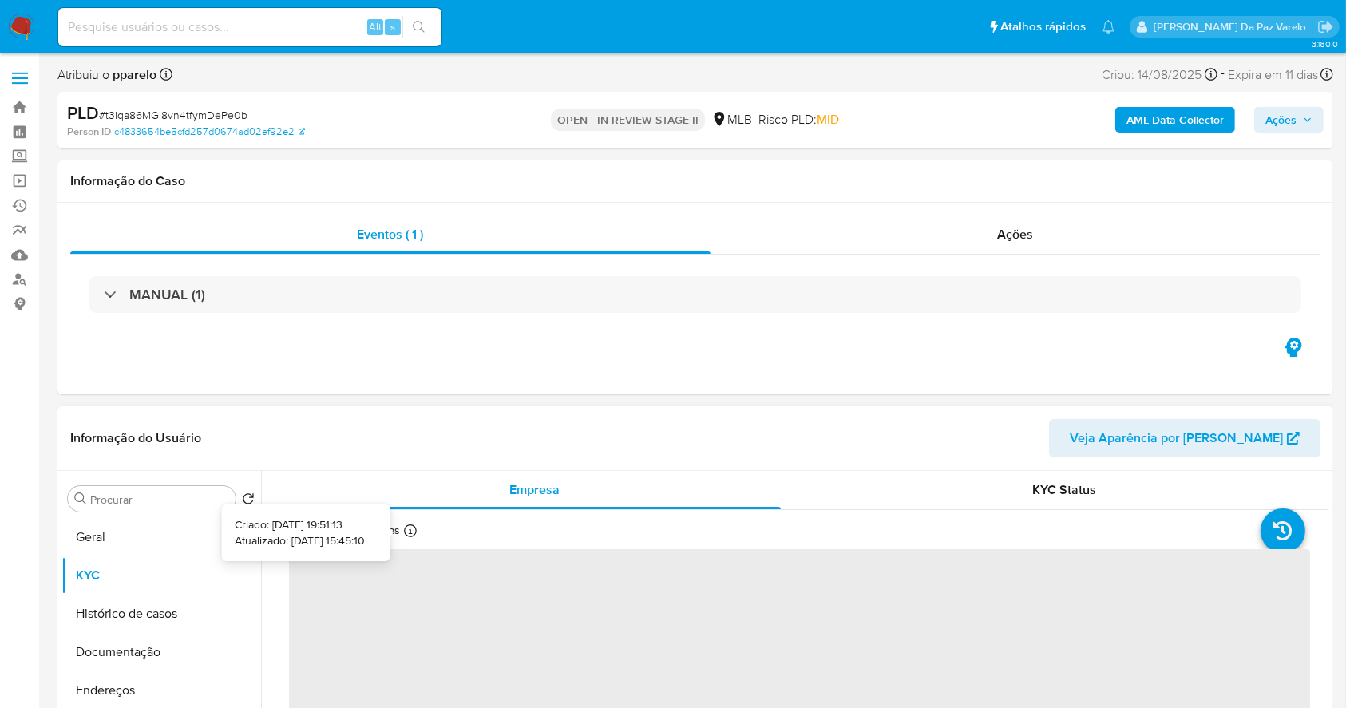
click at [405, 532] on icon at bounding box center [410, 530] width 13 height 13
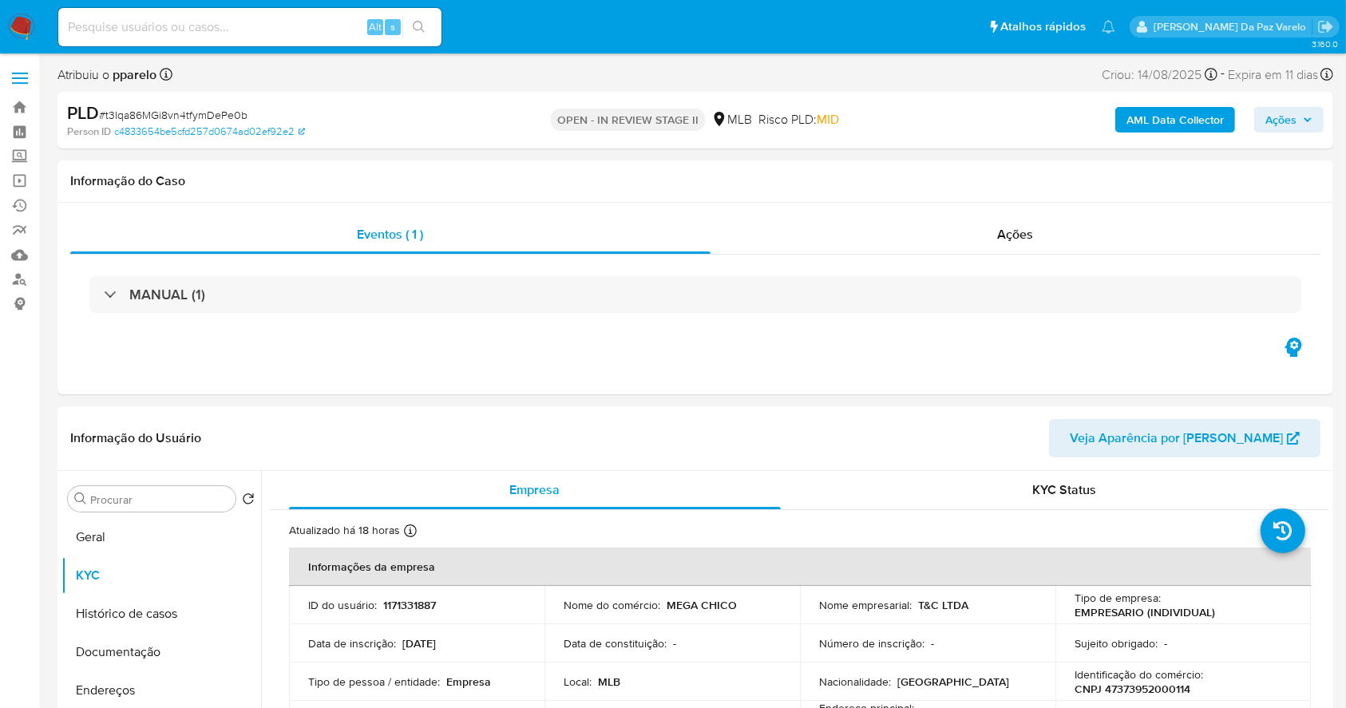
click at [401, 531] on div "Atualizado há 18 horas Criado: 01/08/2022 19:51:13 Atualizado: 16/09/2025 15:45…" at bounding box center [377, 533] width 176 height 21
click at [409, 530] on icon at bounding box center [410, 530] width 13 height 13
click at [134, 546] on button "Geral" at bounding box center [154, 537] width 187 height 38
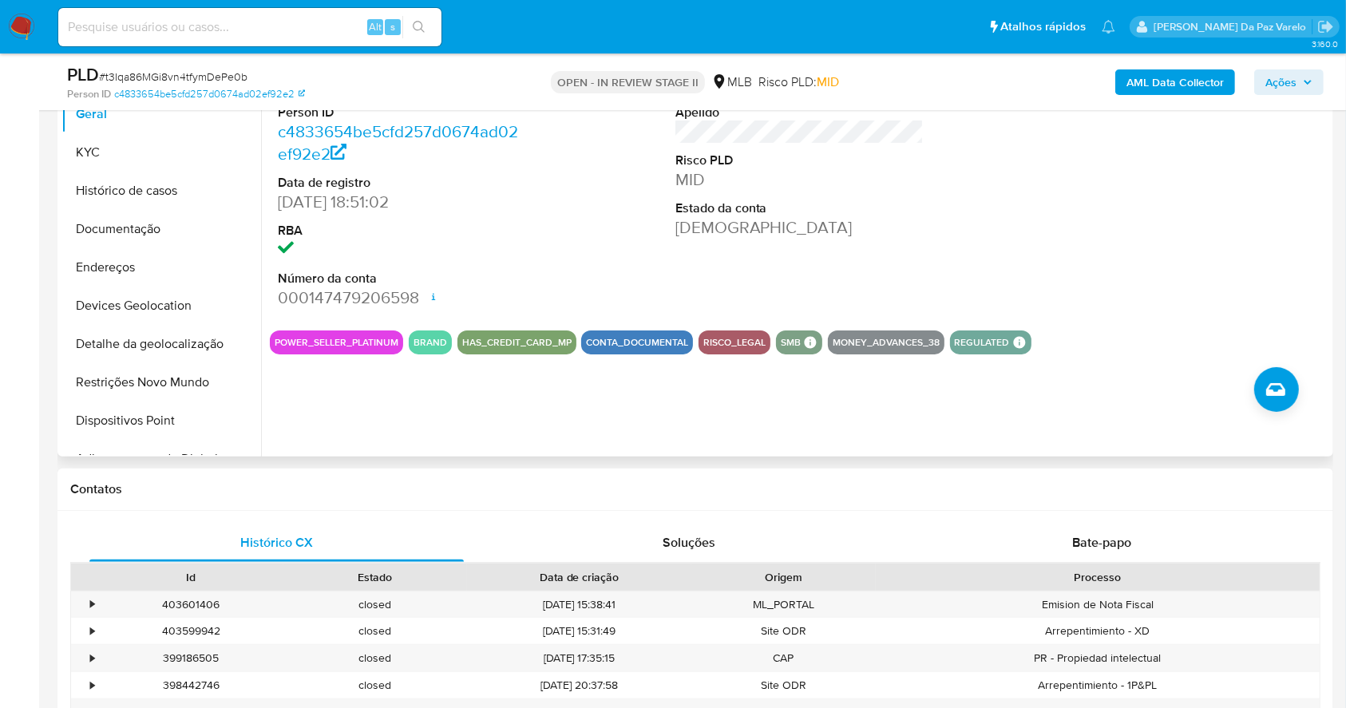
scroll to position [260, 0]
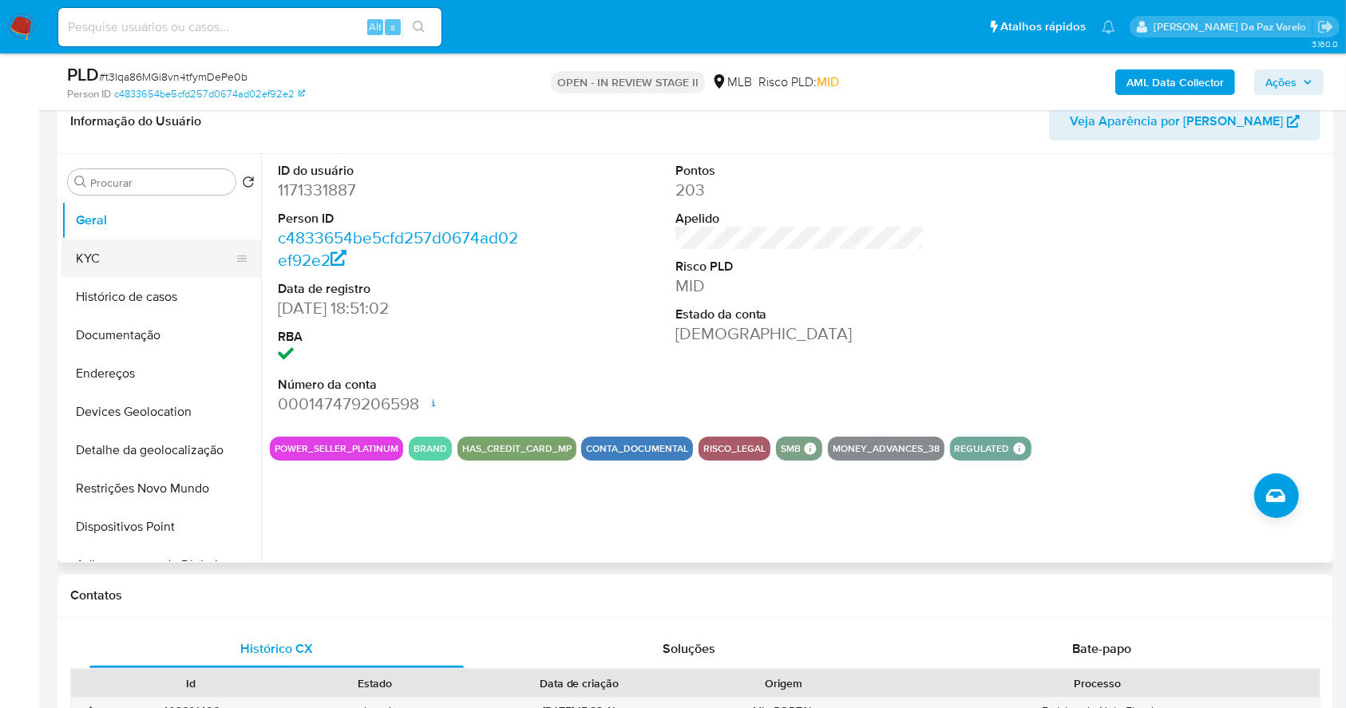
click at [111, 262] on button "KYC" at bounding box center [154, 258] width 187 height 38
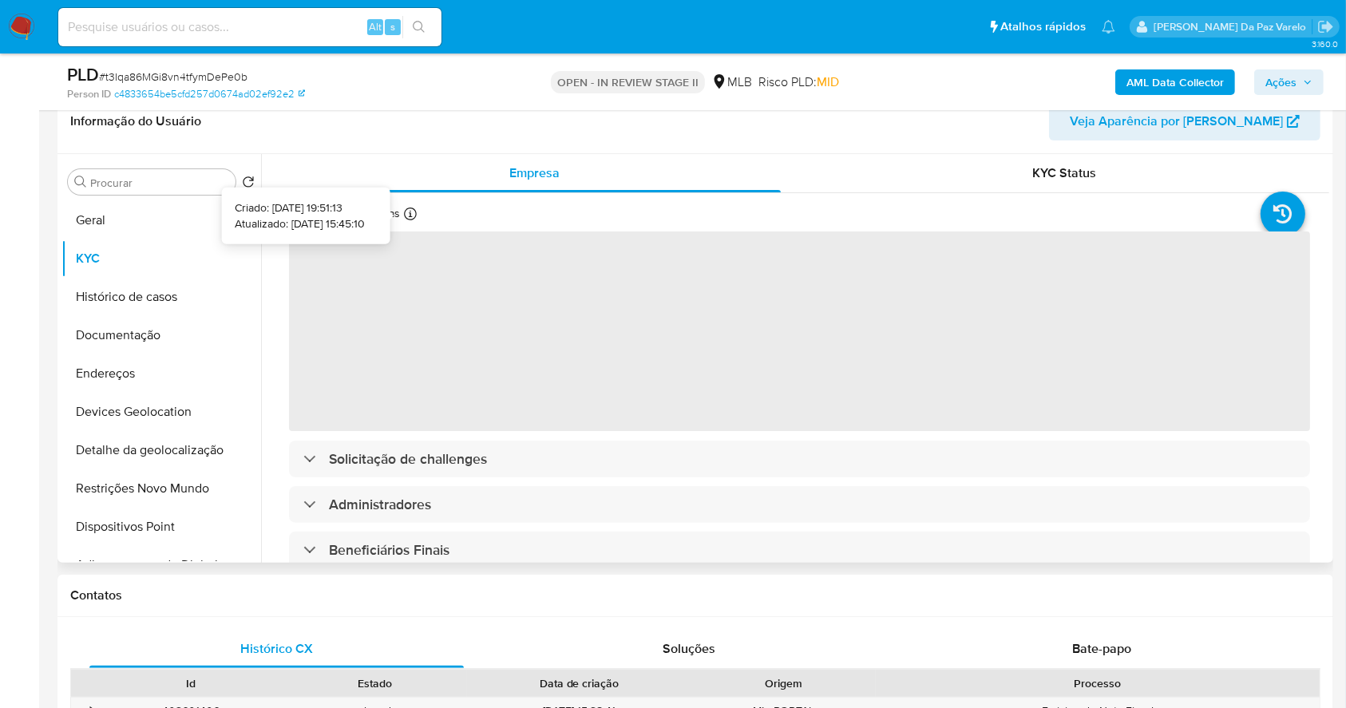
click at [415, 215] on icon at bounding box center [410, 213] width 13 height 13
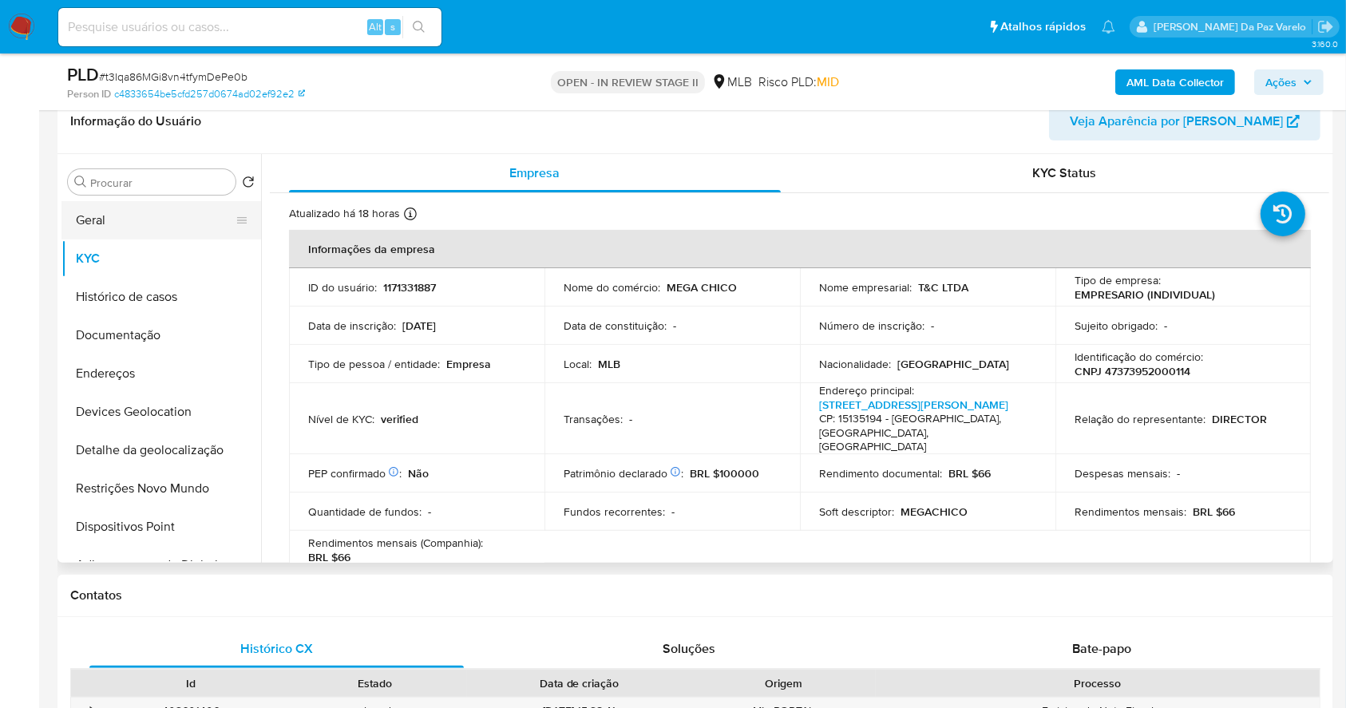
click at [106, 221] on button "Geral" at bounding box center [154, 220] width 187 height 38
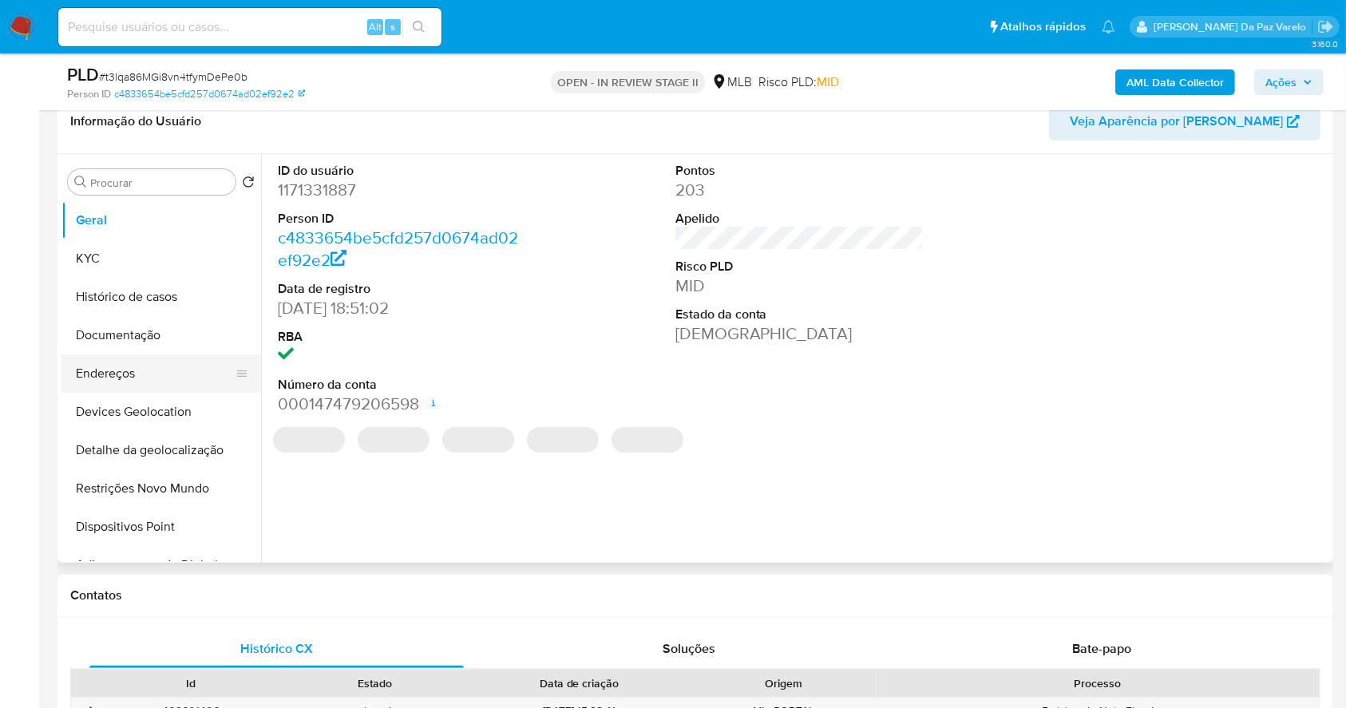
click at [156, 367] on button "Endereços" at bounding box center [154, 373] width 187 height 38
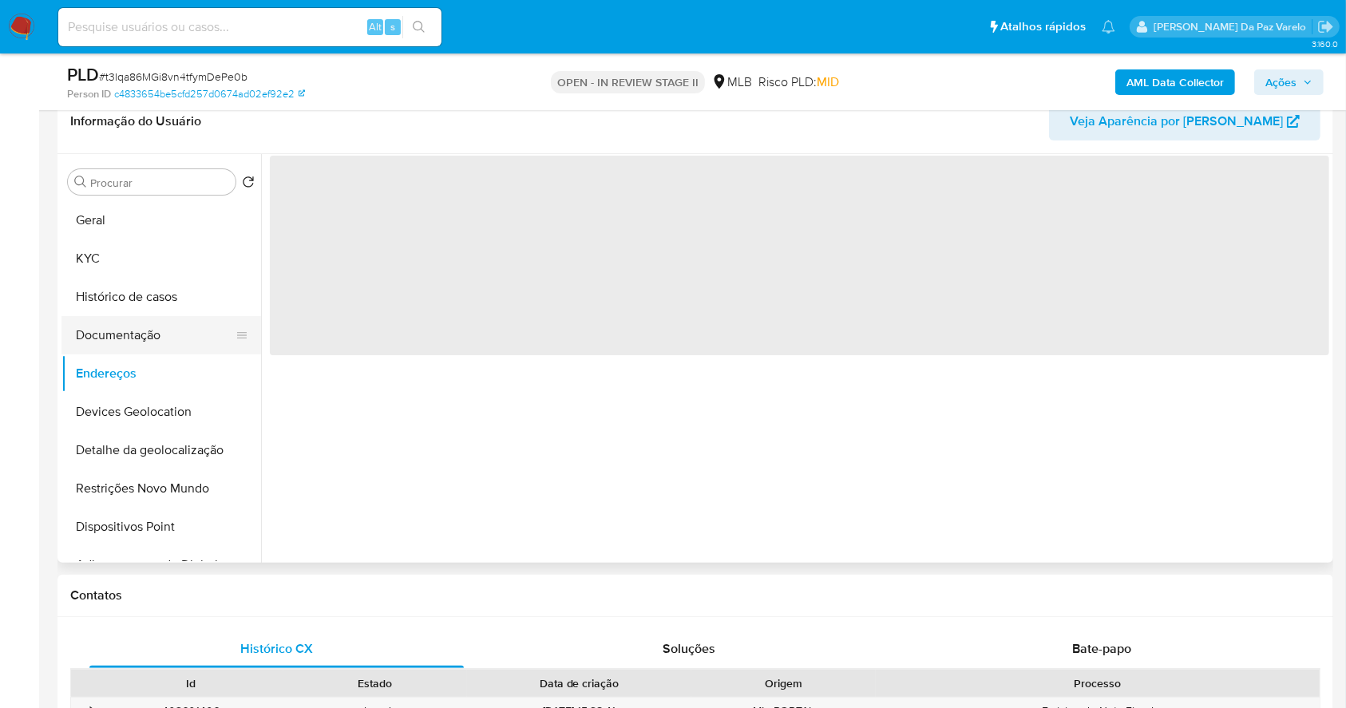
click at [169, 345] on button "Documentação" at bounding box center [154, 335] width 187 height 38
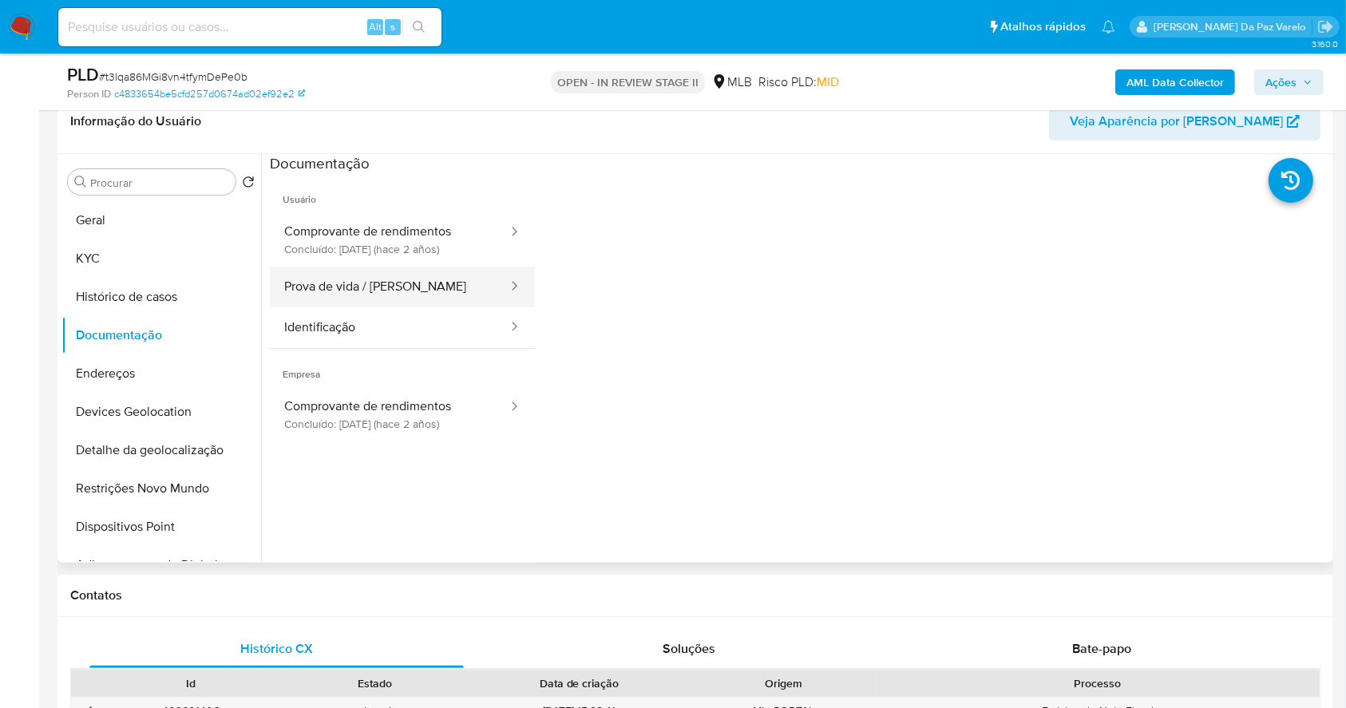
click at [396, 290] on button "Prova de vida / Selfie" at bounding box center [389, 287] width 239 height 41
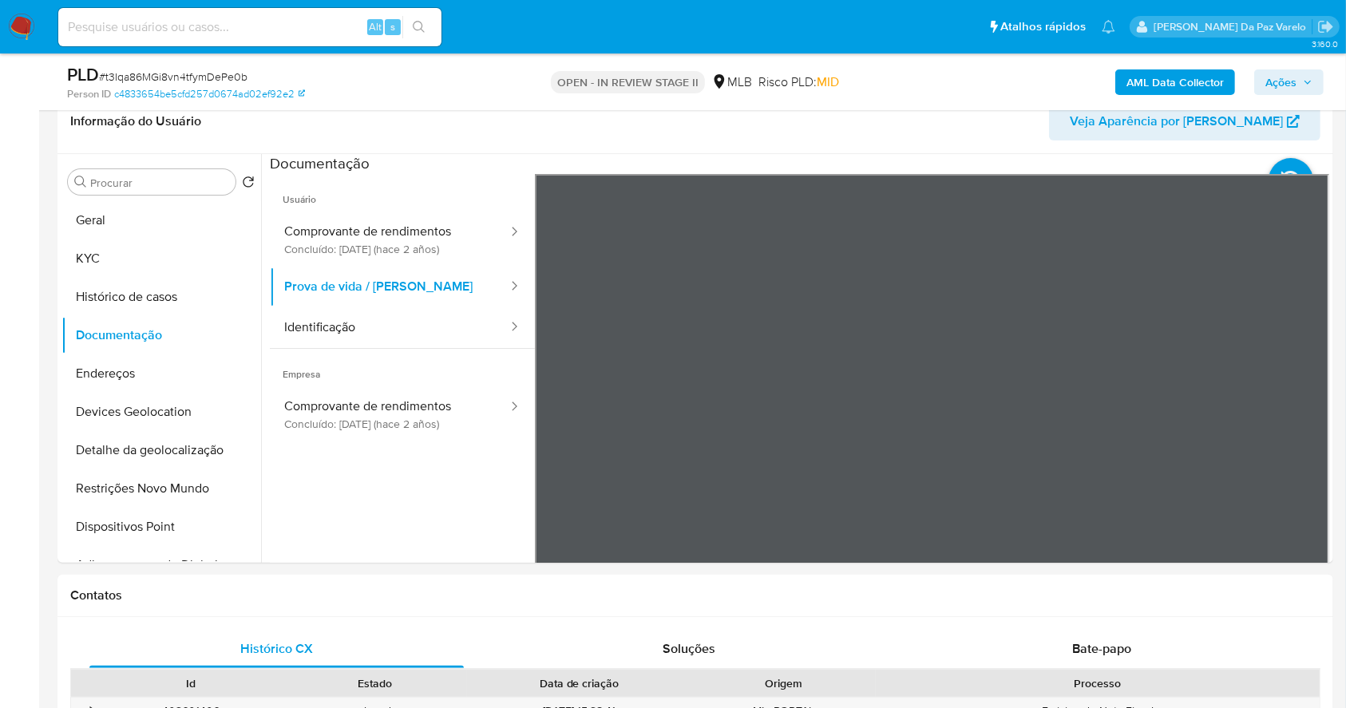
click at [314, 21] on input at bounding box center [249, 27] width 383 height 21
paste input "LfIEfk0n6tYjjVL8Zx7T8puZ"
type input "LfIEfk0n6tYjjVL8Zx7T8puZ"
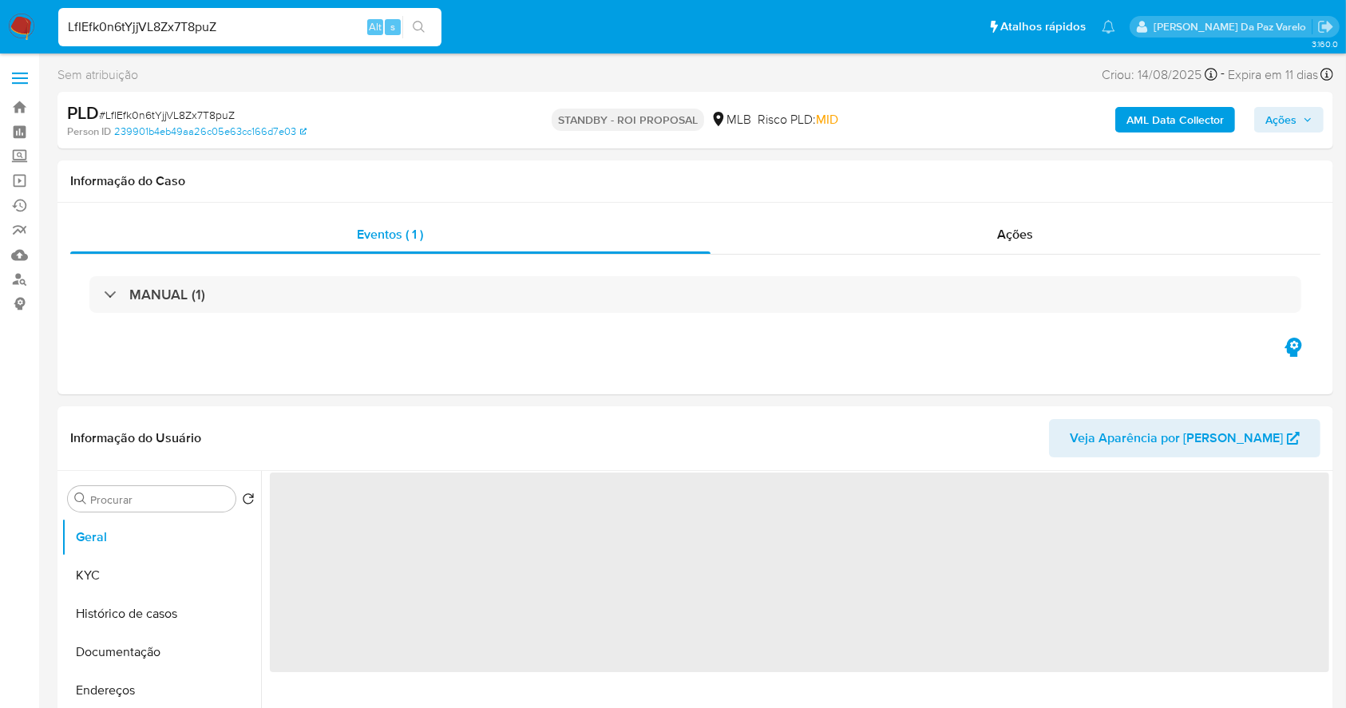
select select "10"
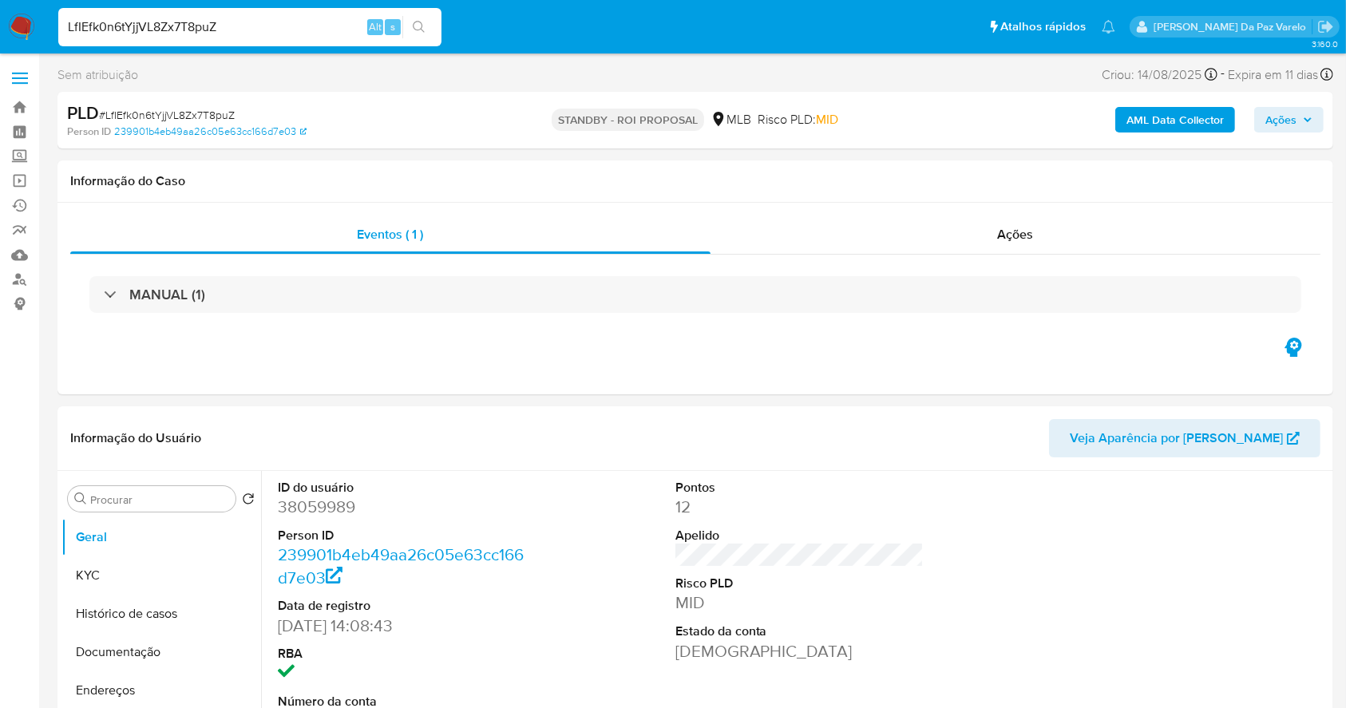
click at [17, 33] on img at bounding box center [21, 27] width 27 height 27
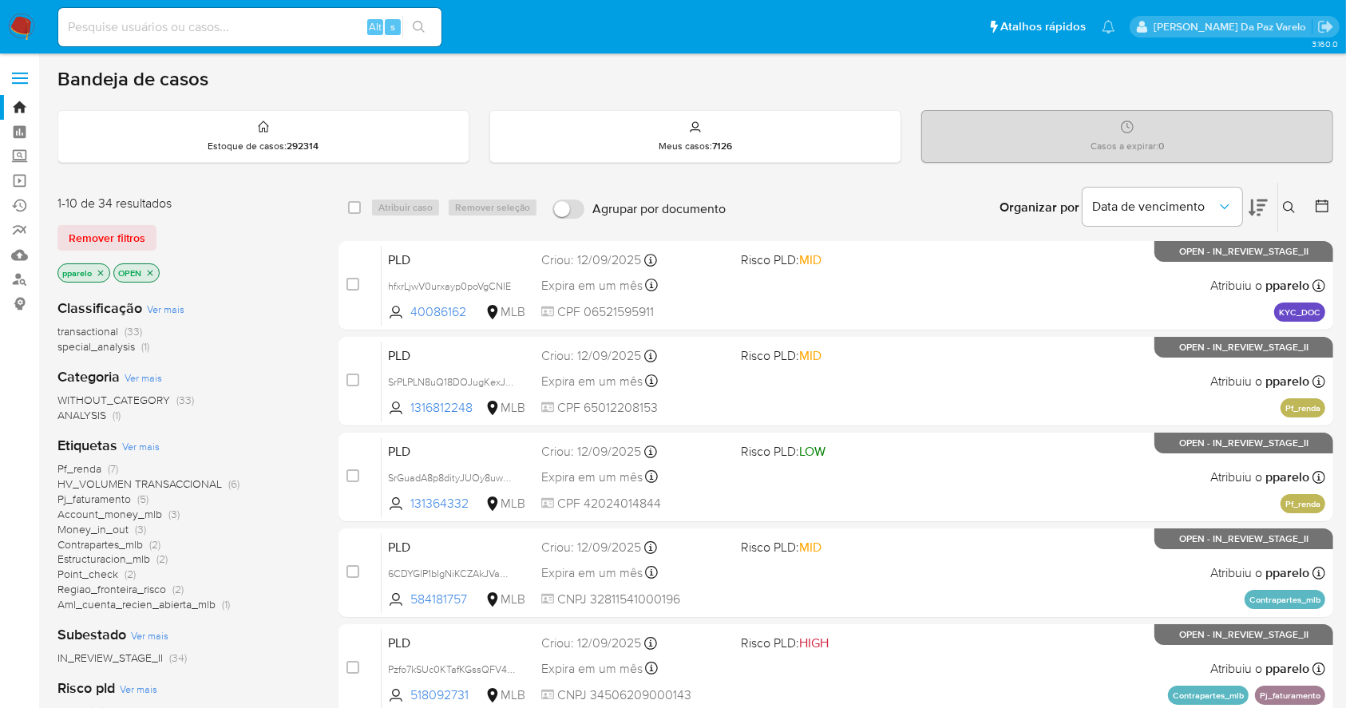
click at [1293, 204] on icon at bounding box center [1288, 207] width 13 height 13
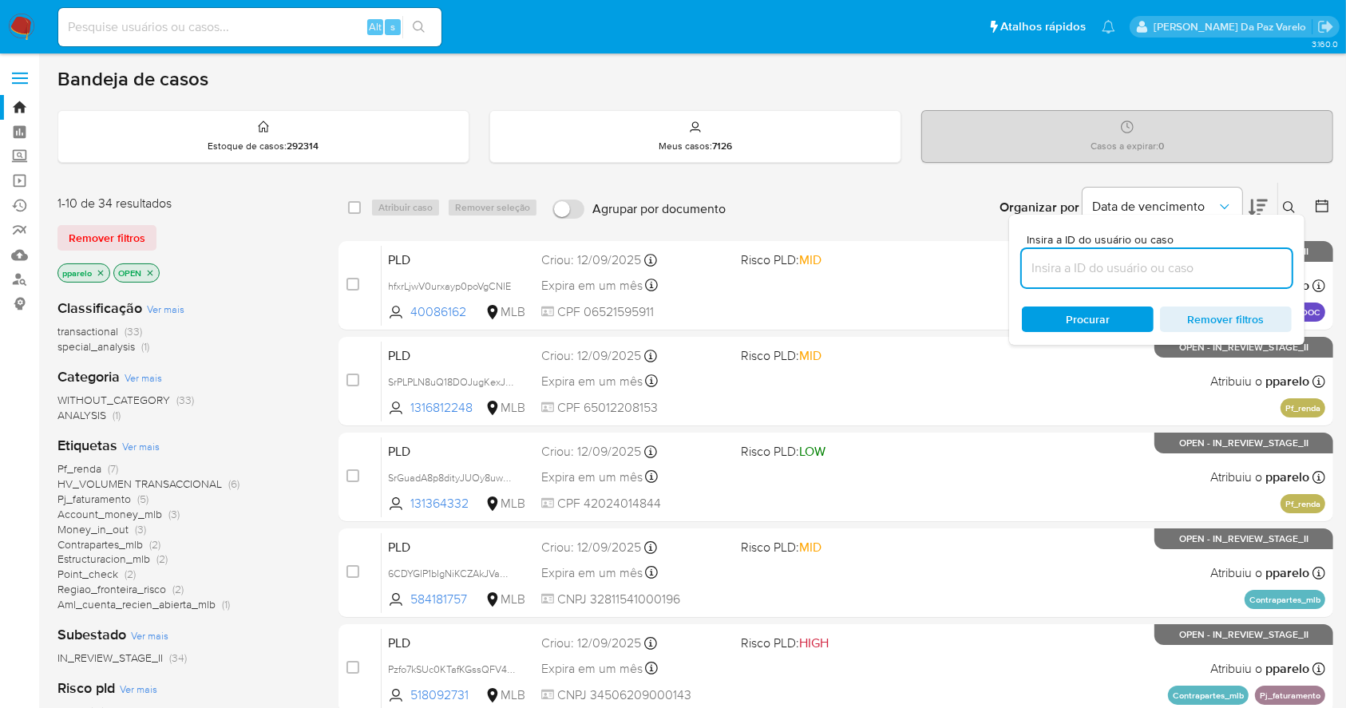
click at [1120, 273] on input at bounding box center [1157, 268] width 270 height 21
type input "LfIEfk0n6tYjjVL8Zx7T8puZ"
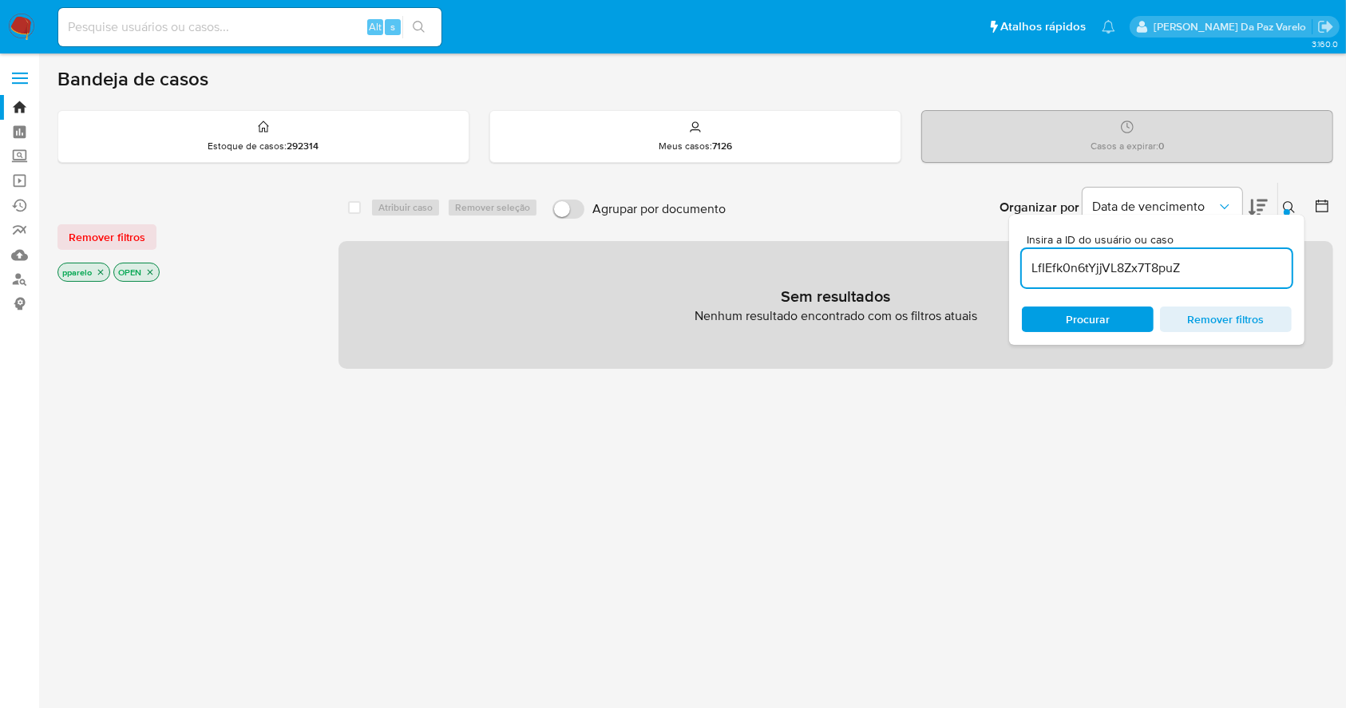
click at [98, 267] on icon "close-filter" at bounding box center [101, 272] width 10 height 10
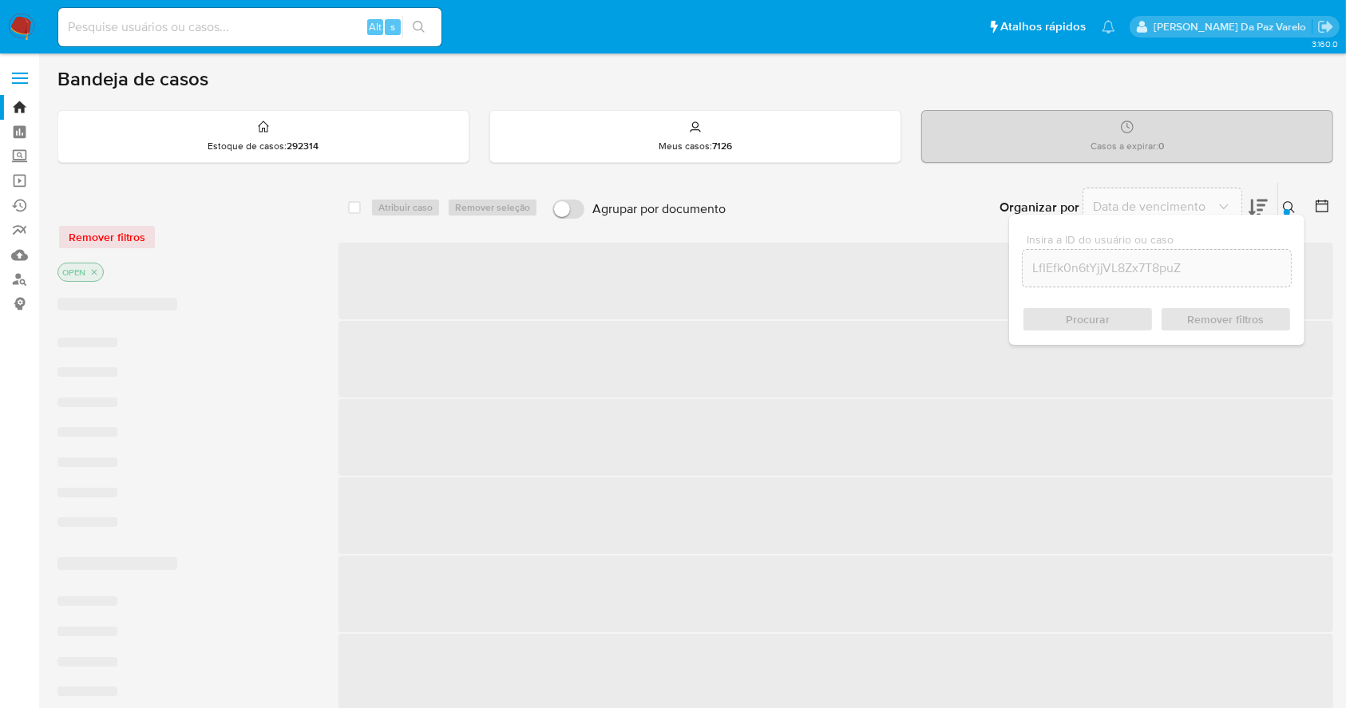
click at [99, 275] on p "OPEN" at bounding box center [80, 272] width 45 height 18
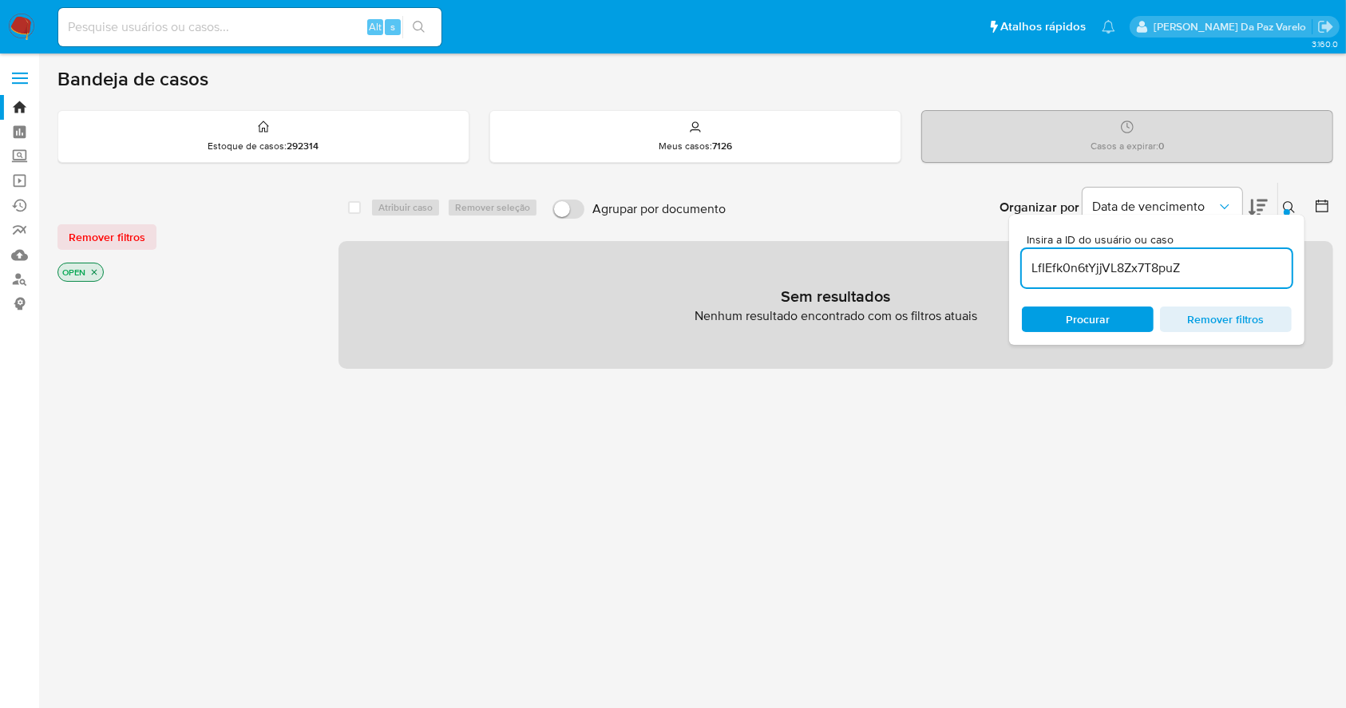
click at [96, 271] on icon "close-filter" at bounding box center [95, 273] width 6 height 6
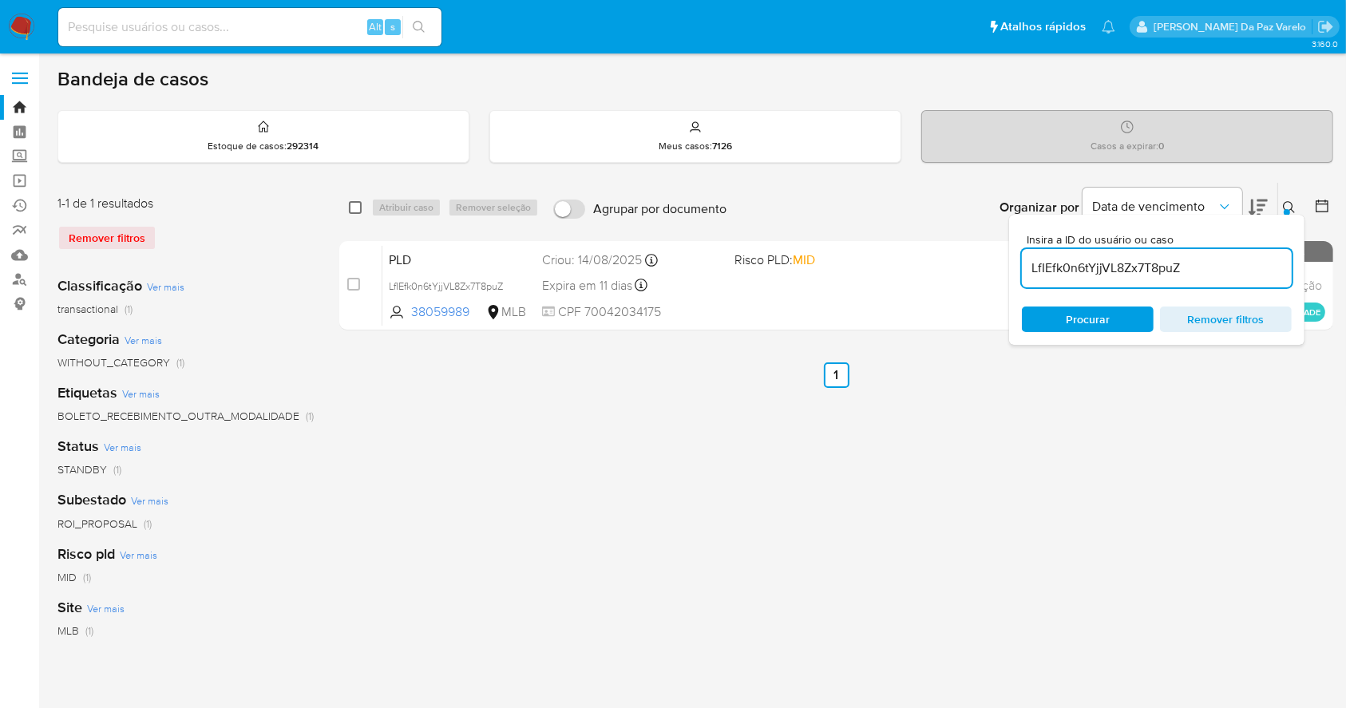
click at [351, 211] on input "checkbox" at bounding box center [355, 207] width 13 height 13
checkbox input "true"
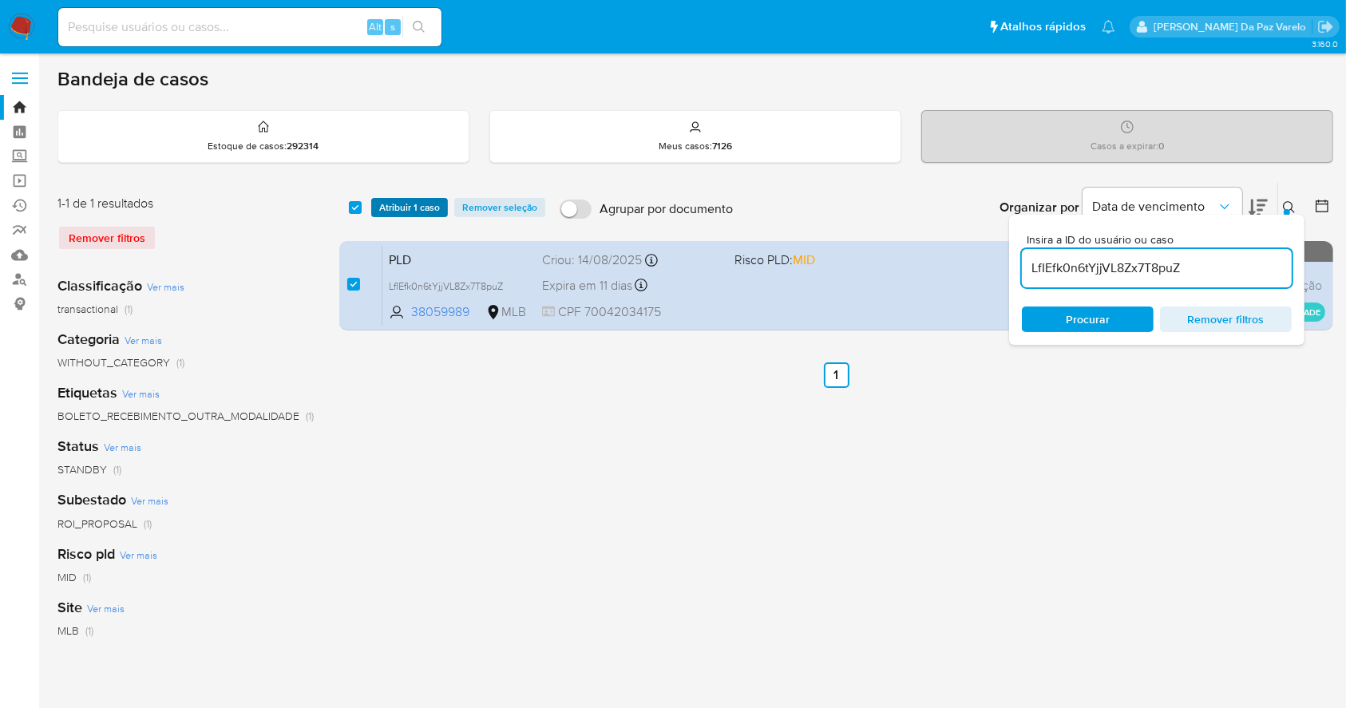
click at [415, 208] on span "Atribuir 1 caso" at bounding box center [409, 208] width 61 height 16
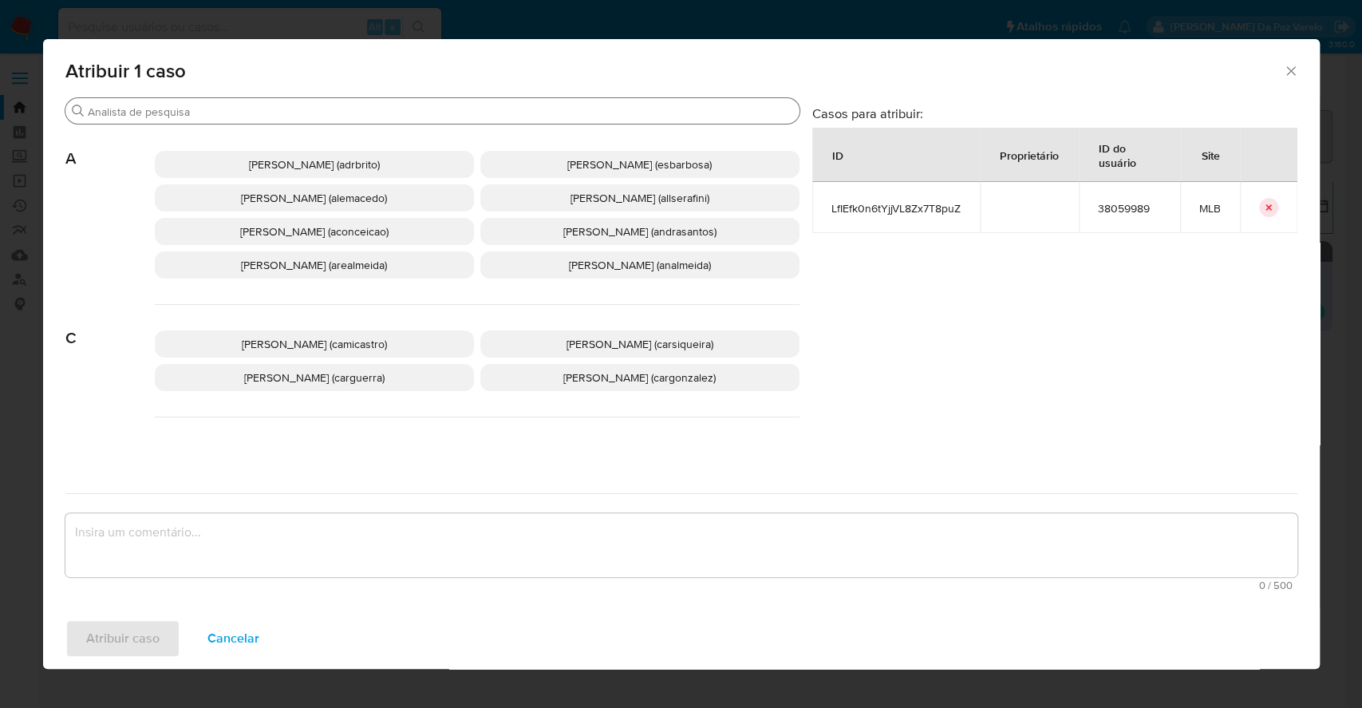
click at [472, 114] on input "Buscar" at bounding box center [440, 112] width 705 height 14
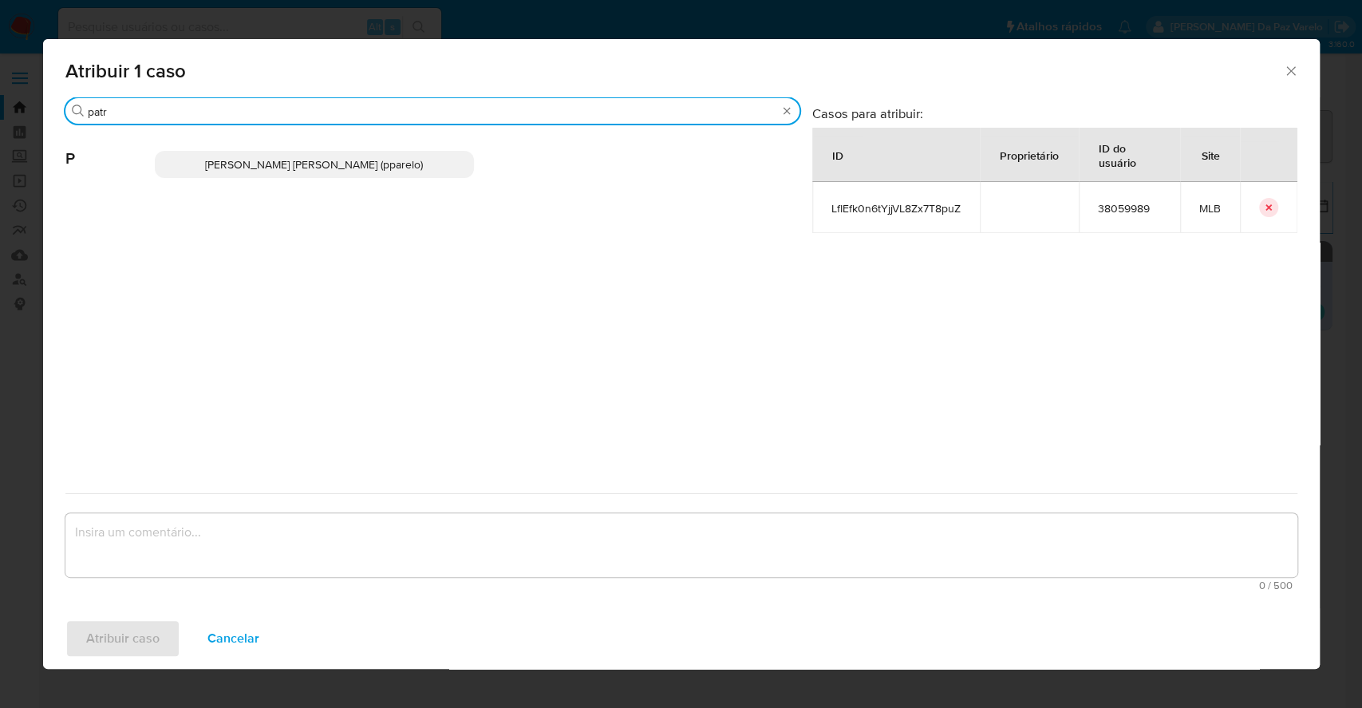
type input "patr"
click at [413, 156] on span "Patricia Aparecida Da Paz Varelo (pparelo)" at bounding box center [314, 164] width 218 height 16
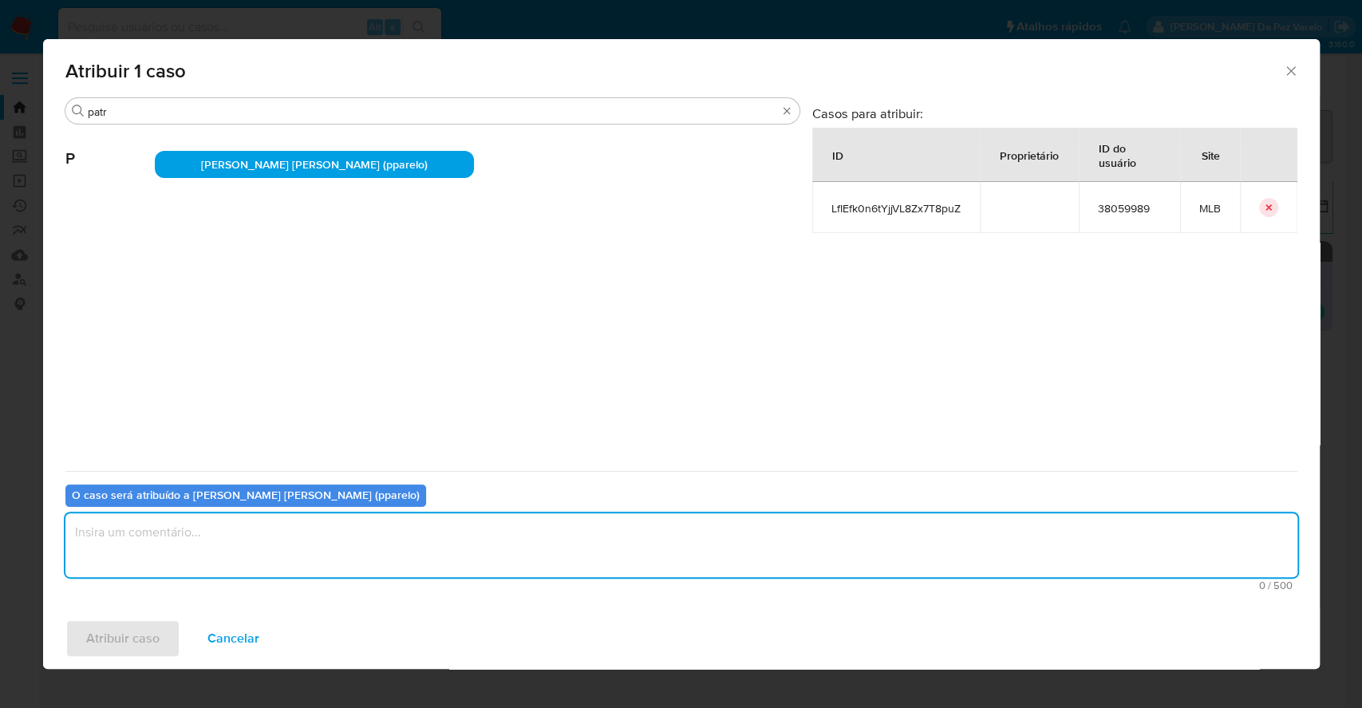
click at [381, 551] on textarea "assign-modal" at bounding box center [681, 545] width 1232 height 64
type textarea "."
click at [143, 632] on span "Atribuir caso" at bounding box center [122, 638] width 73 height 35
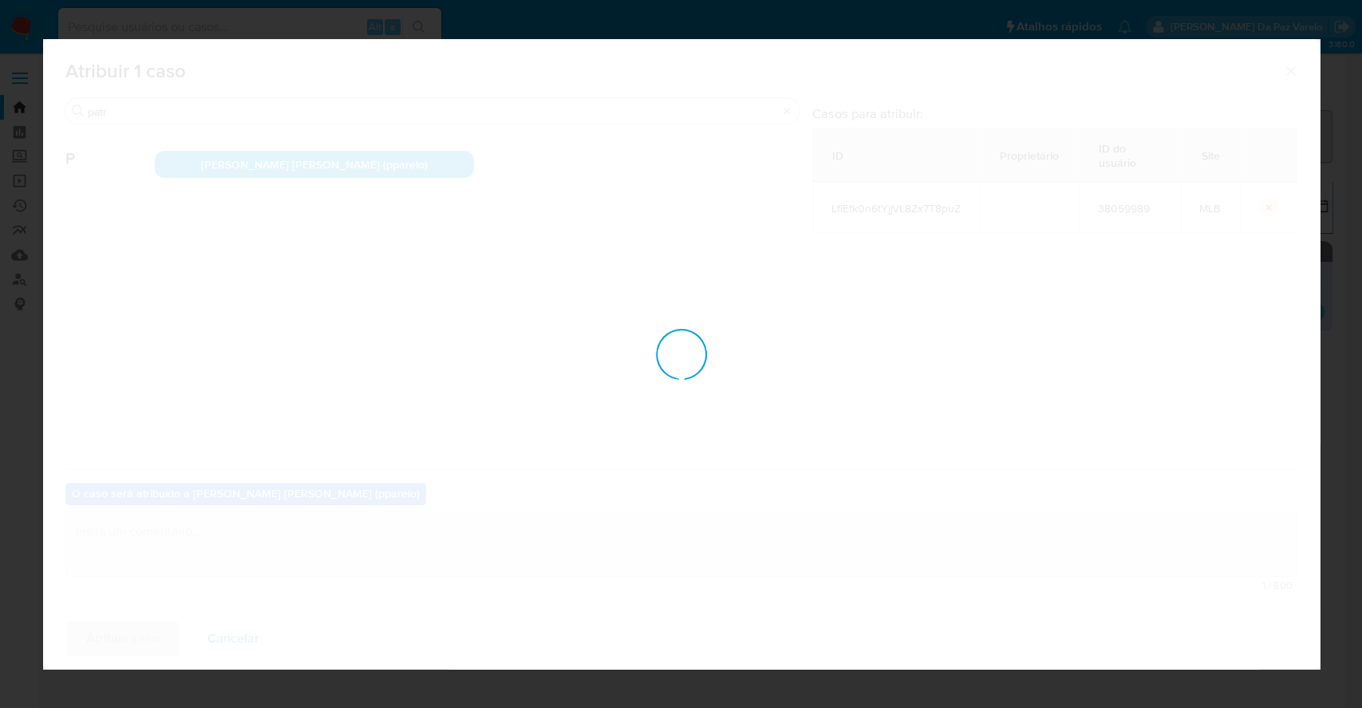
checkbox input "false"
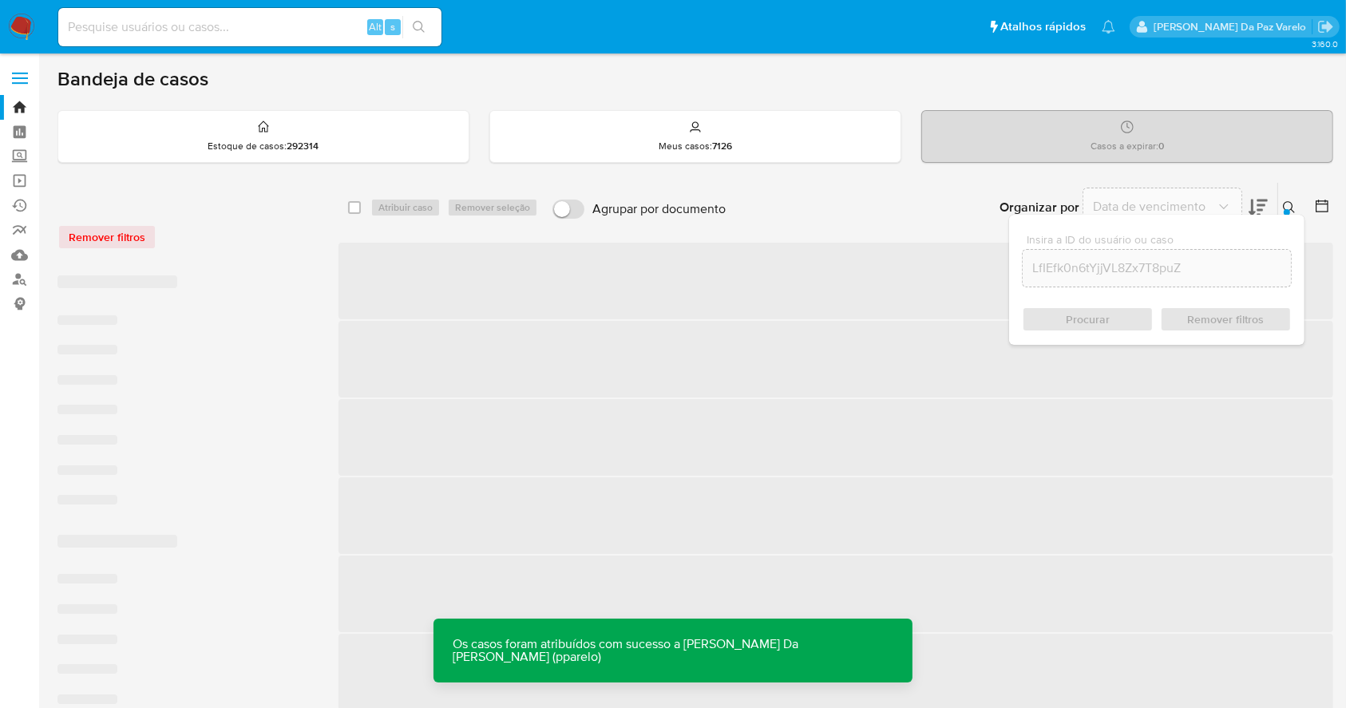
click at [1281, 196] on div "Insira a ID do usuário ou caso LfIEfk0n6tYjjVL8Zx7T8puZ Procurar Remover filtros" at bounding box center [1290, 207] width 27 height 49
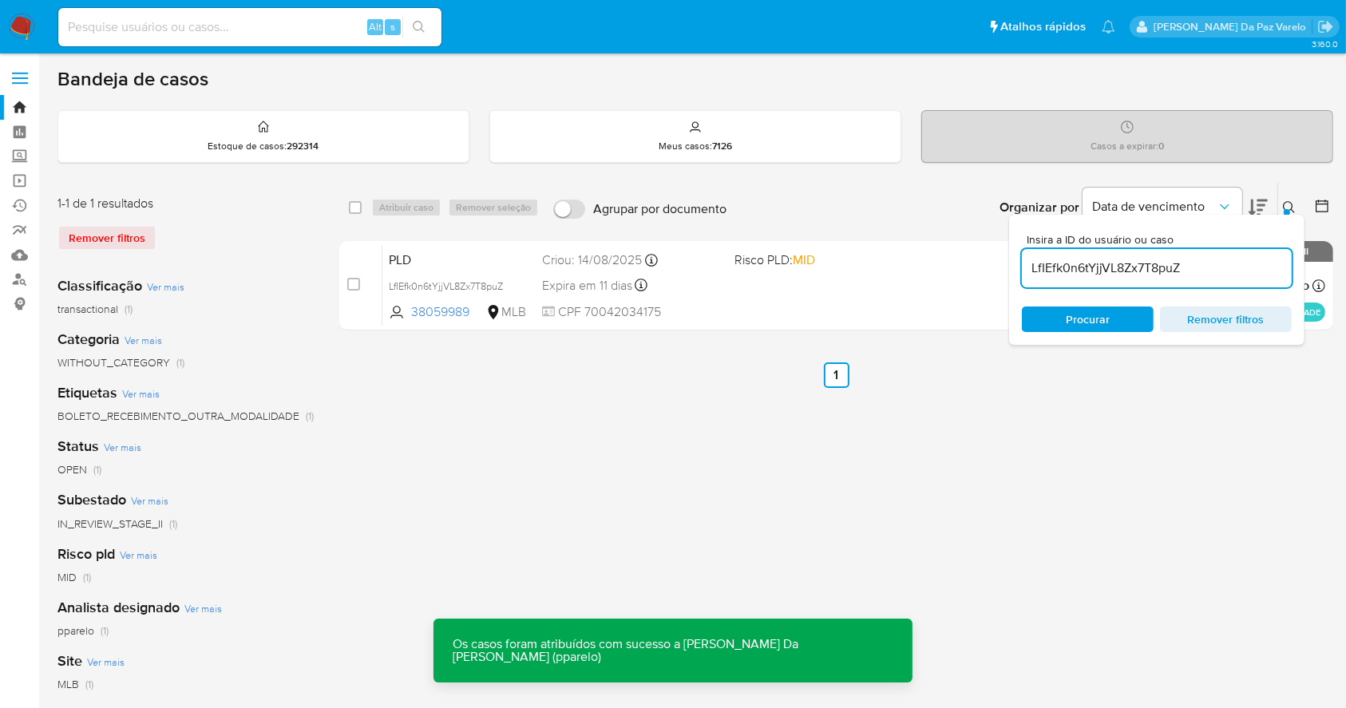
click at [1285, 204] on icon at bounding box center [1288, 207] width 13 height 13
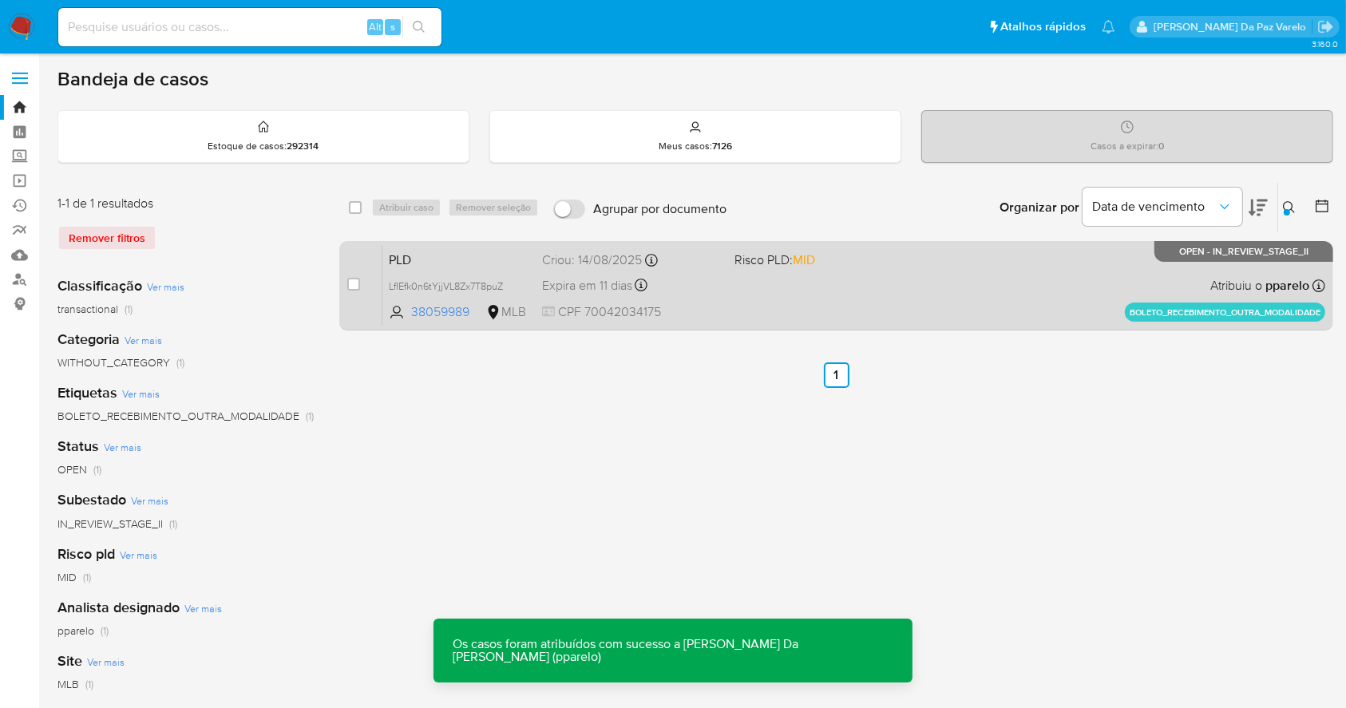
click at [1218, 277] on span "Atribuiu o pparelo" at bounding box center [1259, 286] width 99 height 18
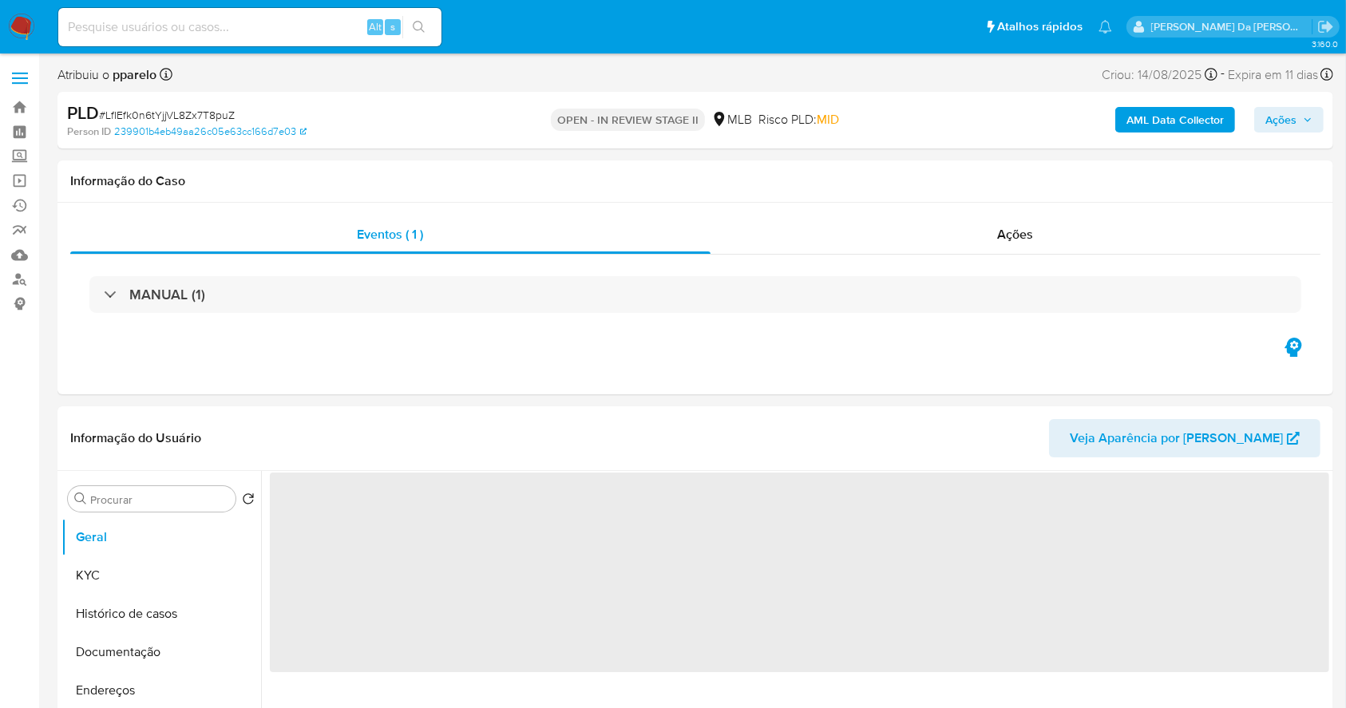
select select "10"
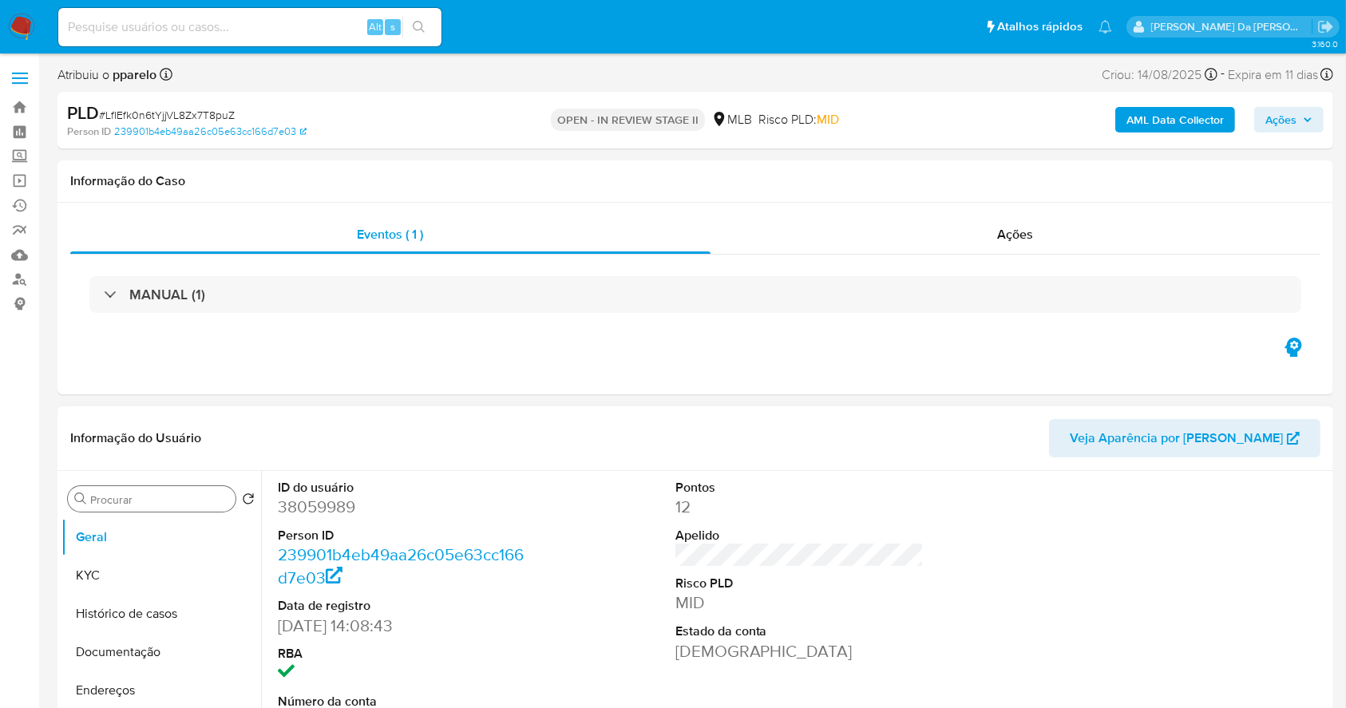
click at [161, 278] on div "MANUAL (1)" at bounding box center [694, 294] width 1211 height 37
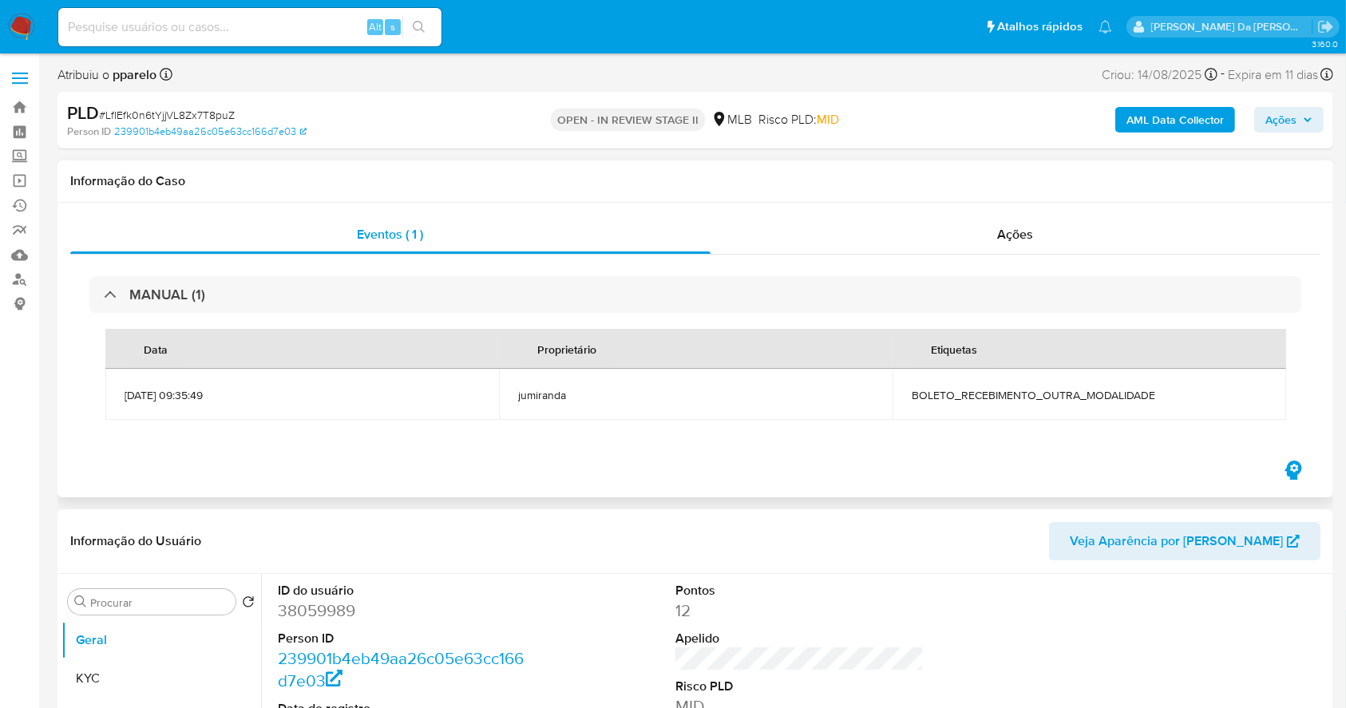
click at [160, 315] on div "Data Proprietário Etiquetas 14/08/2025 09:35:49 jumiranda BOLETO_RECEBIMENTO_OU…" at bounding box center [694, 374] width 1211 height 123
click at [962, 395] on span "BOLETO_RECEBIMENTO_OUTRA_MODALIDADE" at bounding box center [1088, 395] width 355 height 14
click at [947, 419] on td "BOLETO_RECEBIMENTO_OUTRA_MODALIDADE" at bounding box center [1088, 394] width 393 height 51
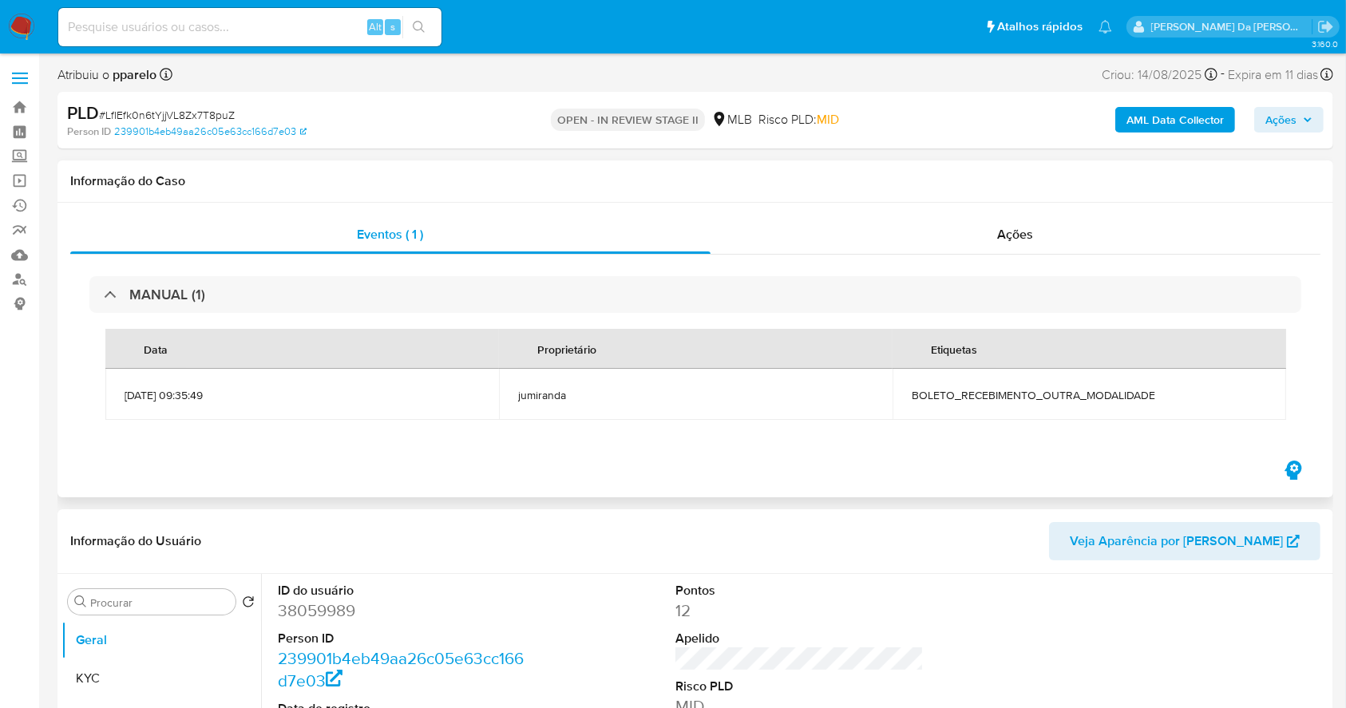
click at [958, 396] on span "BOLETO_RECEBIMENTO_OUTRA_MODALIDADE" at bounding box center [1088, 395] width 355 height 14
click at [342, 34] on input at bounding box center [249, 27] width 383 height 21
paste input "4hofievudS4kqYFVFqqQjuy9"
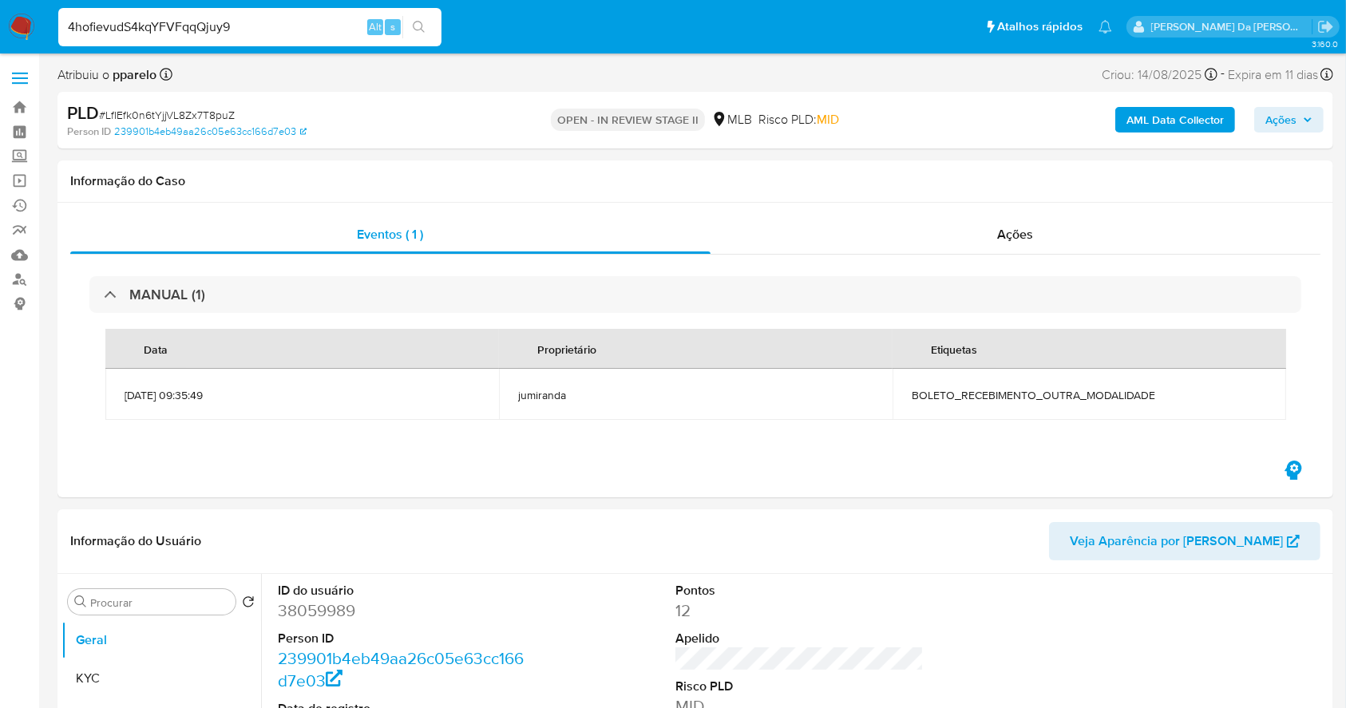
type input "4hofievudS4kqYFVFqqQjuy9"
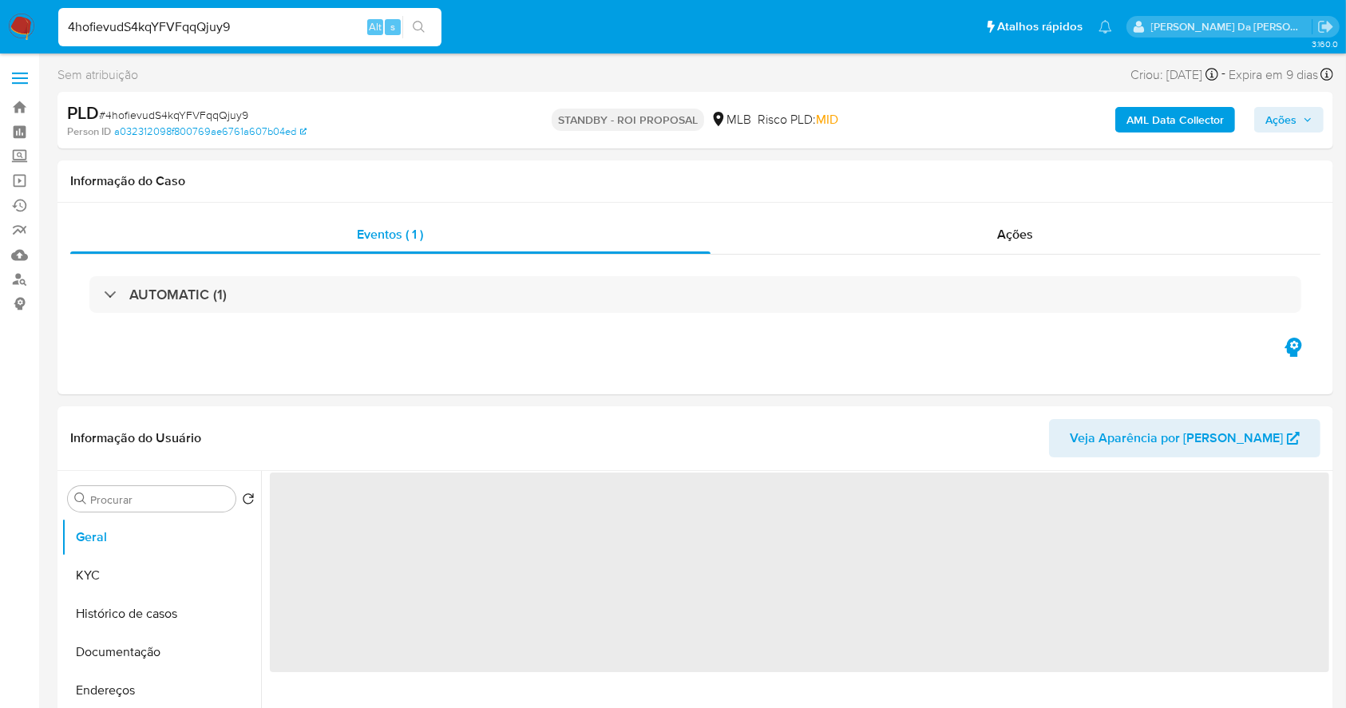
select select "10"
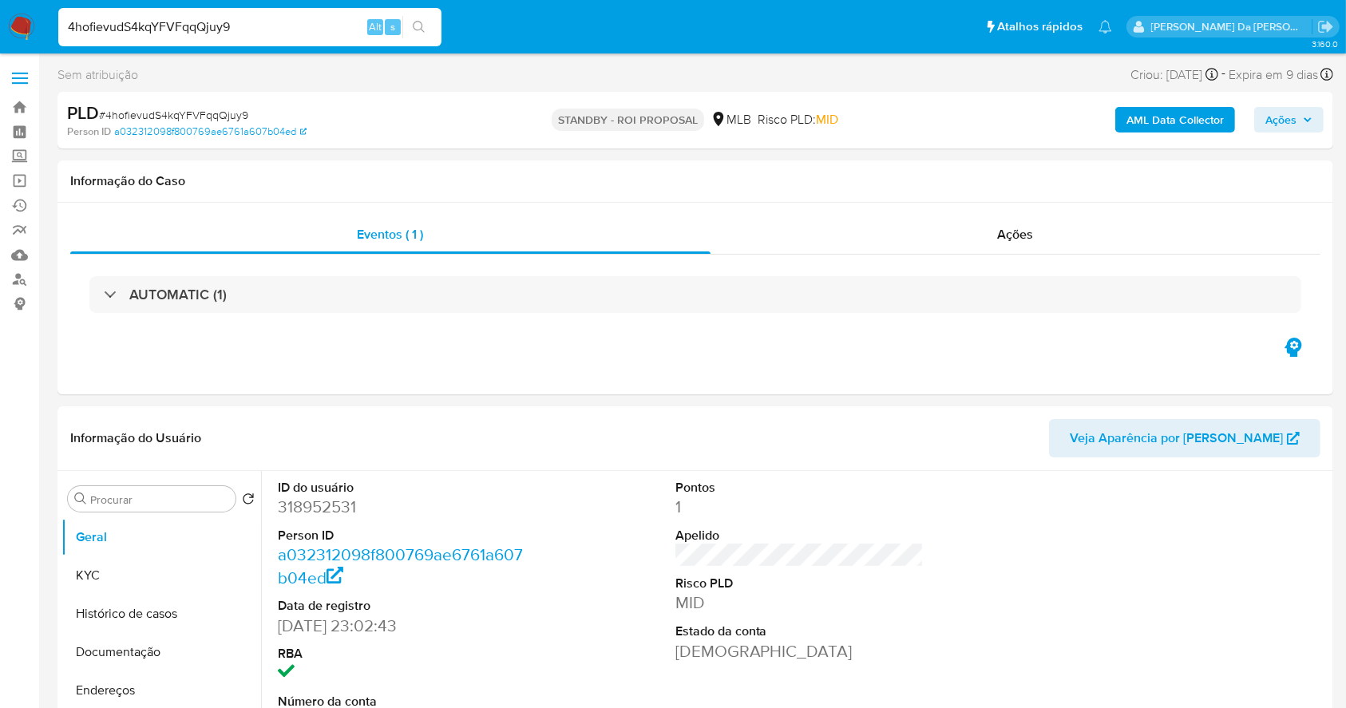
click at [26, 26] on img at bounding box center [21, 27] width 27 height 27
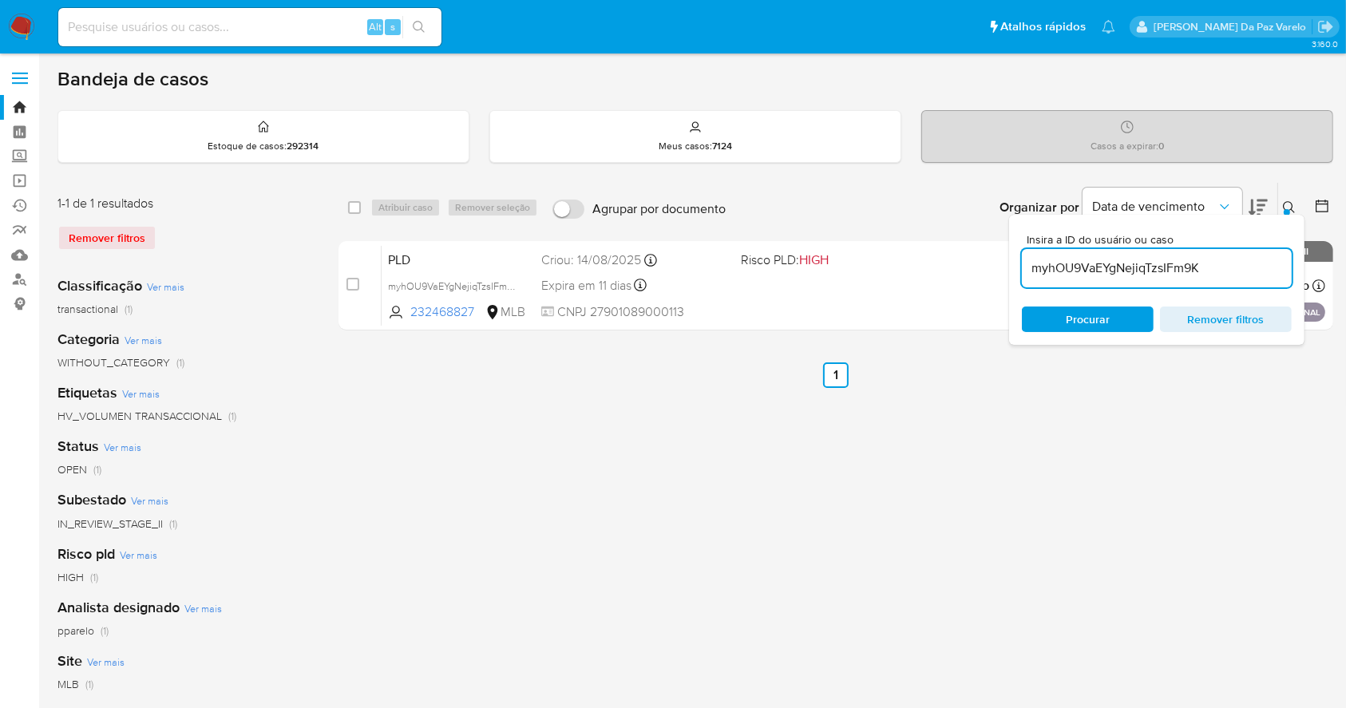
click at [1262, 427] on div "select-all-cases-checkbox Atribuir caso Remover seleção Agrupar por documento O…" at bounding box center [835, 532] width 994 height 701
click at [1287, 201] on icon at bounding box center [1288, 207] width 13 height 13
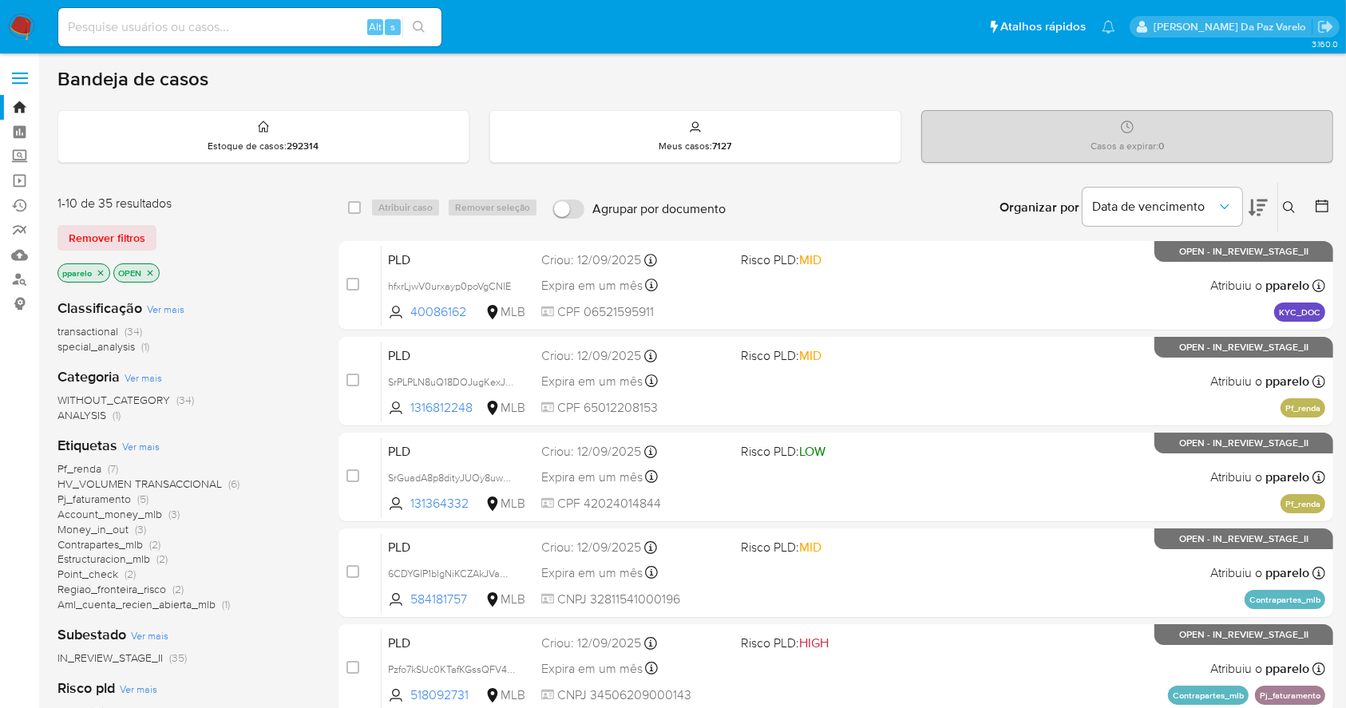
click at [1290, 201] on icon at bounding box center [1288, 207] width 12 height 12
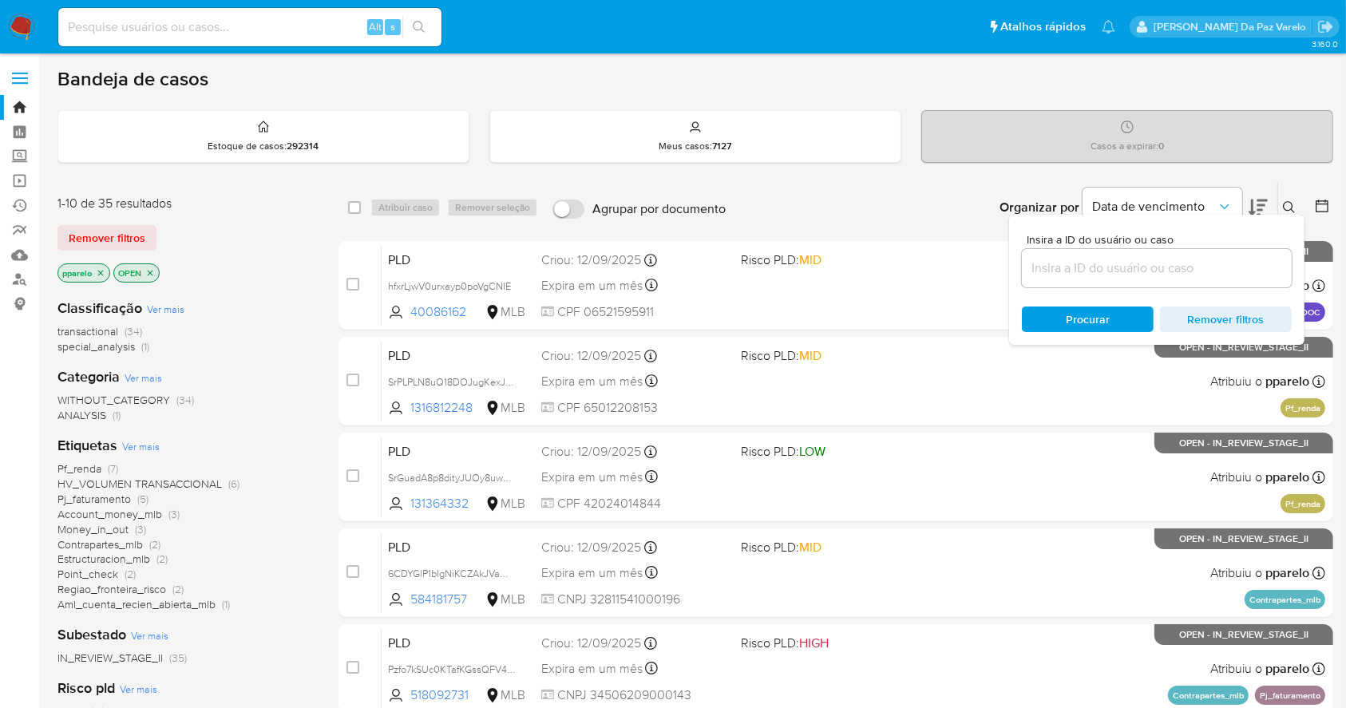
click at [1154, 259] on input at bounding box center [1157, 268] width 270 height 21
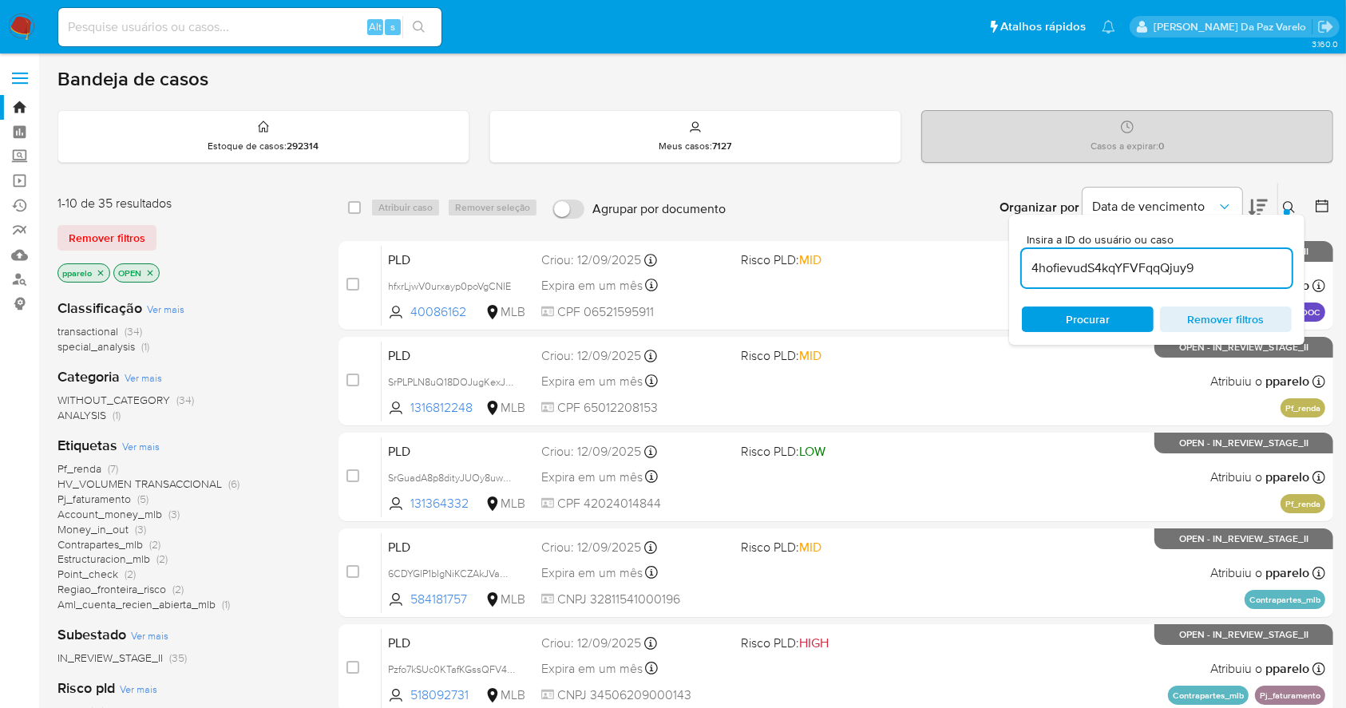
type input "4hofievudS4kqYFVFqqQjuy9"
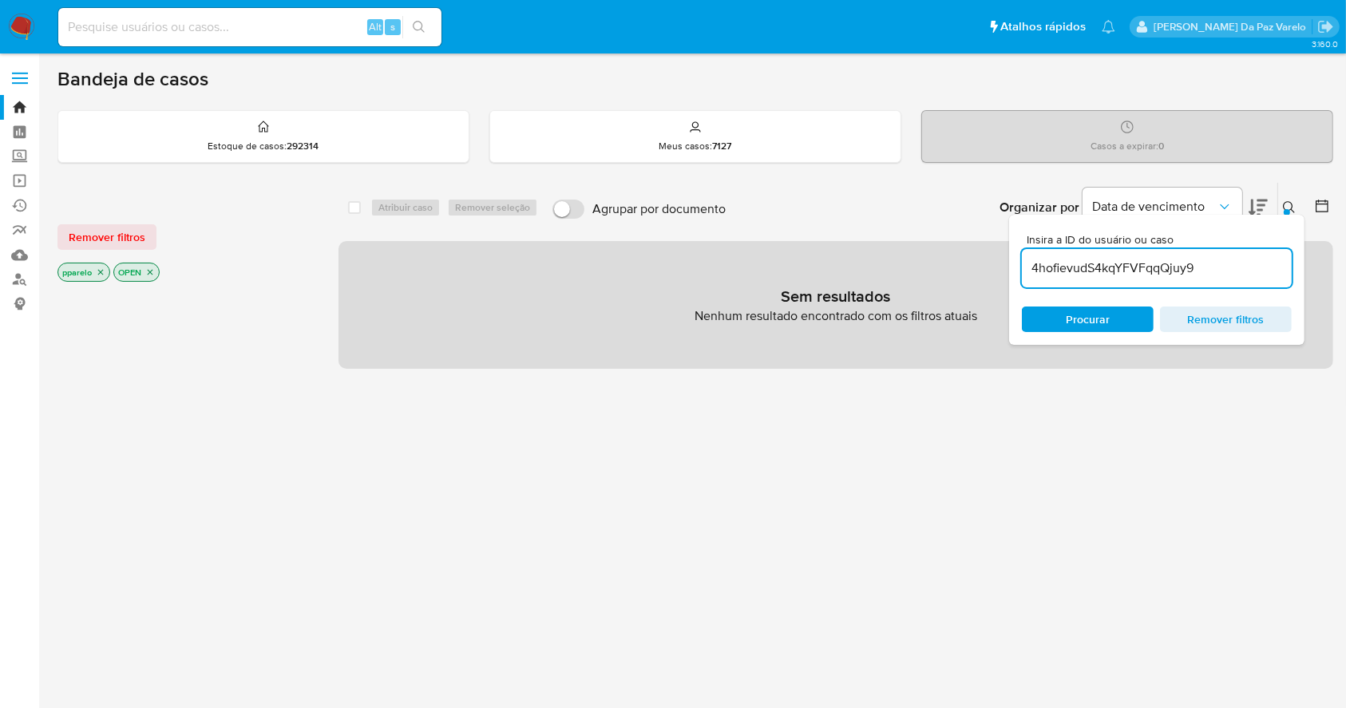
click at [99, 268] on icon "close-filter" at bounding box center [101, 272] width 10 height 10
click at [96, 270] on icon "close-filter" at bounding box center [94, 272] width 10 height 10
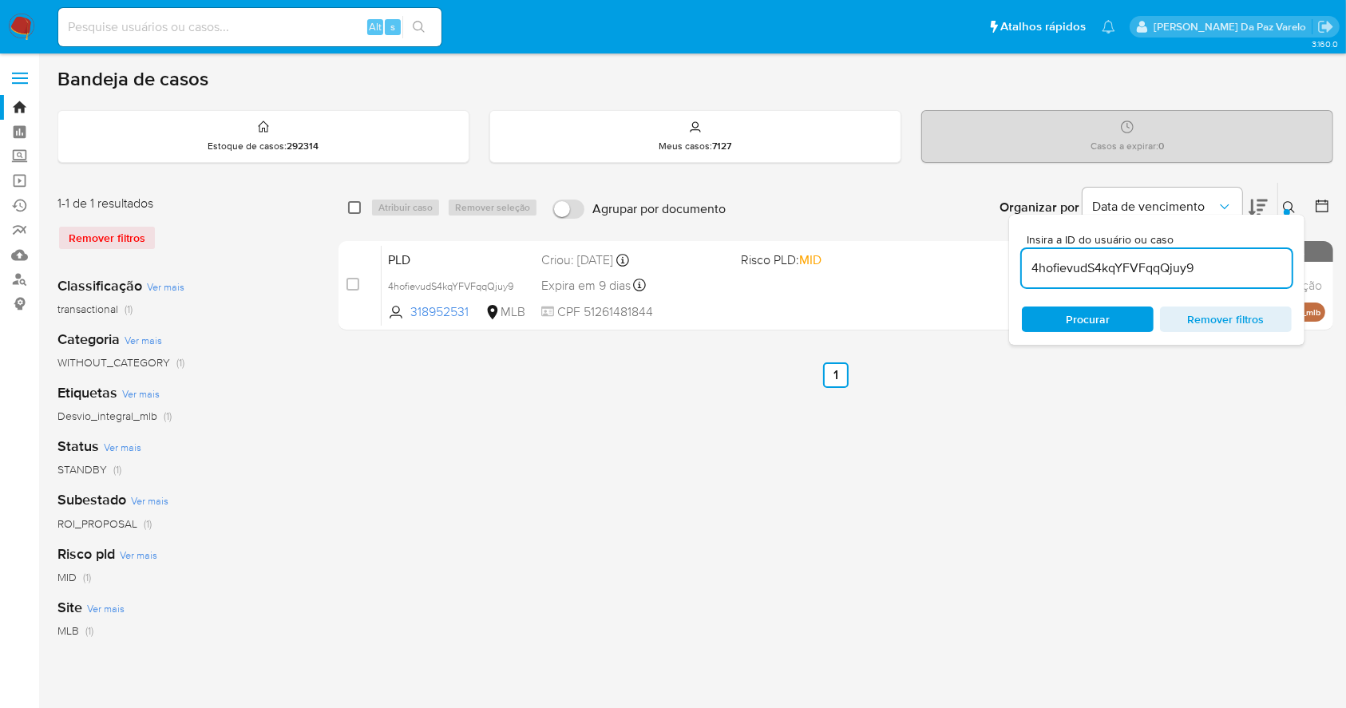
click at [360, 208] on input "checkbox" at bounding box center [354, 207] width 13 height 13
checkbox input "true"
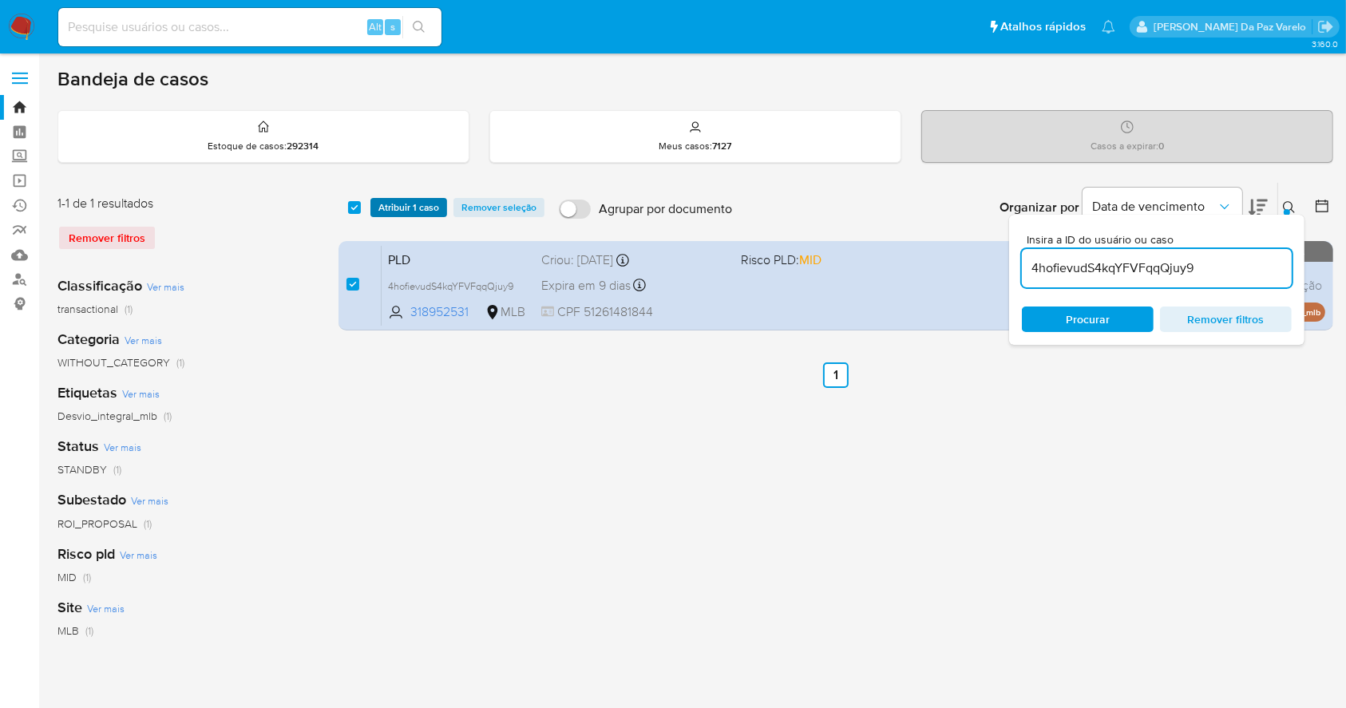
click at [377, 207] on button "Atribuir 1 caso" at bounding box center [408, 207] width 77 height 19
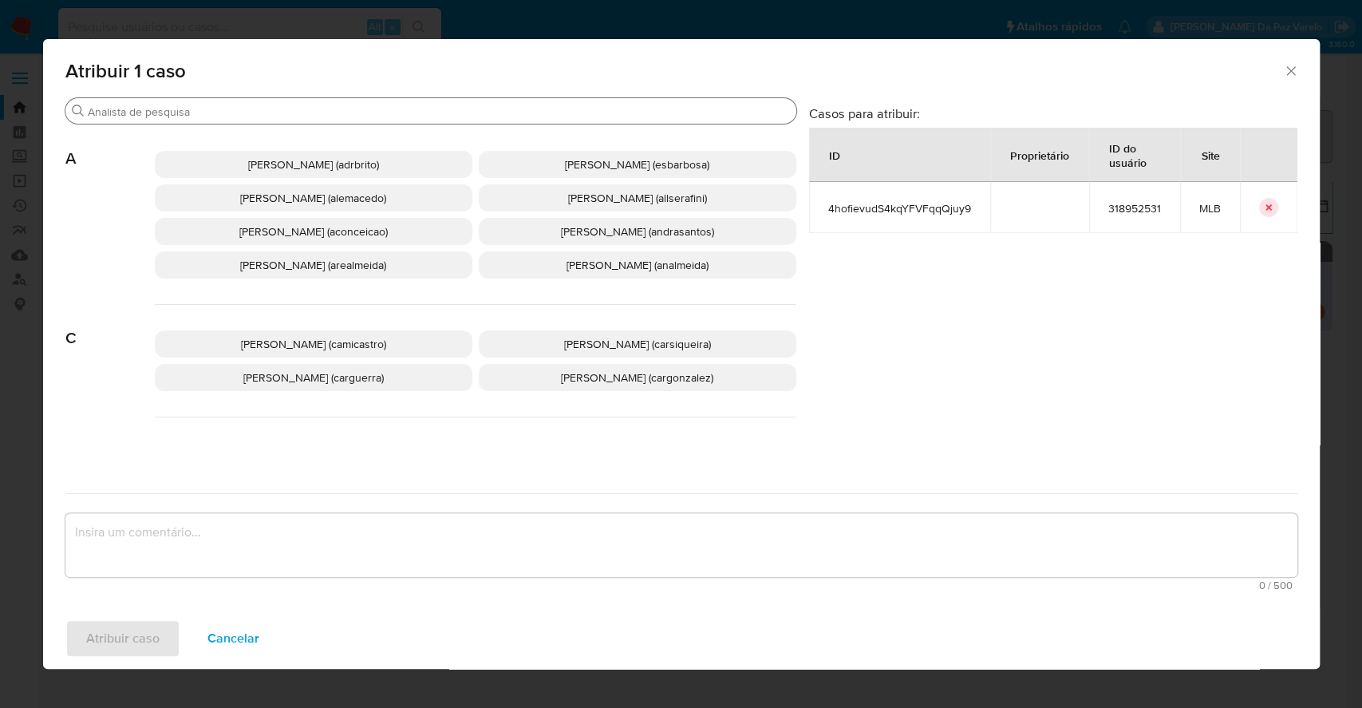
click at [468, 112] on input "Buscar" at bounding box center [439, 112] width 702 height 14
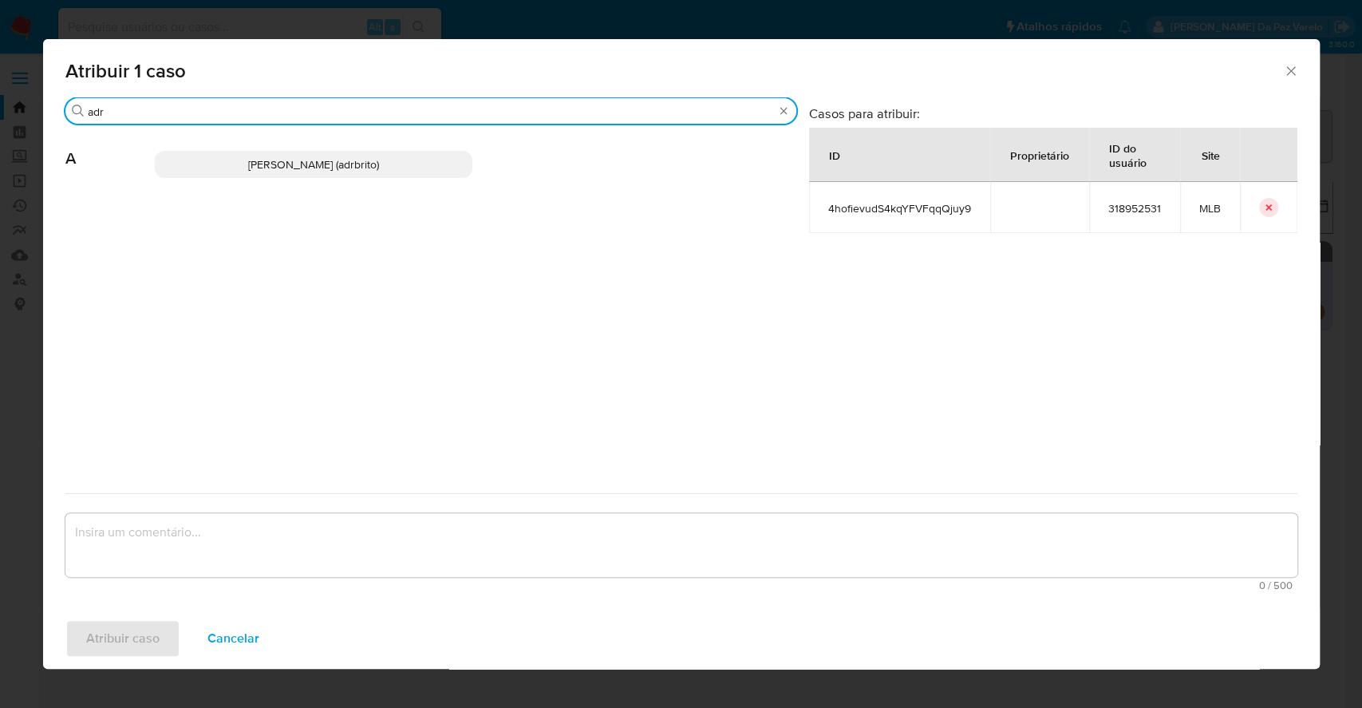
click at [468, 112] on input "adr" at bounding box center [431, 112] width 686 height 14
type input "patr"
click at [419, 148] on div "Patricia Aparecida Da Paz Varelo (pparelo)" at bounding box center [476, 164] width 642 height 78
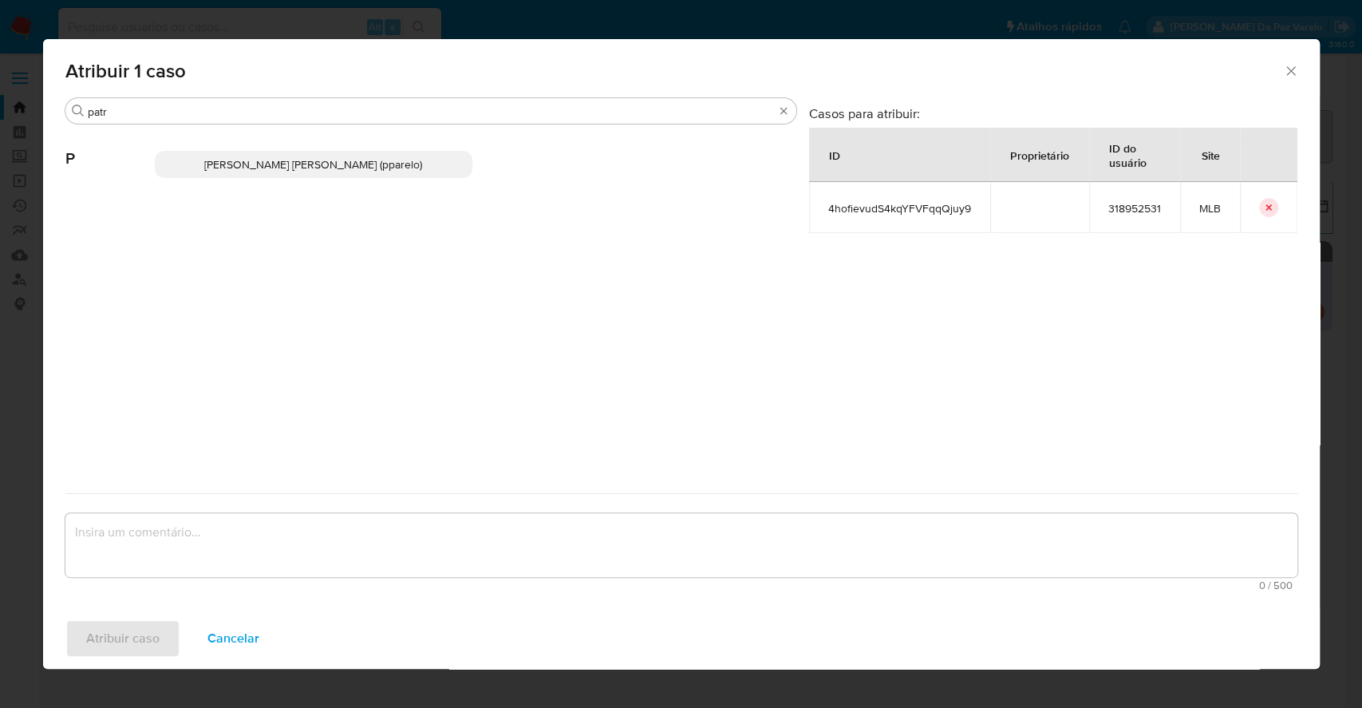
click at [416, 159] on p "Patricia Aparecida Da Paz Varelo (pparelo)" at bounding box center [314, 164] width 318 height 27
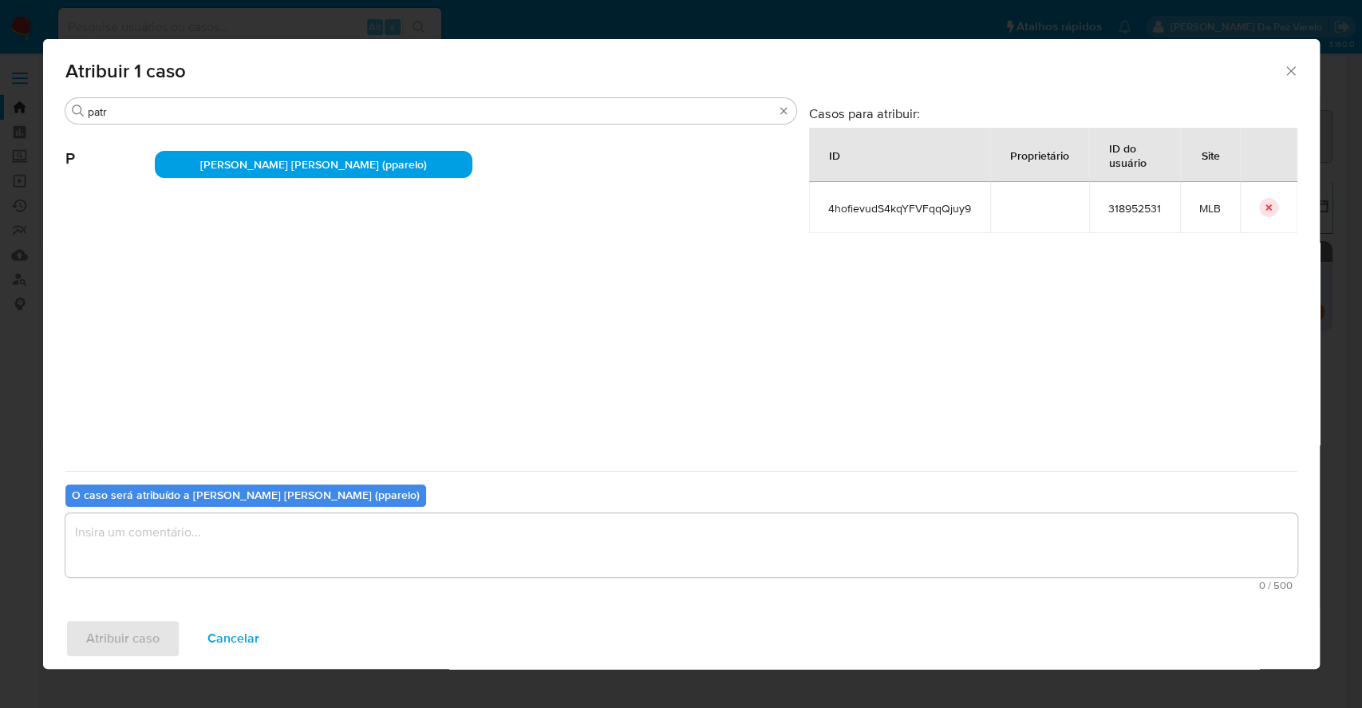
click at [445, 535] on textarea "assign-modal" at bounding box center [681, 545] width 1232 height 64
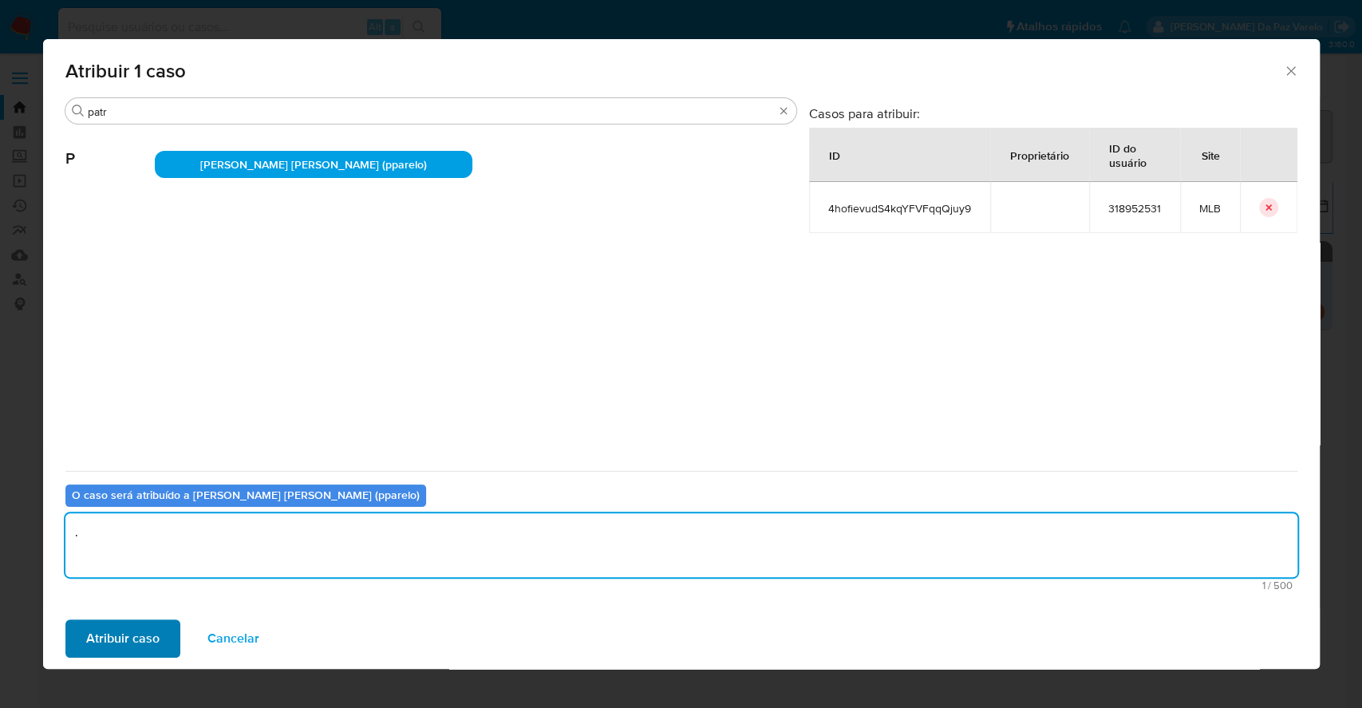
type textarea "."
click at [170, 619] on button "Atribuir caso" at bounding box center [122, 638] width 115 height 38
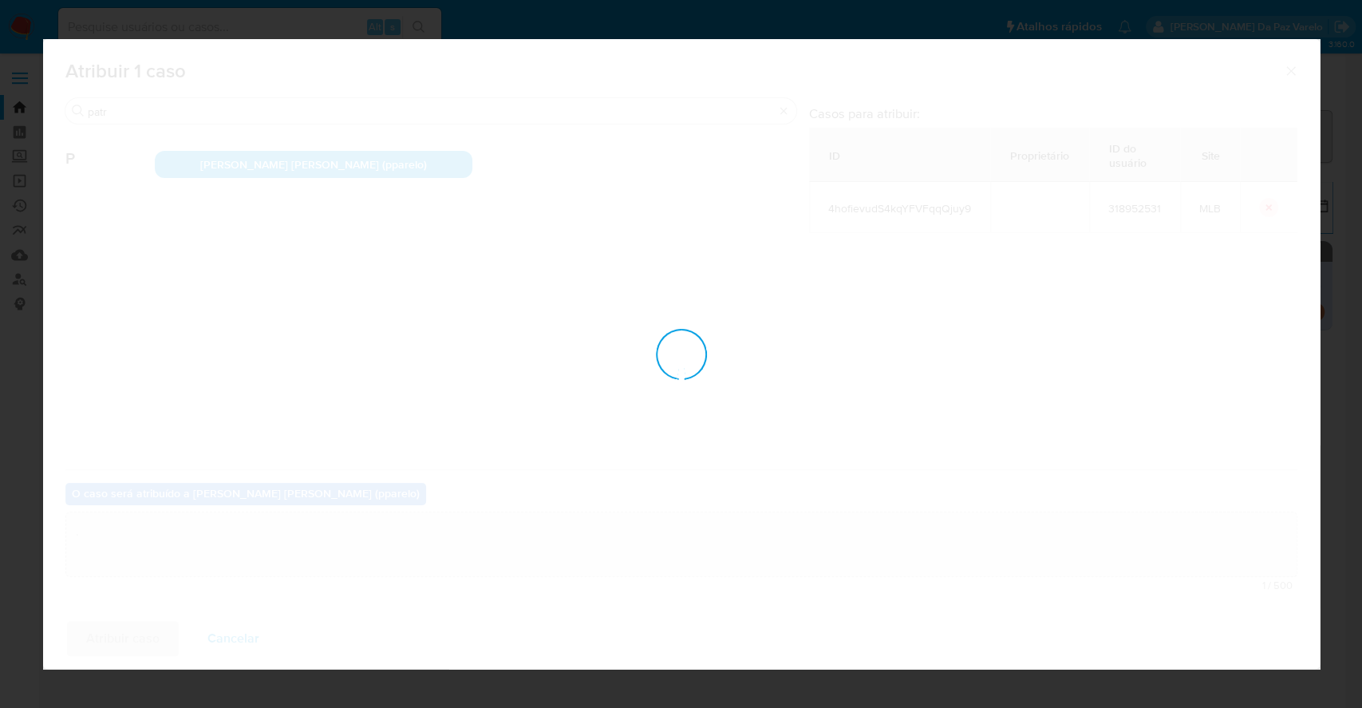
click at [160, 632] on div "assign-modal" at bounding box center [681, 354] width 1277 height 630
checkbox input "false"
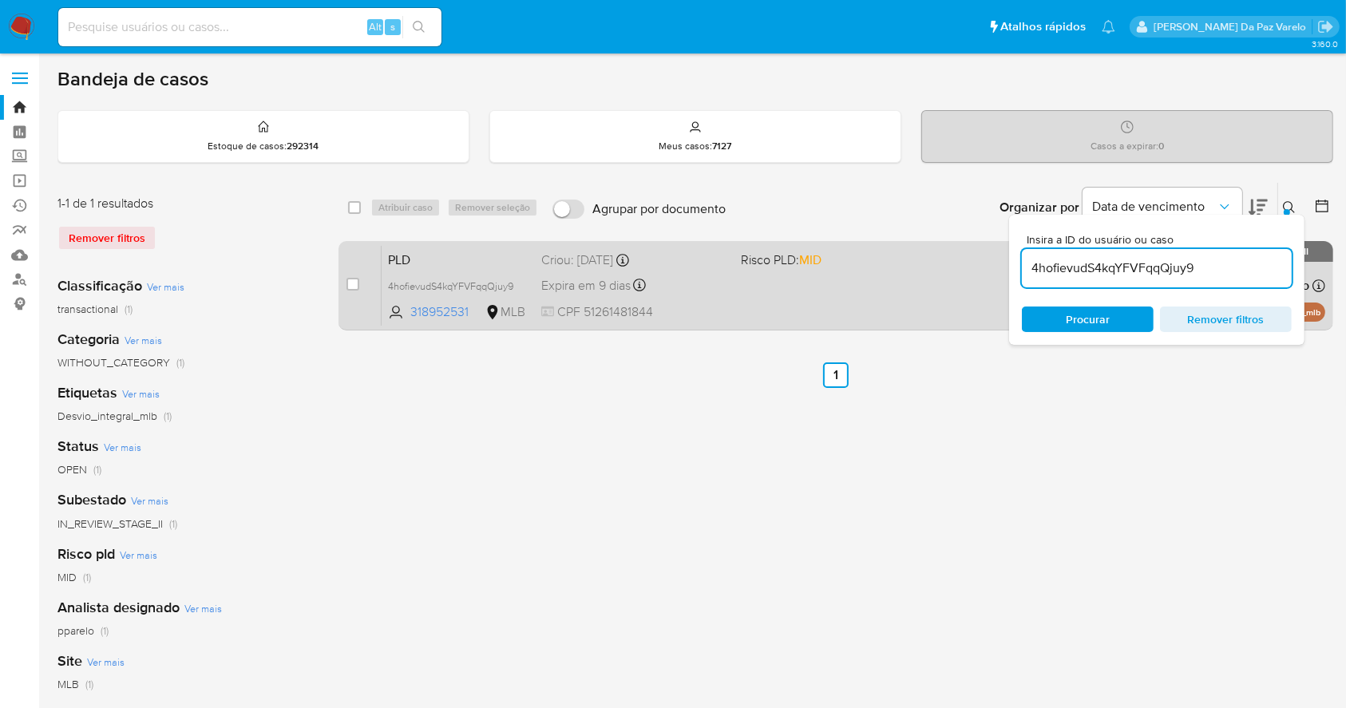
click at [783, 292] on div "PLD 4hofievudS4kqYFVFqqQjuy9 318952531 MLB Risco PLD: MID Criou: 12/08/2025 Cri…" at bounding box center [852, 285] width 943 height 81
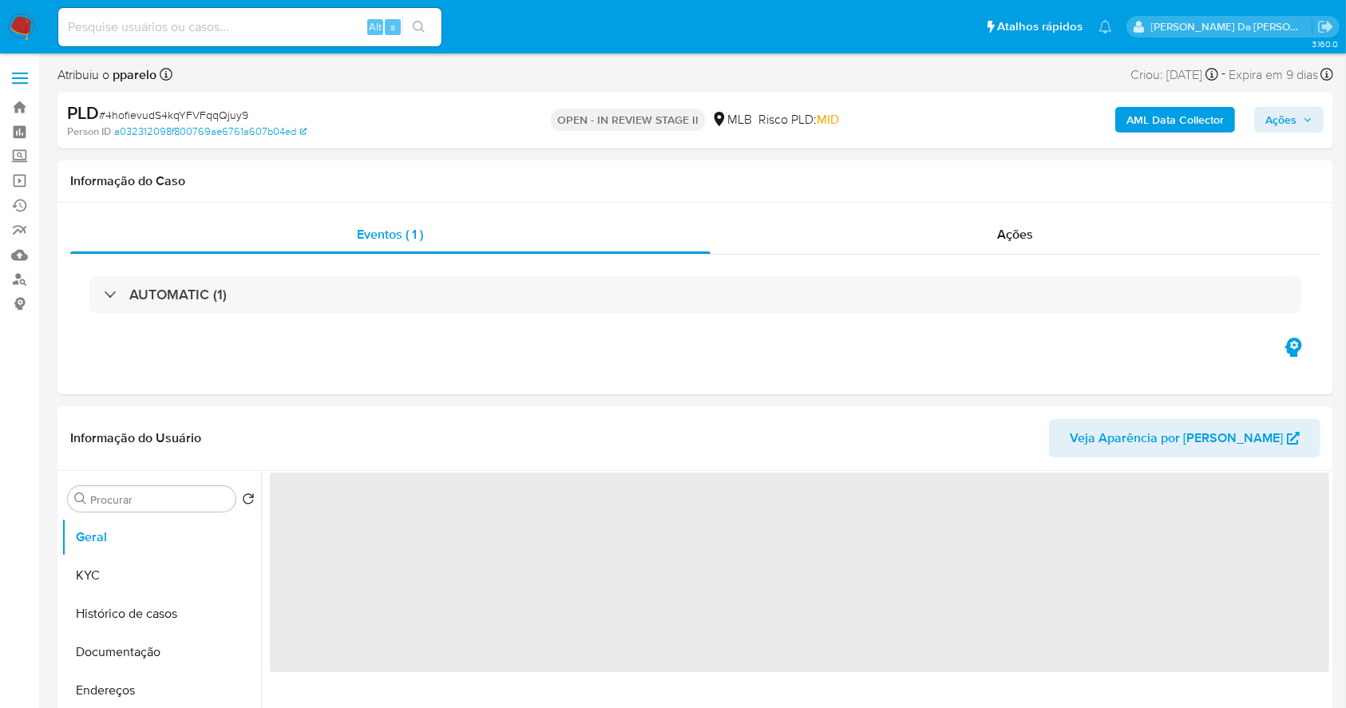
select select "10"
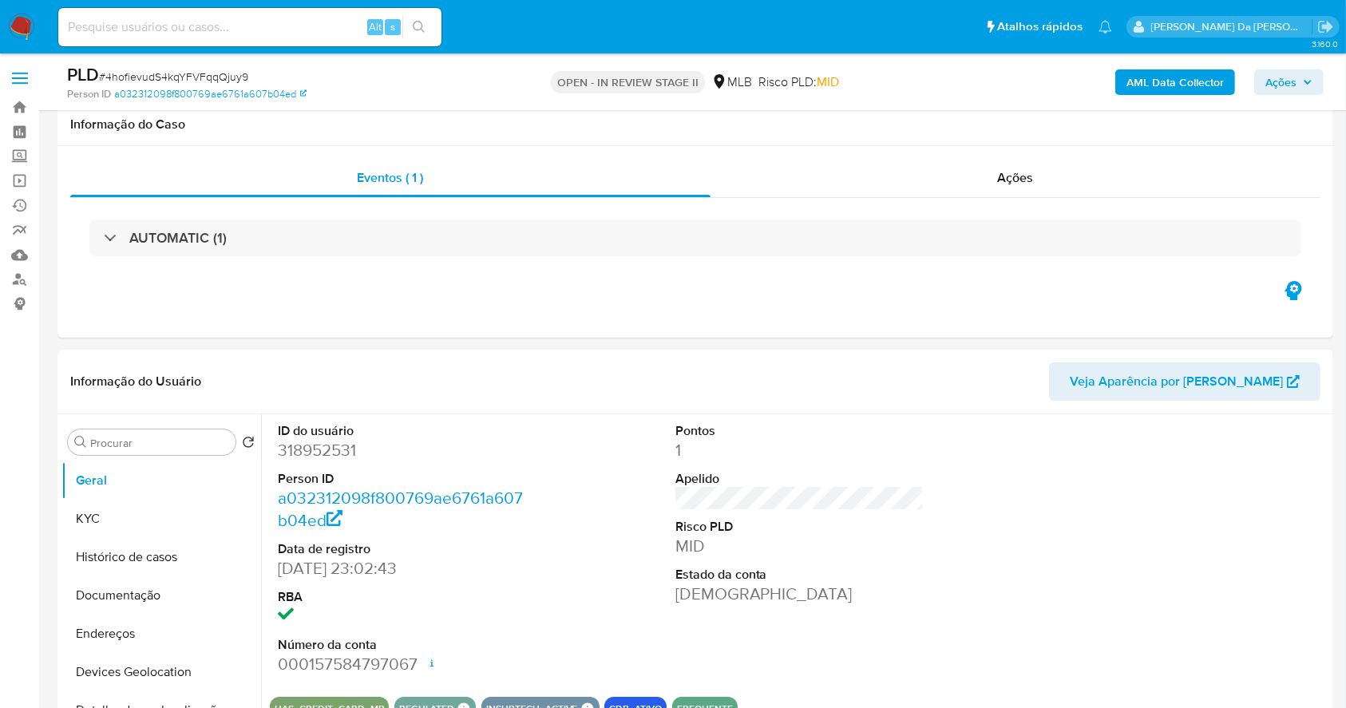
scroll to position [366, 0]
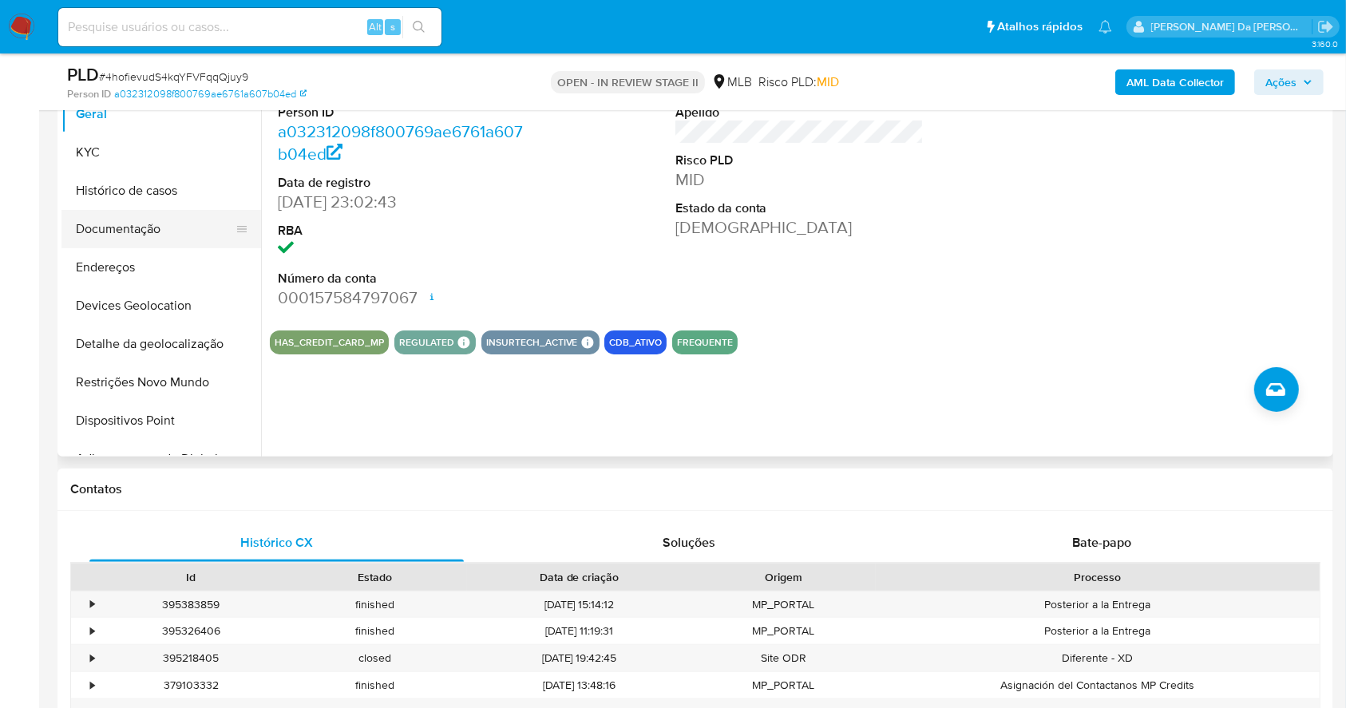
click at [138, 238] on button "Documentação" at bounding box center [154, 229] width 187 height 38
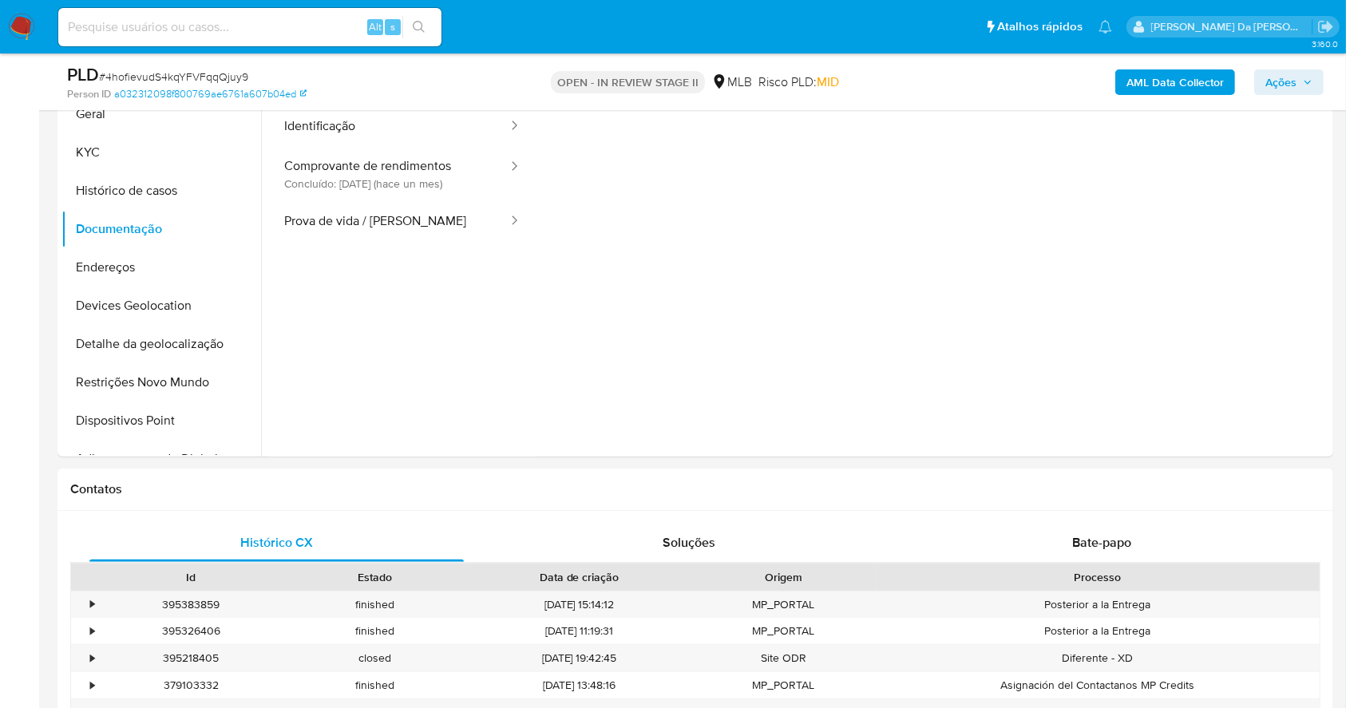
scroll to position [260, 0]
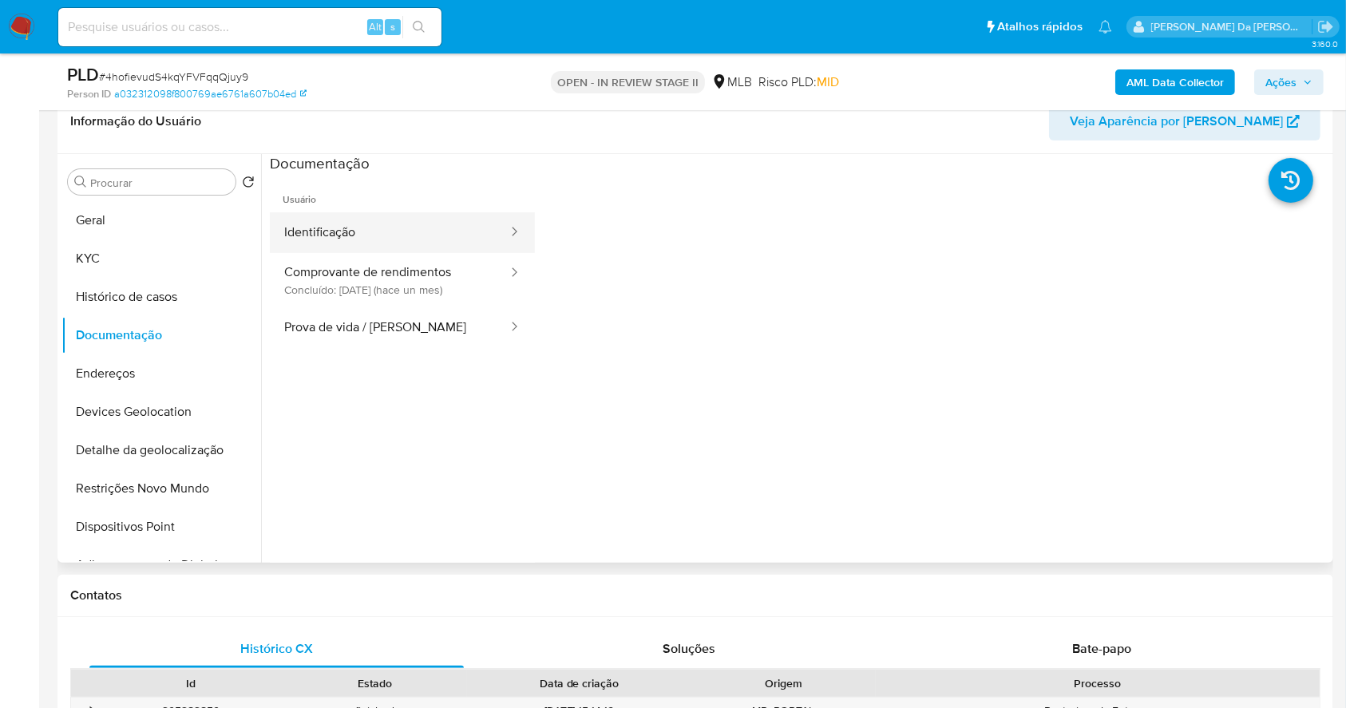
click at [399, 240] on button "Identificação" at bounding box center [389, 232] width 239 height 41
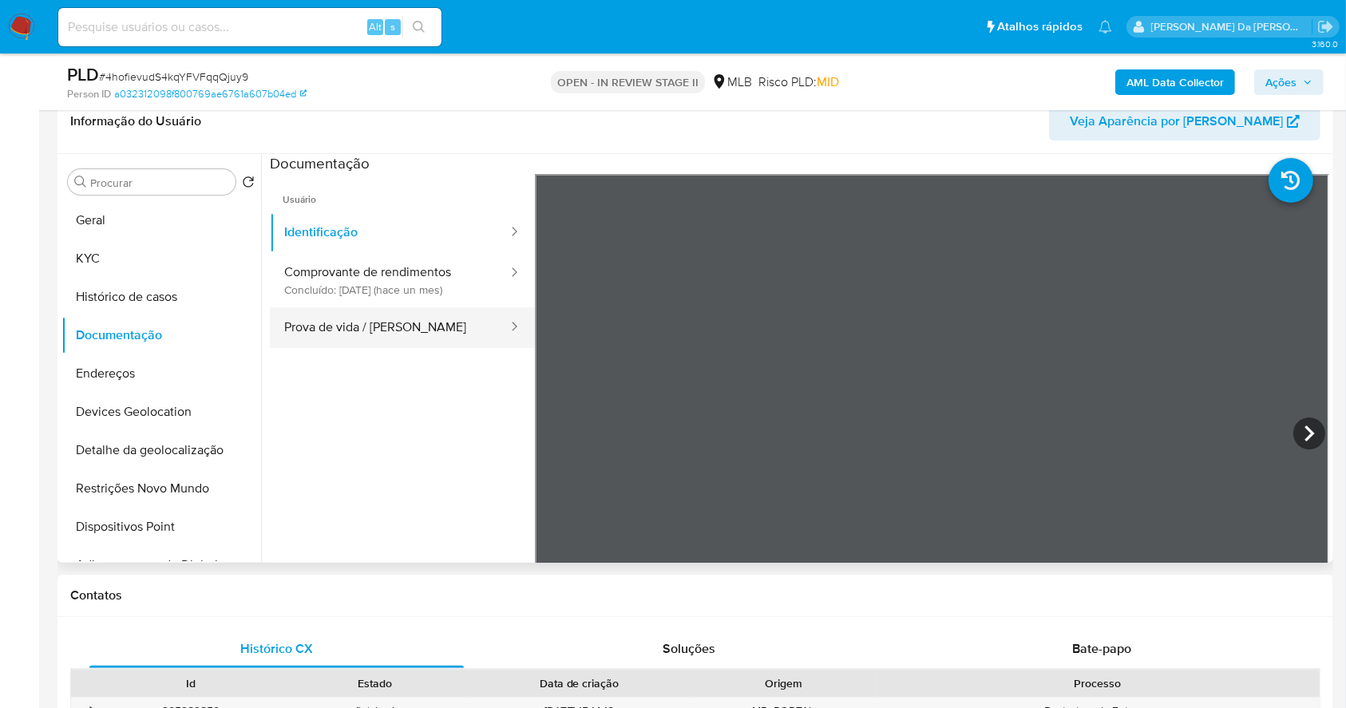
click at [396, 325] on button "Prova de vida / [PERSON_NAME]" at bounding box center [389, 327] width 239 height 41
click at [449, 314] on button "Prova de vida / [PERSON_NAME]" at bounding box center [389, 327] width 239 height 41
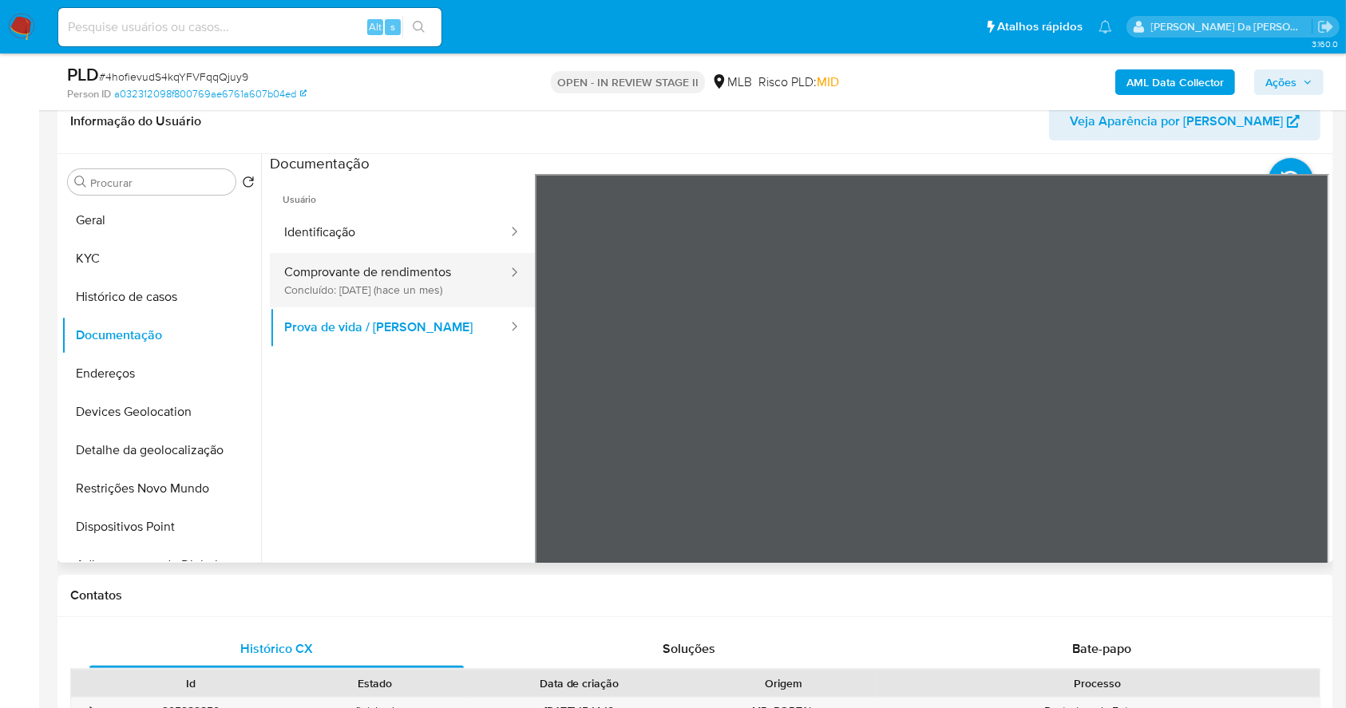
drag, startPoint x: 447, startPoint y: 272, endPoint x: 456, endPoint y: 279, distance: 12.0
click at [447, 272] on button "Comprovante de rendimentos Concluído: [DATE] (hace un mes)" at bounding box center [389, 280] width 239 height 54
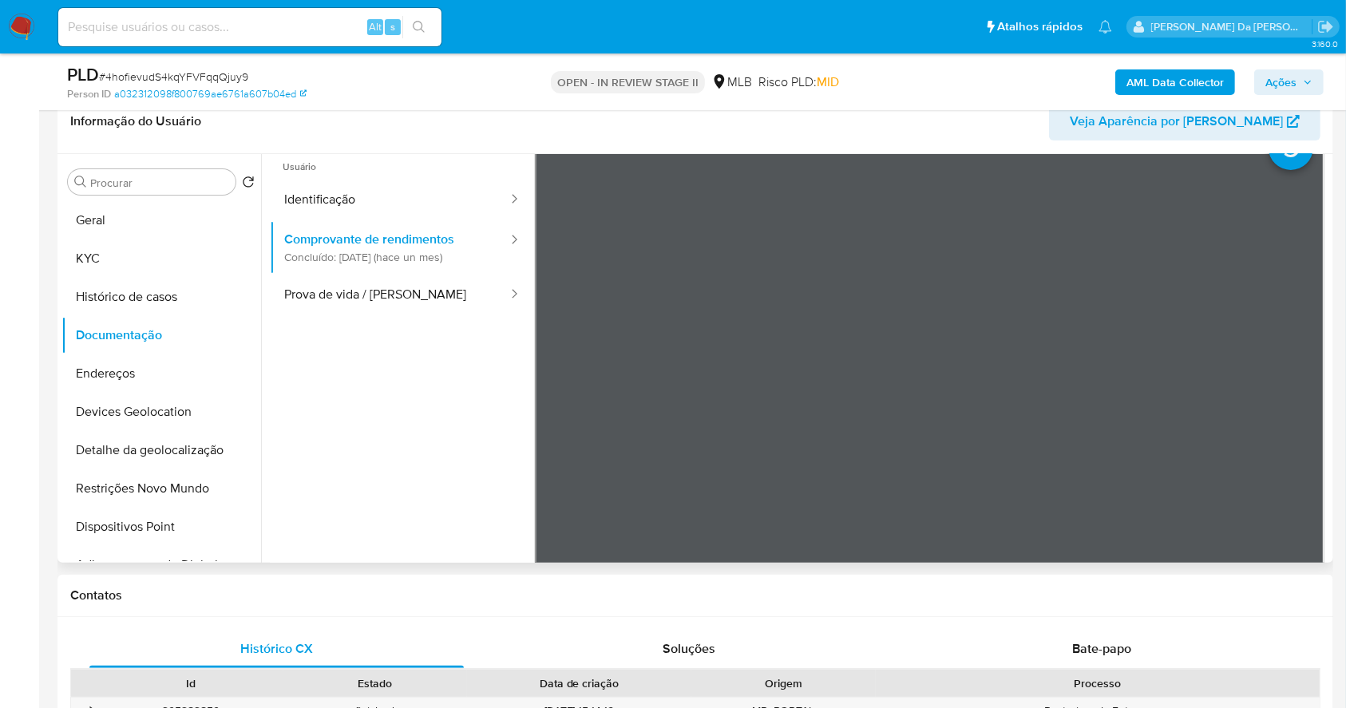
scroll to position [0, 0]
